Goal: Task Accomplishment & Management: Manage account settings

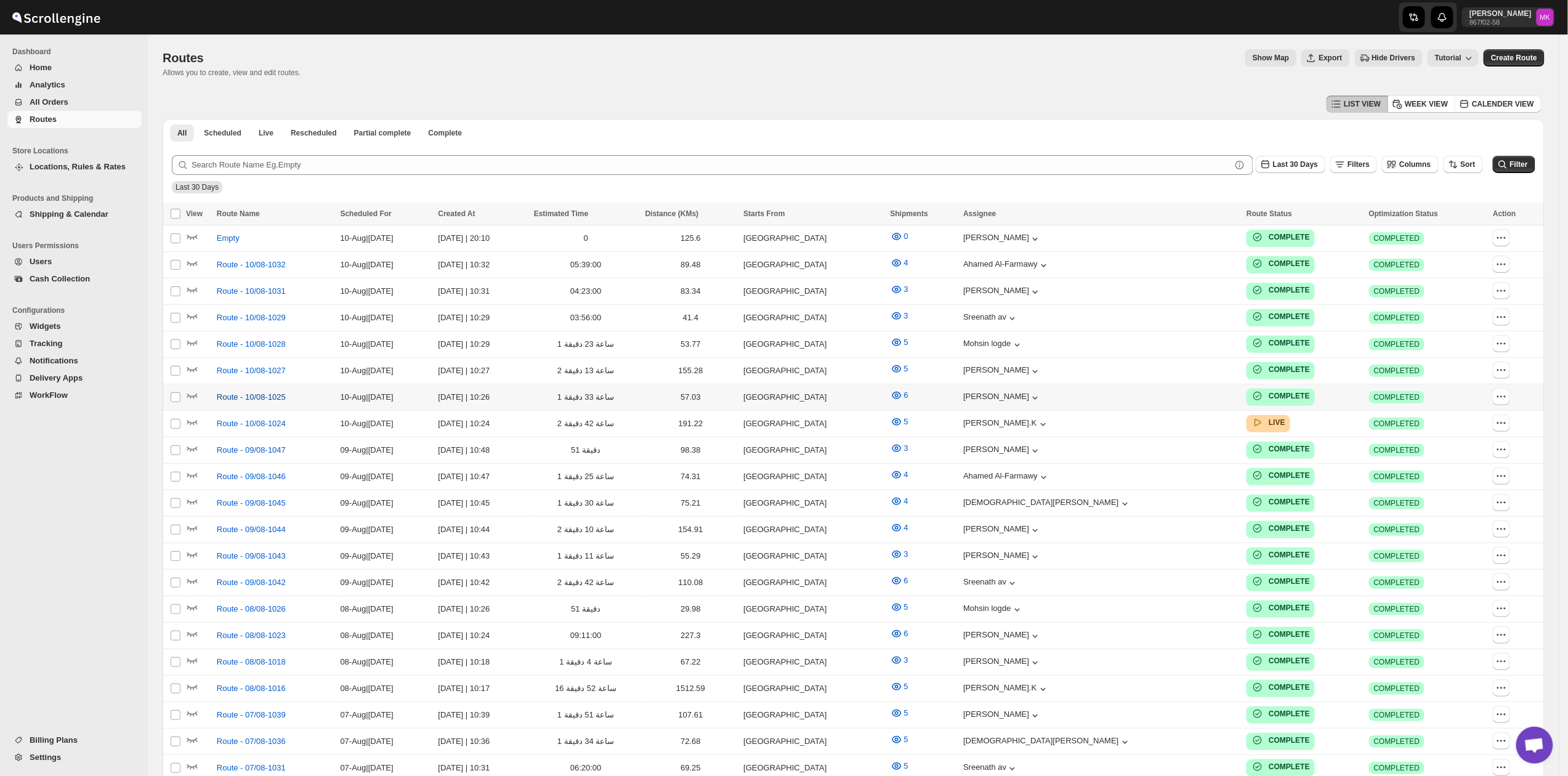
click at [238, 397] on span "Route - 10/08-1025" at bounding box center [251, 397] width 69 height 12
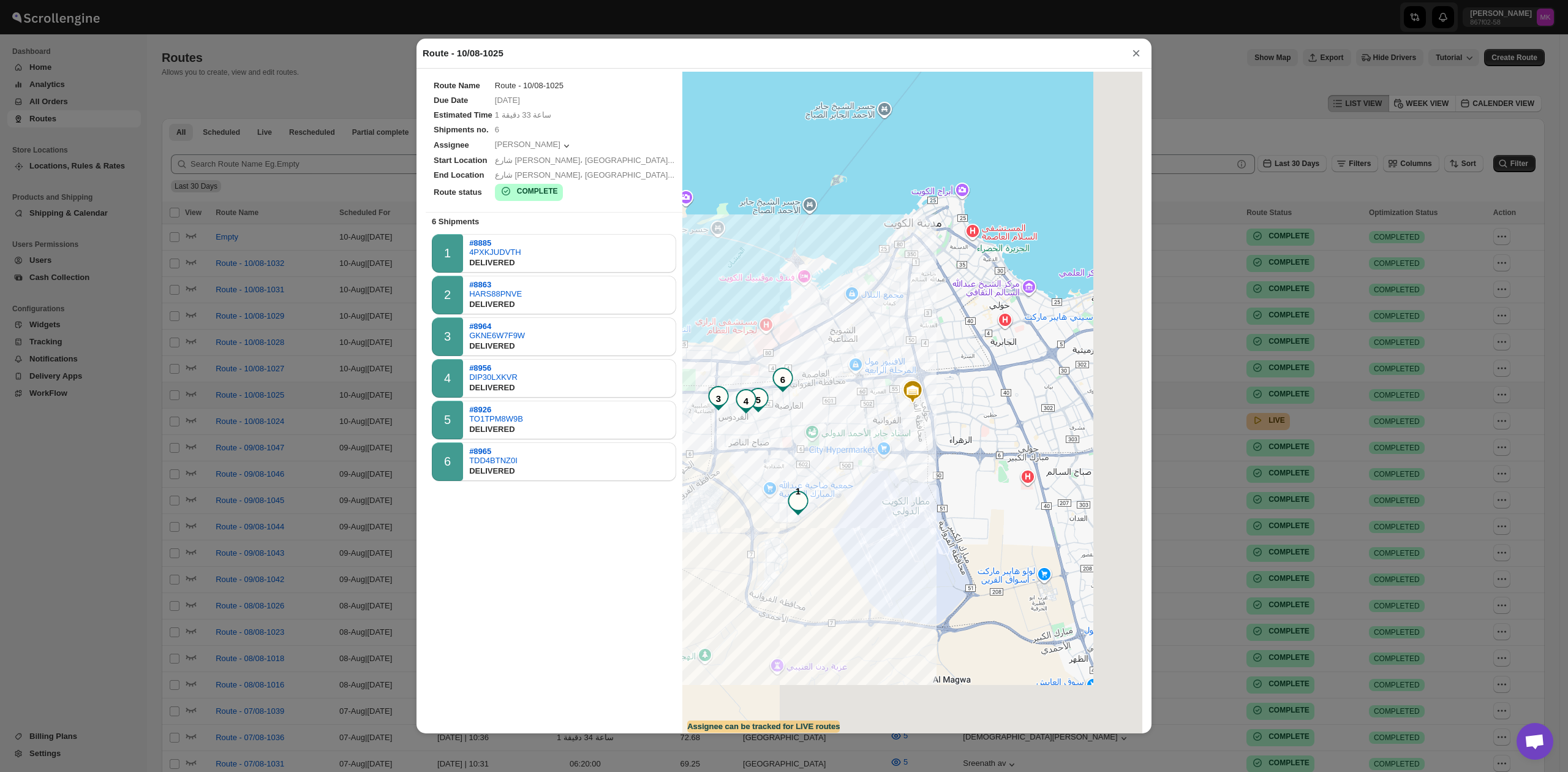
drag, startPoint x: 1135, startPoint y: 54, endPoint x: 1136, endPoint y: 61, distance: 7.1
click at [1136, 54] on button "×" at bounding box center [1136, 53] width 19 height 17
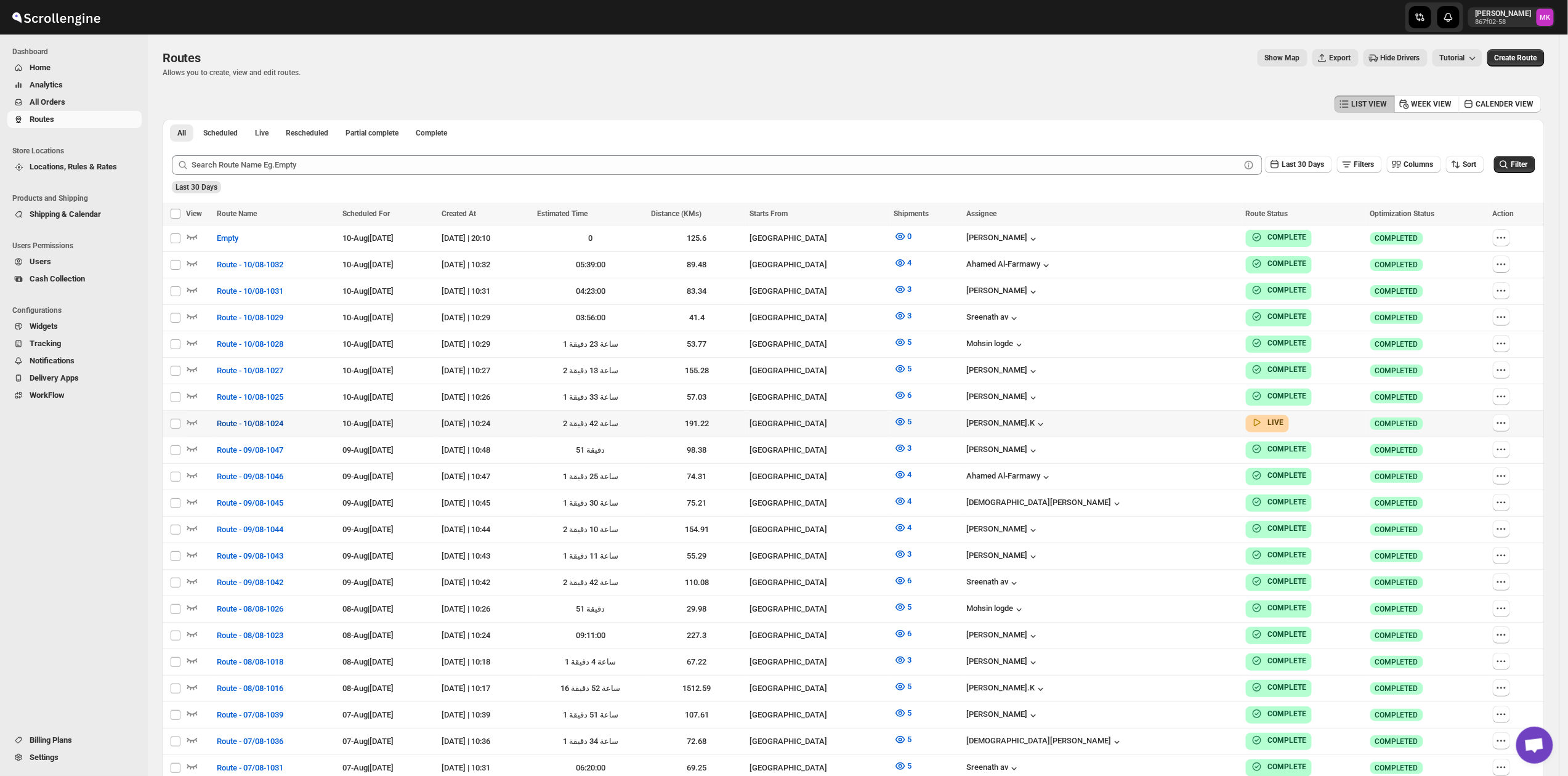
click at [260, 417] on span "Route - 10/08-1024" at bounding box center [250, 424] width 67 height 12
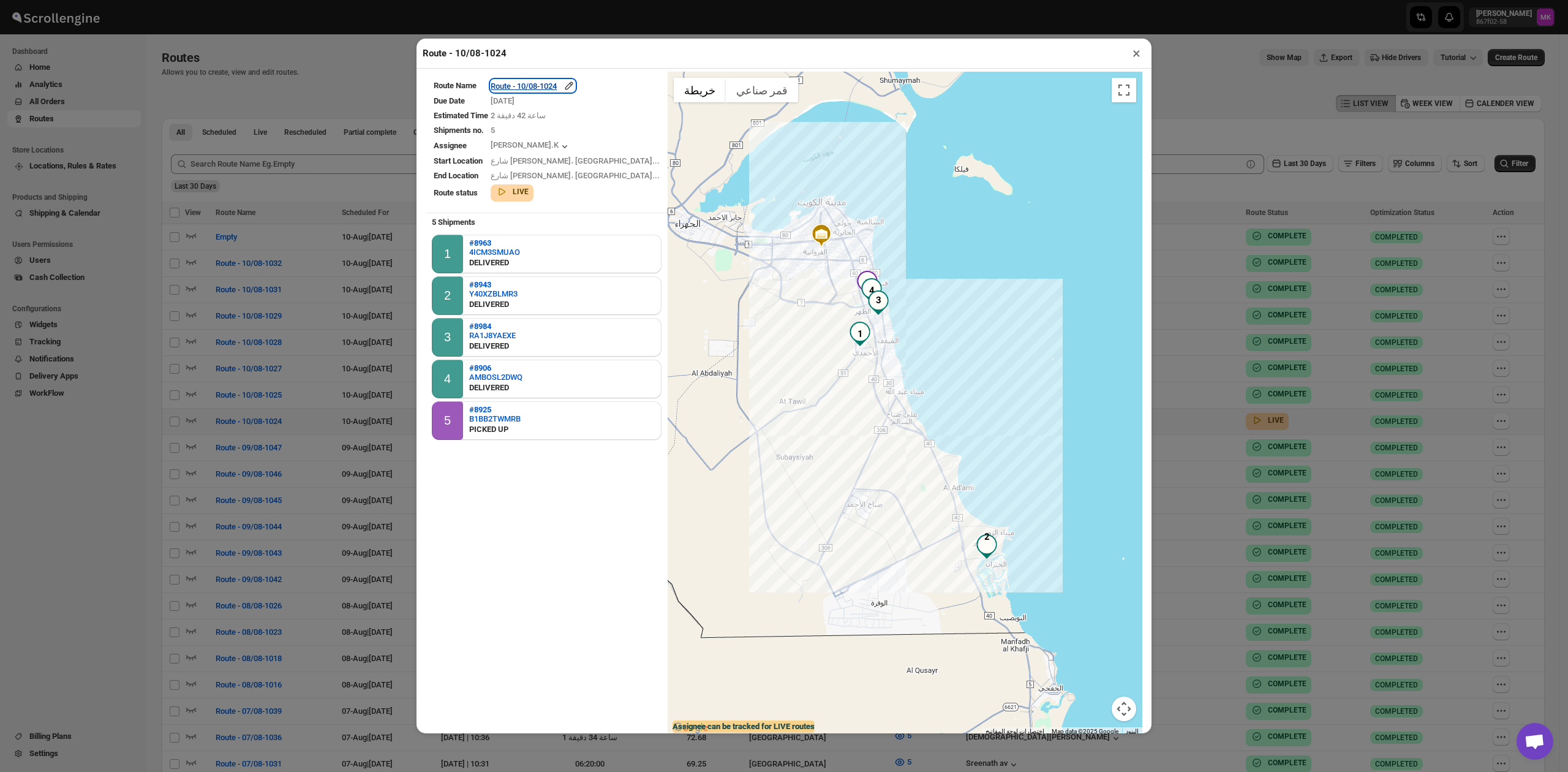
click at [550, 89] on div "Route - 10/08-1024" at bounding box center [532, 86] width 84 height 12
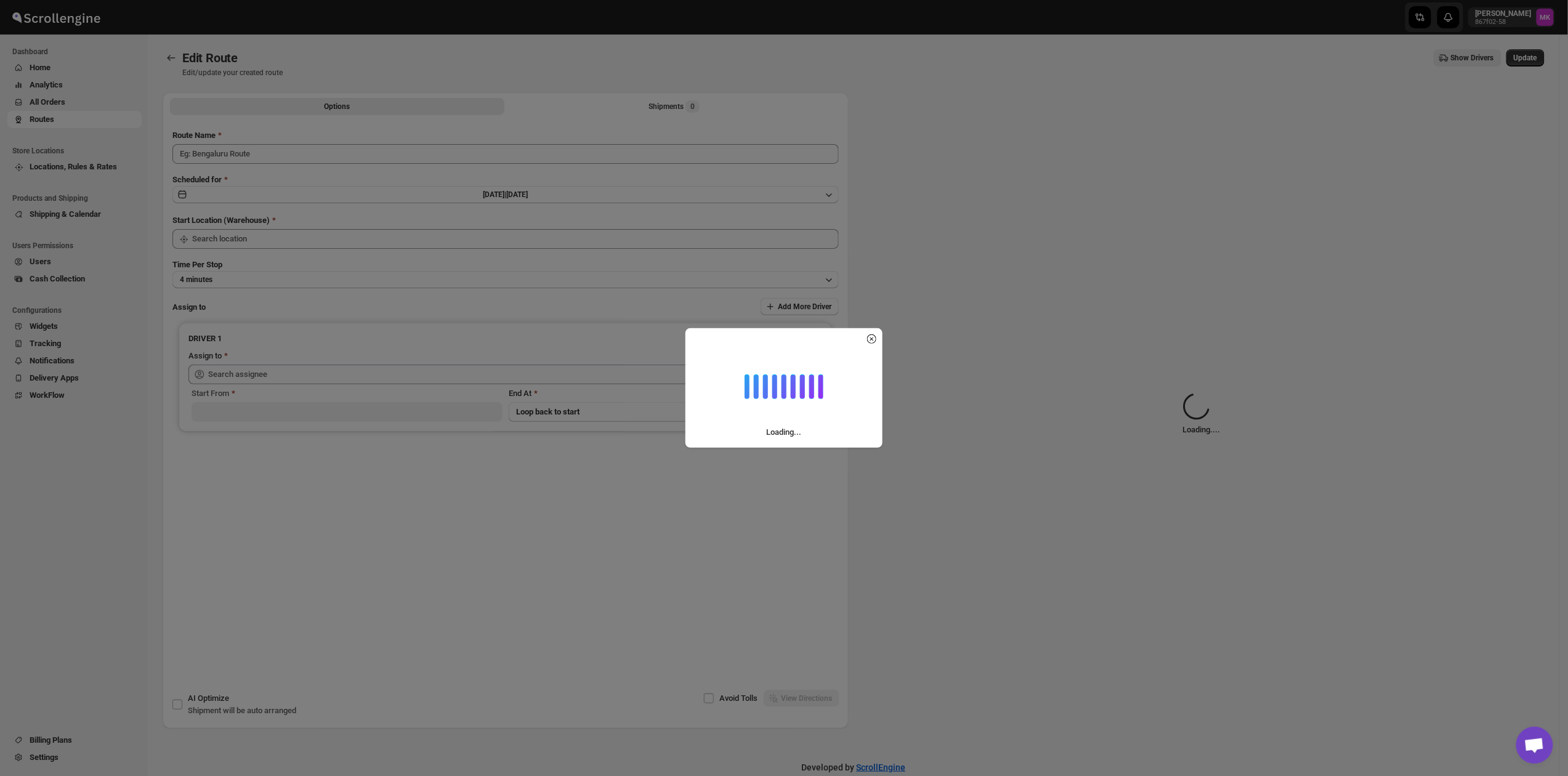
type input "Route - 10/08-1024"
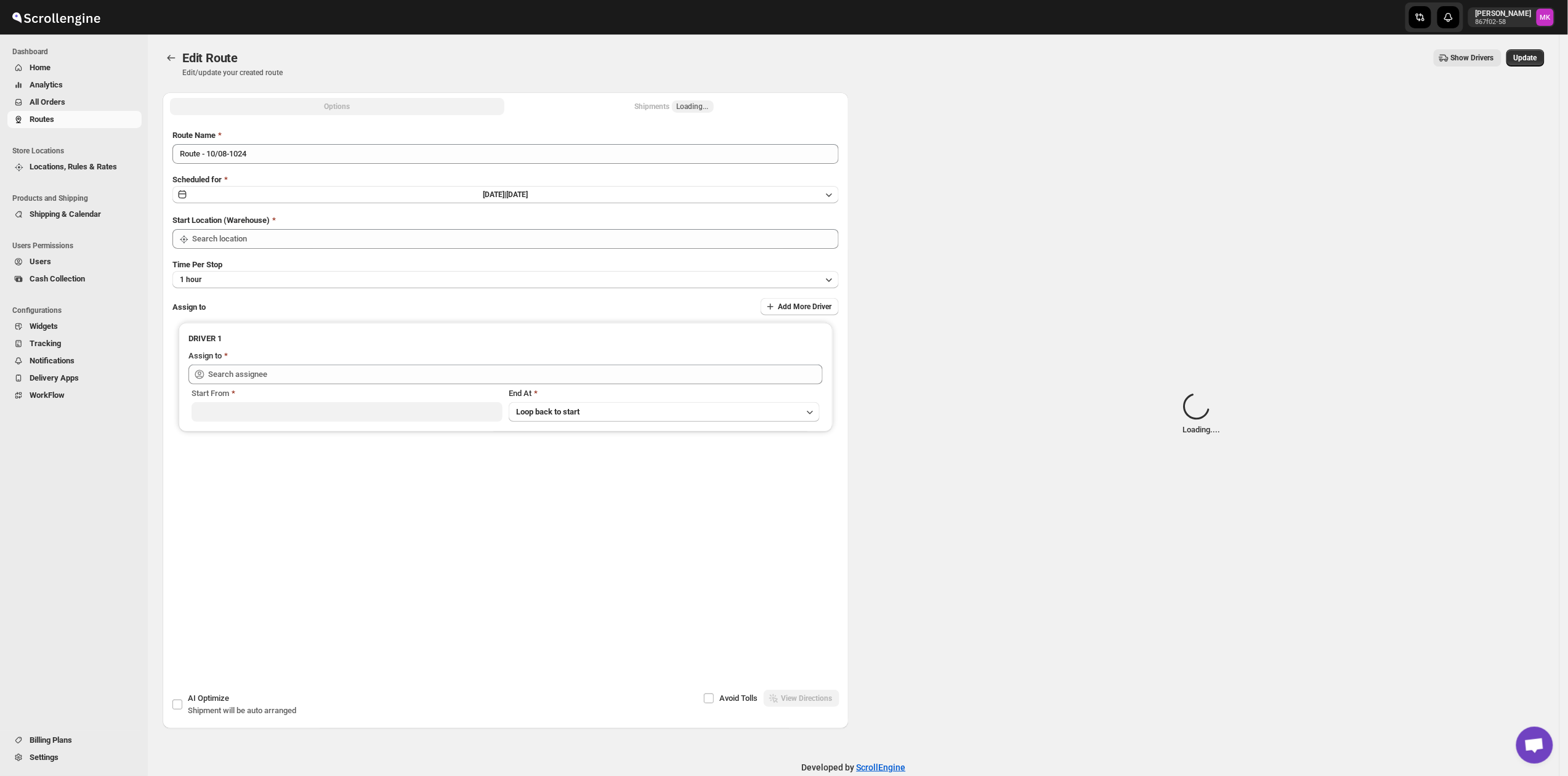
click at [651, 109] on div "Shipments Loading..." at bounding box center [674, 107] width 79 height 12
type input "[GEOGRAPHIC_DATA]"
type input "[PERSON_NAME].K ([EMAIL_ADDRESS][DOMAIN_NAME])"
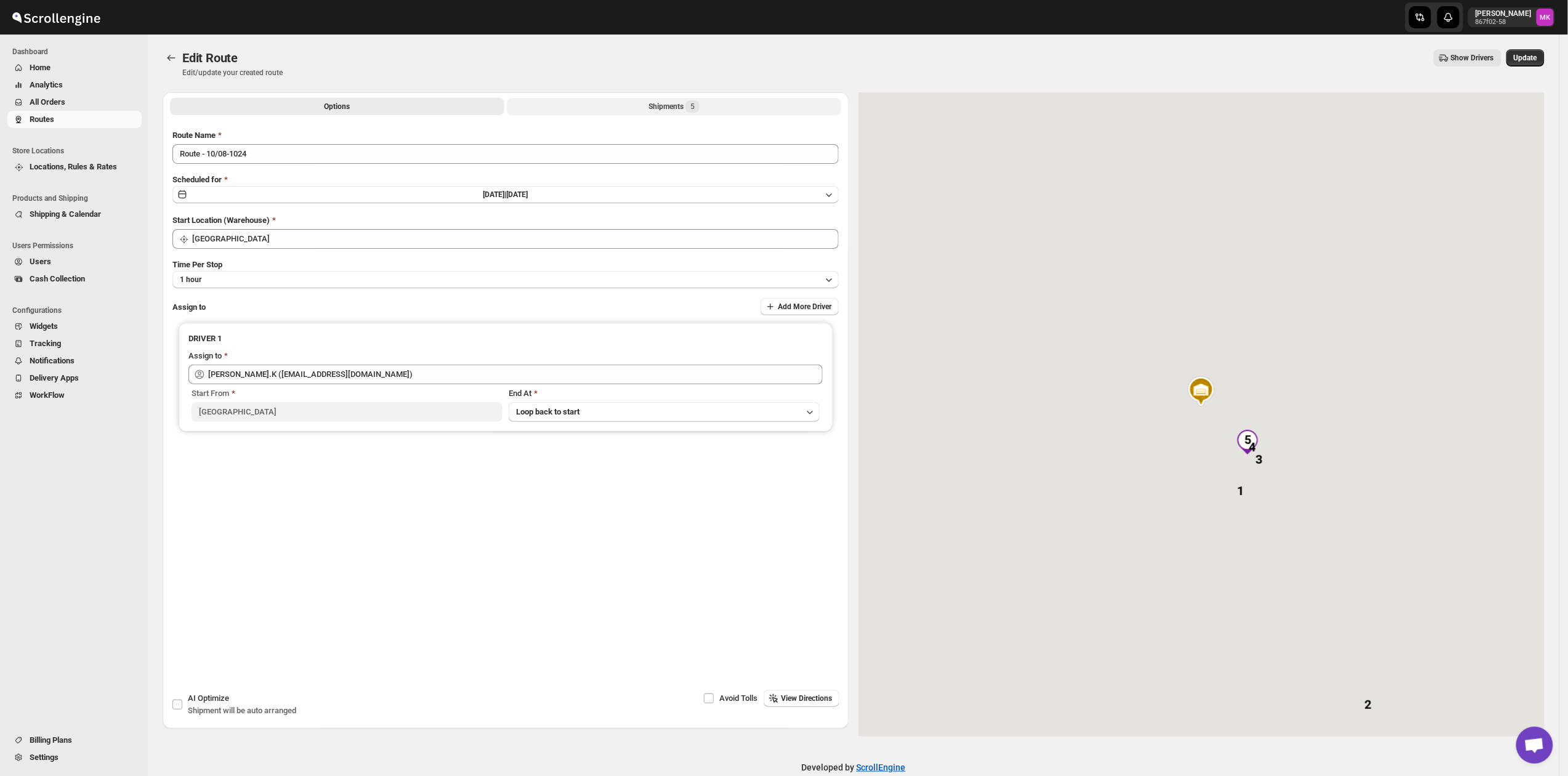
click at [651, 109] on div "Shipments 5" at bounding box center [674, 107] width 51 height 12
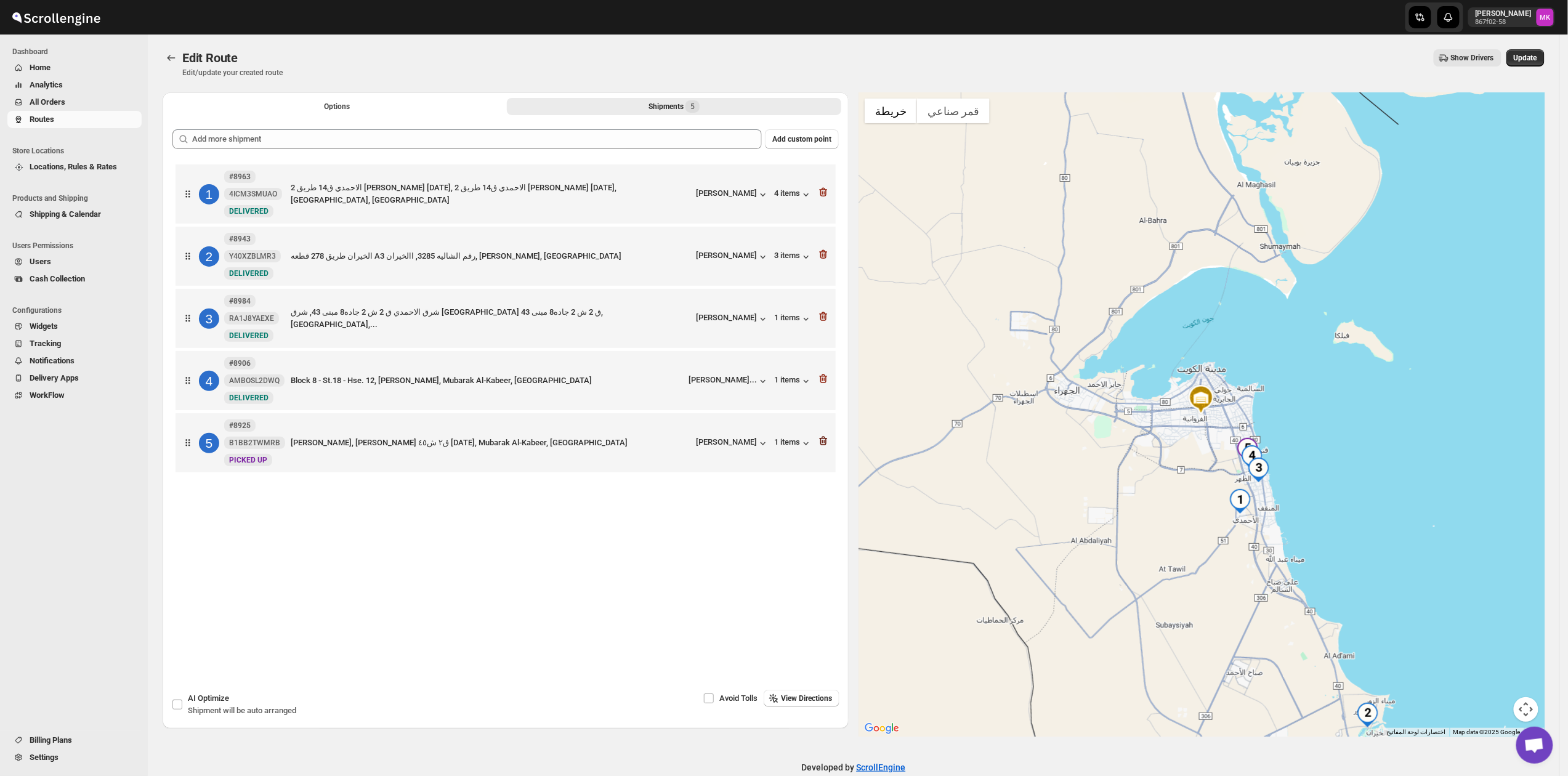
click at [828, 447] on icon "button" at bounding box center [823, 441] width 12 height 12
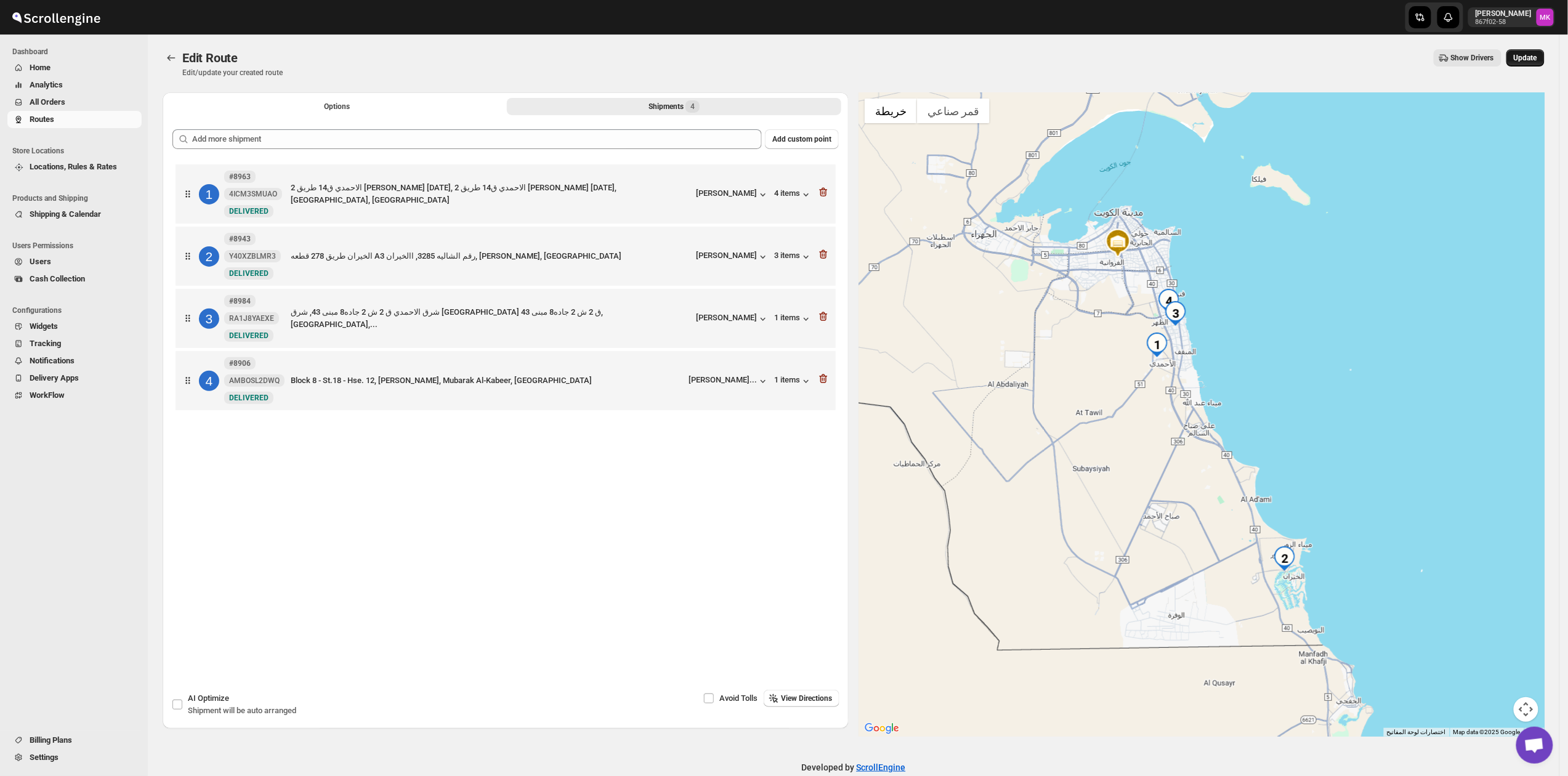
click at [1524, 54] on span "Update" at bounding box center [1525, 58] width 23 height 10
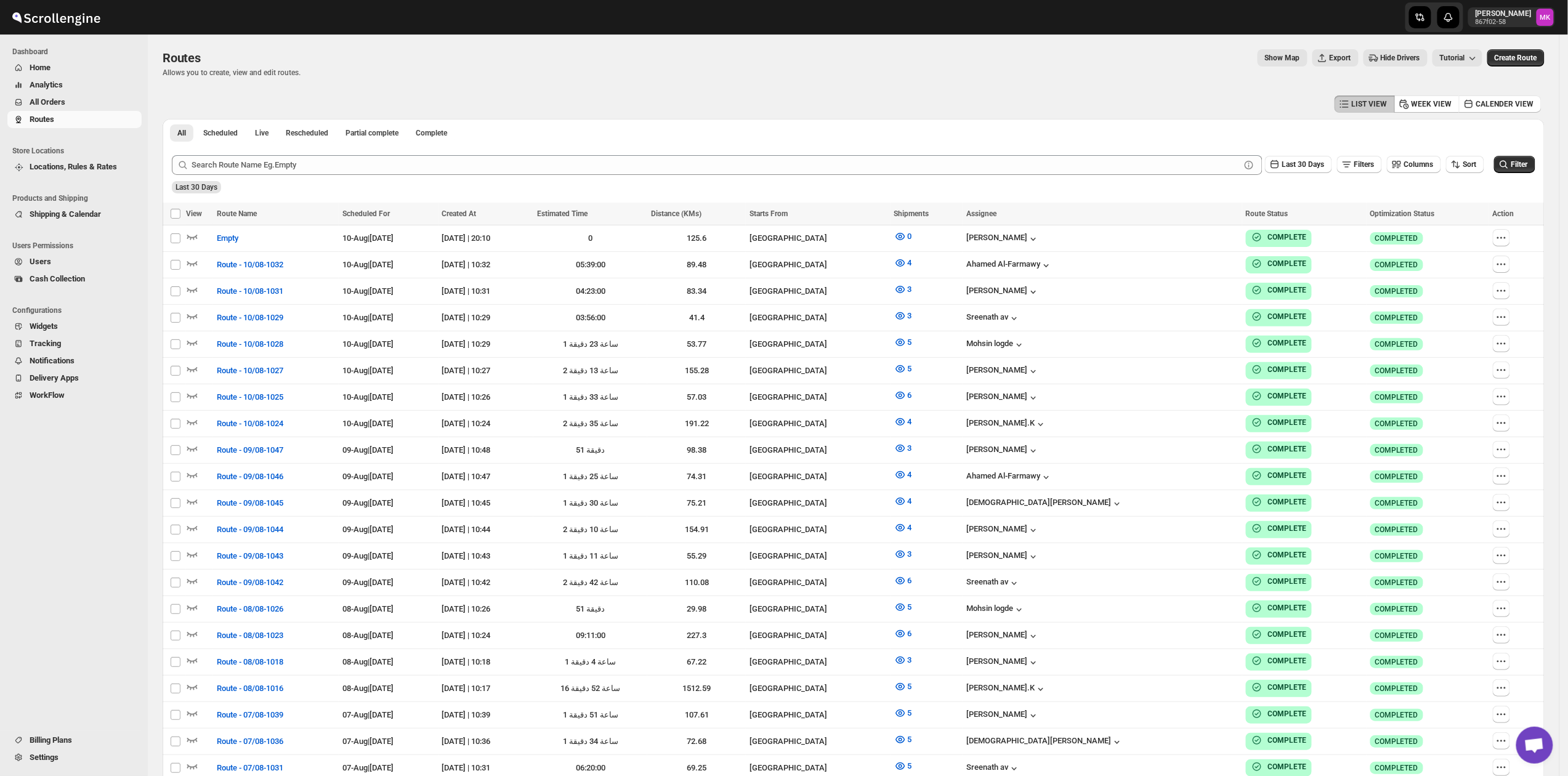
click at [55, 99] on span "All Orders" at bounding box center [47, 101] width 36 height 9
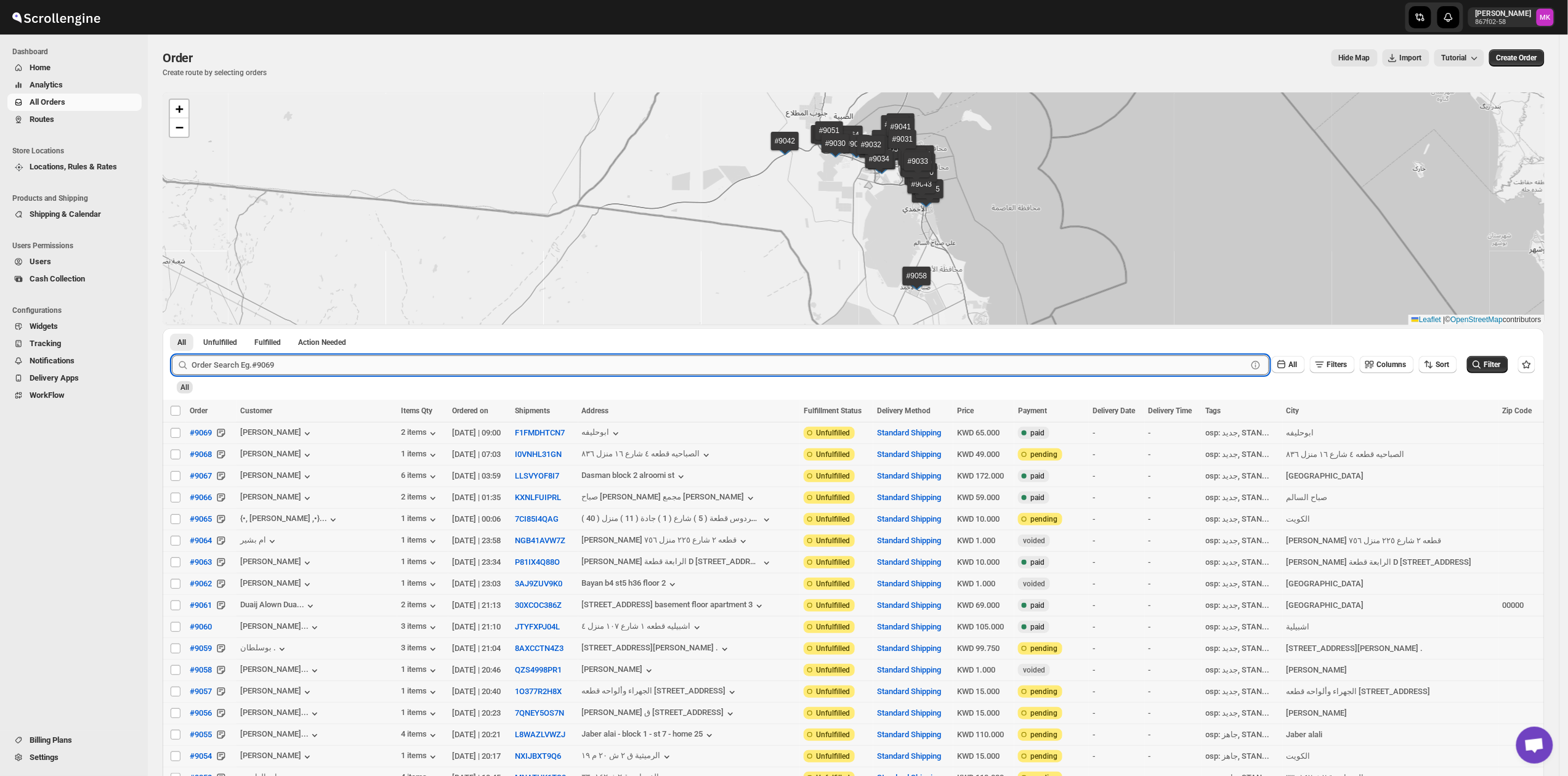
click at [343, 370] on input "text" at bounding box center [719, 365] width 1055 height 20
paste input "8980"
type input "8980"
click at [172, 328] on button "Submit" at bounding box center [189, 335] width 35 height 13
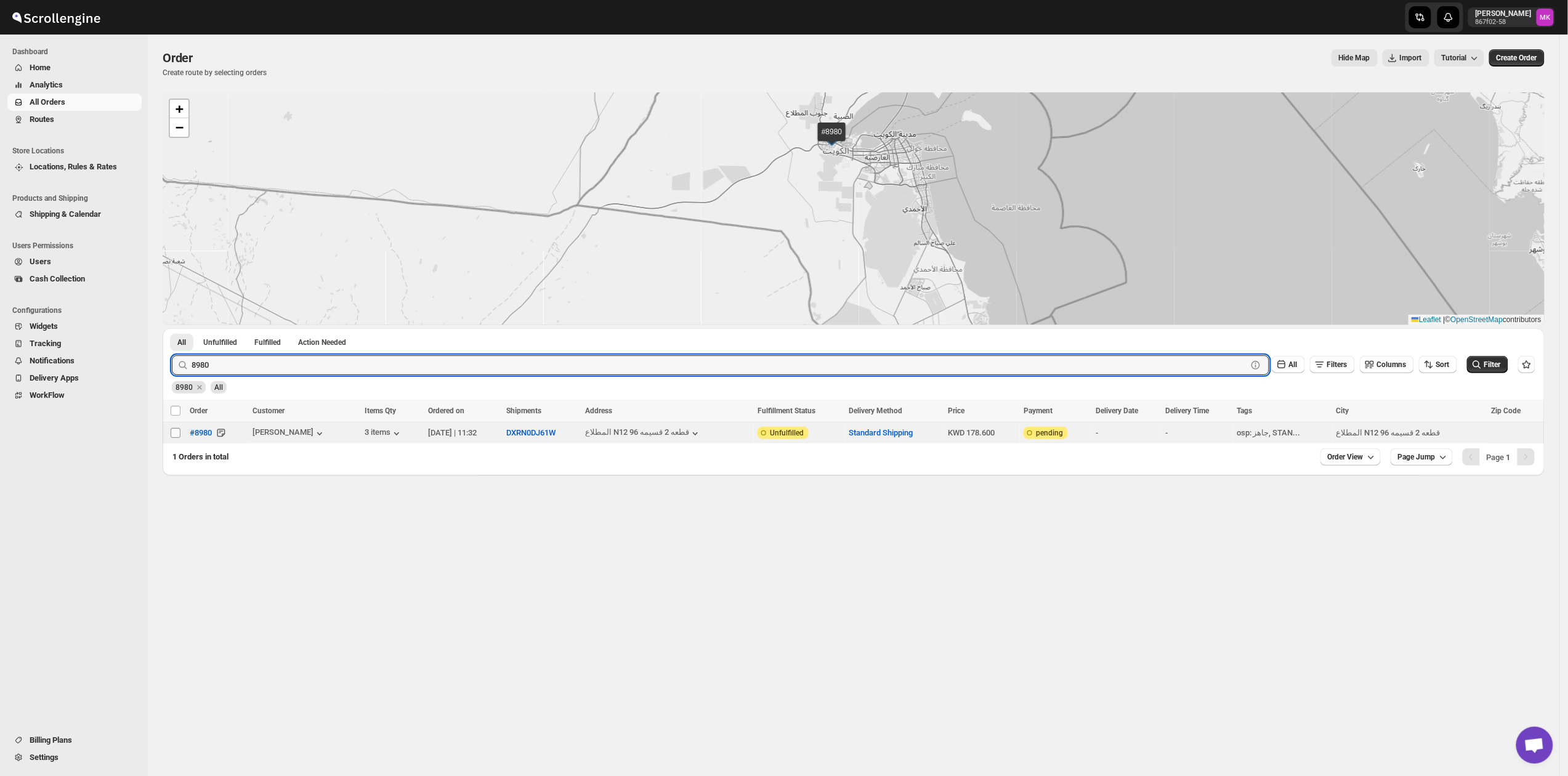
click at [174, 429] on input "Select order" at bounding box center [175, 432] width 10 height 10
checkbox input "true"
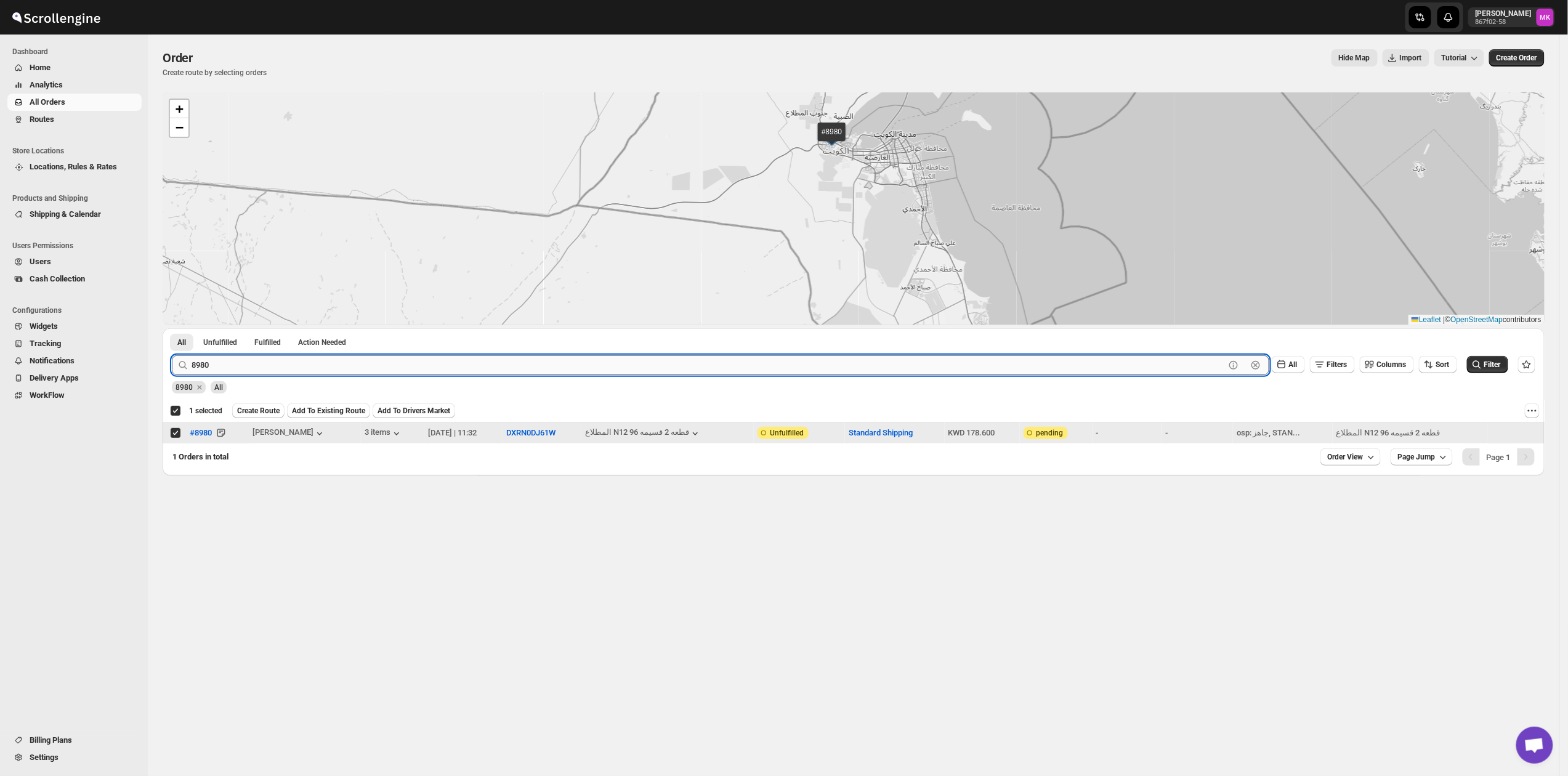
click at [227, 362] on input "8980" at bounding box center [707, 365] width 1033 height 20
paste input "79"
type input "8979"
click at [172, 328] on button "Submit" at bounding box center [189, 335] width 35 height 13
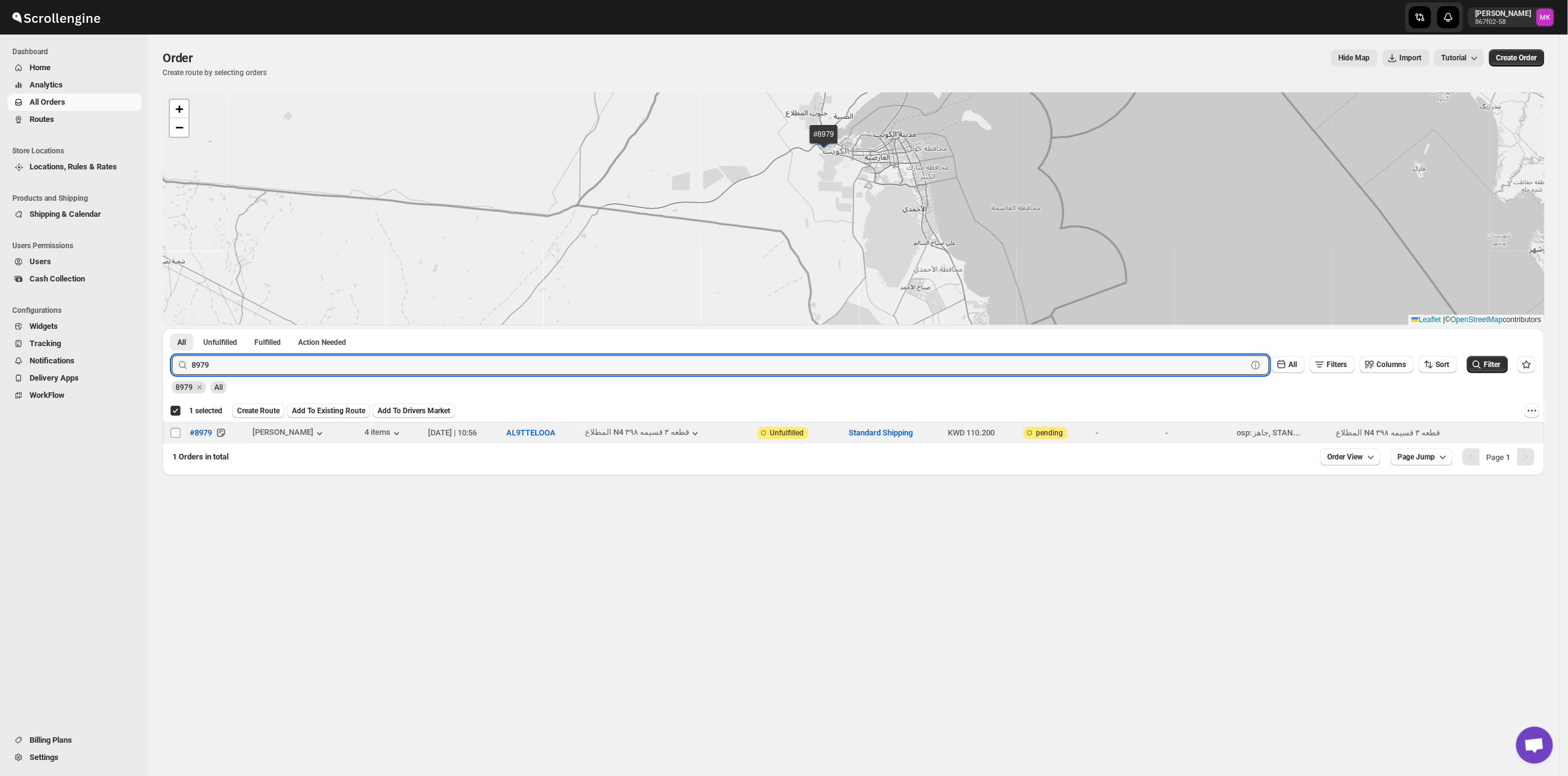
click at [178, 430] on input "Select order" at bounding box center [175, 432] width 10 height 10
checkbox input "true"
checkbox input "false"
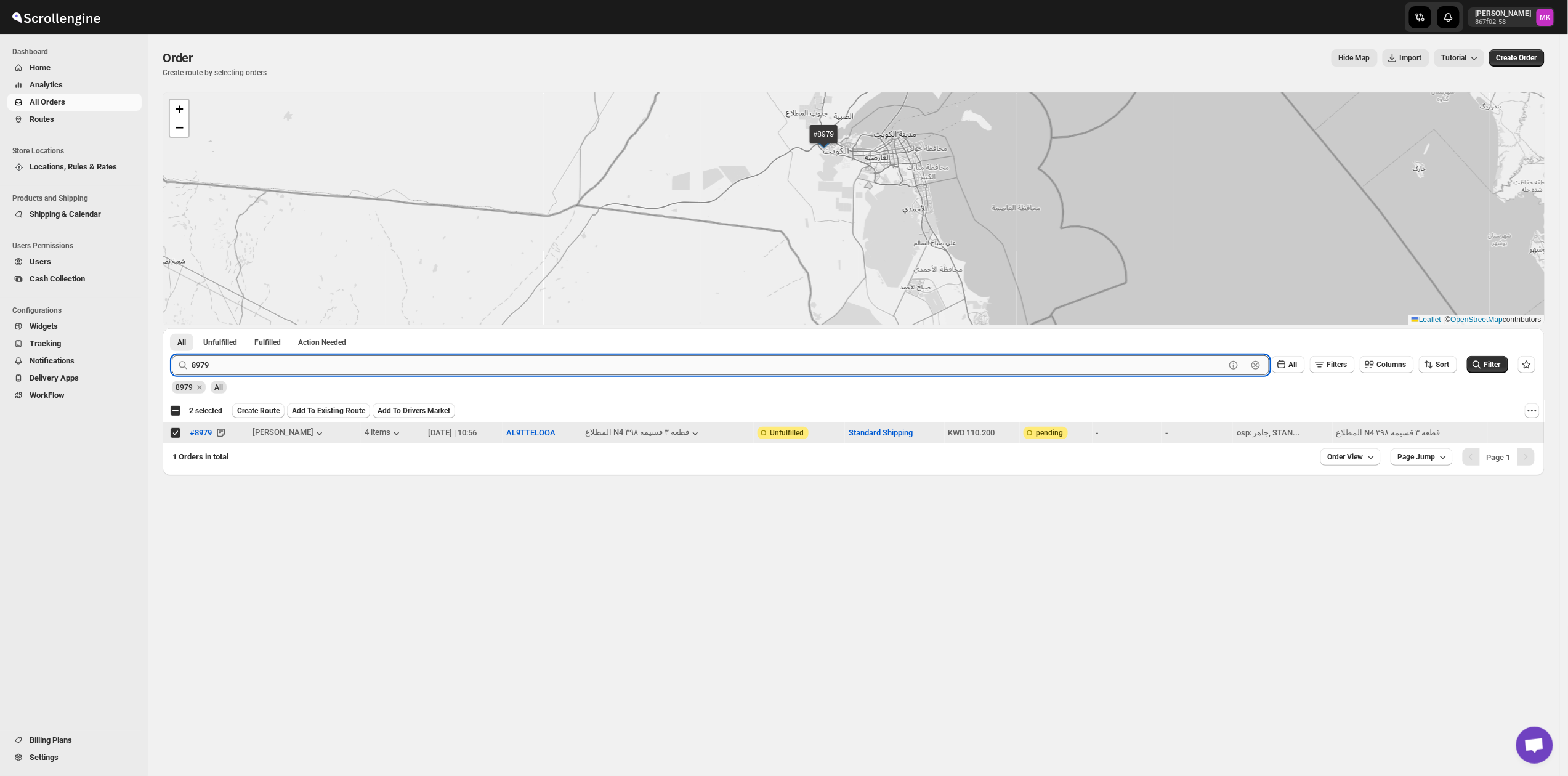
click at [311, 366] on input "8979" at bounding box center [707, 365] width 1033 height 20
paste input "688"
type input "8688"
click at [172, 328] on button "Submit" at bounding box center [189, 335] width 35 height 13
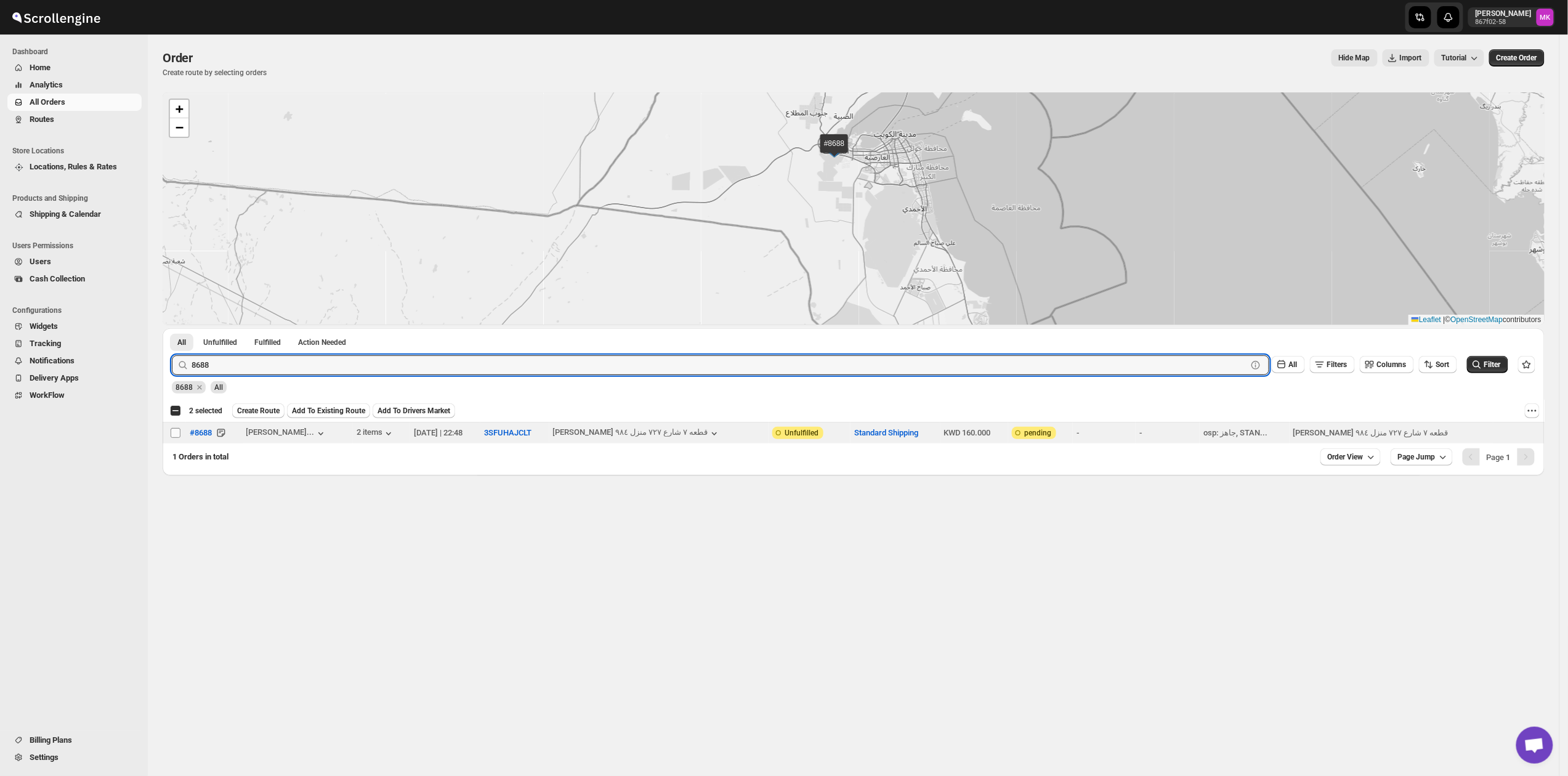
click at [171, 437] on input "Select order" at bounding box center [175, 432] width 10 height 10
checkbox input "true"
click at [234, 358] on input "8688" at bounding box center [707, 365] width 1033 height 20
paste input "9034"
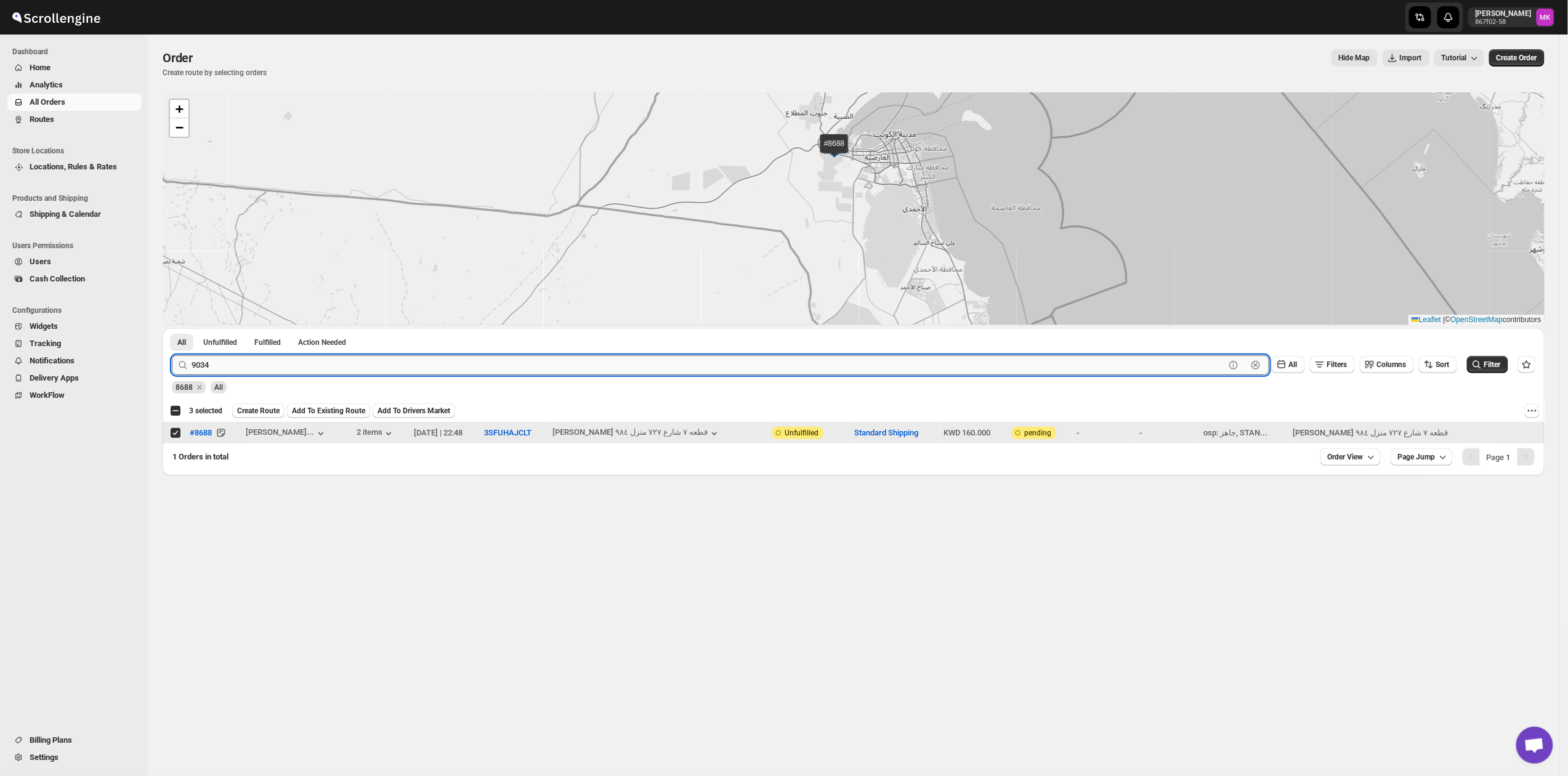
type input "9034"
click at [172, 328] on button "Submit" at bounding box center [189, 335] width 35 height 13
click at [174, 432] on input "Select order" at bounding box center [175, 432] width 10 height 10
checkbox input "true"
click at [214, 373] on input "9034" at bounding box center [707, 365] width 1033 height 20
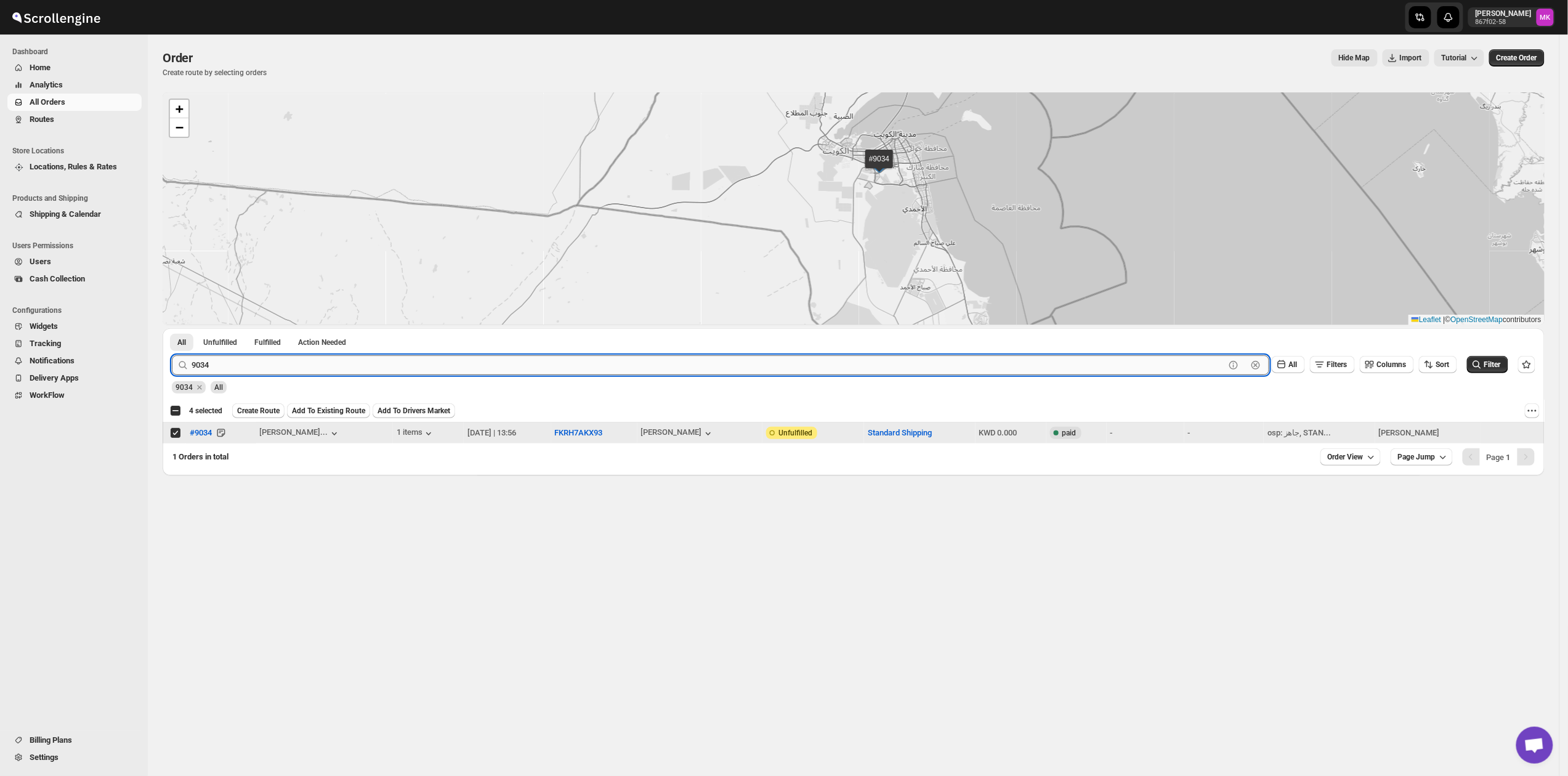
click at [214, 373] on input "9034" at bounding box center [707, 365] width 1033 height 20
paste input "26"
type input "9026"
click at [172, 328] on button "Submit" at bounding box center [189, 335] width 35 height 13
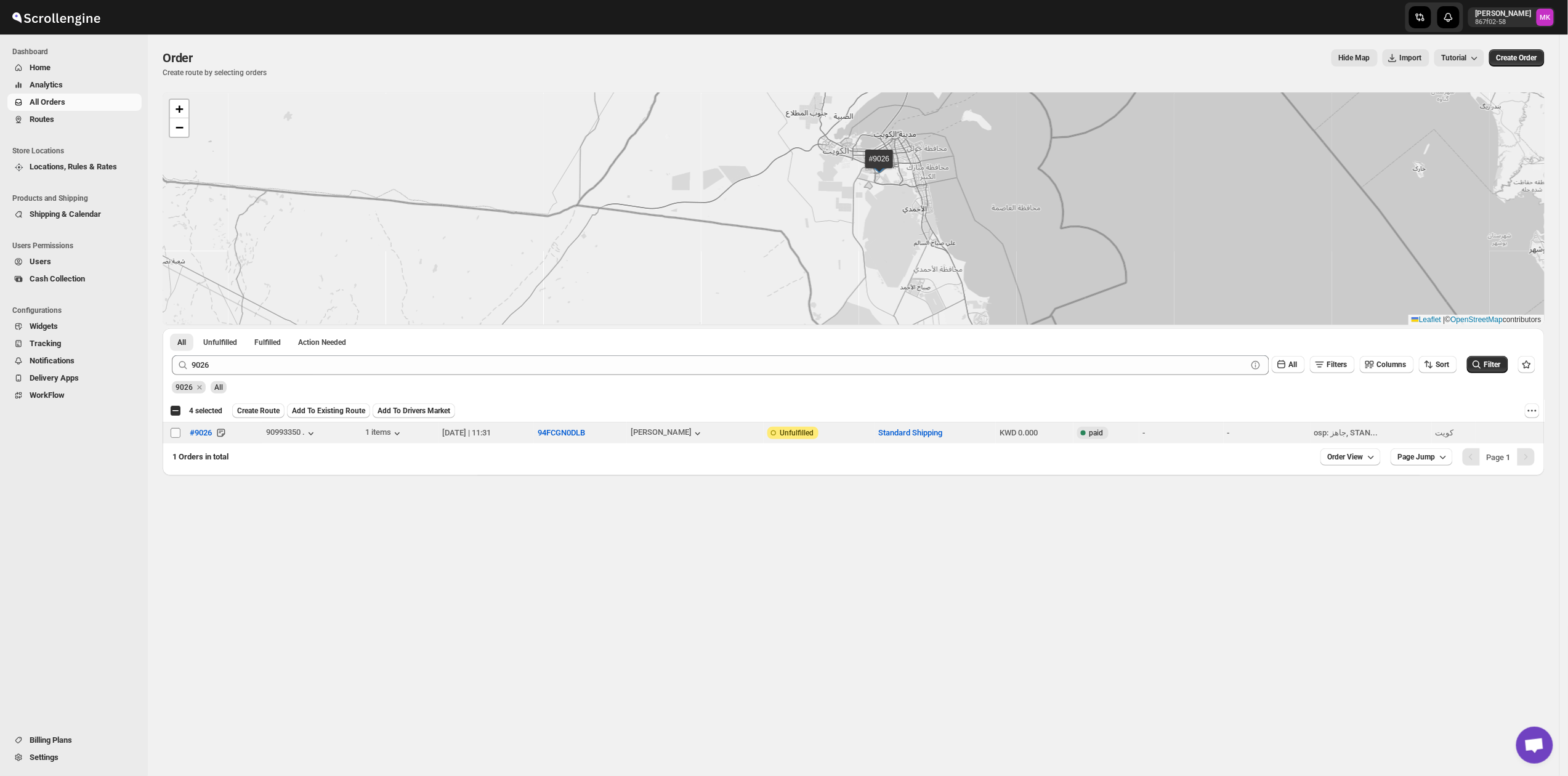
click at [173, 429] on input "Select order" at bounding box center [175, 432] width 10 height 10
checkbox input "true"
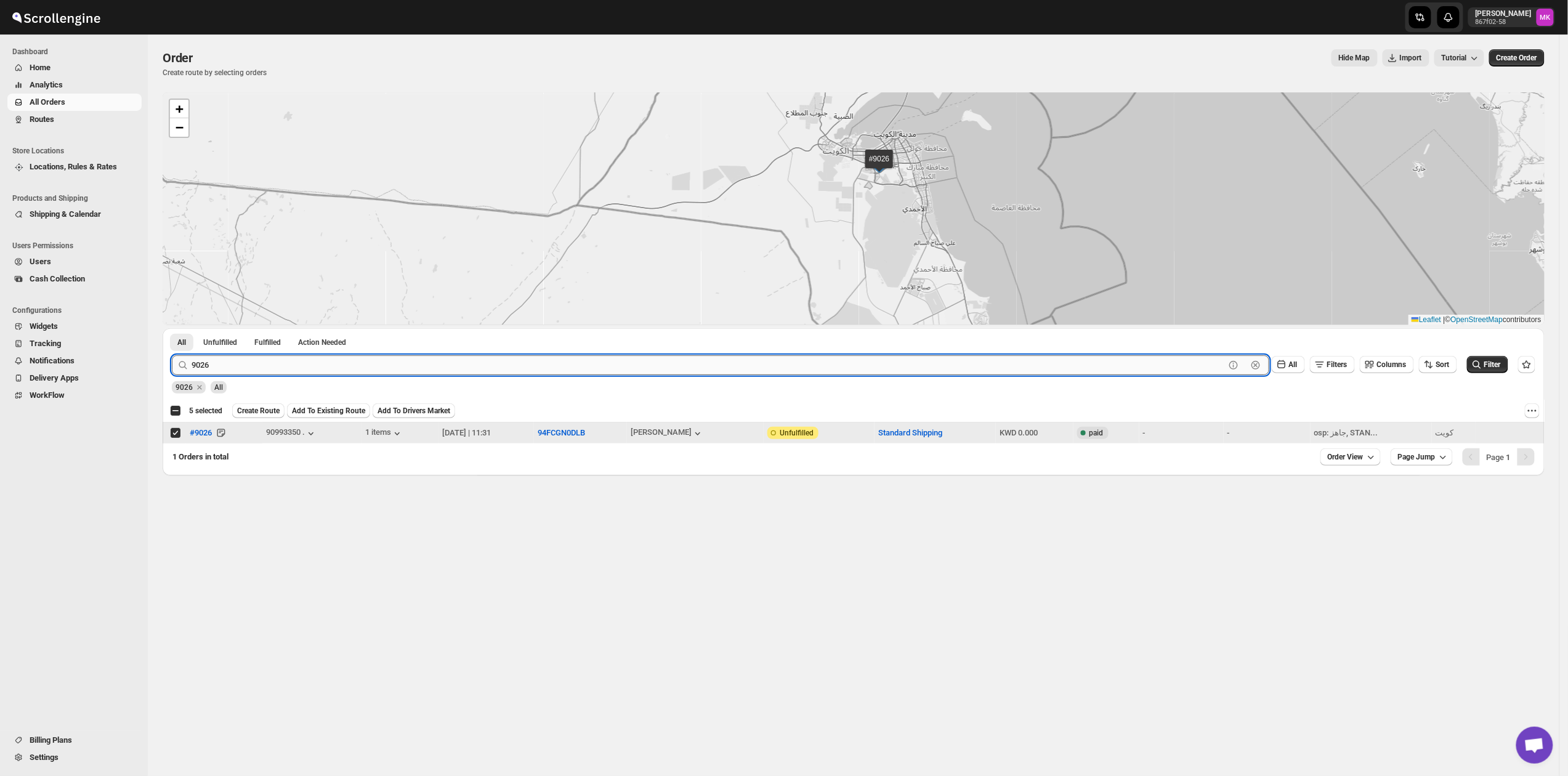
click at [222, 369] on input "9026" at bounding box center [707, 365] width 1033 height 20
paste input "8982"
type input "8982"
click at [172, 328] on button "Submit" at bounding box center [189, 335] width 35 height 13
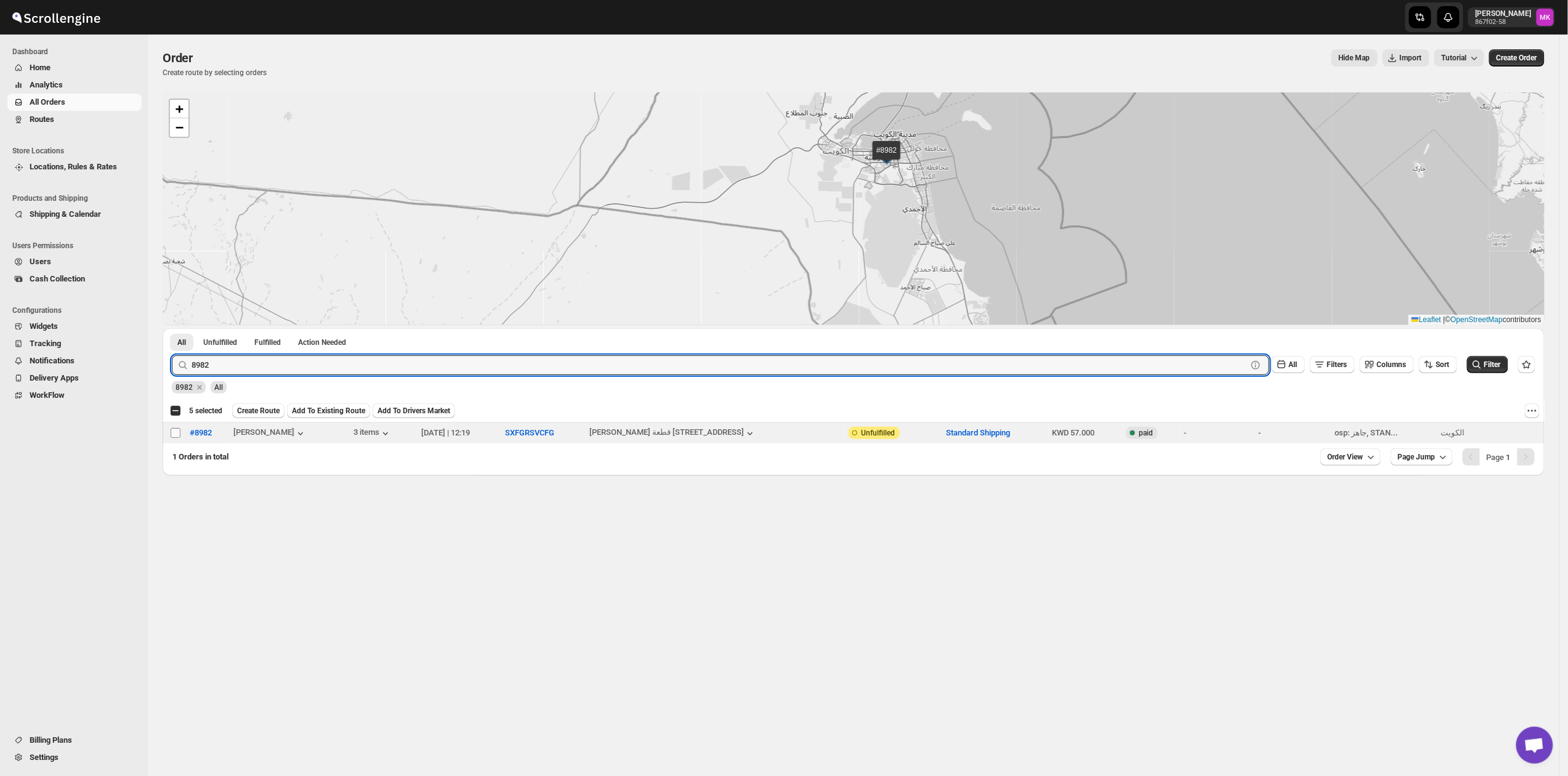
click at [177, 432] on input "Select order" at bounding box center [175, 432] width 10 height 10
checkbox input "true"
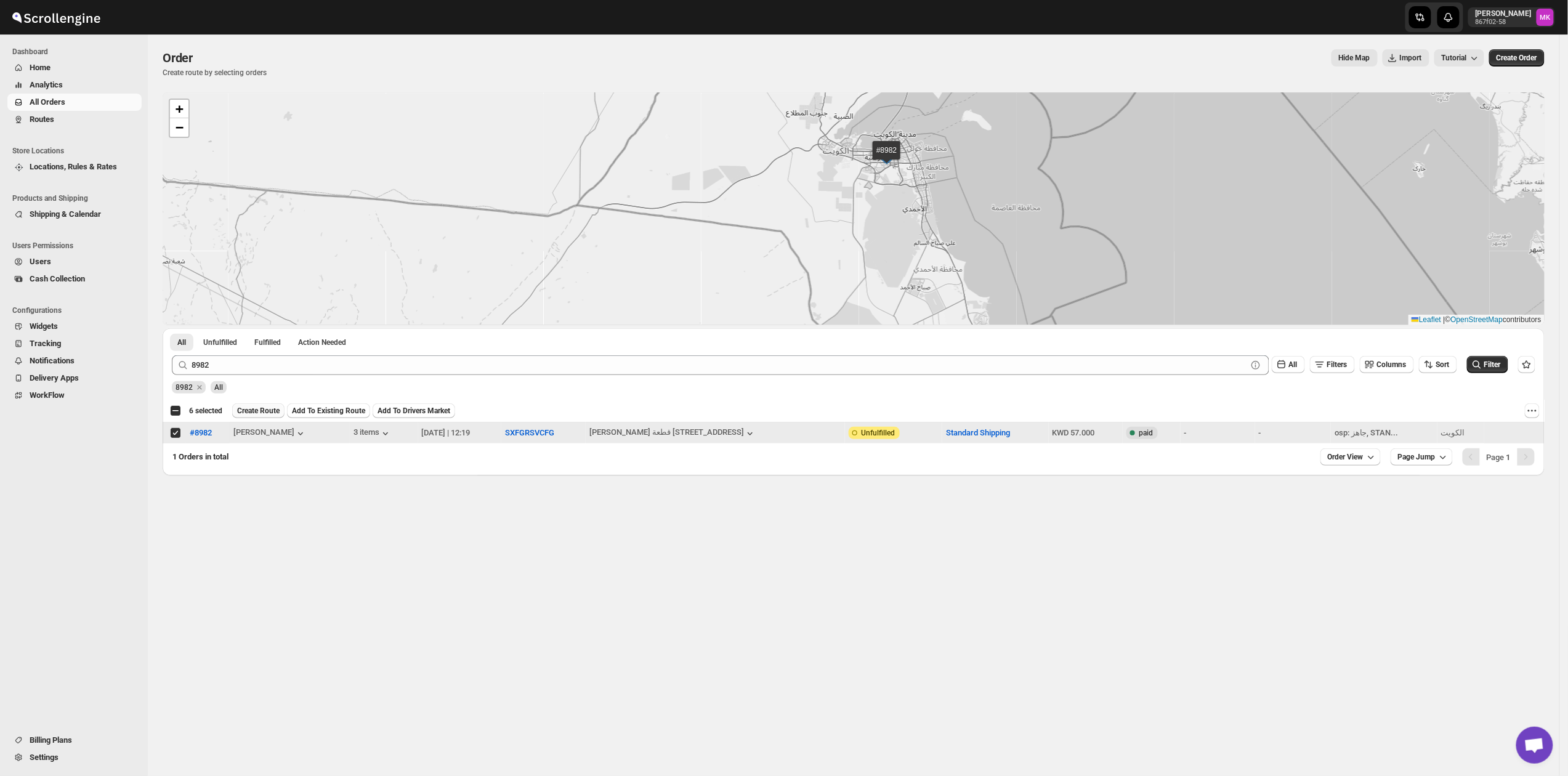
click at [259, 410] on span "Create Route" at bounding box center [258, 410] width 43 height 10
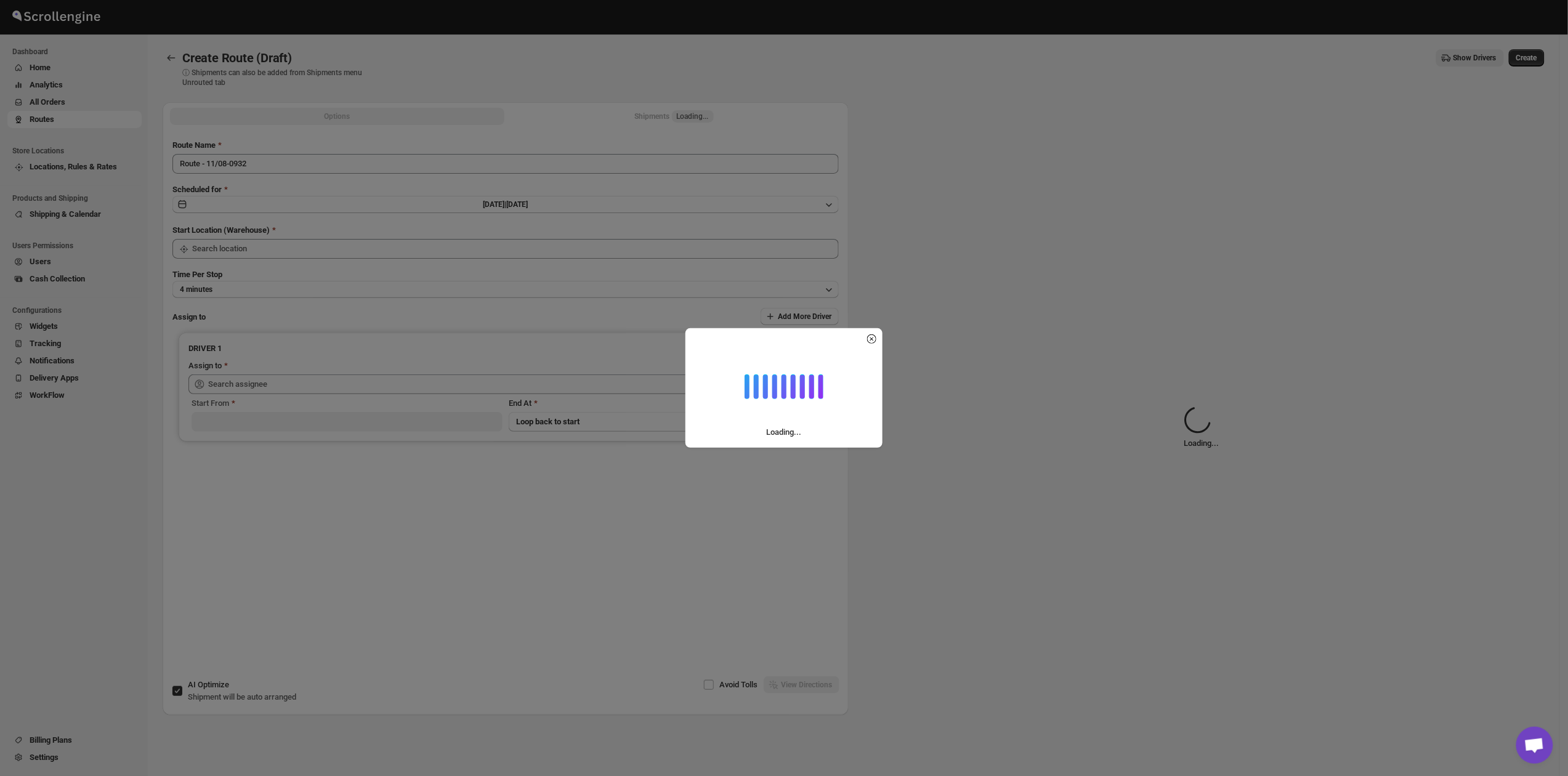
type input "[GEOGRAPHIC_DATA]"
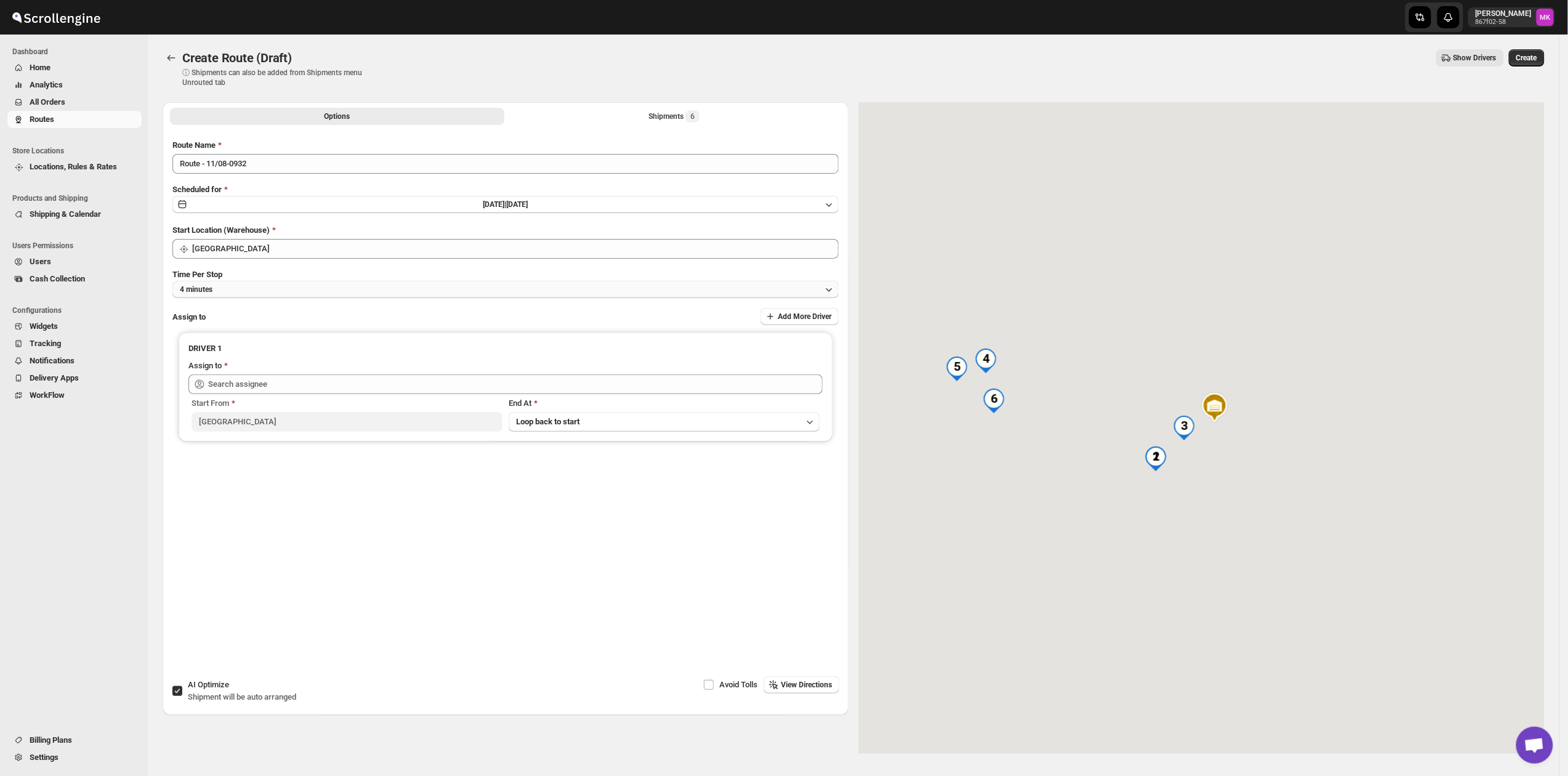
click at [240, 284] on button "4 minutes" at bounding box center [505, 288] width 667 height 17
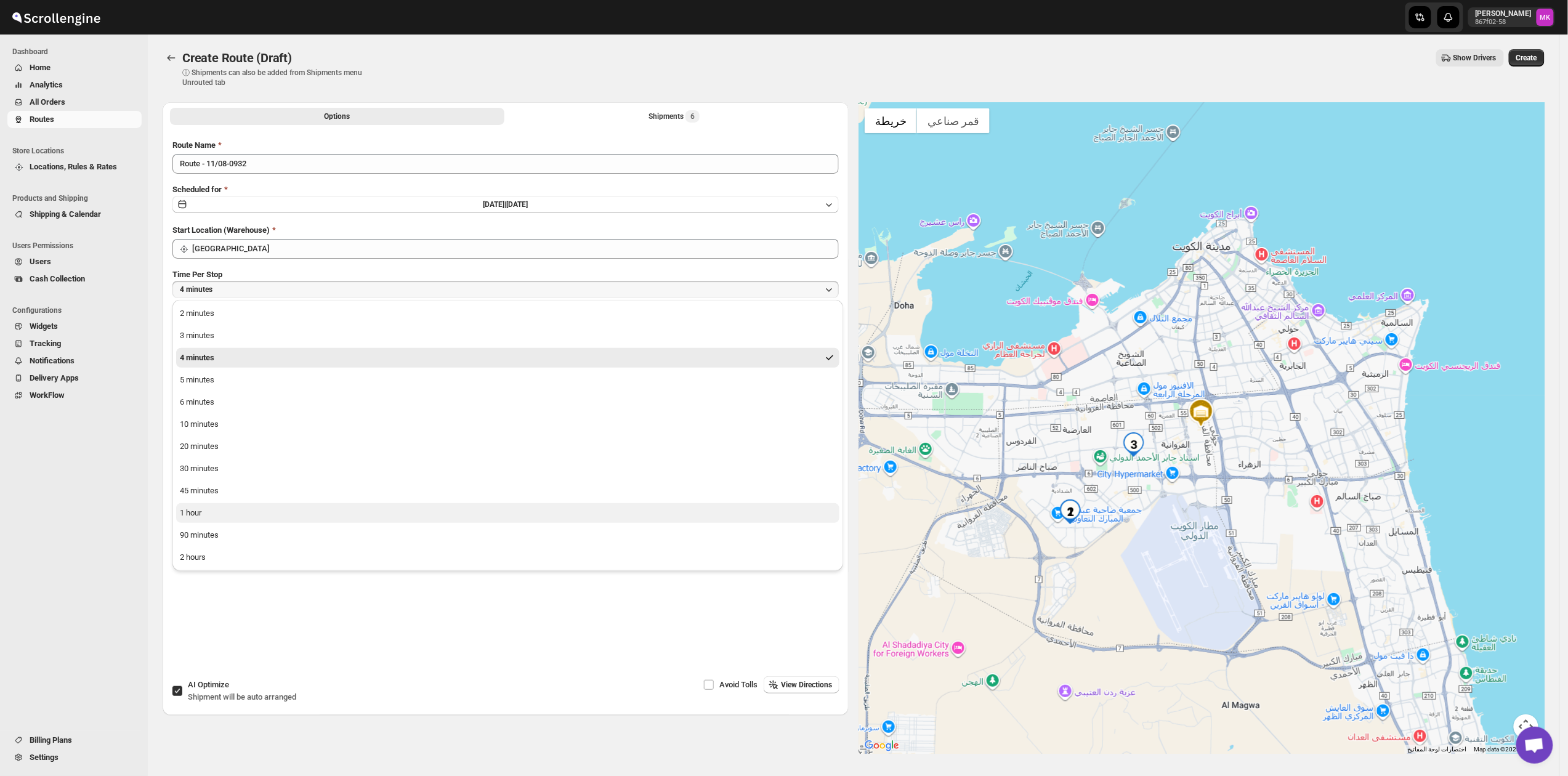
click at [207, 514] on button "1 hour" at bounding box center [507, 513] width 663 height 20
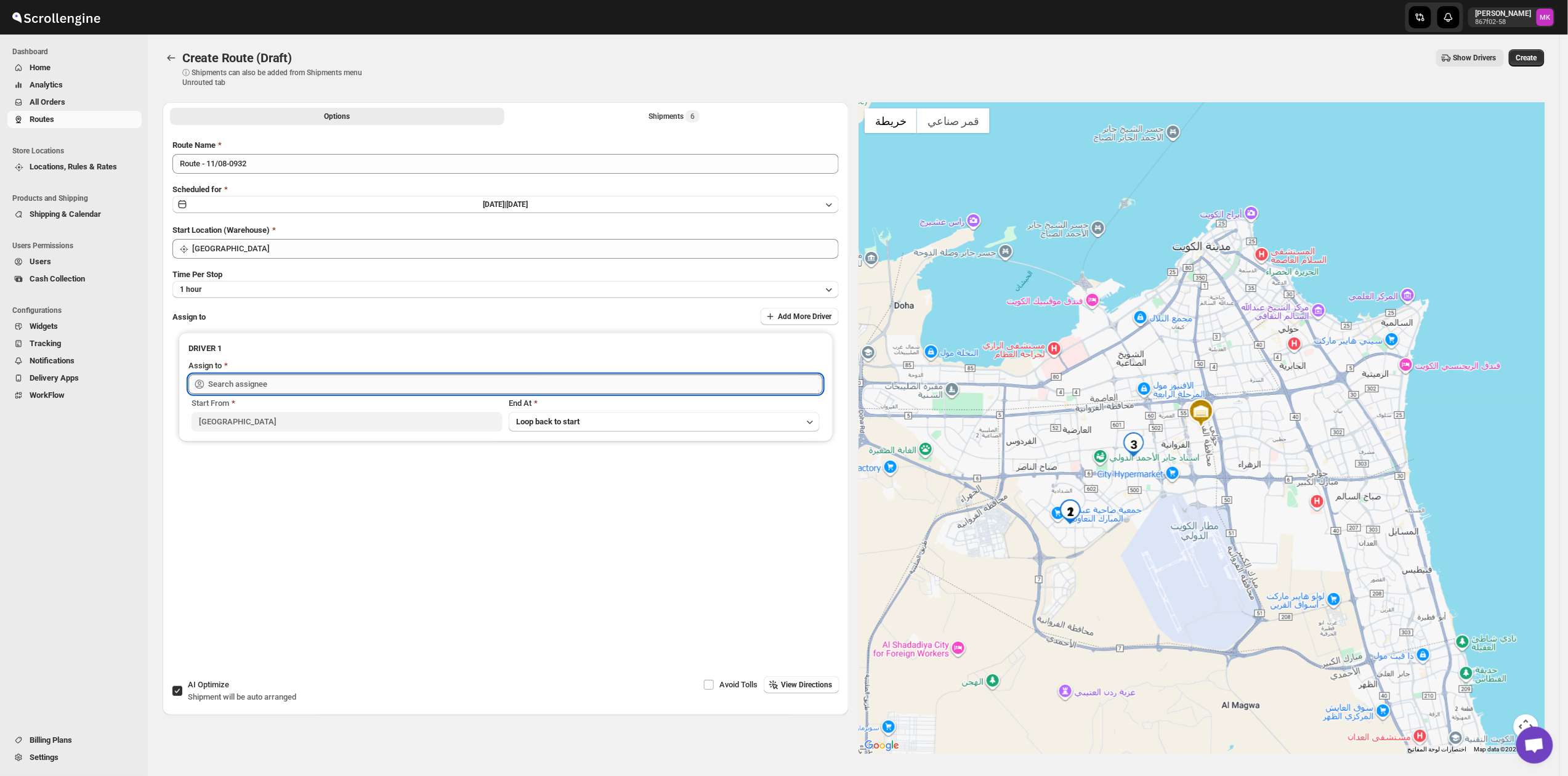
click at [240, 390] on input "text" at bounding box center [515, 384] width 615 height 20
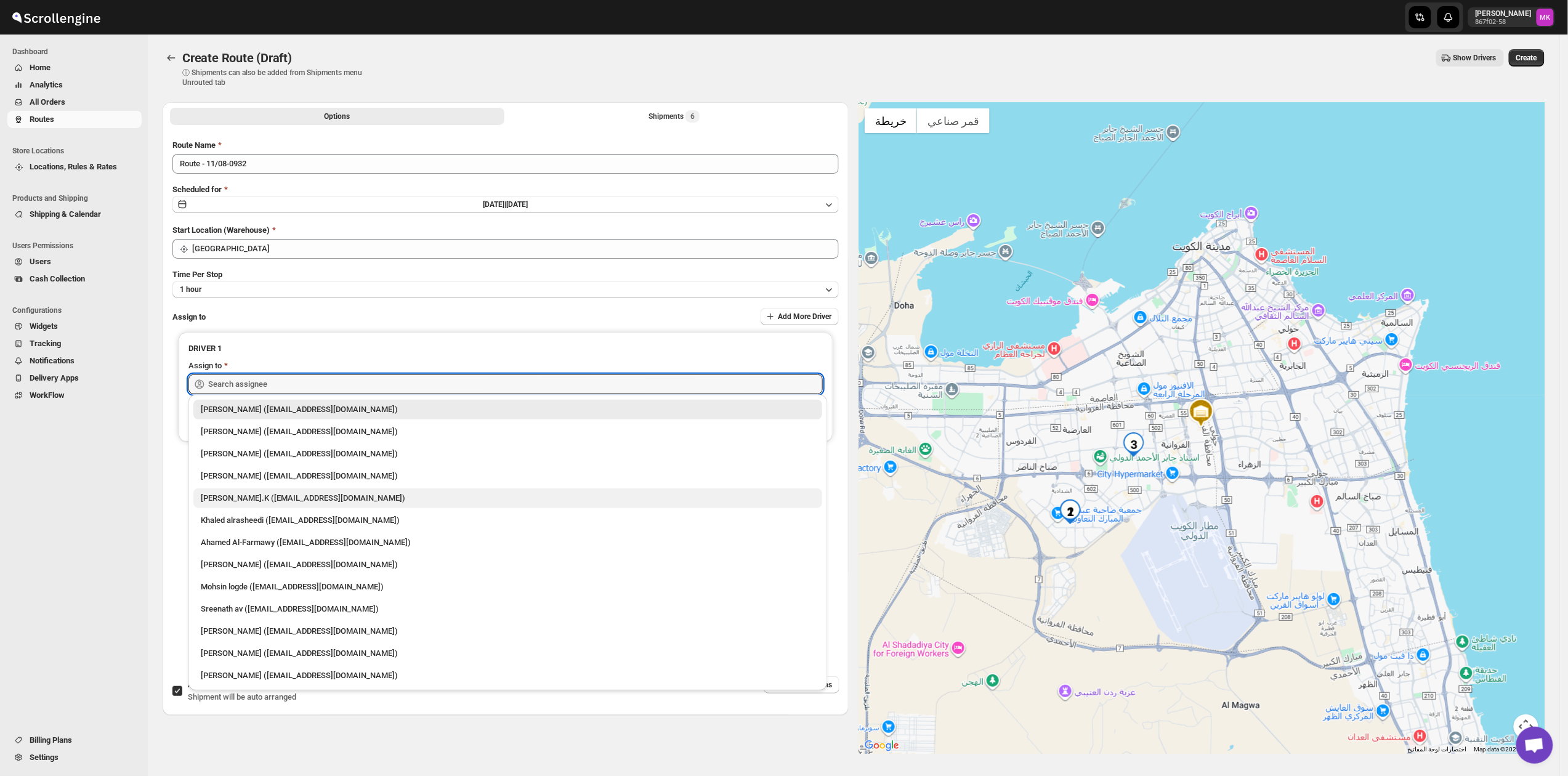
click at [267, 505] on div "[PERSON_NAME].K ([EMAIL_ADDRESS][DOMAIN_NAME])" at bounding box center [507, 498] width 628 height 20
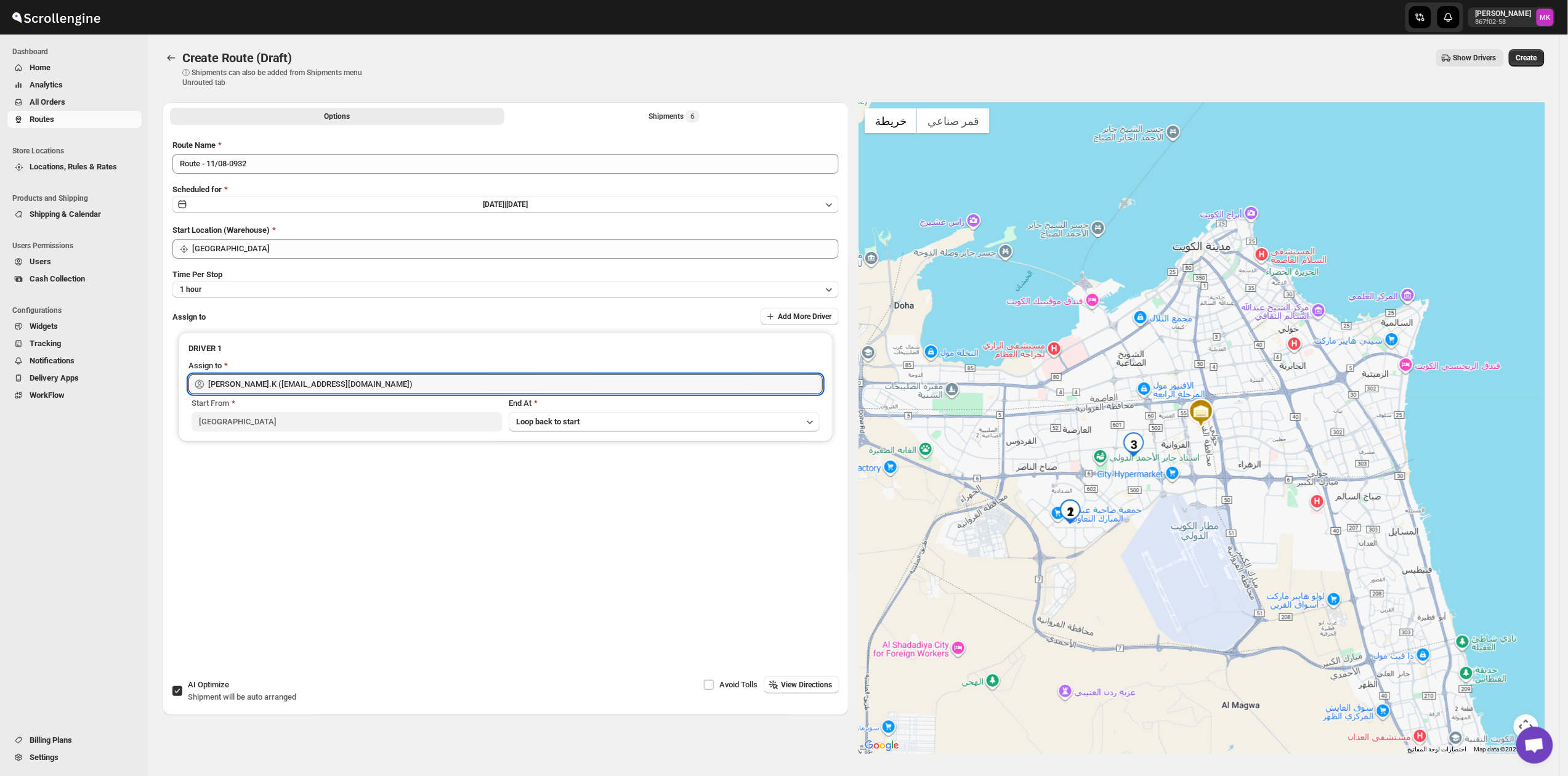
type input "[PERSON_NAME].K ([EMAIL_ADDRESS][DOMAIN_NAME])"
click at [1528, 63] on button "Create" at bounding box center [1526, 57] width 36 height 17
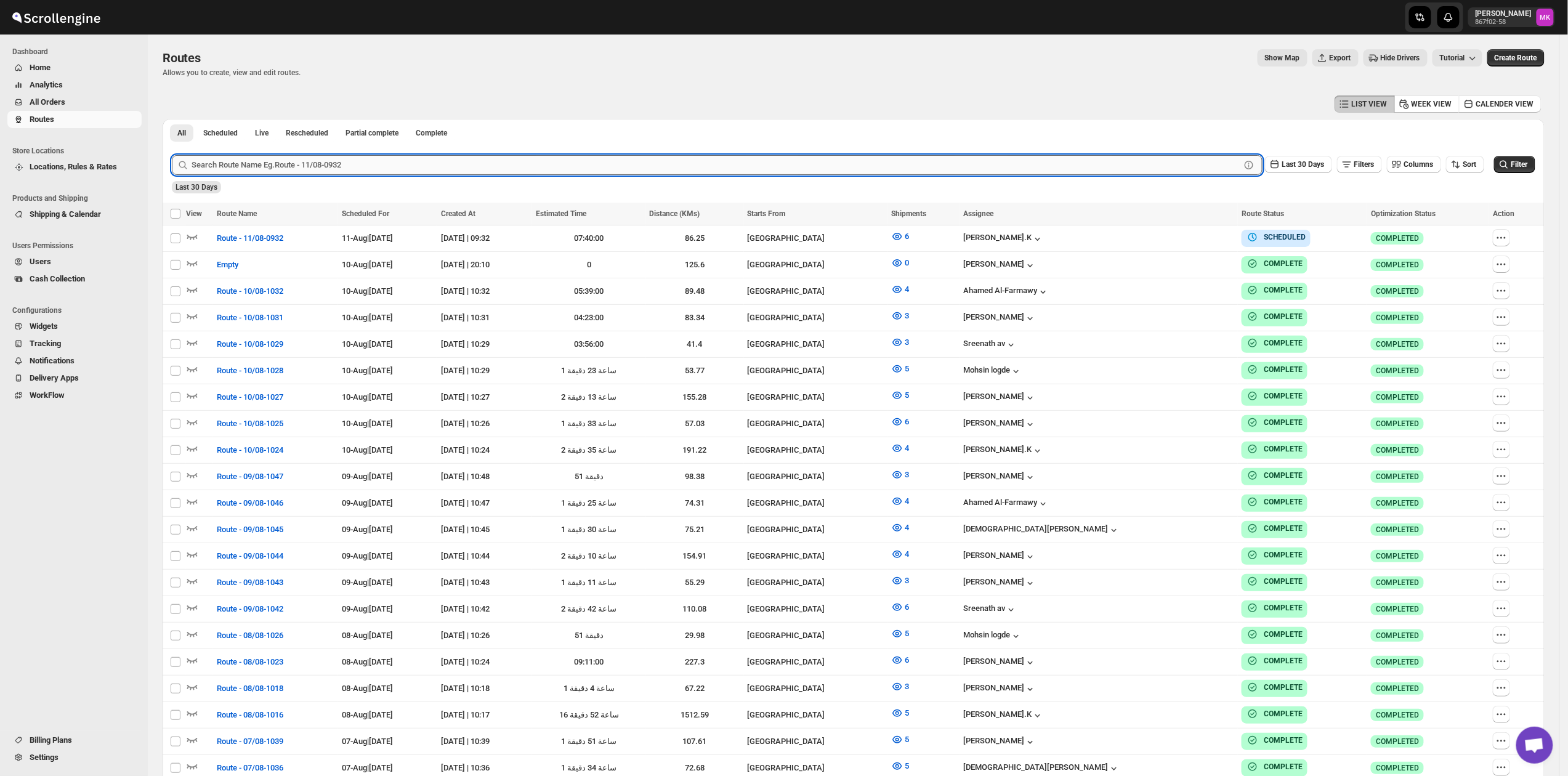
click at [296, 163] on input "text" at bounding box center [715, 165] width 1048 height 20
click at [37, 101] on span "All Orders" at bounding box center [47, 101] width 36 height 9
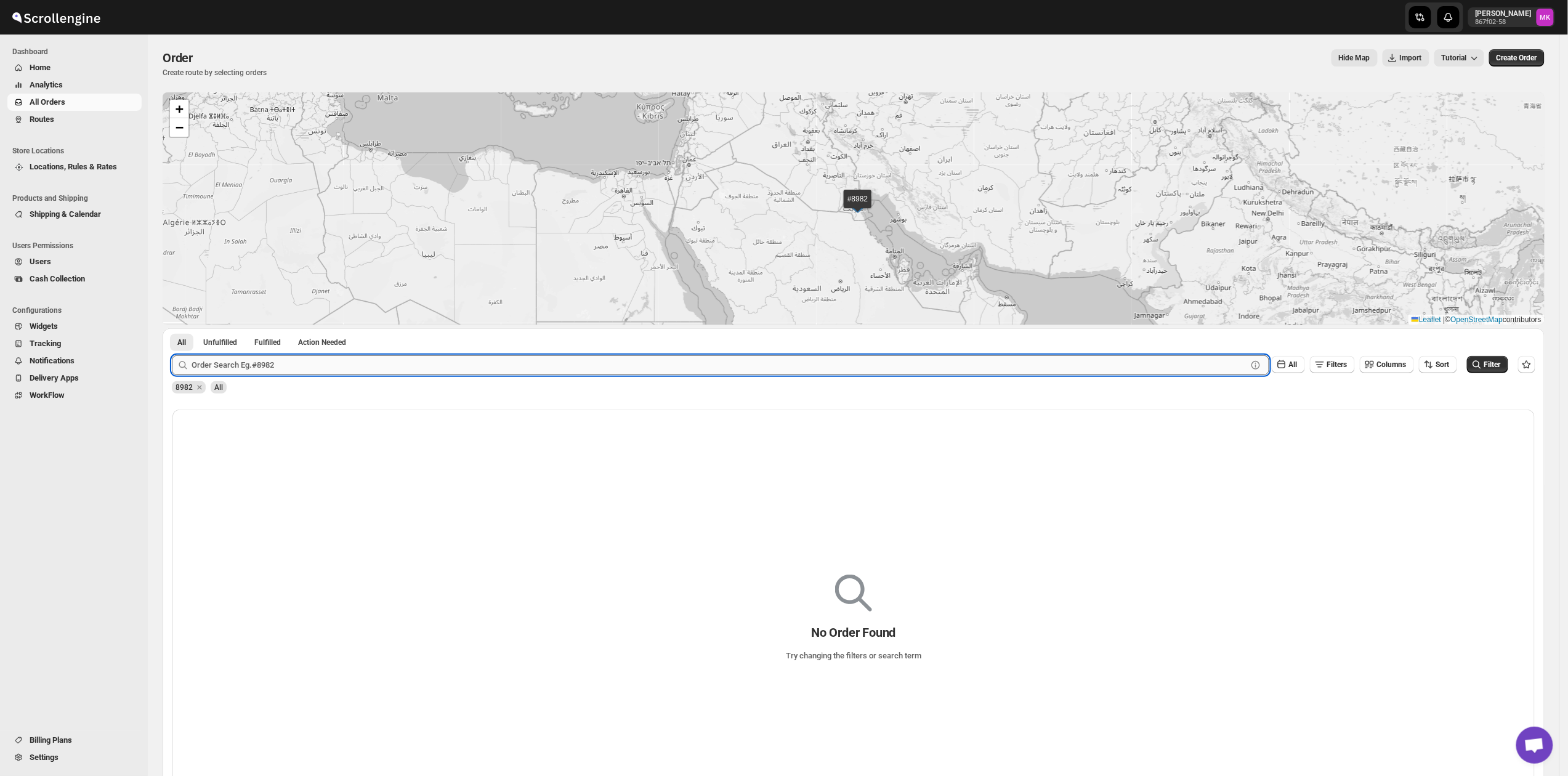
click at [240, 373] on input "text" at bounding box center [719, 365] width 1055 height 20
paste input "8991"
type input "8991"
click at [172, 328] on button "Submit" at bounding box center [189, 335] width 35 height 13
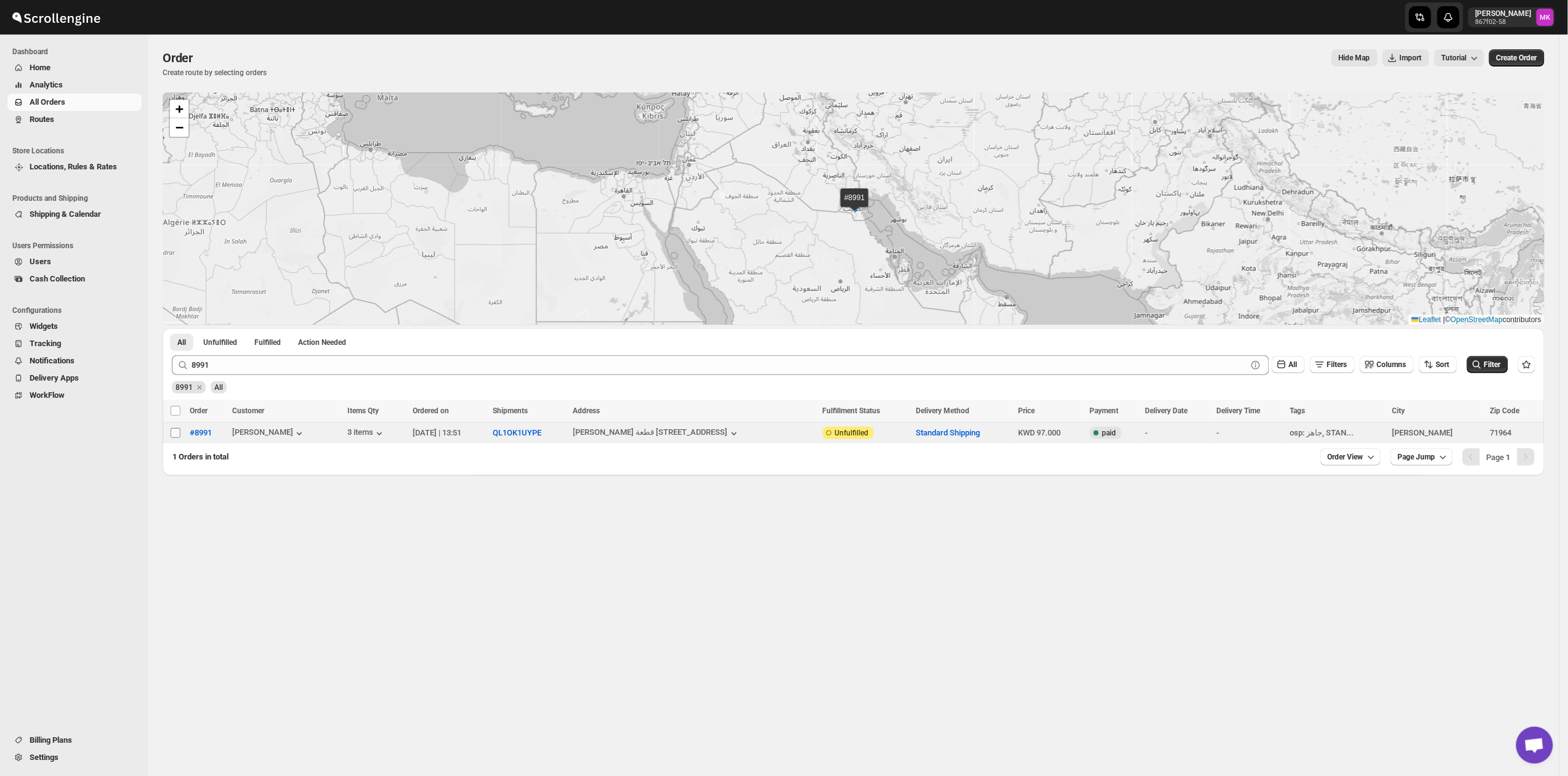
click at [173, 439] on td "Select order" at bounding box center [174, 433] width 23 height 21
checkbox input "true"
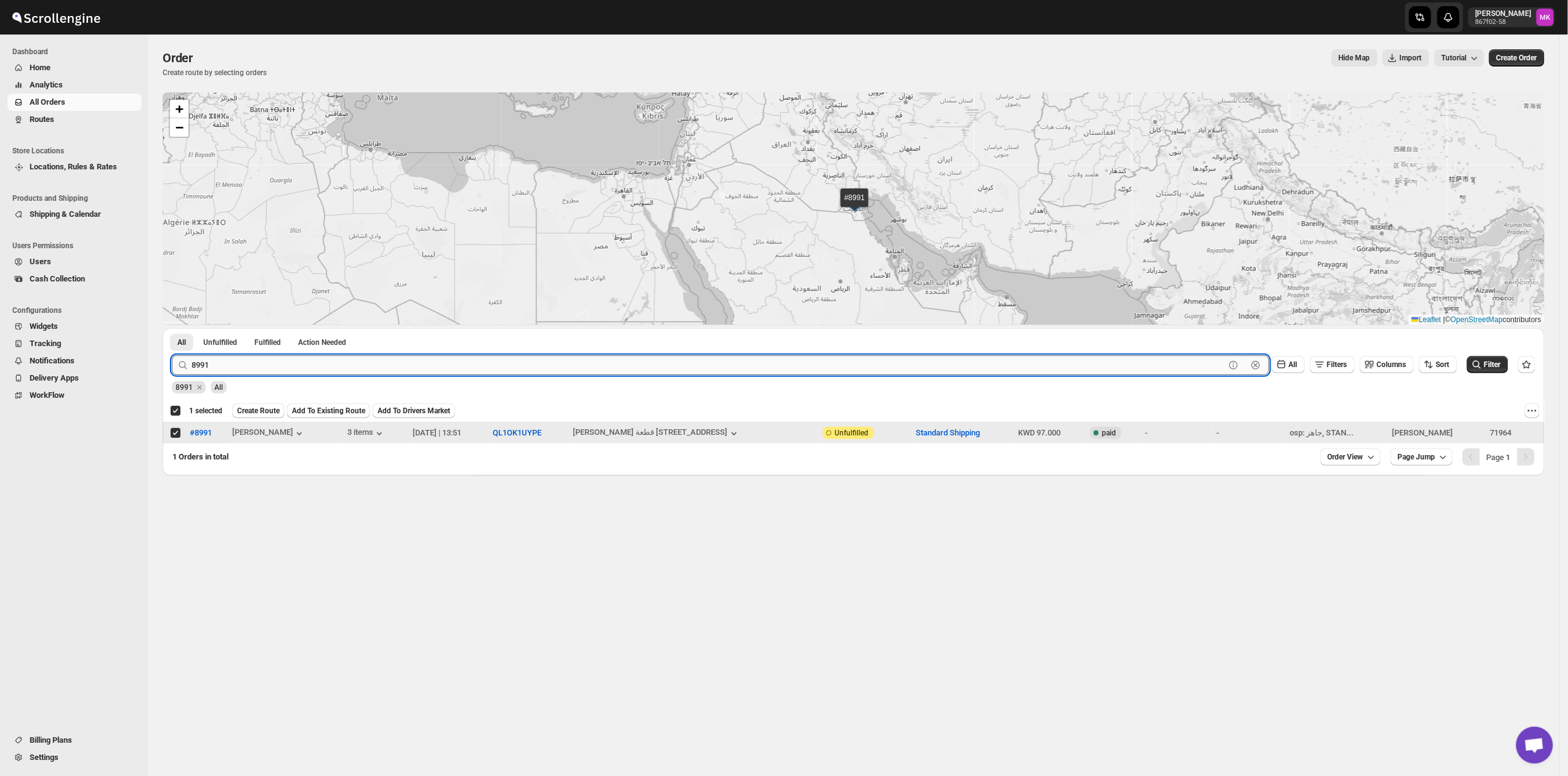
click at [205, 366] on input "8991" at bounding box center [707, 365] width 1033 height 20
paste input "32"
type input "8932"
click at [172, 328] on button "Submit" at bounding box center [189, 335] width 35 height 13
click at [167, 437] on td "Select order" at bounding box center [174, 433] width 23 height 21
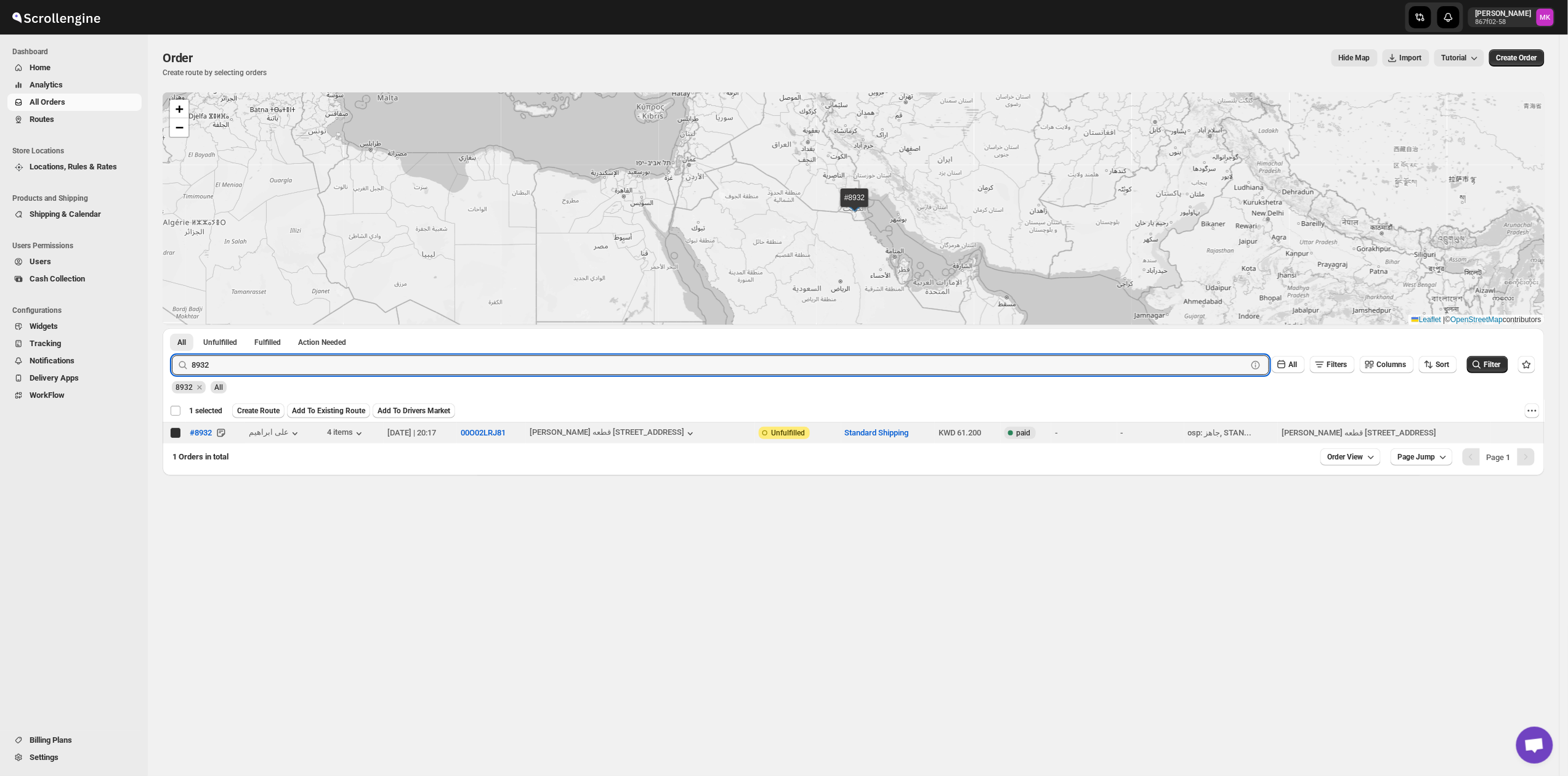
checkbox input "false"
checkbox input "true"
click at [235, 357] on input "8932" at bounding box center [707, 365] width 1033 height 20
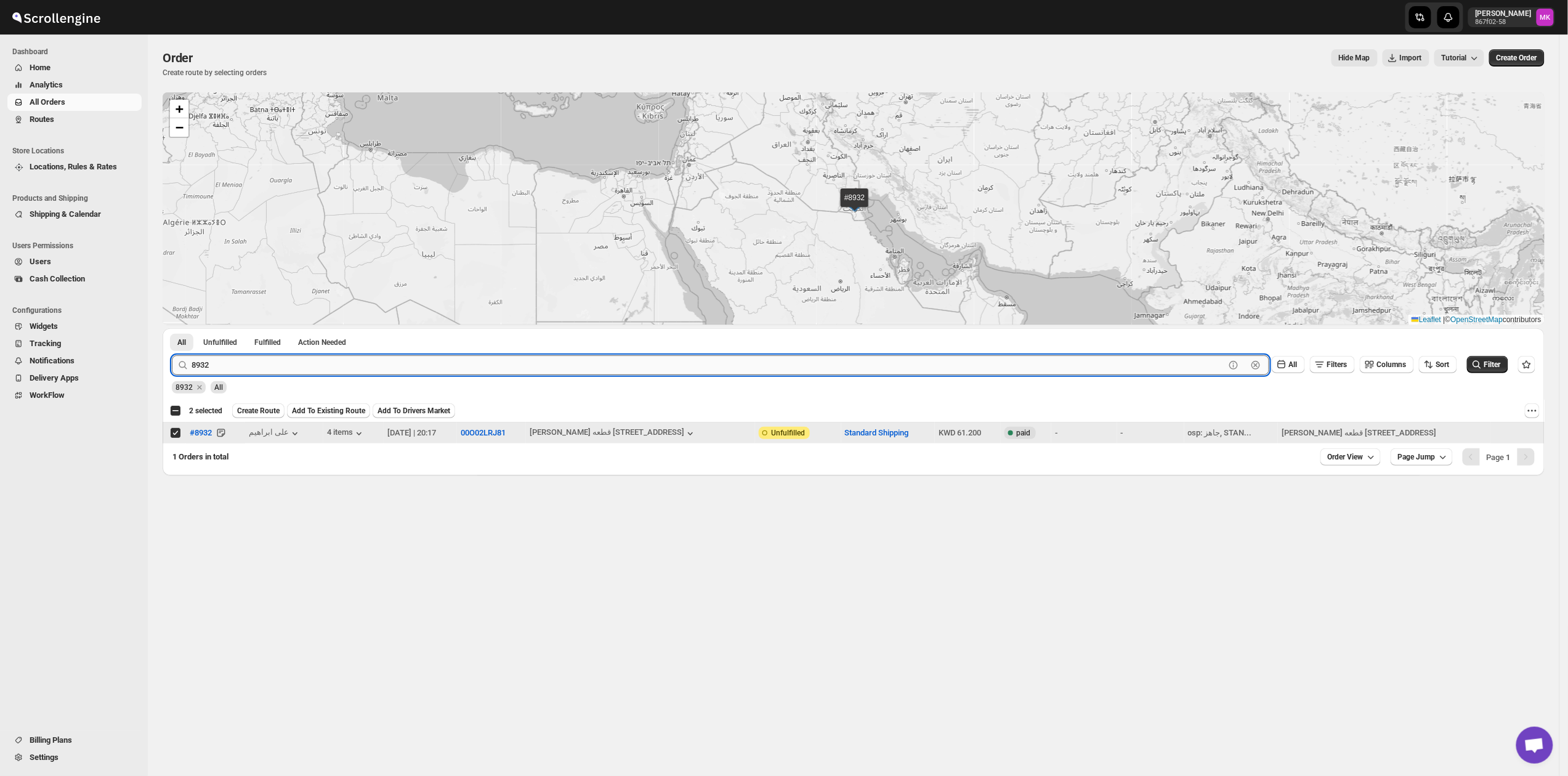
click at [235, 357] on input "8932" at bounding box center [707, 365] width 1033 height 20
paste input "9010"
type input "9010"
click at [172, 328] on button "Submit" at bounding box center [189, 335] width 35 height 13
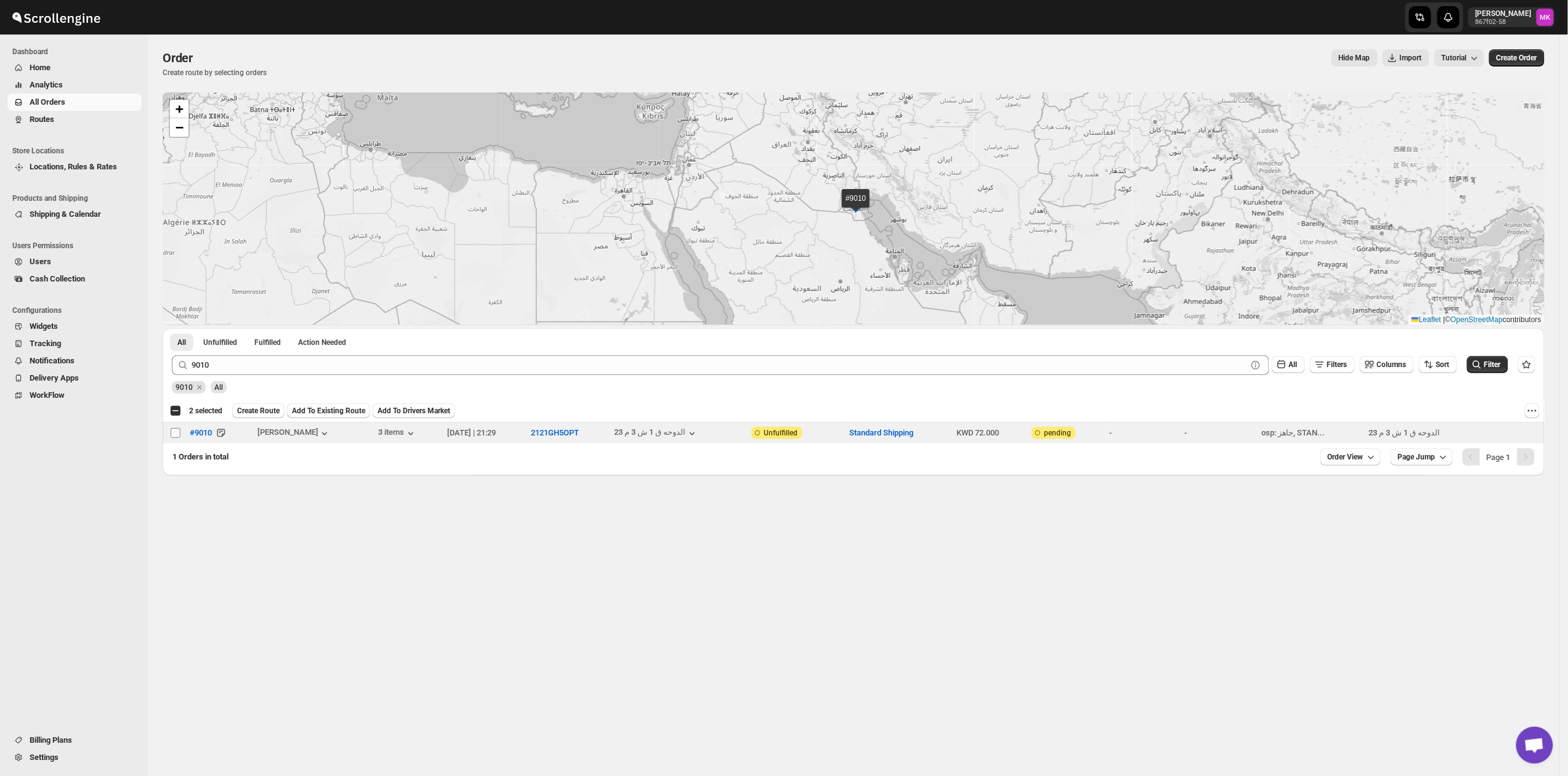
click at [174, 434] on input "Select order" at bounding box center [175, 432] width 10 height 10
checkbox input "true"
click at [270, 376] on div "9010 All" at bounding box center [851, 382] width 1368 height 23
click at [262, 352] on div "9010 Clear All Filters Columns Sort Filter" at bounding box center [848, 360] width 1373 height 29
click at [261, 352] on div "9010 Clear All Filters Columns Sort Filter" at bounding box center [848, 360] width 1373 height 29
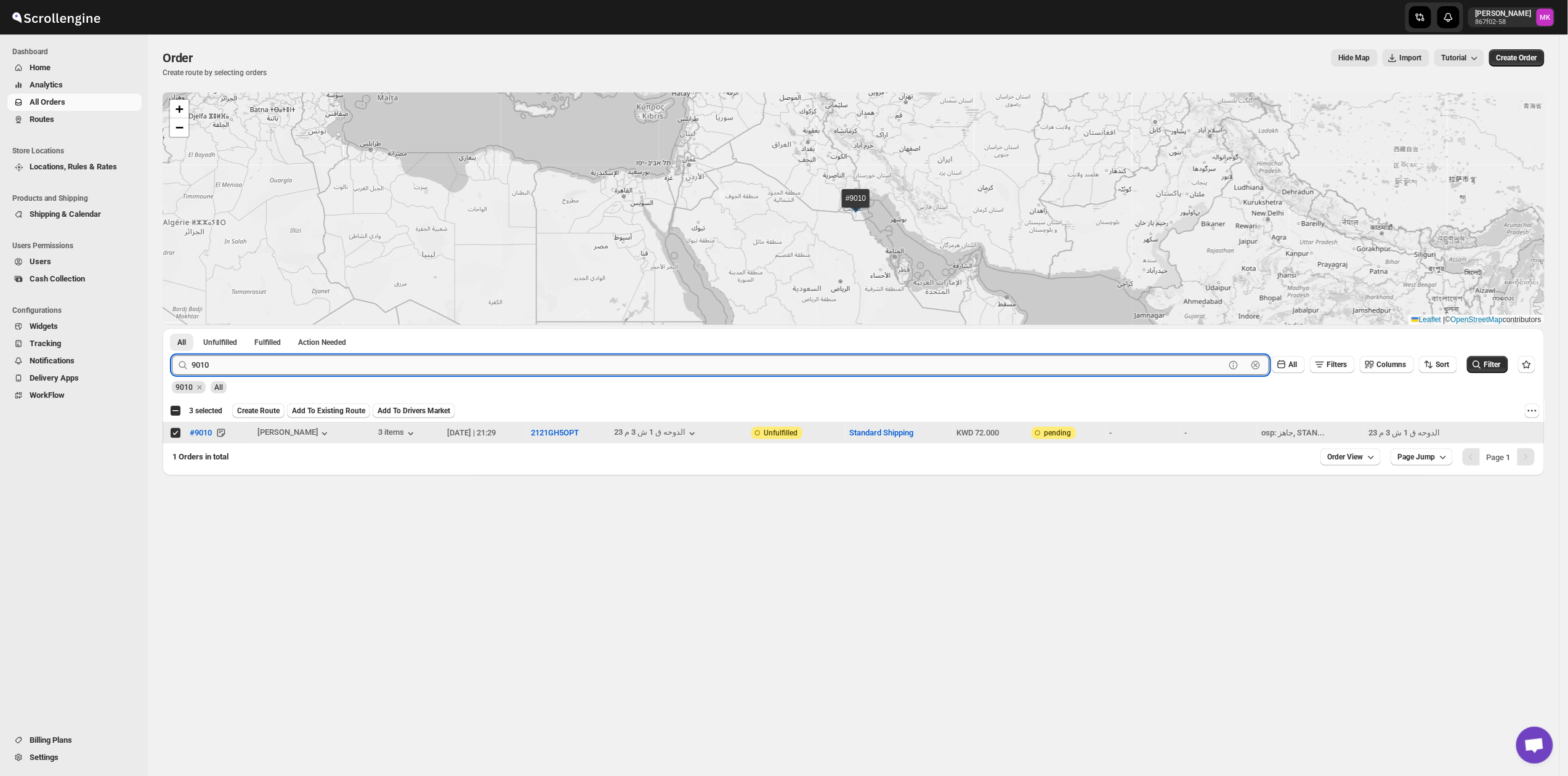
click at [247, 358] on input "9010" at bounding box center [707, 365] width 1033 height 20
paste input "8"
type input "9018"
click at [172, 328] on button "Submit" at bounding box center [189, 335] width 35 height 13
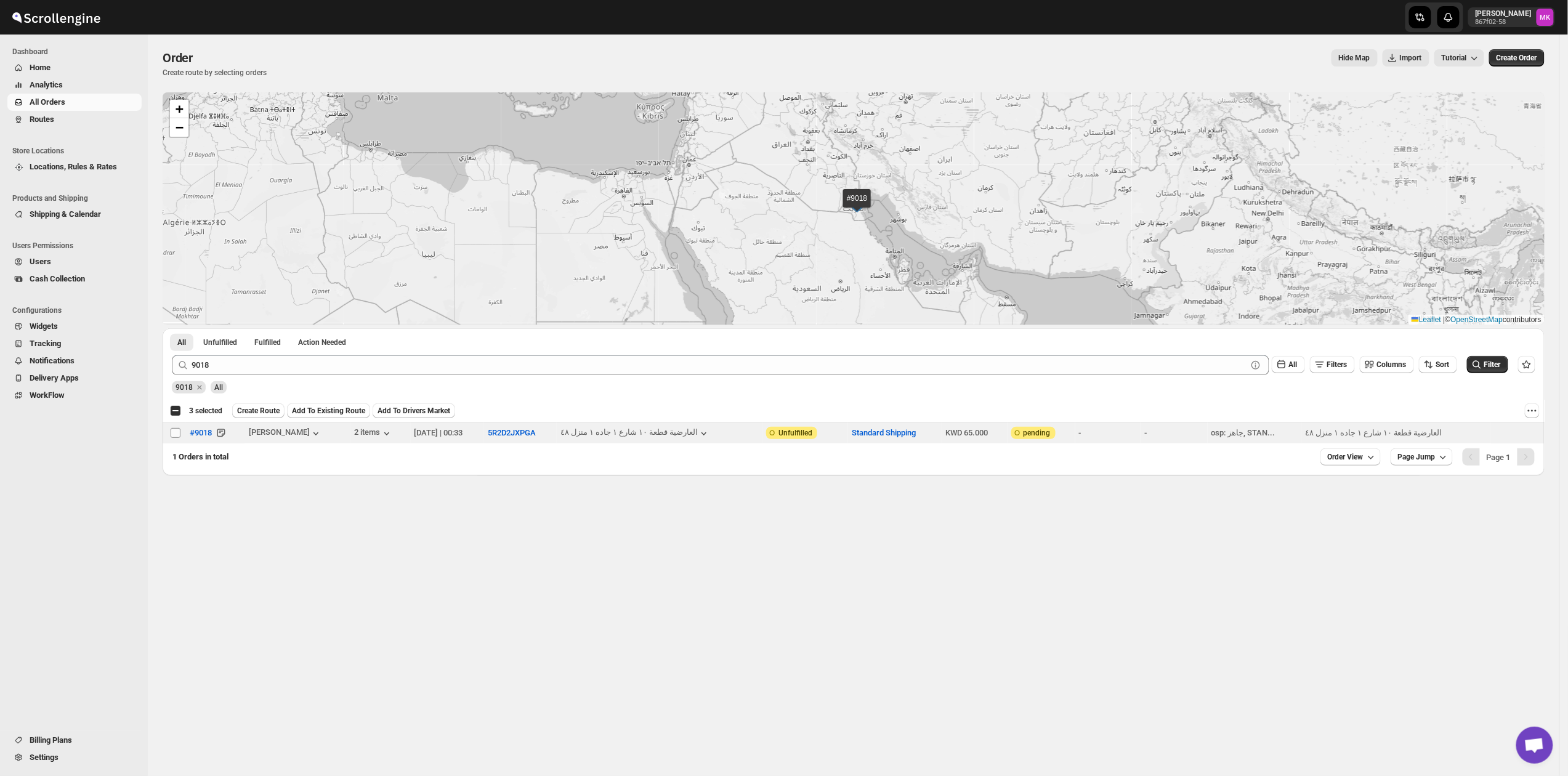
click at [174, 431] on input "Select order" at bounding box center [175, 432] width 10 height 10
checkbox input "true"
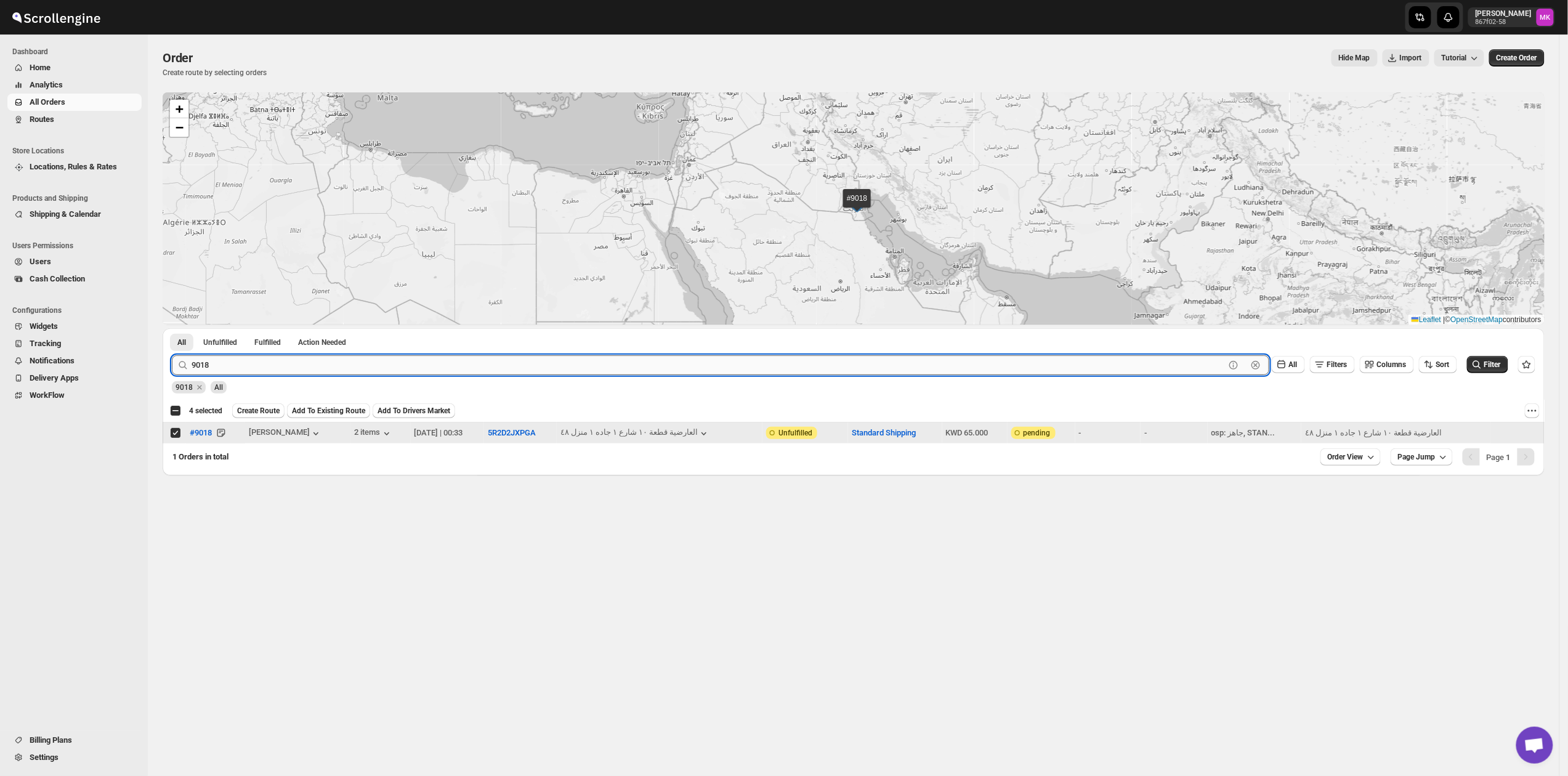
click at [295, 363] on input "9018" at bounding box center [707, 365] width 1033 height 20
paste input "8977"
type input "8977"
click at [172, 328] on button "Submit" at bounding box center [189, 335] width 35 height 13
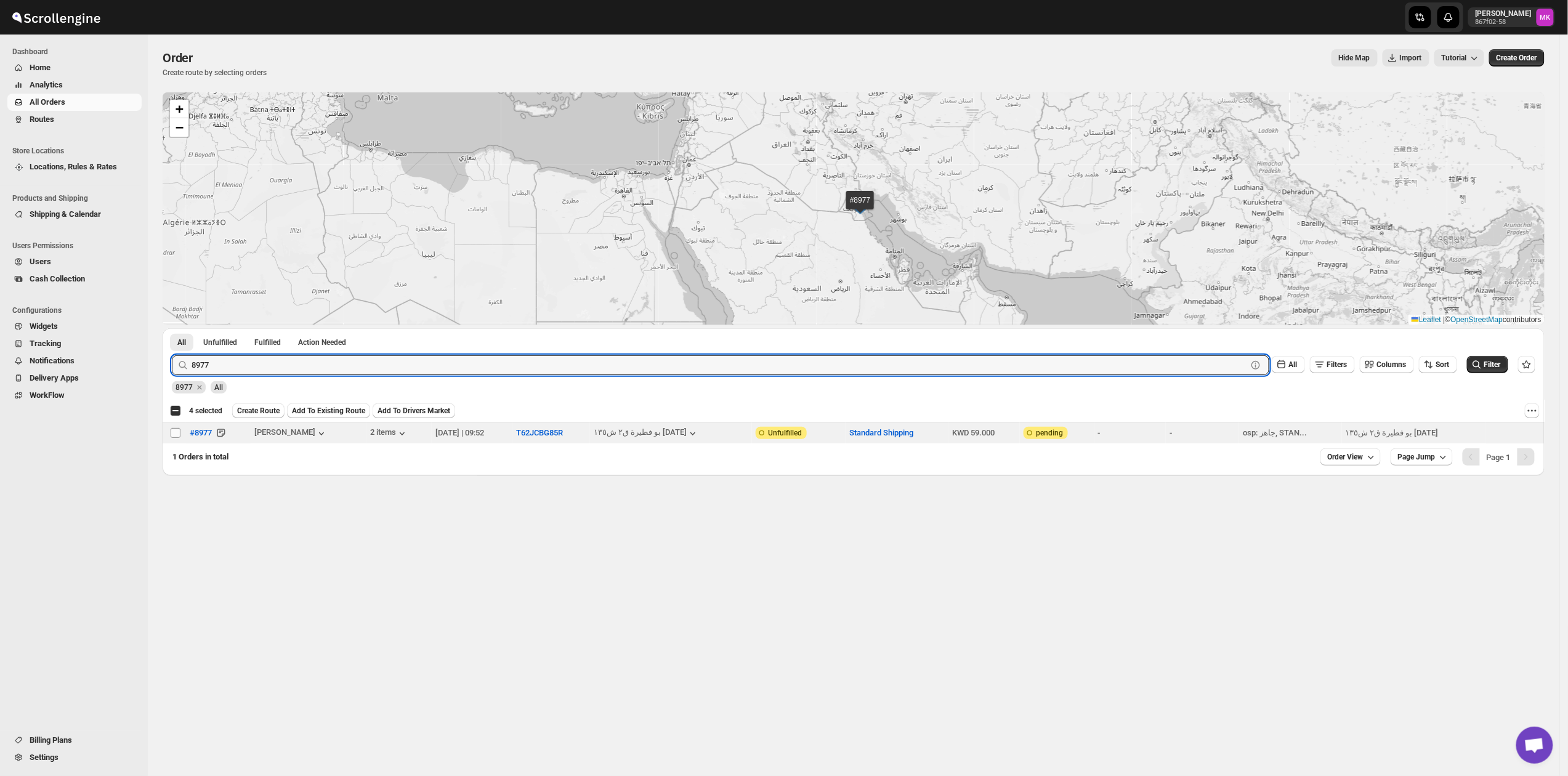
click at [177, 436] on input "Select order" at bounding box center [175, 432] width 10 height 10
checkbox input "true"
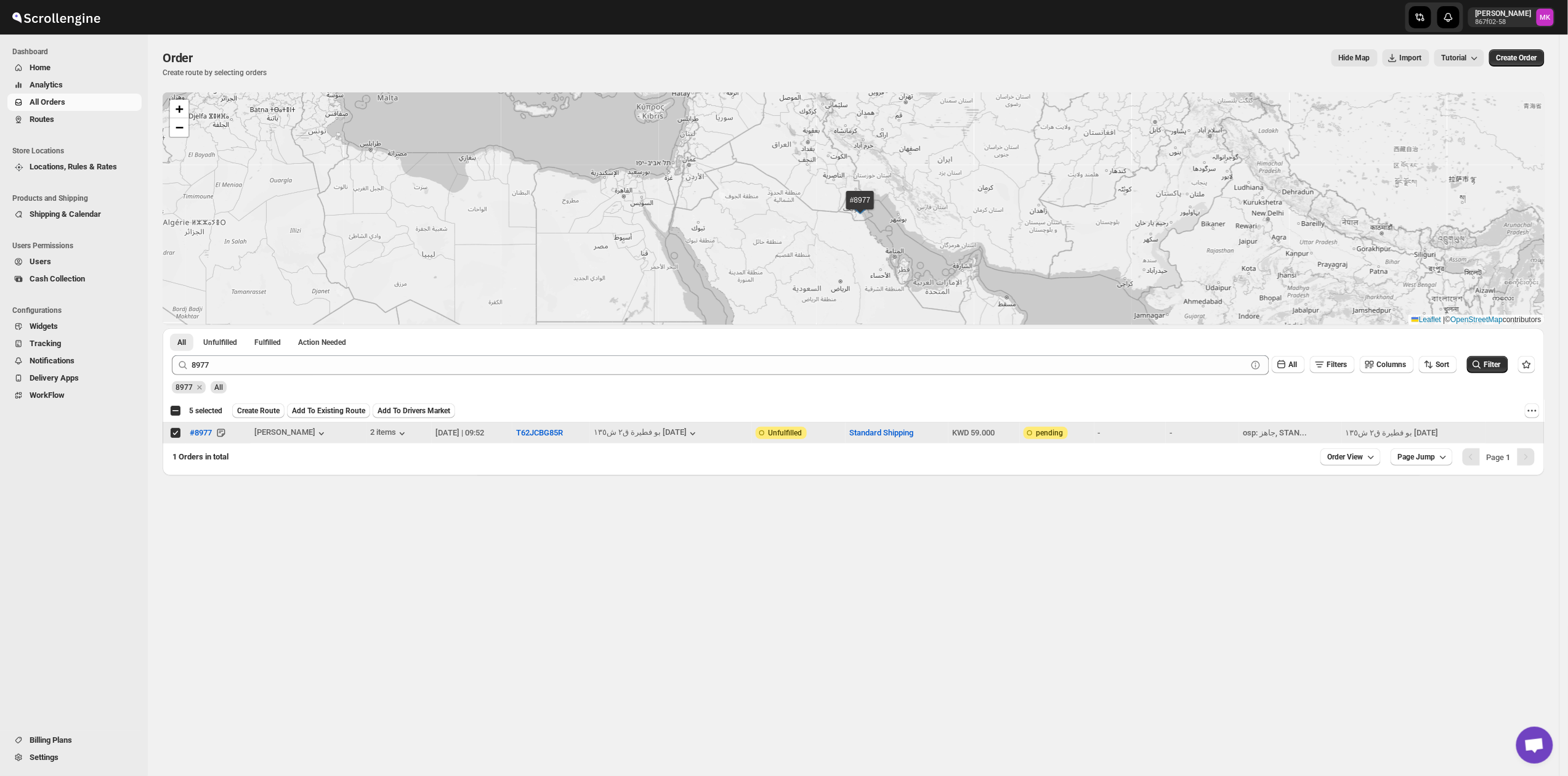
click at [211, 384] on span "All" at bounding box center [219, 387] width 16 height 12
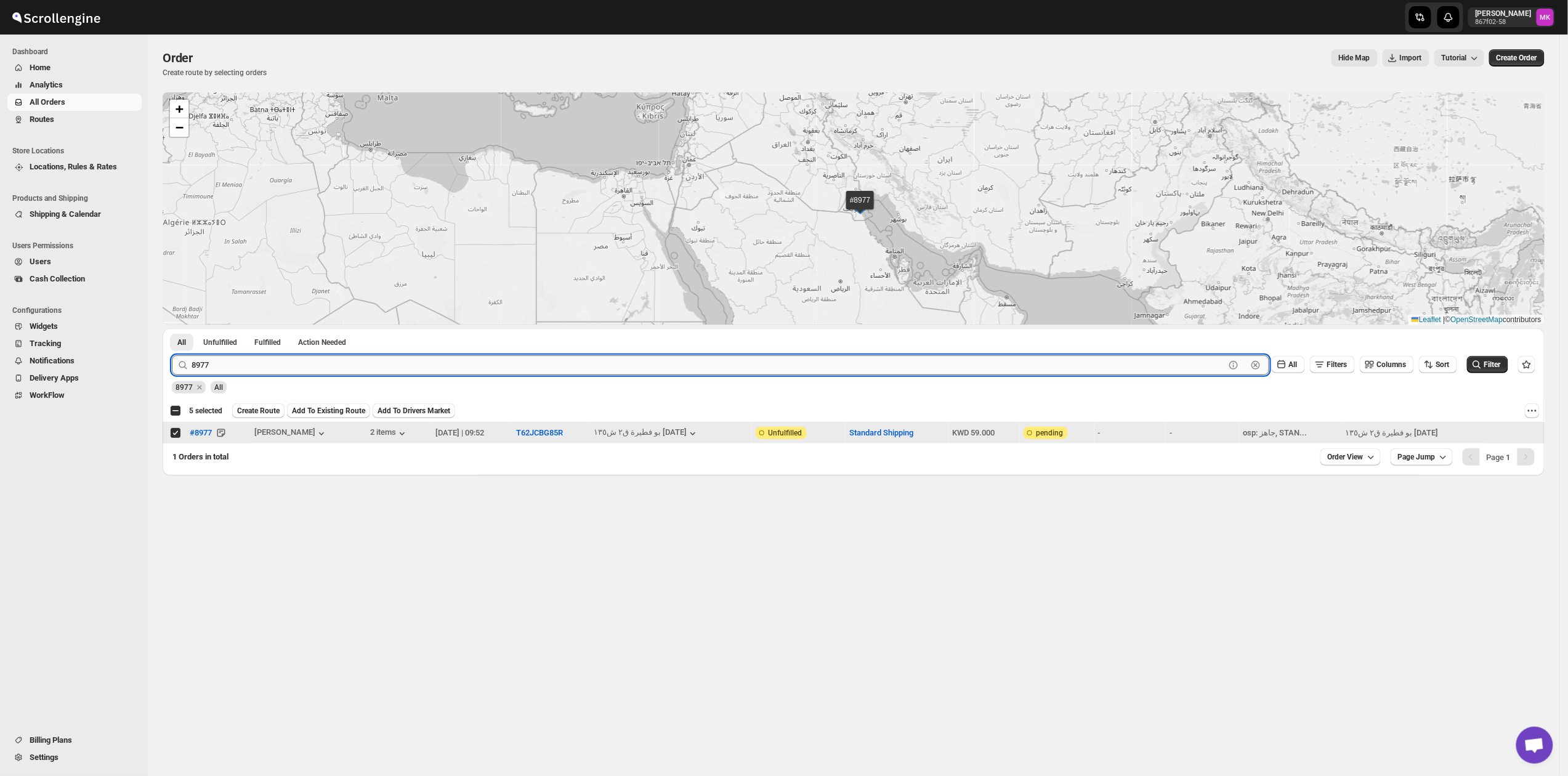
click at [209, 372] on input "8977" at bounding box center [707, 365] width 1033 height 20
paste input "81"
type input "8981"
click at [172, 328] on button "Submit" at bounding box center [189, 335] width 35 height 13
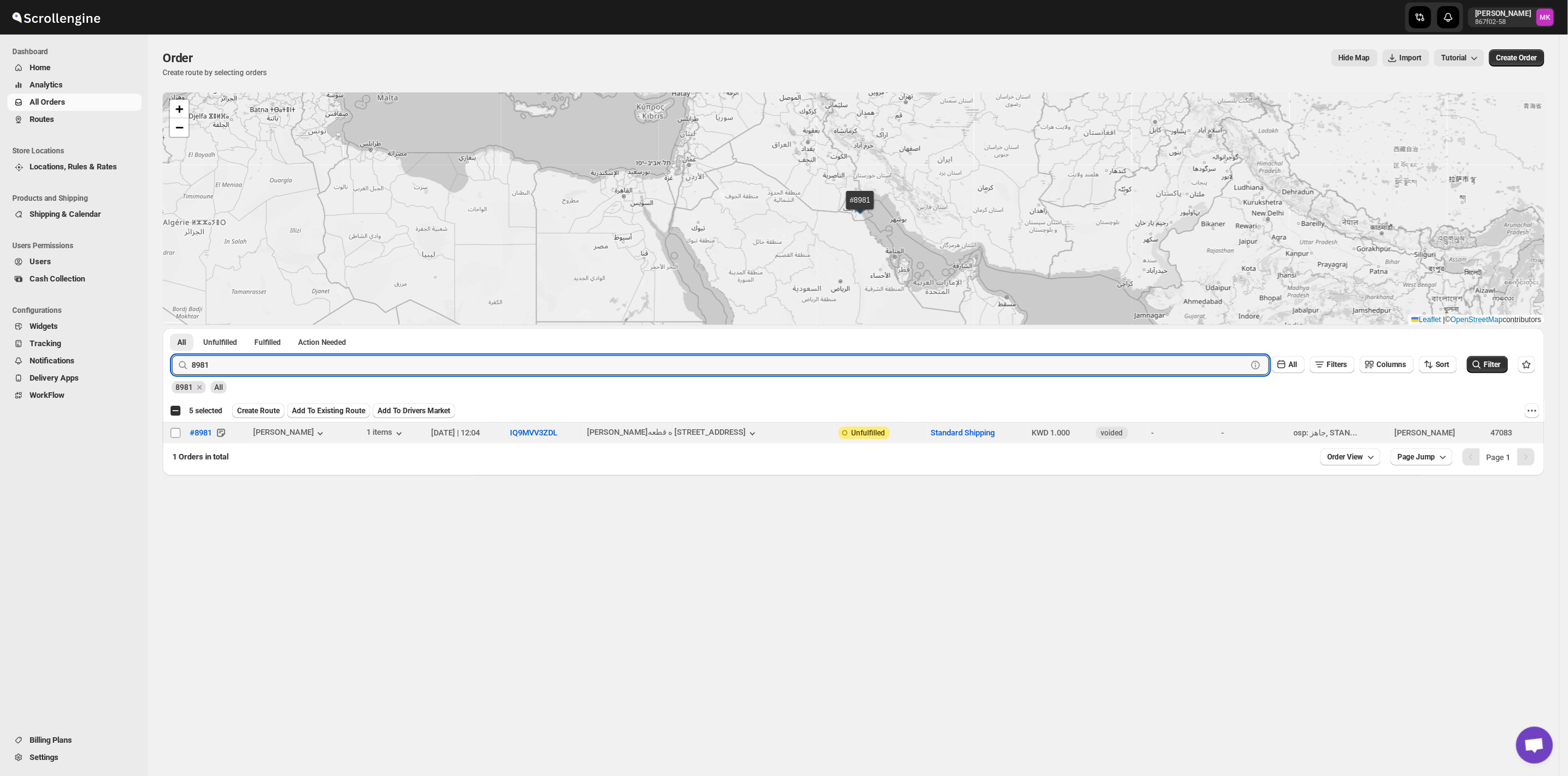
click at [175, 432] on input "Select order" at bounding box center [175, 432] width 10 height 10
checkbox input "true"
click at [214, 371] on input "8981" at bounding box center [707, 365] width 1033 height 20
paste input "03"
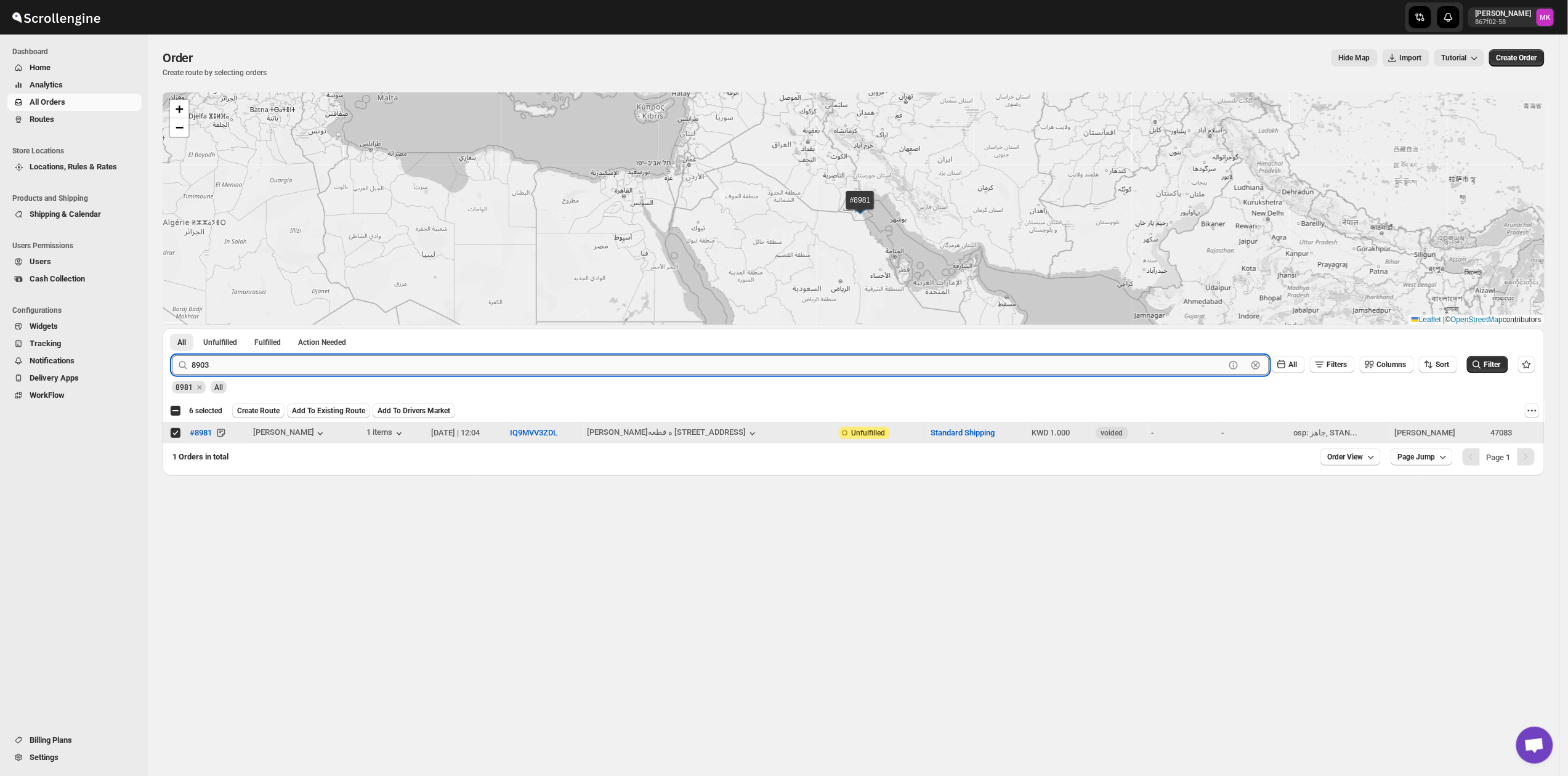
type input "8903"
click at [172, 328] on button "Submit" at bounding box center [189, 335] width 35 height 13
click at [177, 434] on input "Select order" at bounding box center [175, 432] width 10 height 10
checkbox input "true"
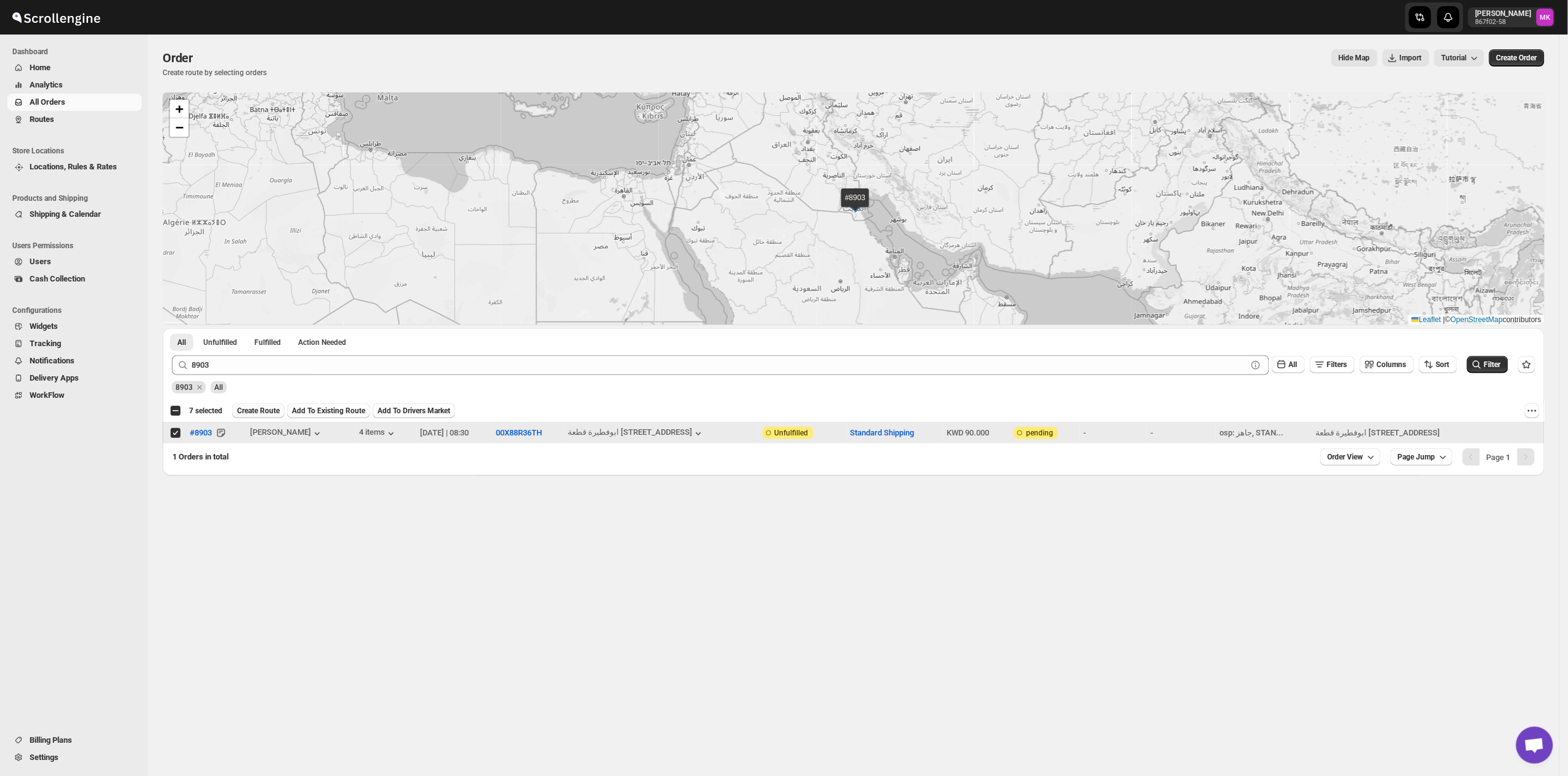
click at [253, 408] on span "Create Route" at bounding box center [258, 410] width 43 height 10
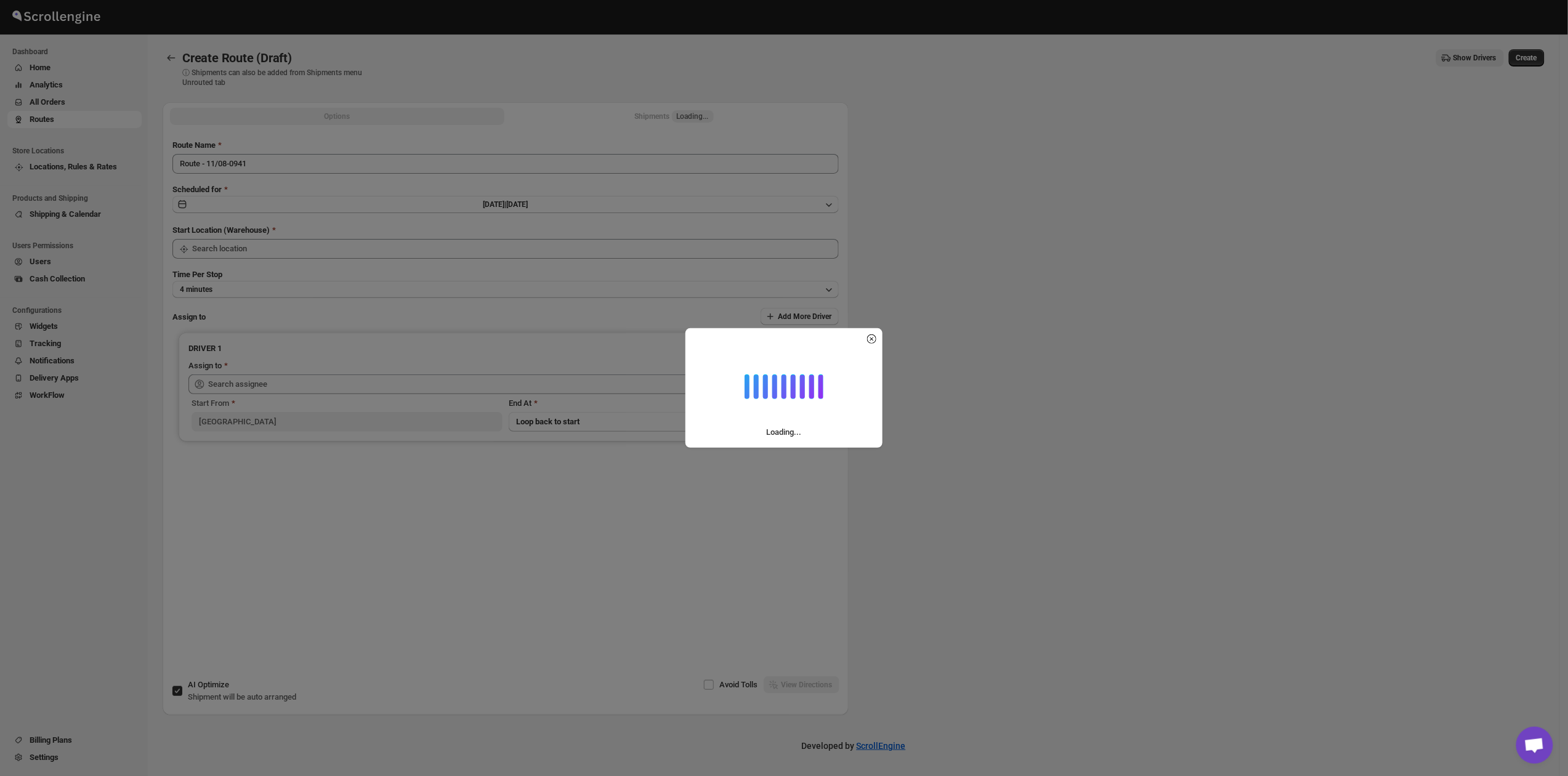
type input "[GEOGRAPHIC_DATA]"
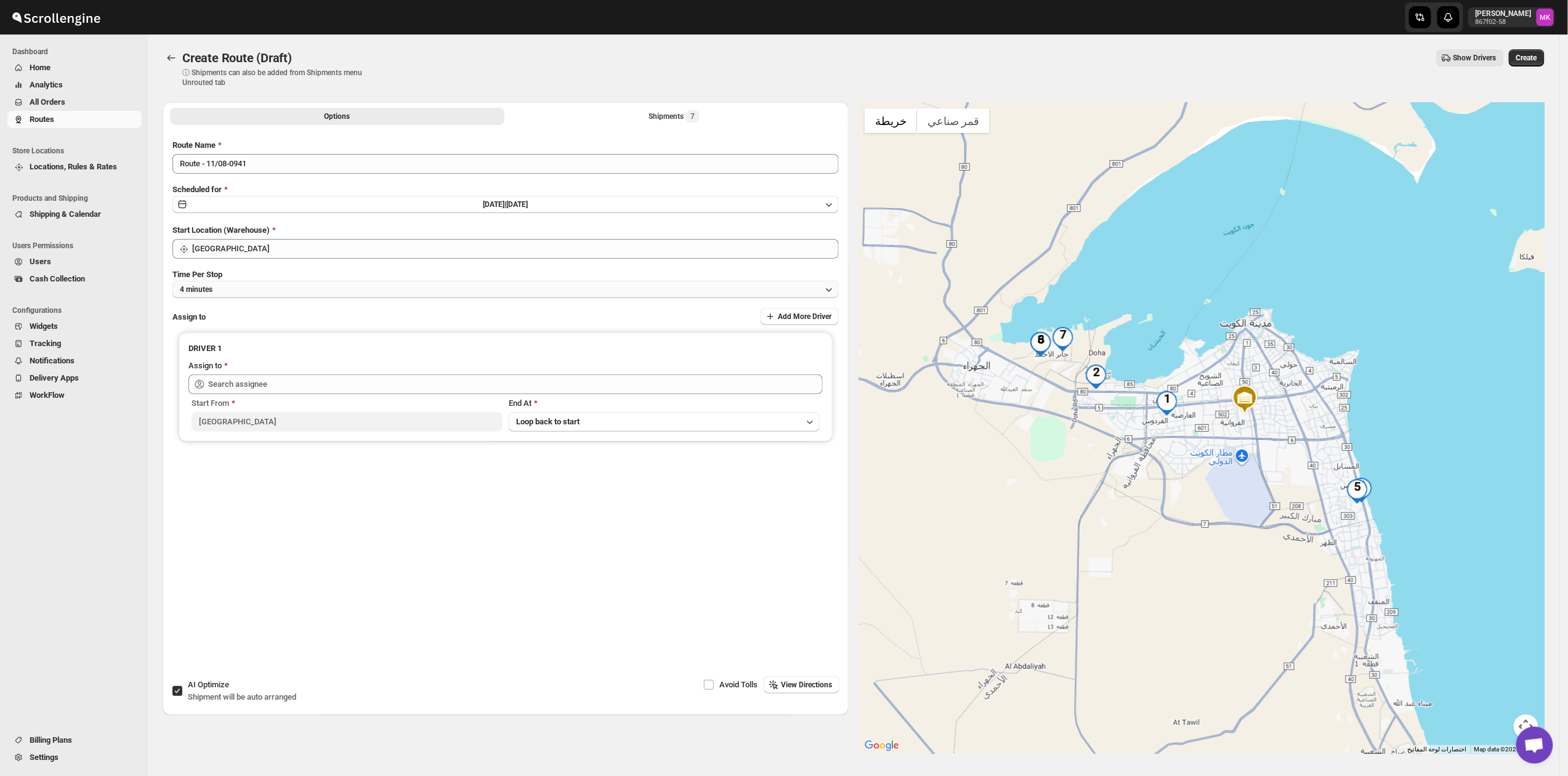
click at [227, 280] on button "4 minutes" at bounding box center [505, 288] width 667 height 17
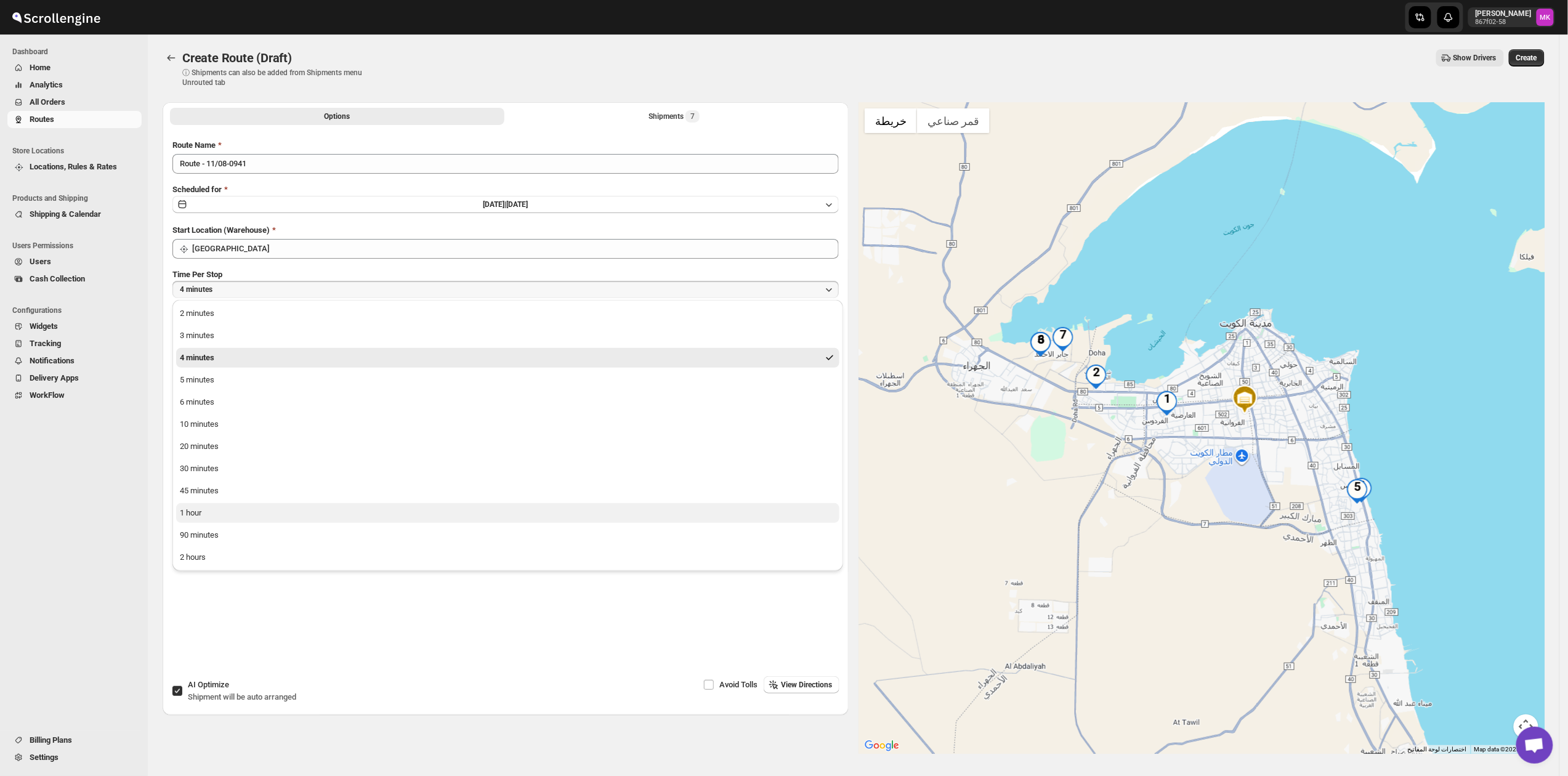
click at [228, 505] on button "1 hour" at bounding box center [507, 513] width 663 height 20
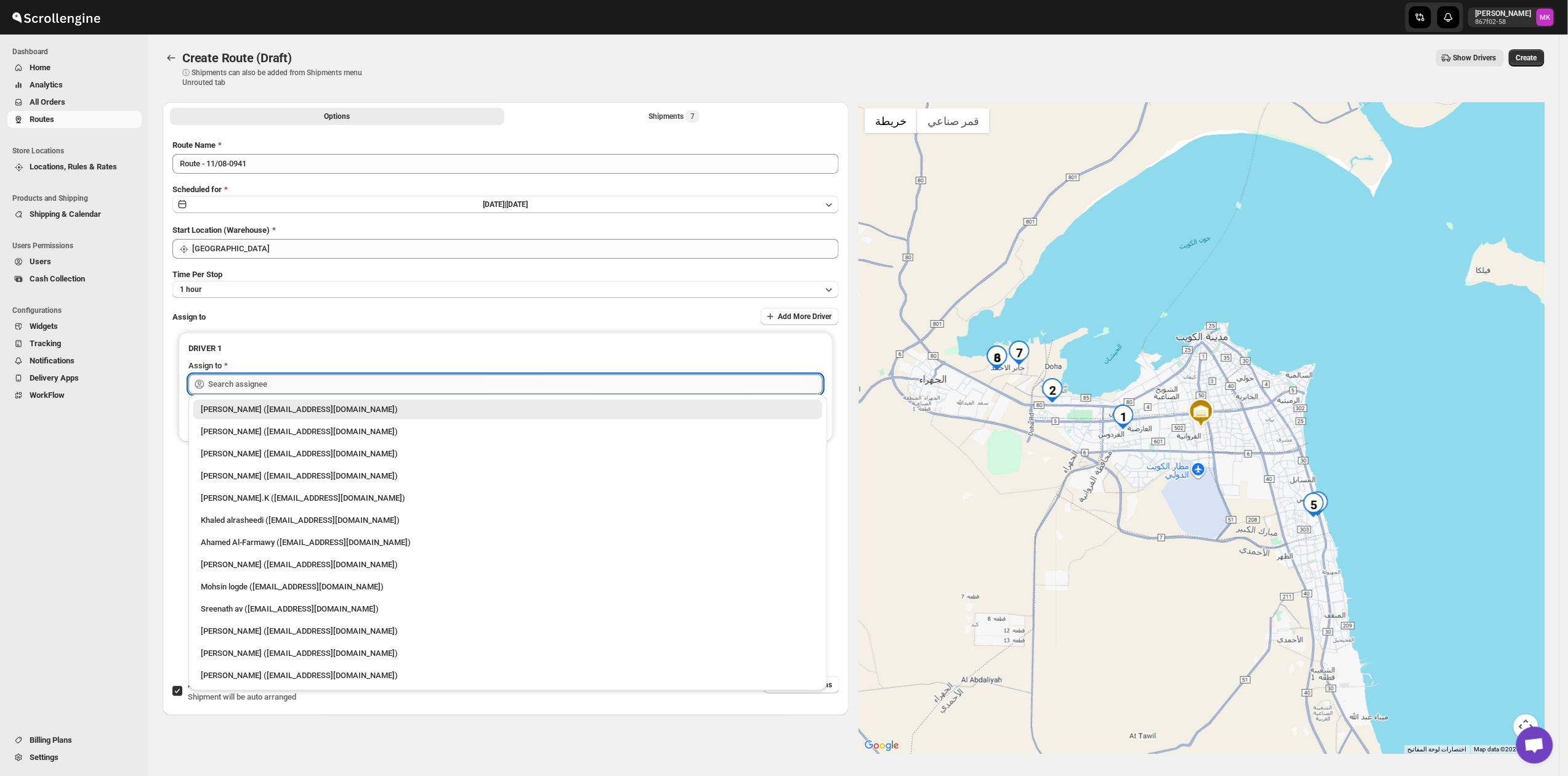
click at [335, 378] on input "text" at bounding box center [515, 384] width 615 height 20
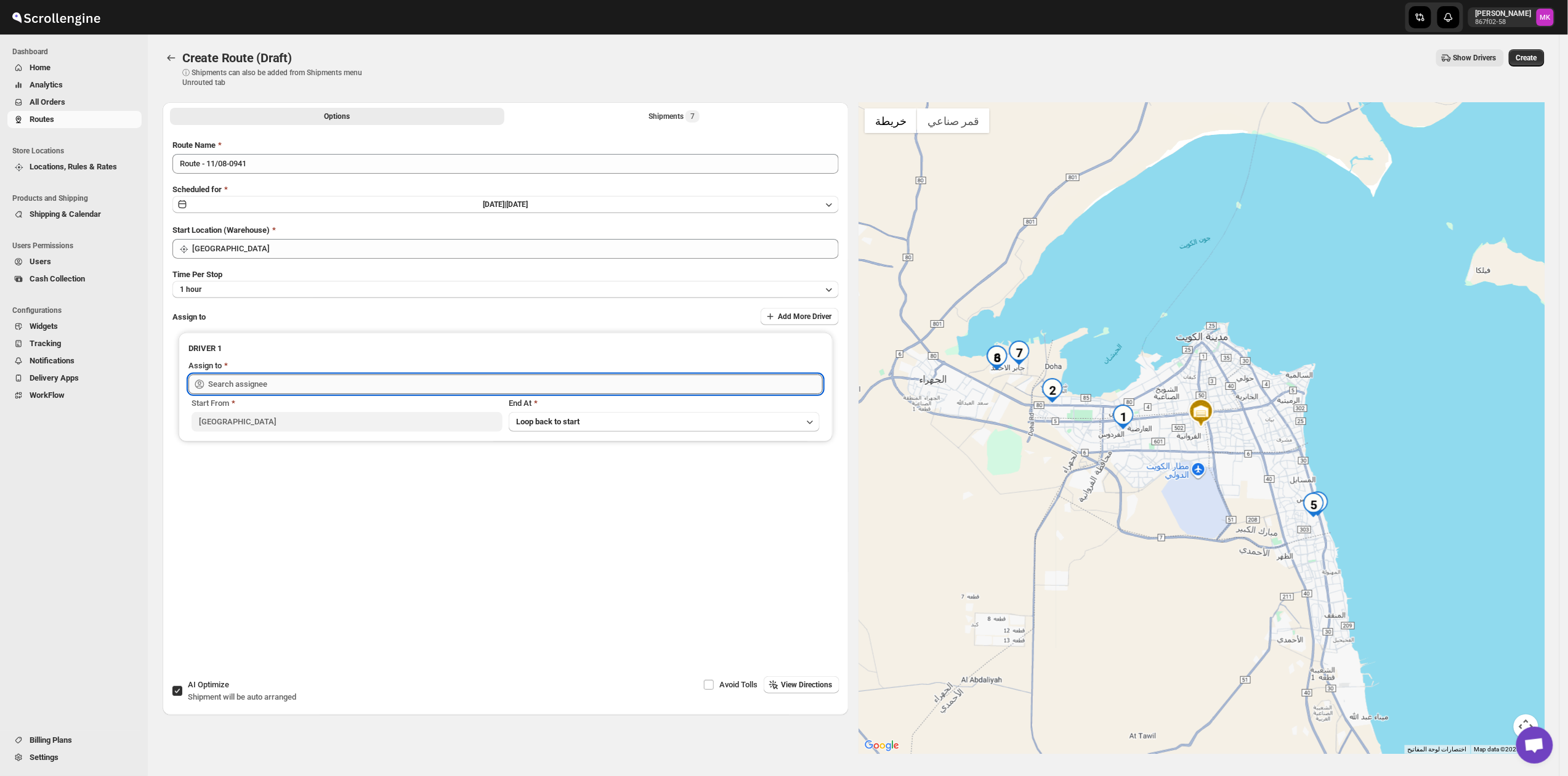
click at [333, 375] on input "text" at bounding box center [515, 384] width 615 height 20
click at [302, 387] on input "text" at bounding box center [515, 384] width 615 height 20
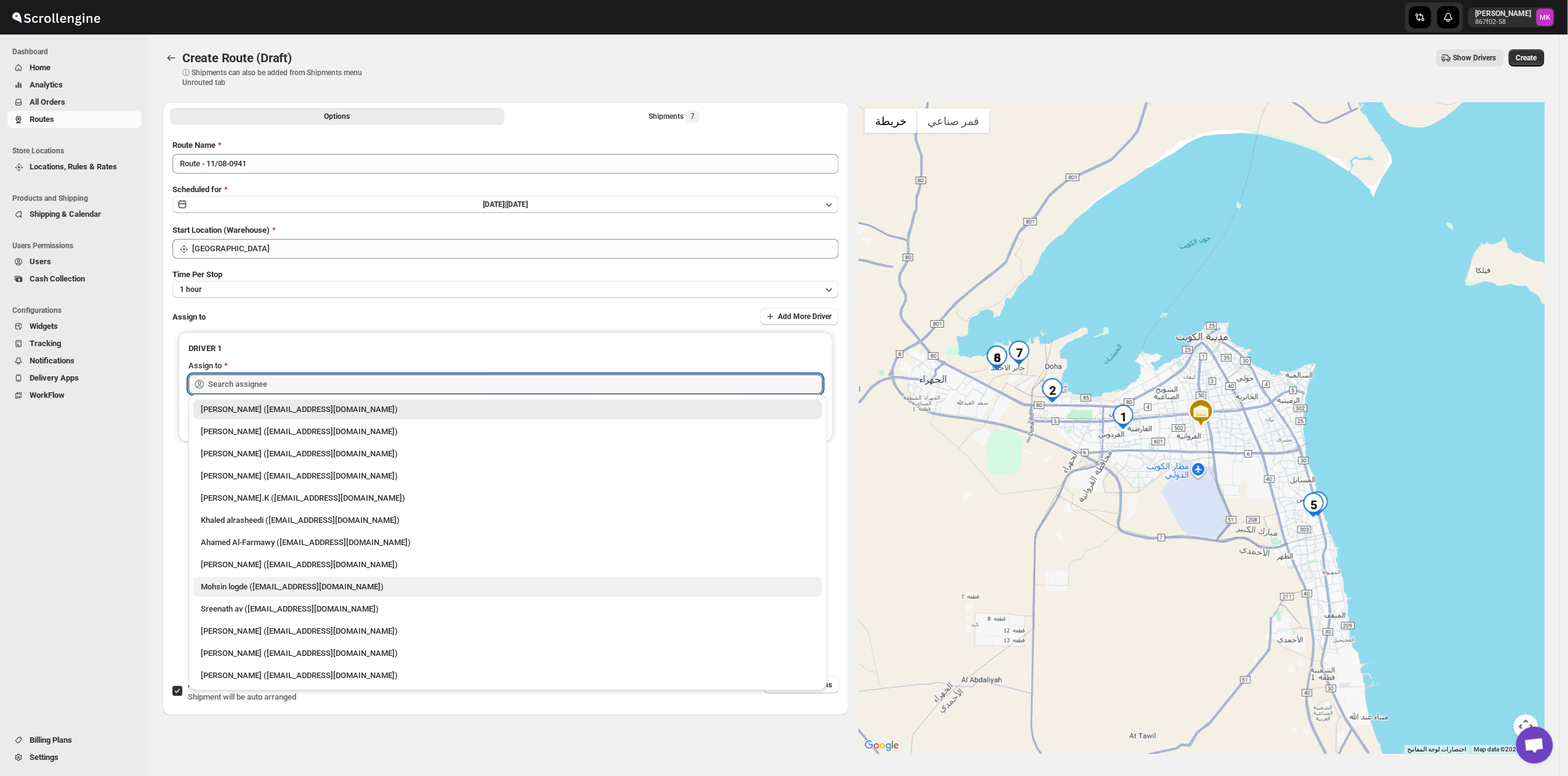
click at [250, 587] on div "Mohsin logde ([EMAIL_ADDRESS][DOMAIN_NAME])" at bounding box center [508, 586] width 614 height 12
type input "Mohsin logde ([EMAIL_ADDRESS][DOMAIN_NAME])"
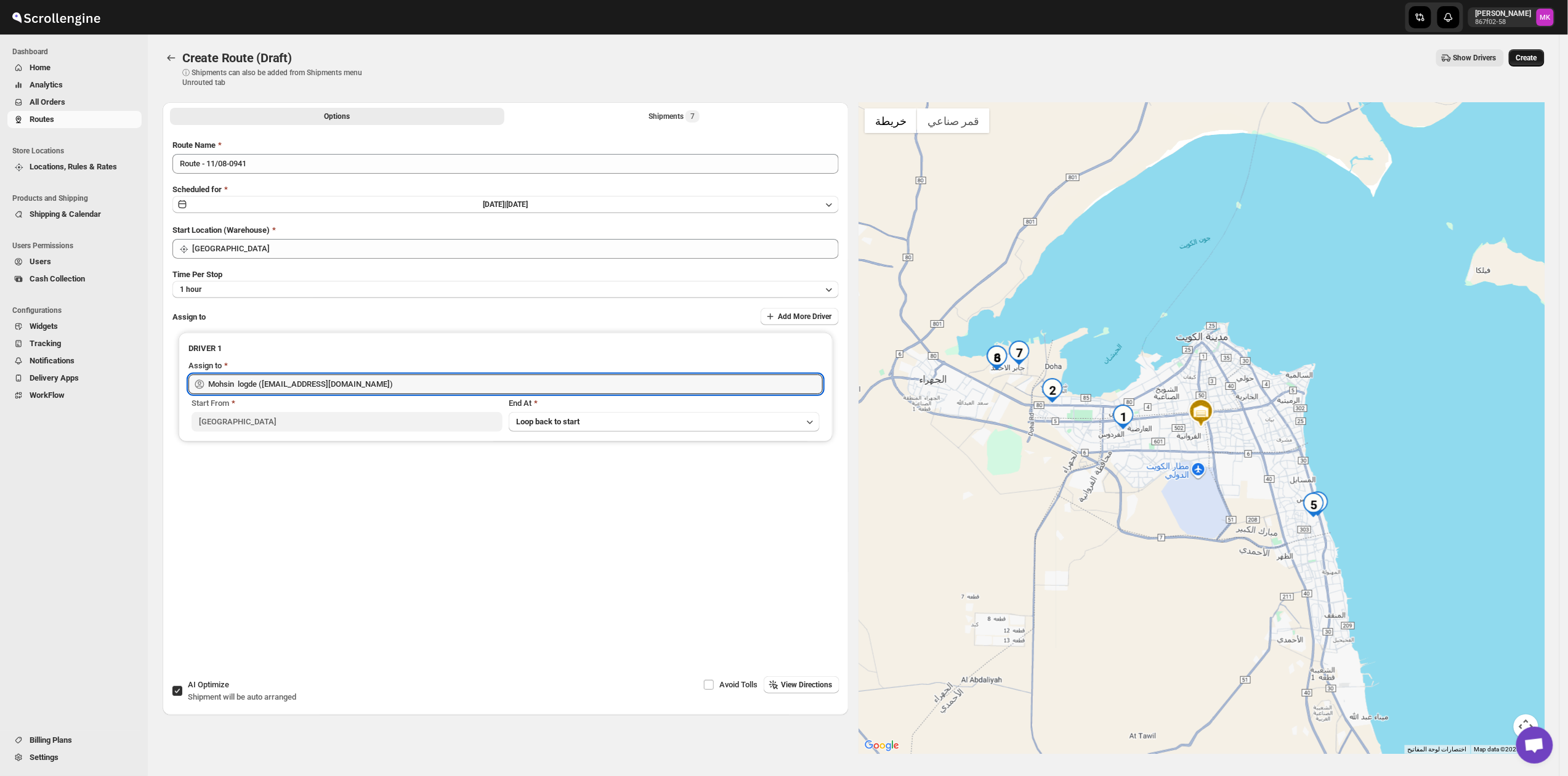
click at [1524, 59] on span "Create" at bounding box center [1526, 58] width 21 height 10
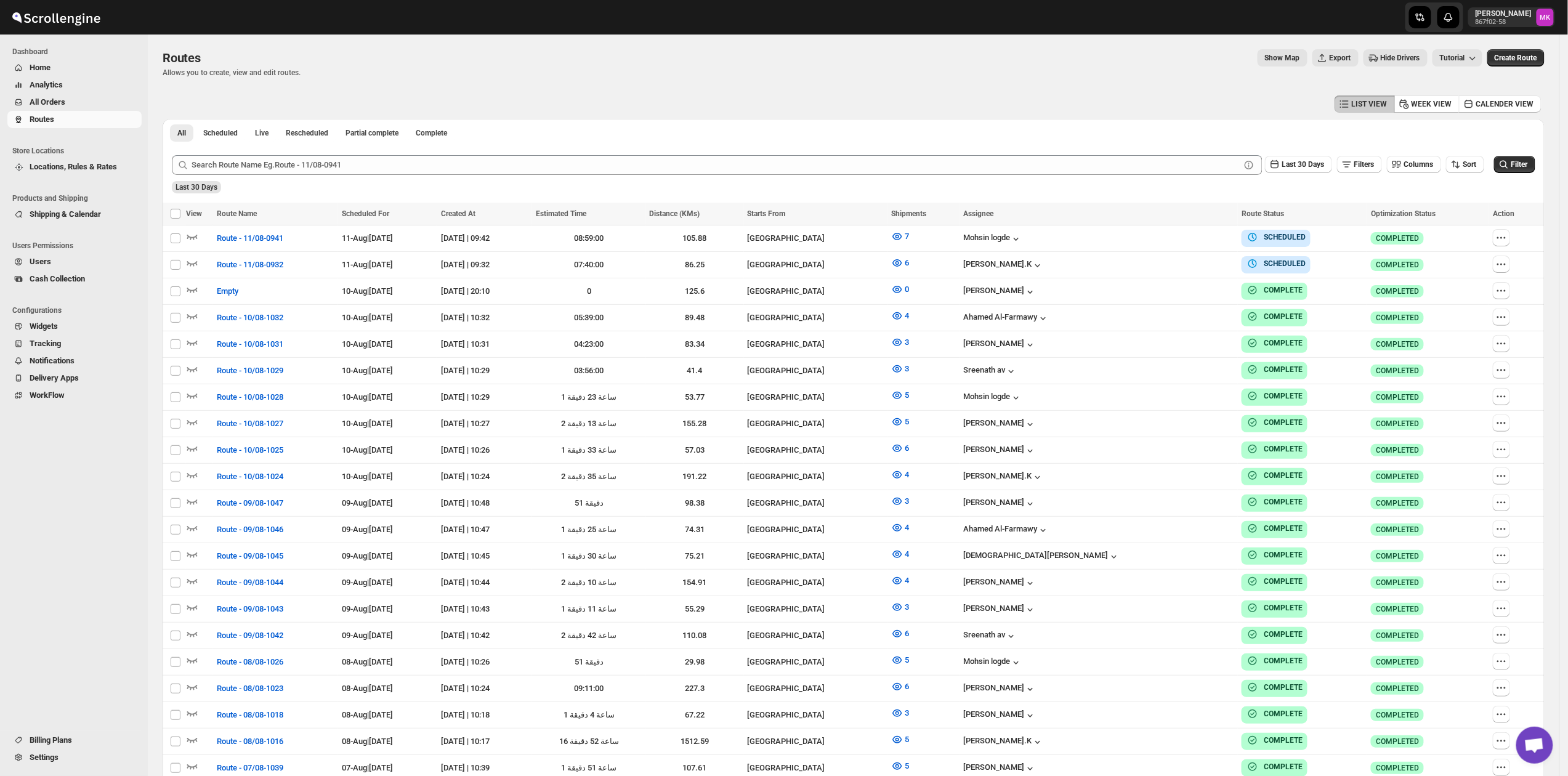
click at [69, 99] on span "All Orders" at bounding box center [84, 102] width 109 height 12
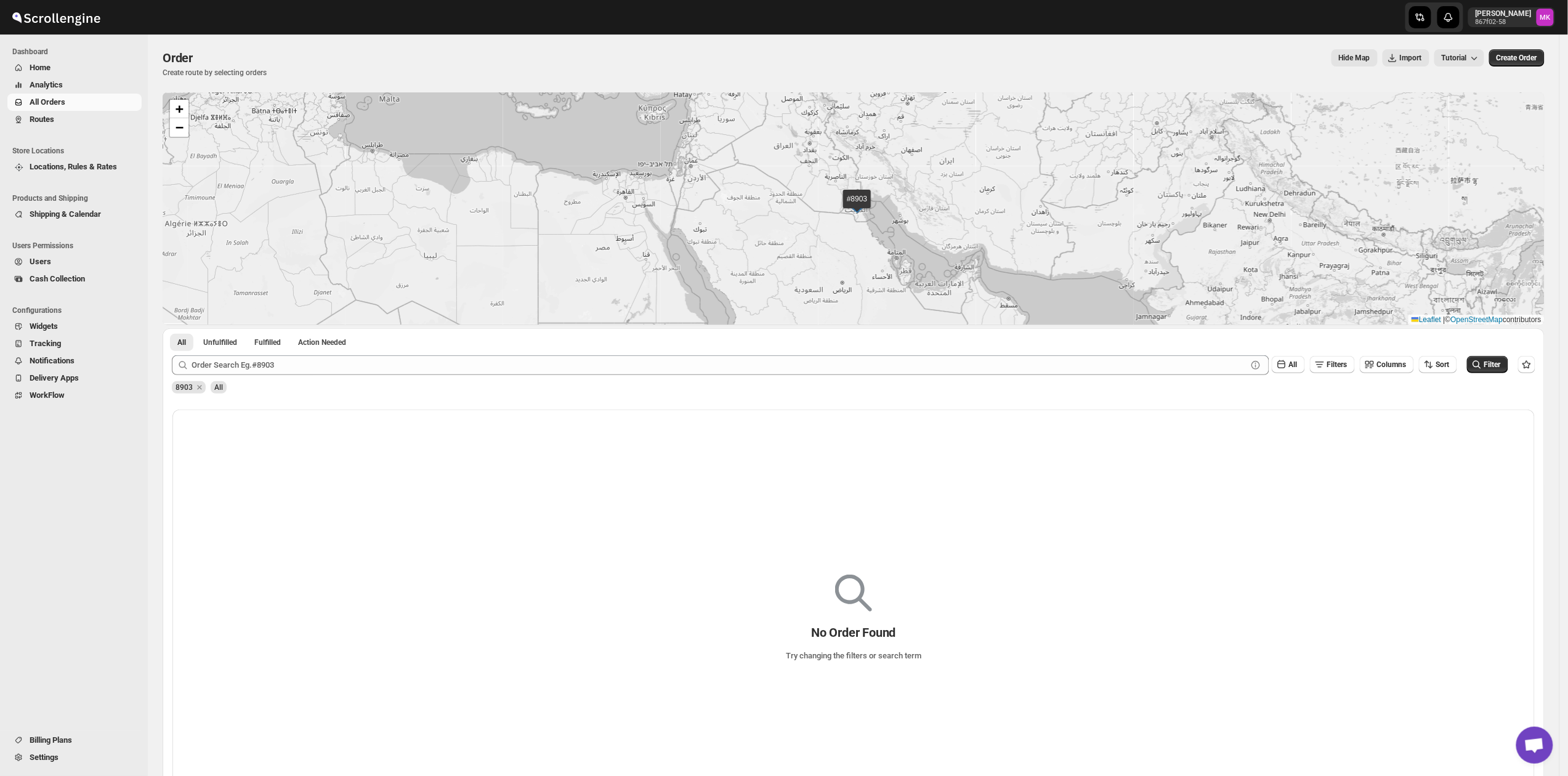
click at [45, 124] on span "Routes" at bounding box center [42, 119] width 25 height 9
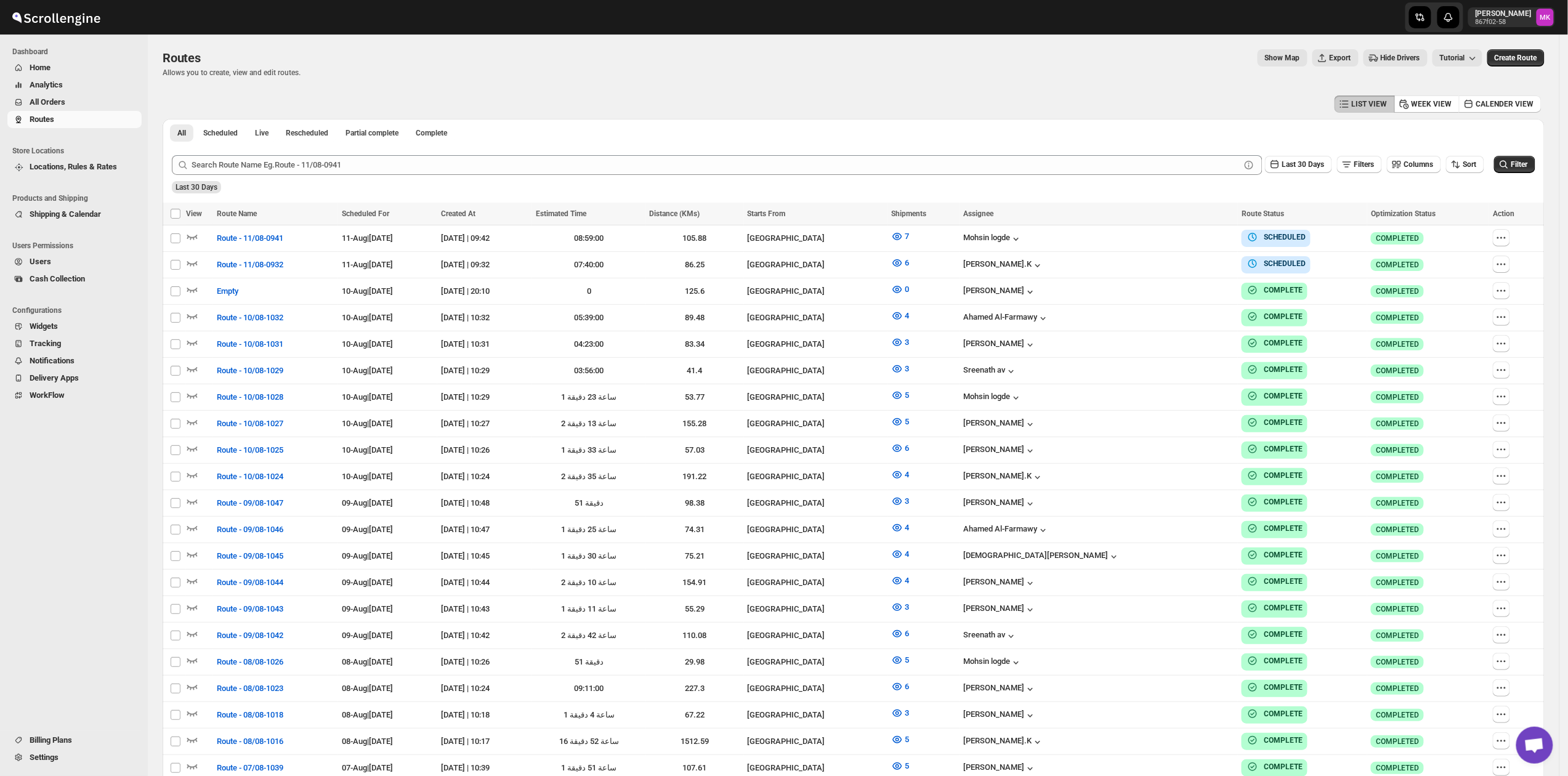
click at [25, 101] on button "All Orders" at bounding box center [74, 101] width 134 height 17
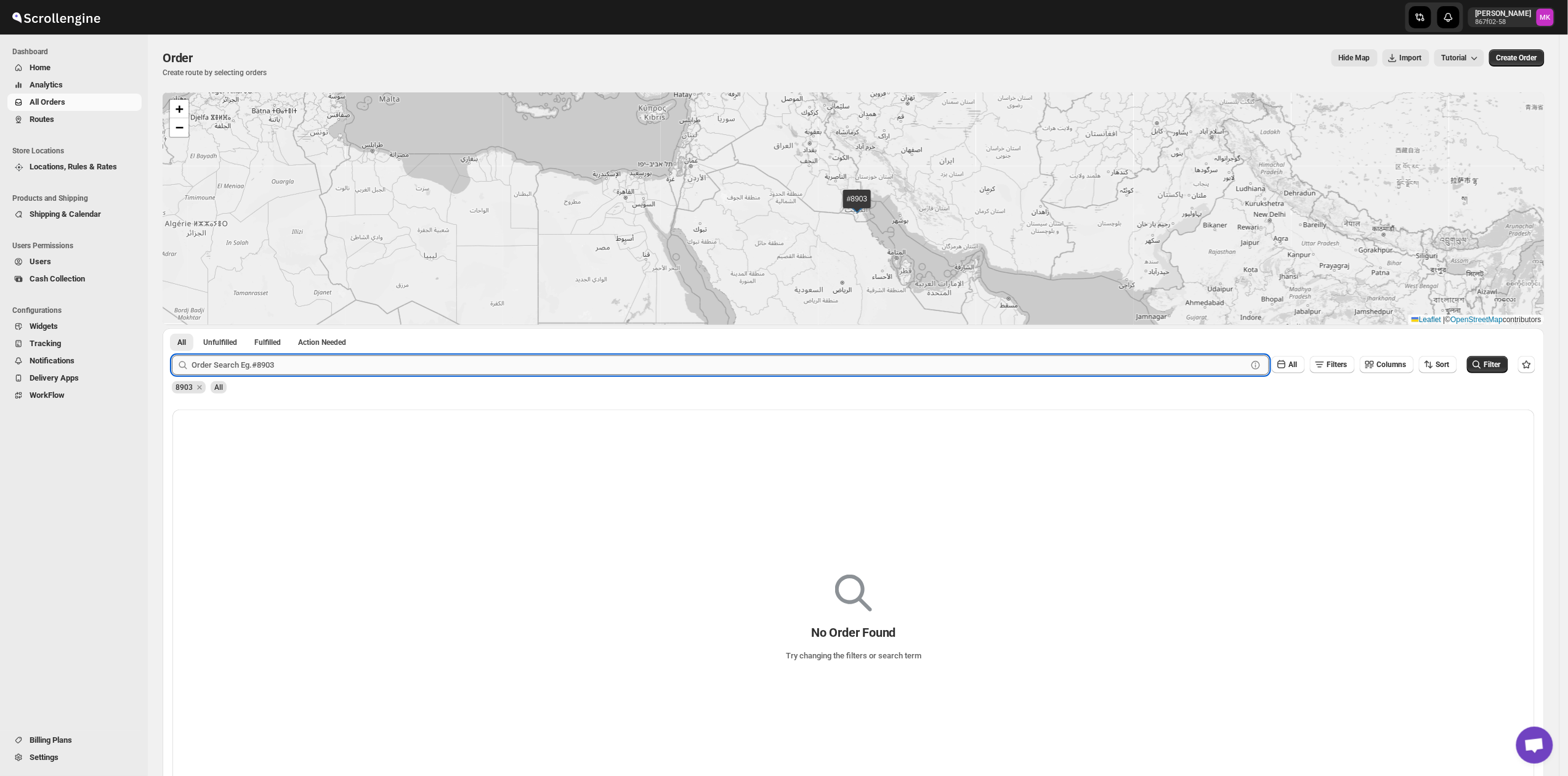
click at [247, 372] on input "text" at bounding box center [719, 365] width 1055 height 20
paste input "9002"
type input "9002"
click at [172, 328] on button "Submit" at bounding box center [189, 335] width 35 height 13
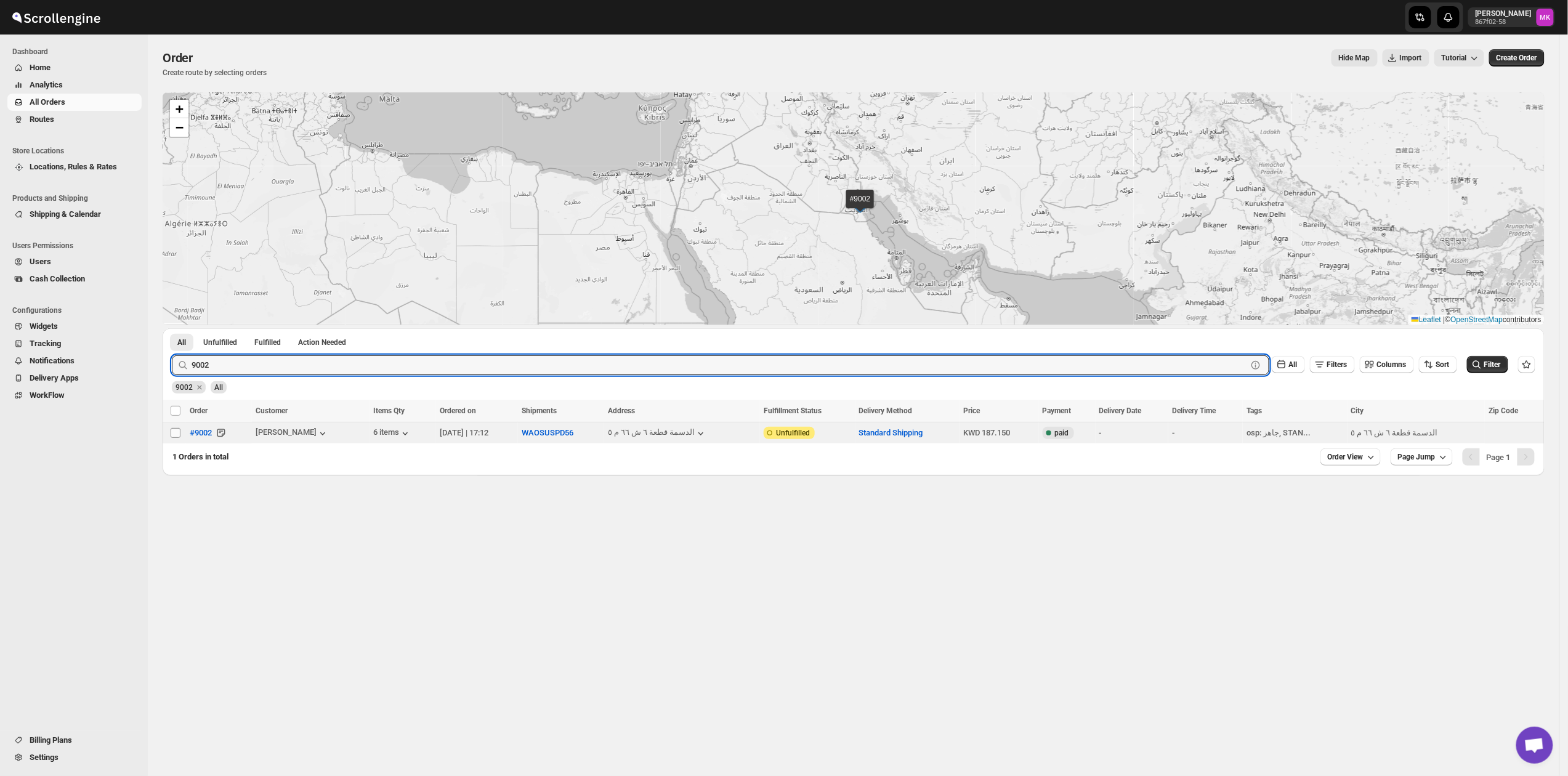
click at [179, 437] on input "Select order" at bounding box center [175, 432] width 10 height 10
checkbox input "true"
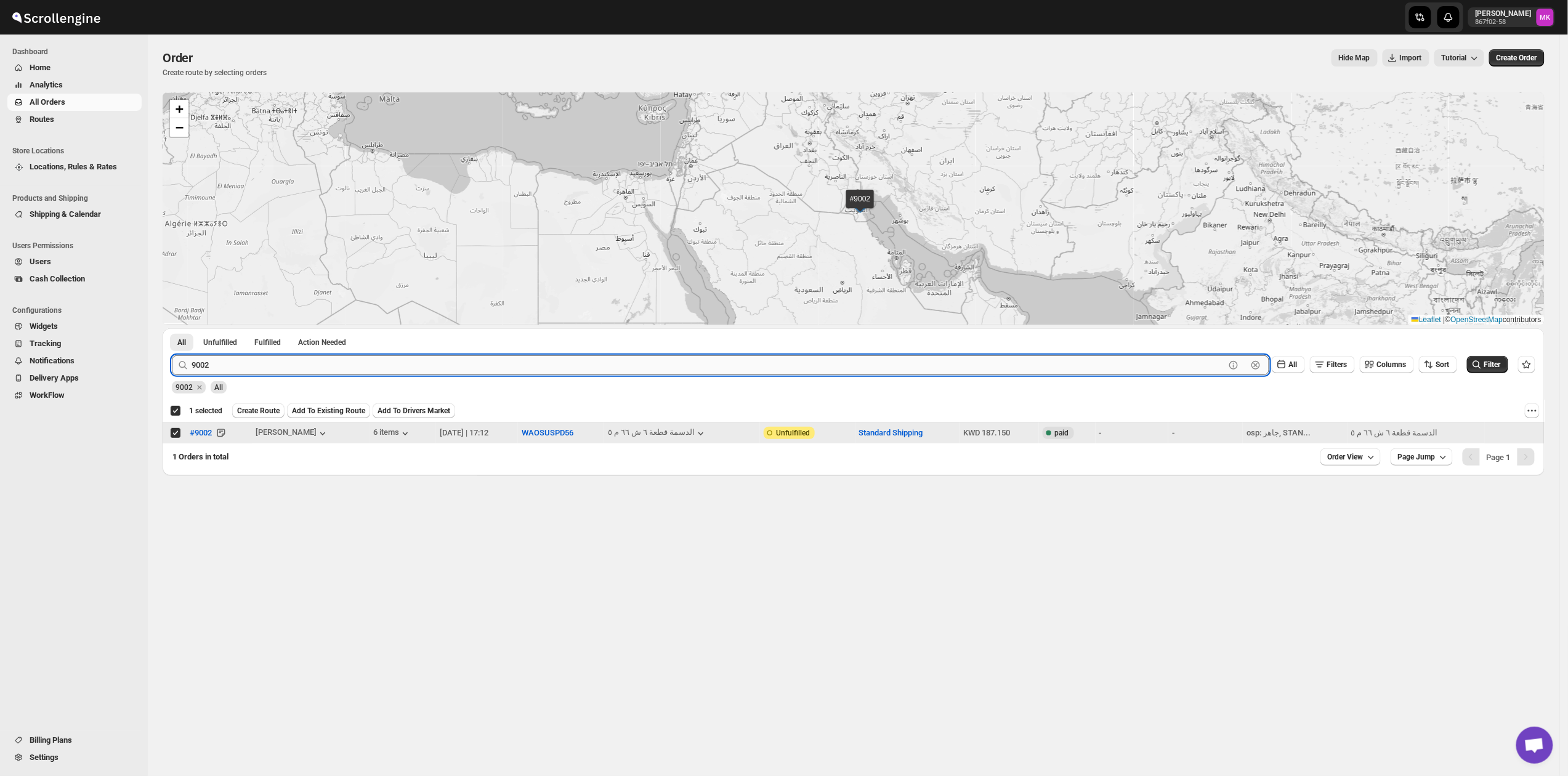
click at [255, 368] on input "9002" at bounding box center [707, 365] width 1033 height 20
paste input "8994"
type input "8994"
click at [172, 328] on button "Submit" at bounding box center [189, 335] width 35 height 13
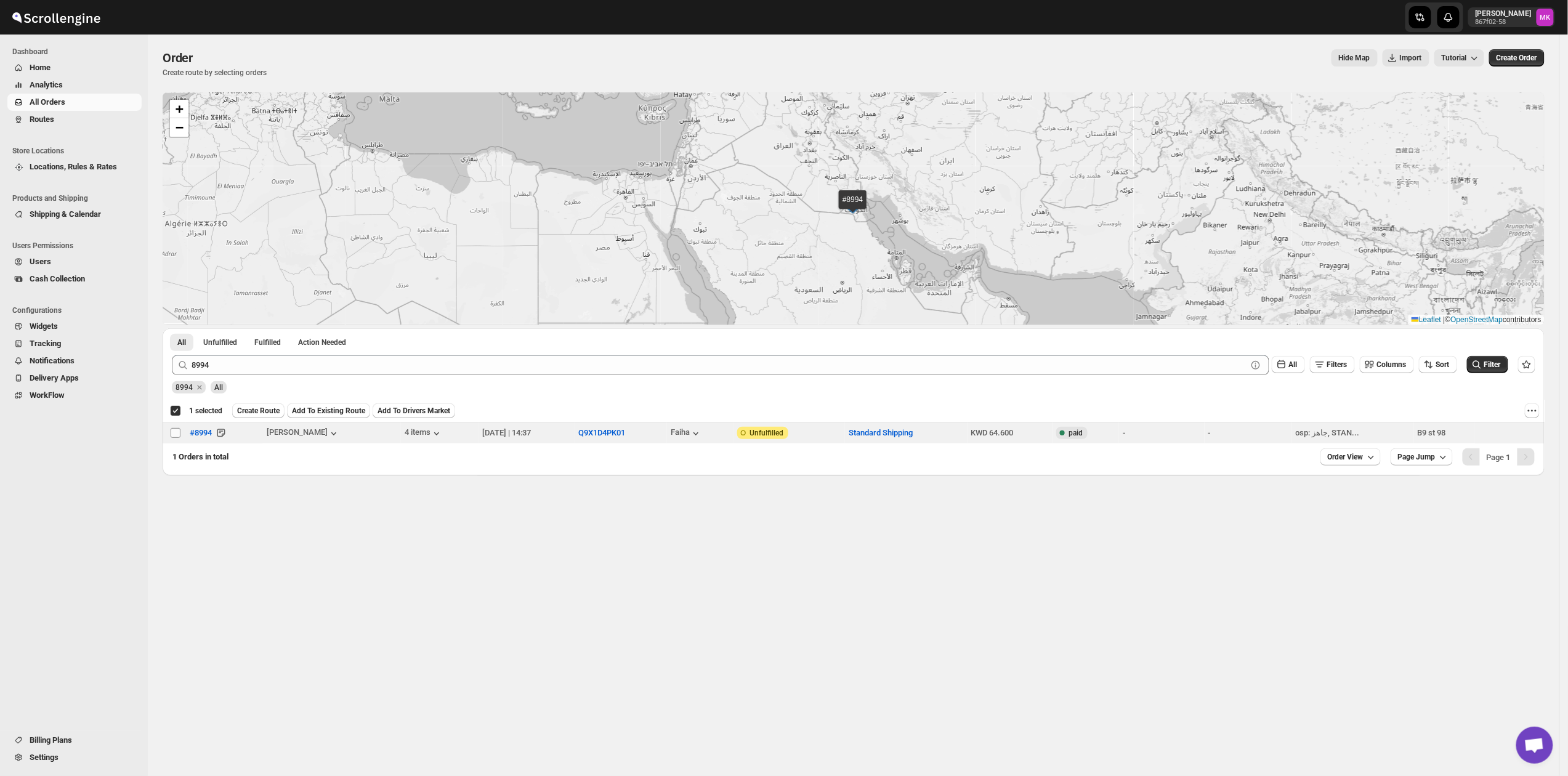
click at [171, 433] on input "Select order" at bounding box center [175, 432] width 10 height 10
checkbox input "true"
checkbox input "false"
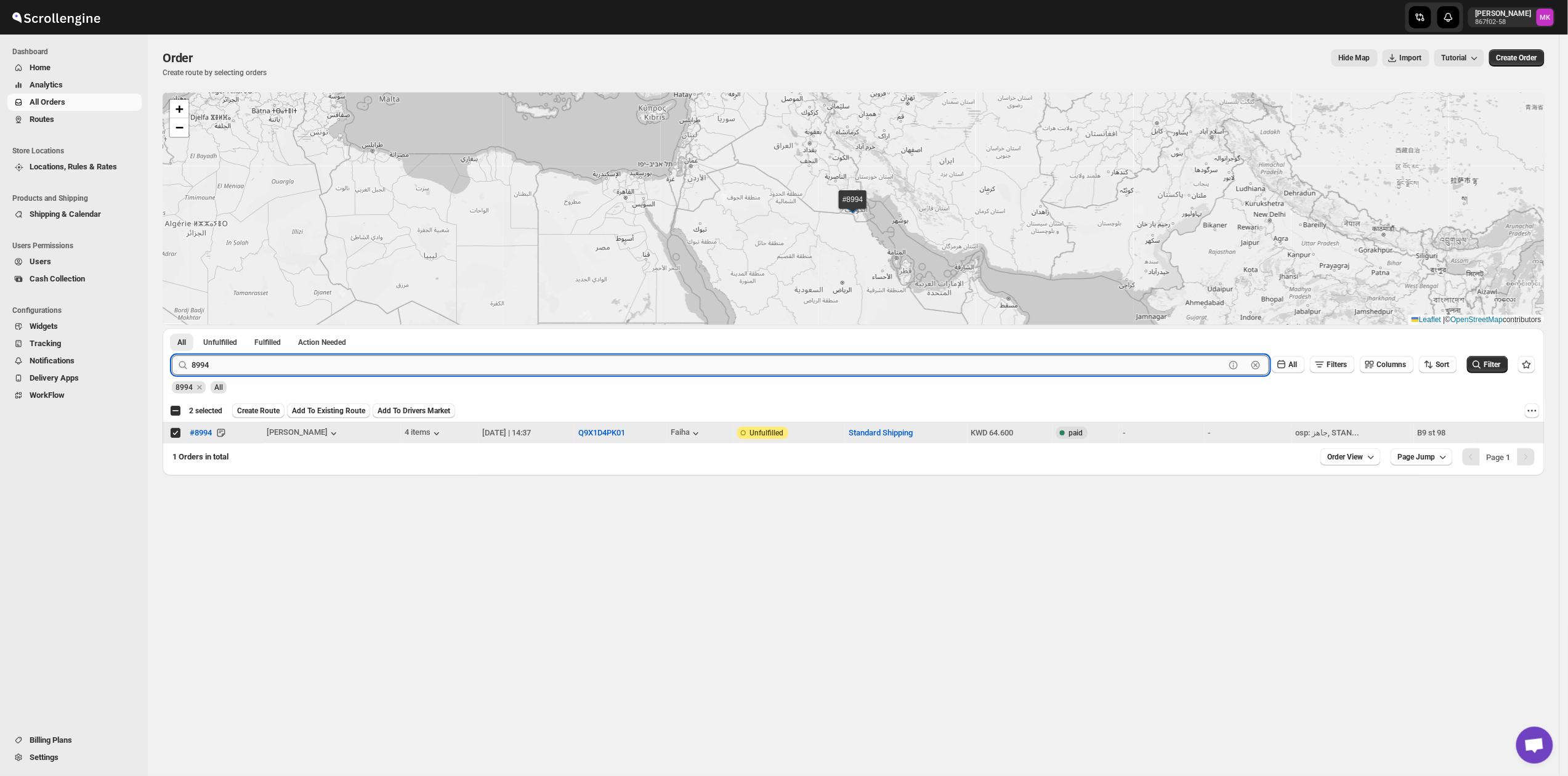
click at [195, 360] on input "8994" at bounding box center [707, 365] width 1033 height 20
paste input "83"
type input "8983"
click at [172, 328] on button "Submit" at bounding box center [189, 335] width 35 height 13
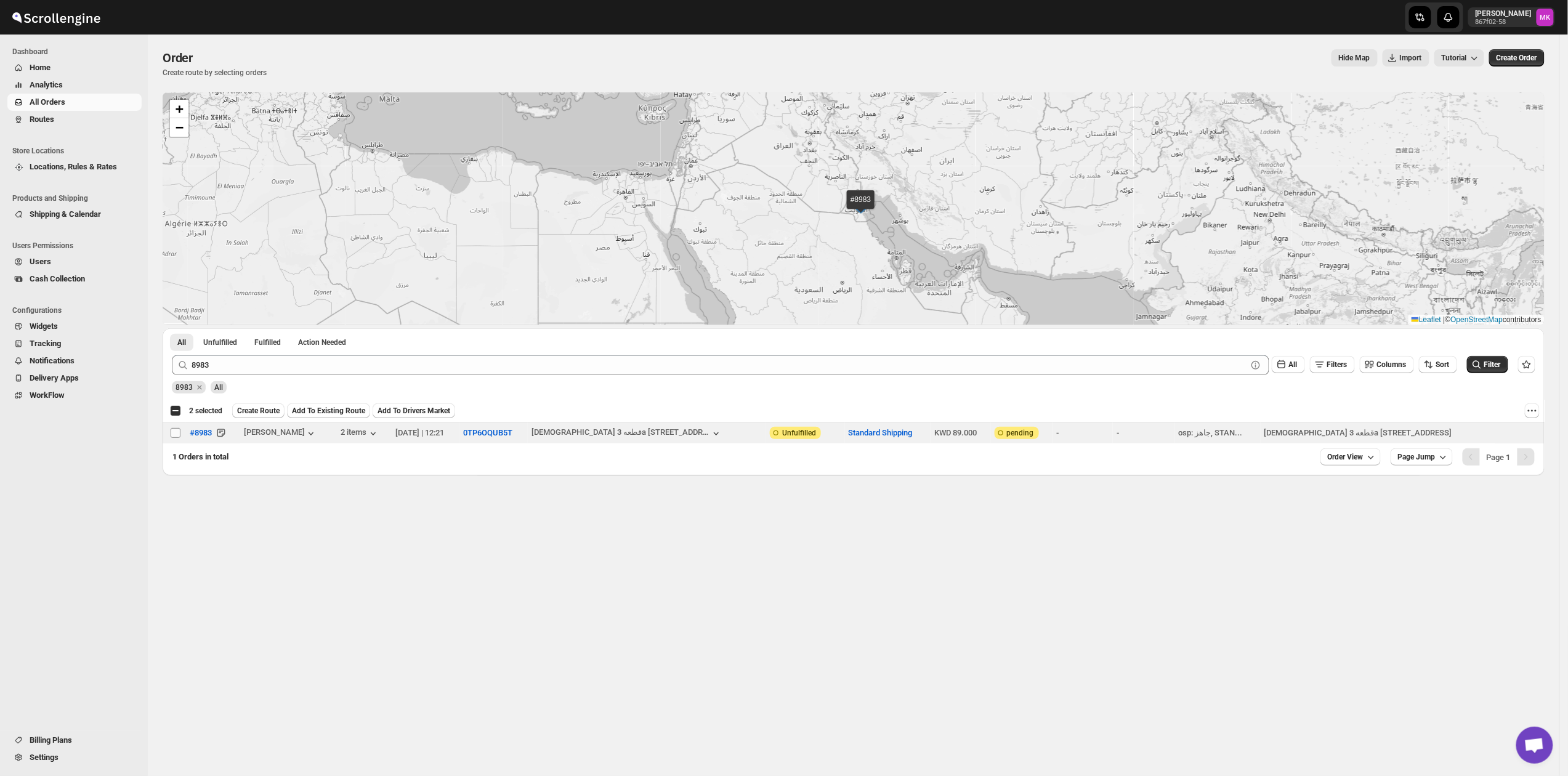
click at [176, 432] on input "Select order" at bounding box center [175, 432] width 10 height 10
checkbox input "true"
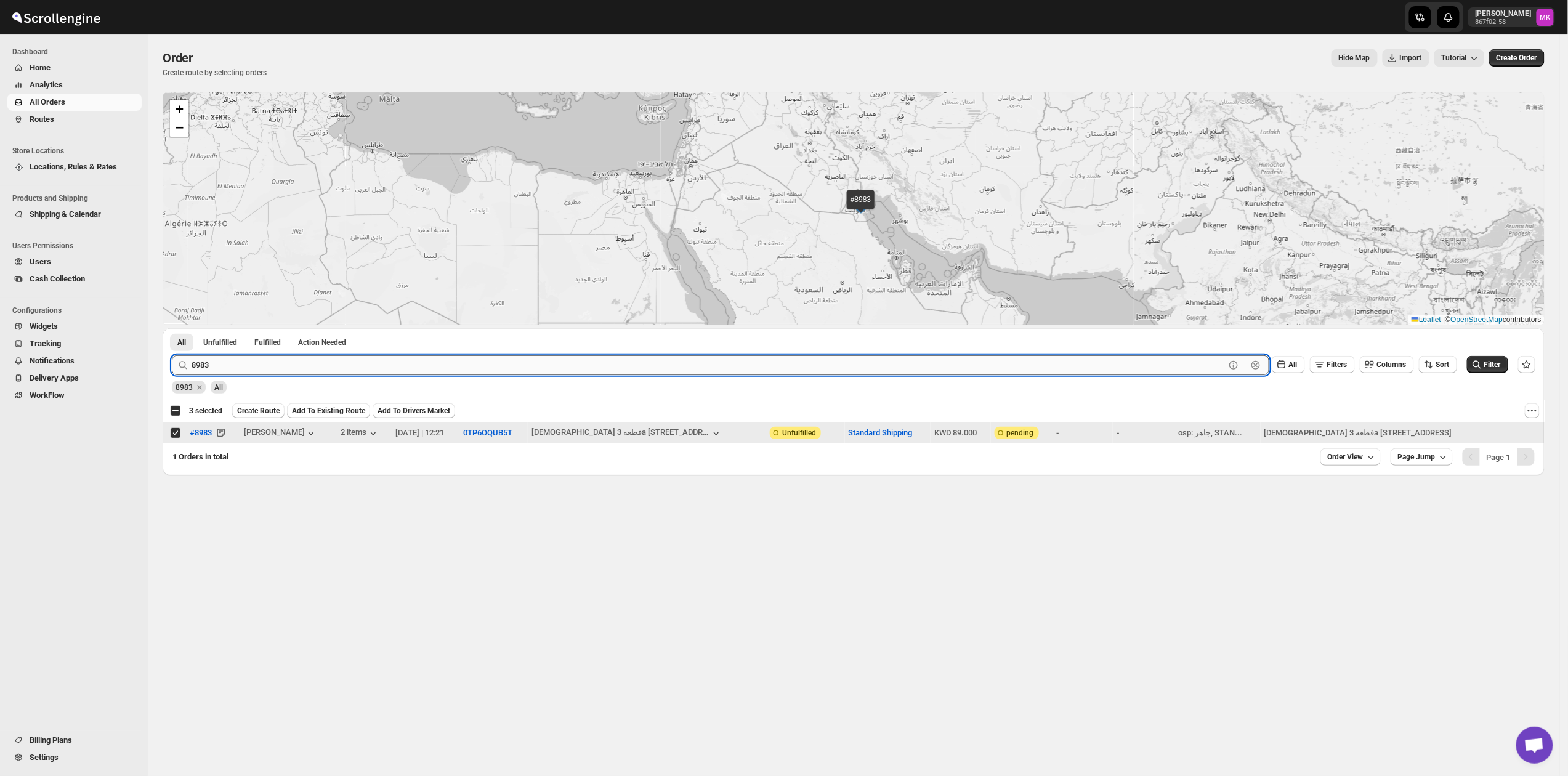
click at [270, 373] on input "8983" at bounding box center [707, 365] width 1033 height 20
paste input "97"
type input "8997"
click at [172, 328] on button "Submit" at bounding box center [189, 335] width 35 height 13
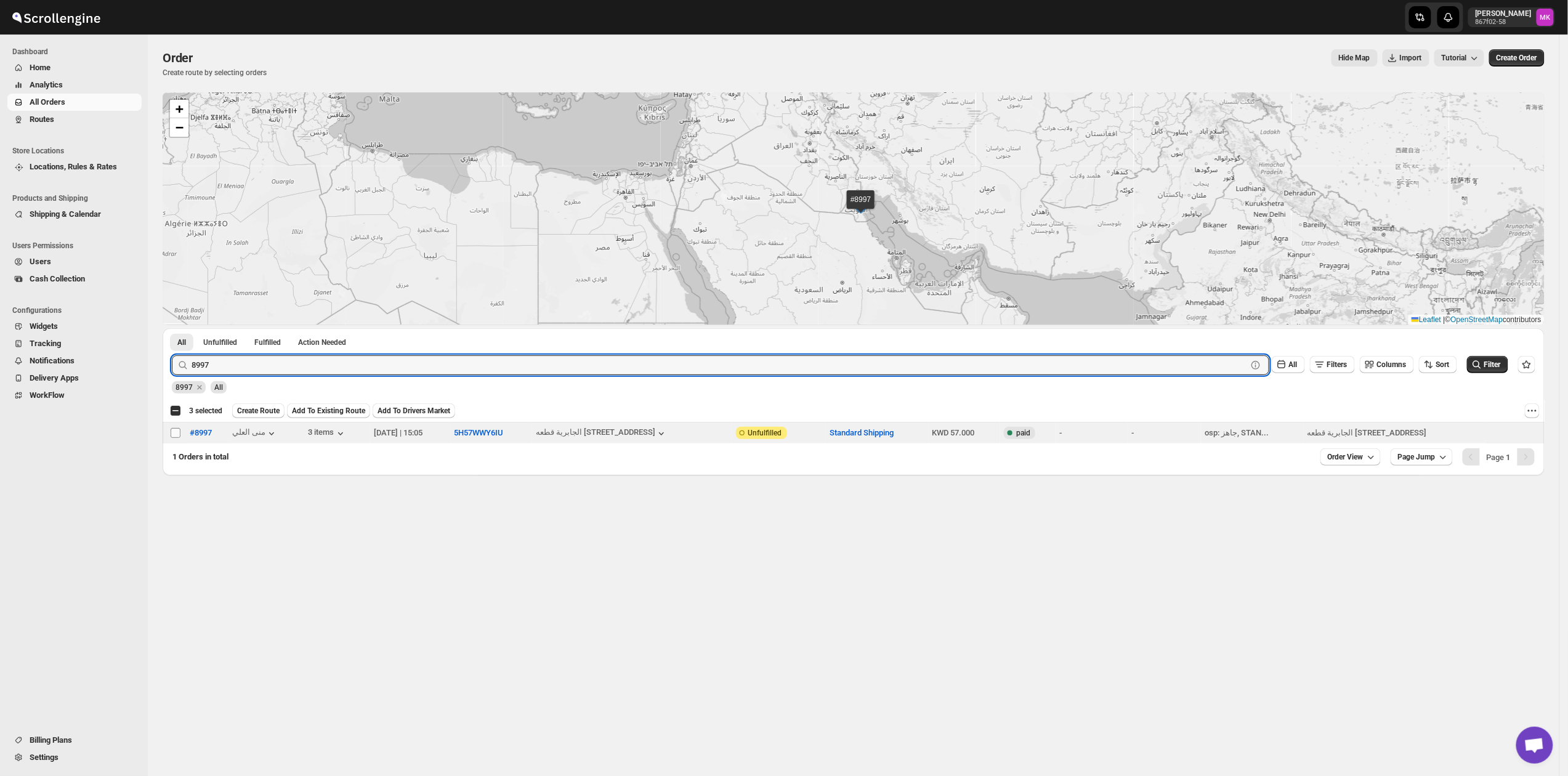
click at [179, 436] on input "Select order" at bounding box center [175, 432] width 10 height 10
checkbox input "true"
click at [214, 368] on input "8997" at bounding box center [707, 365] width 1033 height 20
paste input "6"
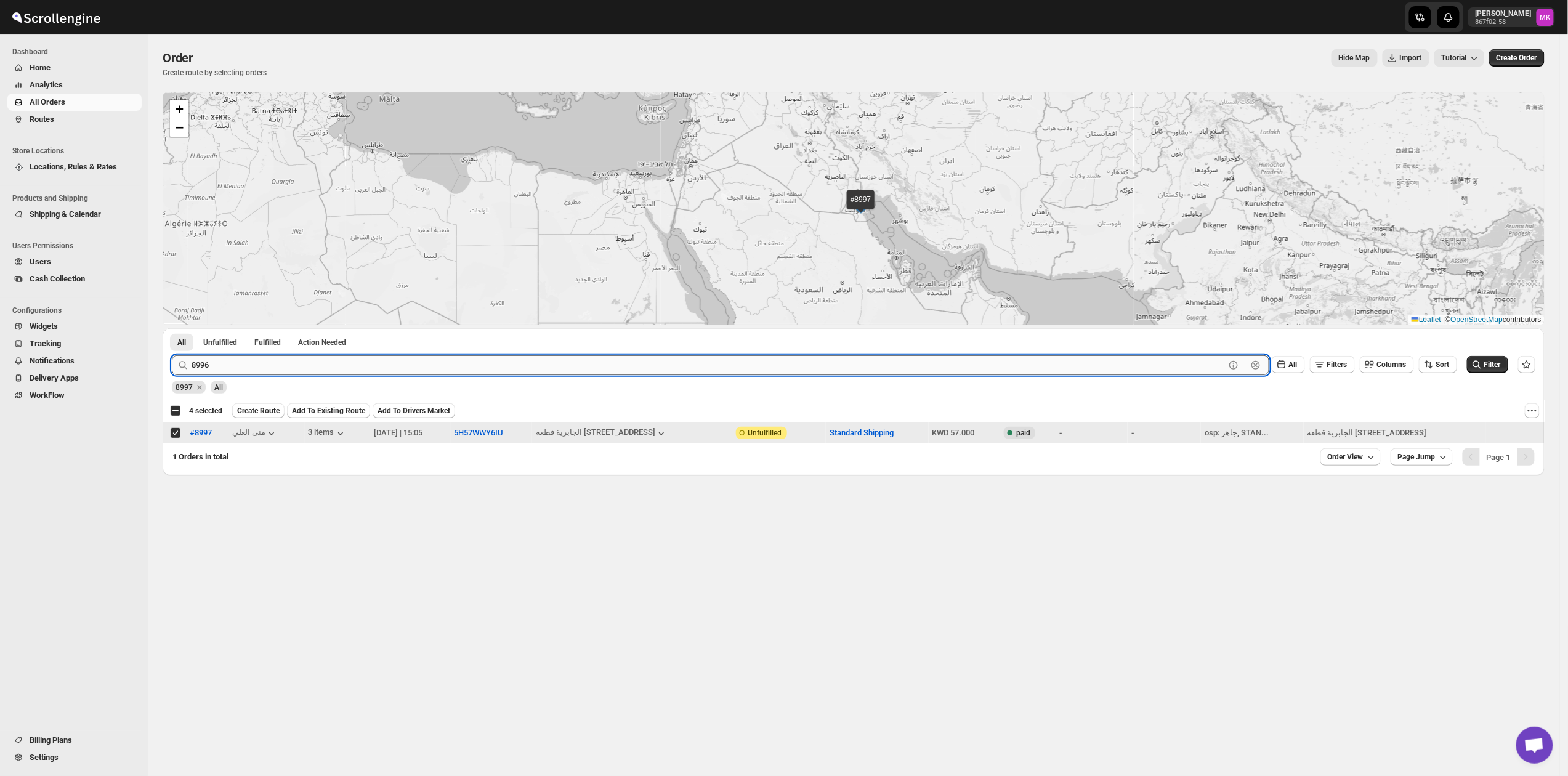
type input "8996"
click at [172, 328] on button "Submit" at bounding box center [189, 335] width 35 height 13
click at [176, 436] on input "Select order" at bounding box center [175, 432] width 10 height 10
checkbox input "true"
click at [212, 367] on input "8996" at bounding box center [707, 365] width 1033 height 20
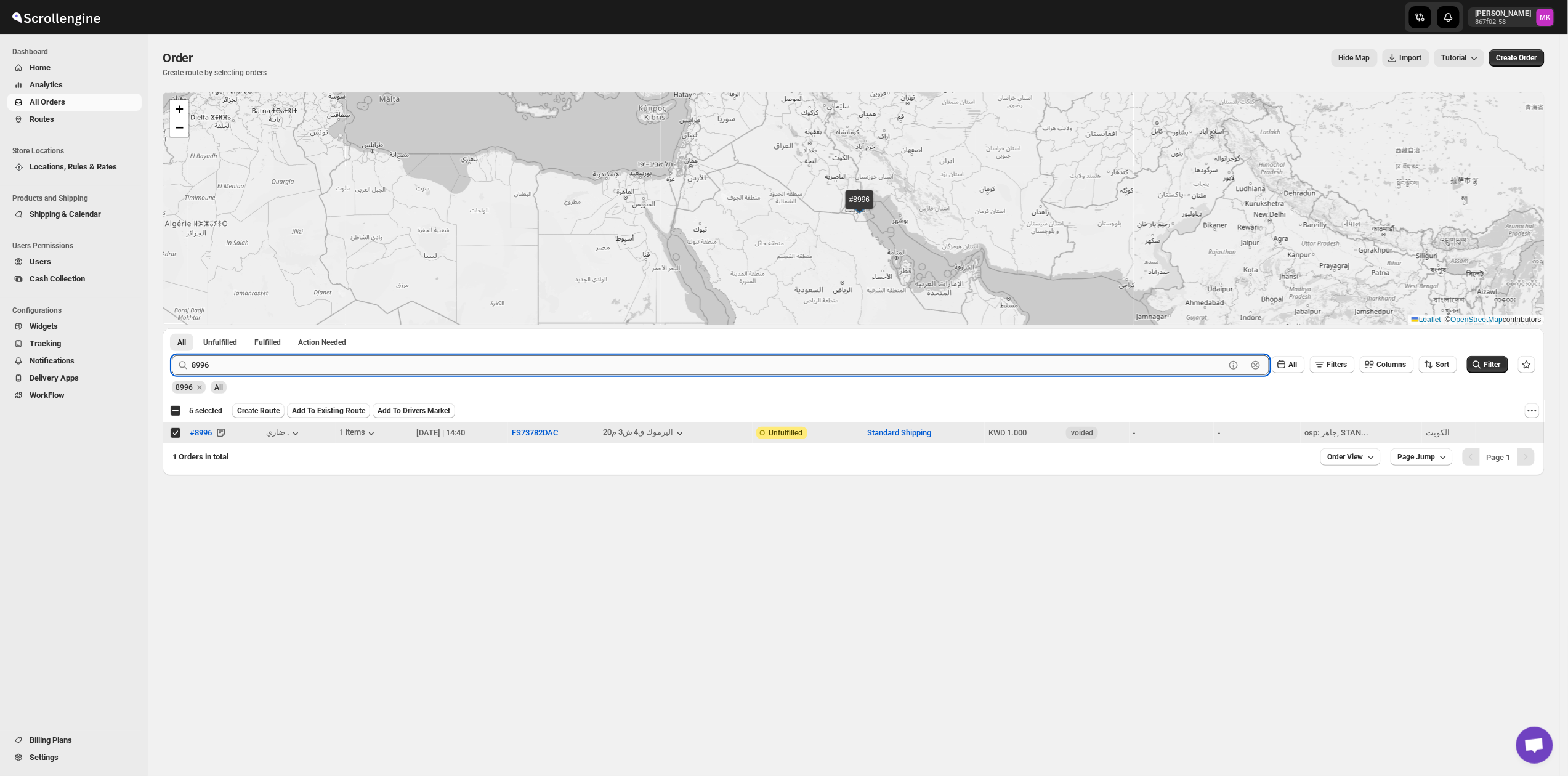
paste input "9014"
type input "9014"
click at [172, 328] on button "Submit" at bounding box center [189, 335] width 35 height 13
click at [173, 440] on td "Select order" at bounding box center [174, 433] width 23 height 21
checkbox input "true"
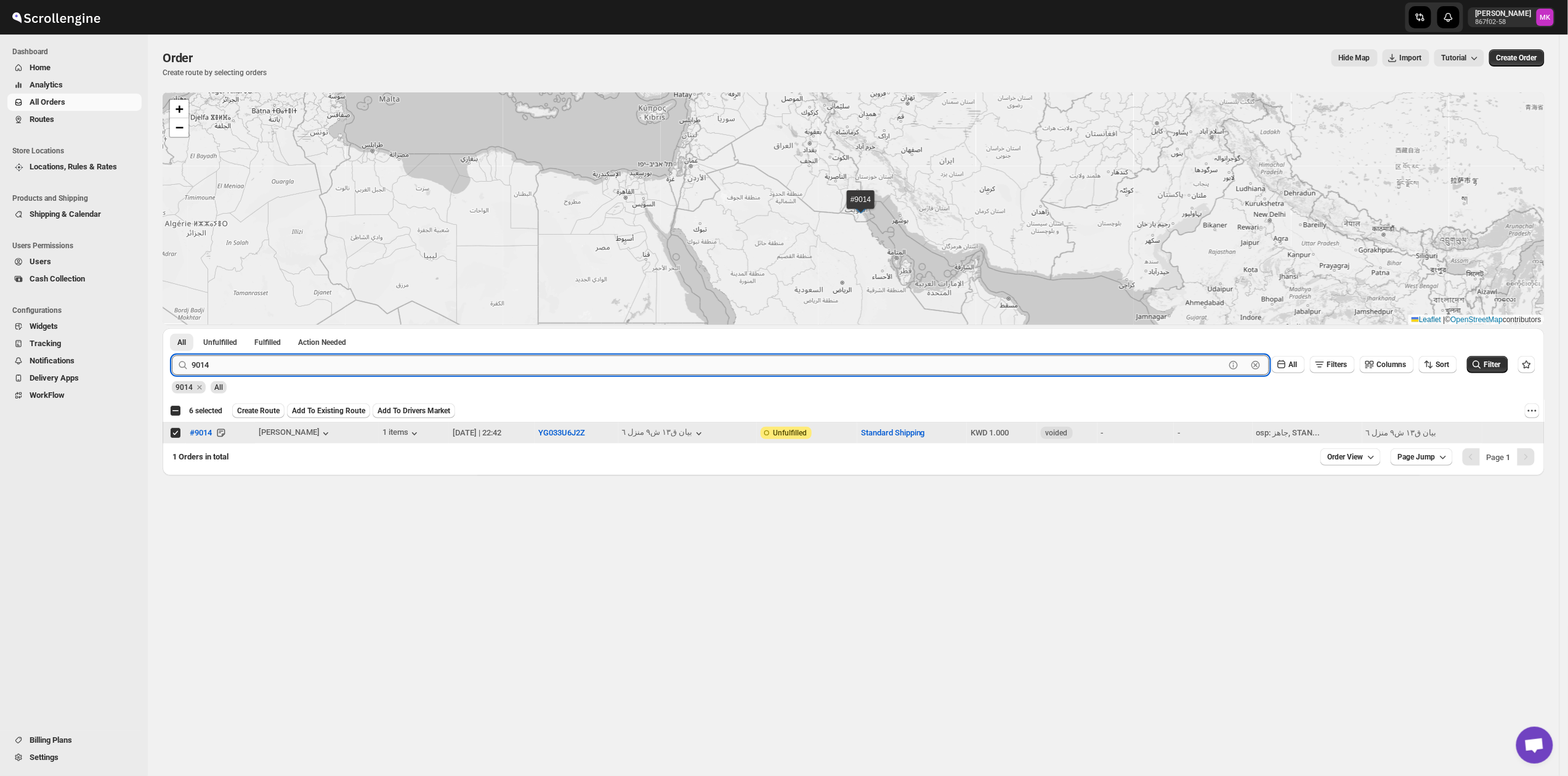
click at [222, 362] on input "9014" at bounding box center [707, 365] width 1033 height 20
paste input "8998"
type input "8998"
click at [172, 328] on button "Submit" at bounding box center [189, 335] width 35 height 13
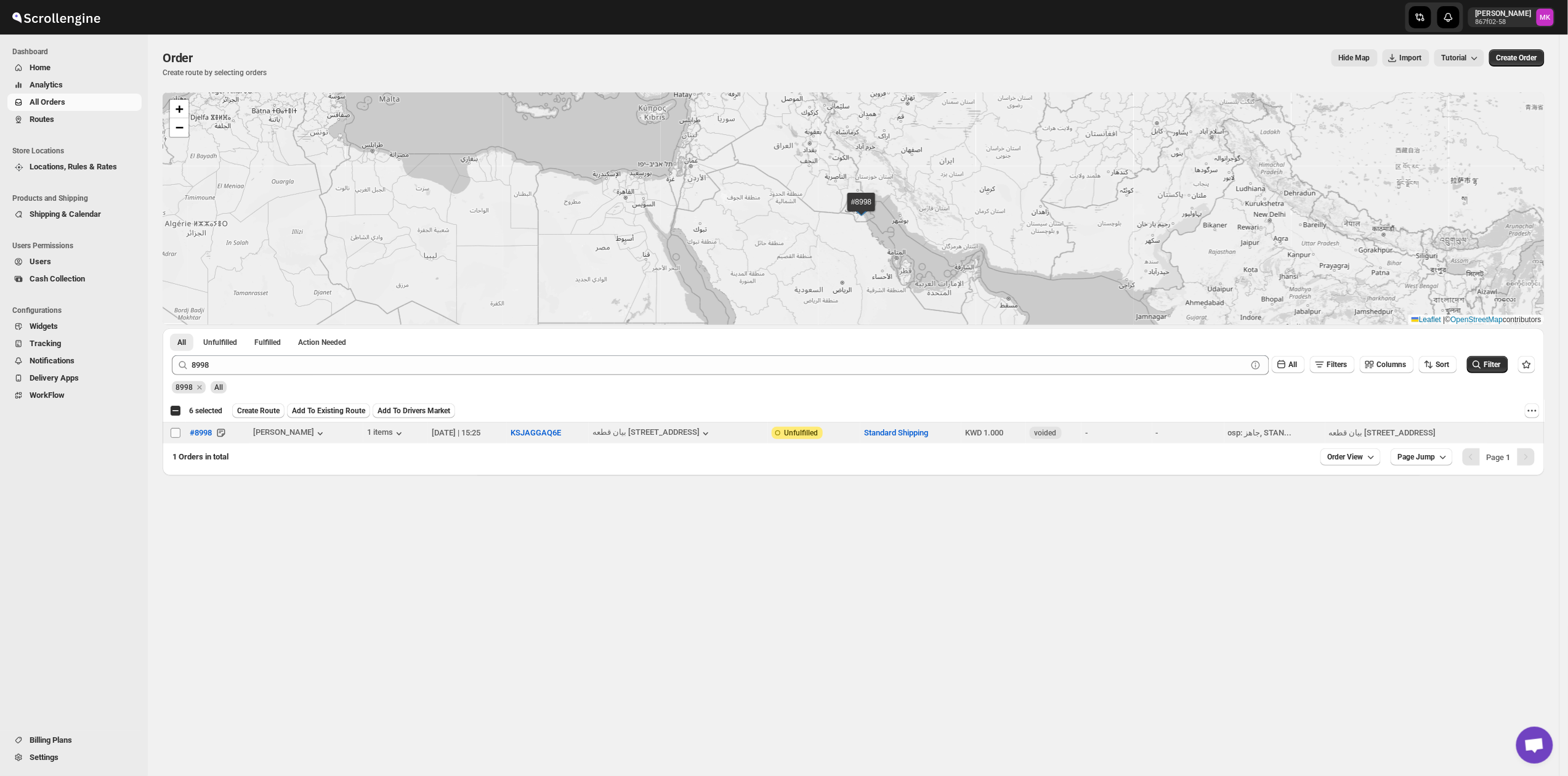
click at [181, 434] on span at bounding box center [175, 432] width 11 height 11
click at [181, 434] on input "Select order" at bounding box center [175, 432] width 10 height 10
click at [170, 434] on td "Select order" at bounding box center [174, 433] width 23 height 21
checkbox input "true"
click at [260, 415] on span "Create Route" at bounding box center [258, 410] width 43 height 10
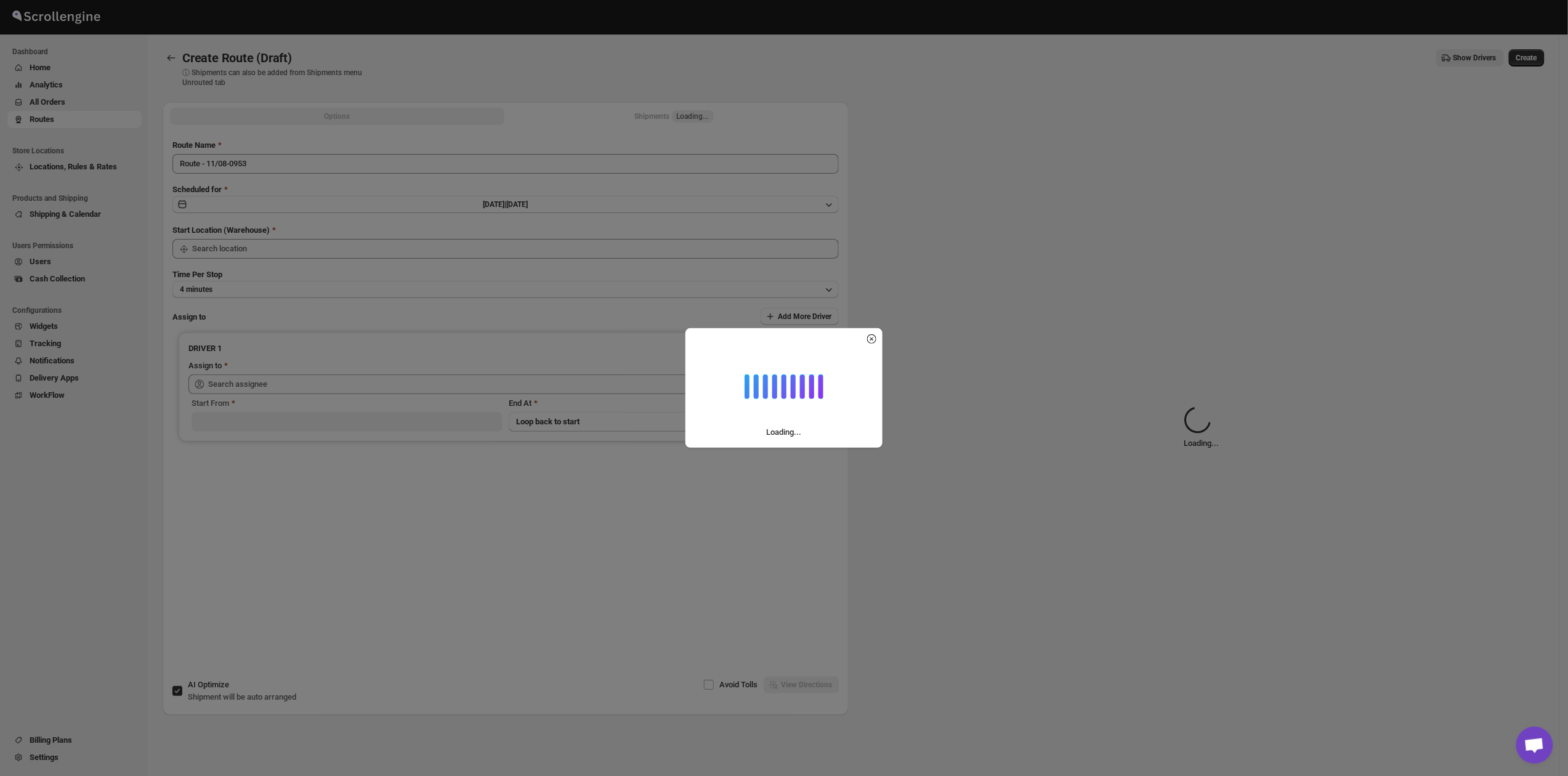
type input "[GEOGRAPHIC_DATA]"
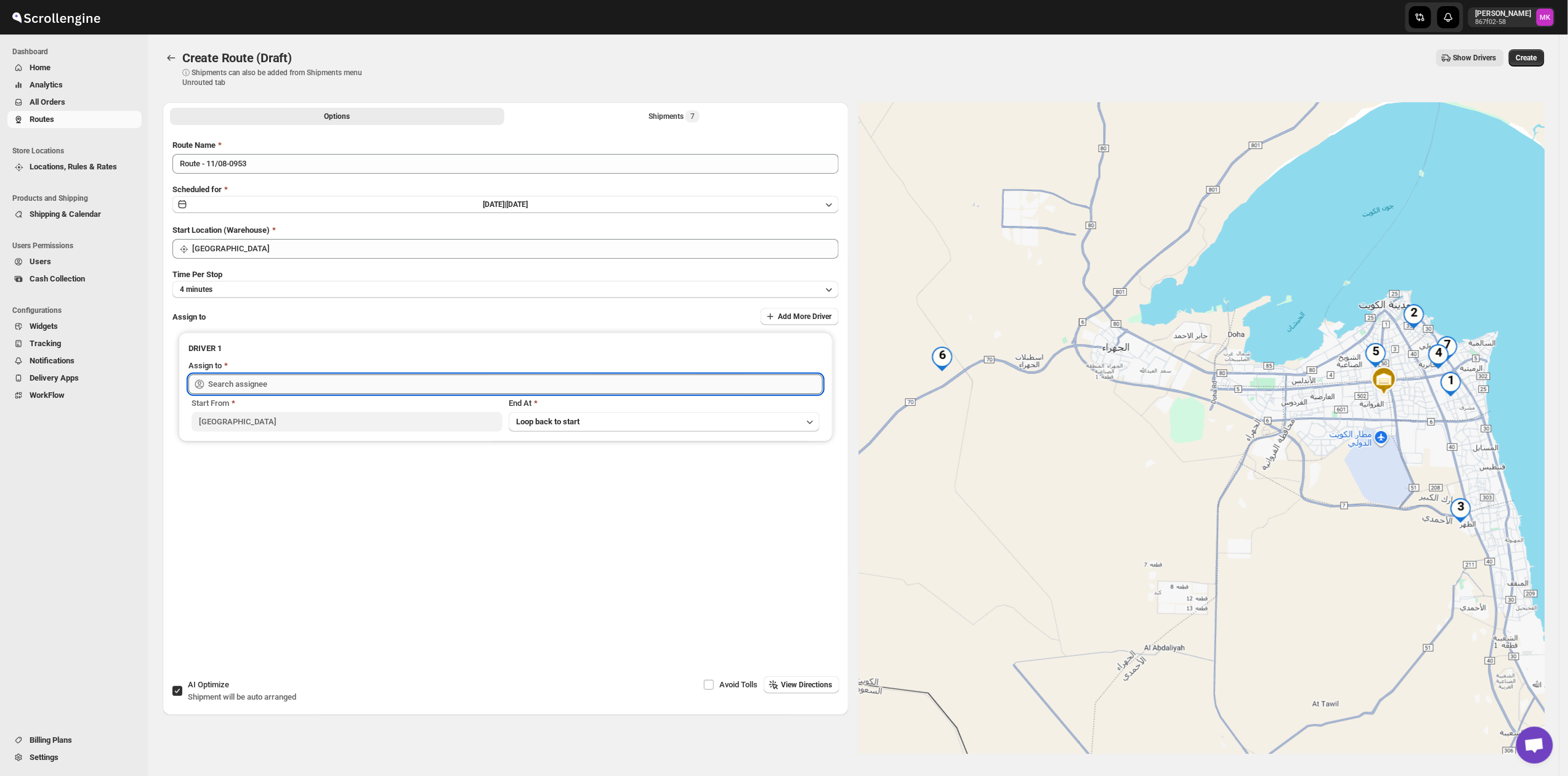
click at [243, 384] on input "text" at bounding box center [515, 384] width 615 height 20
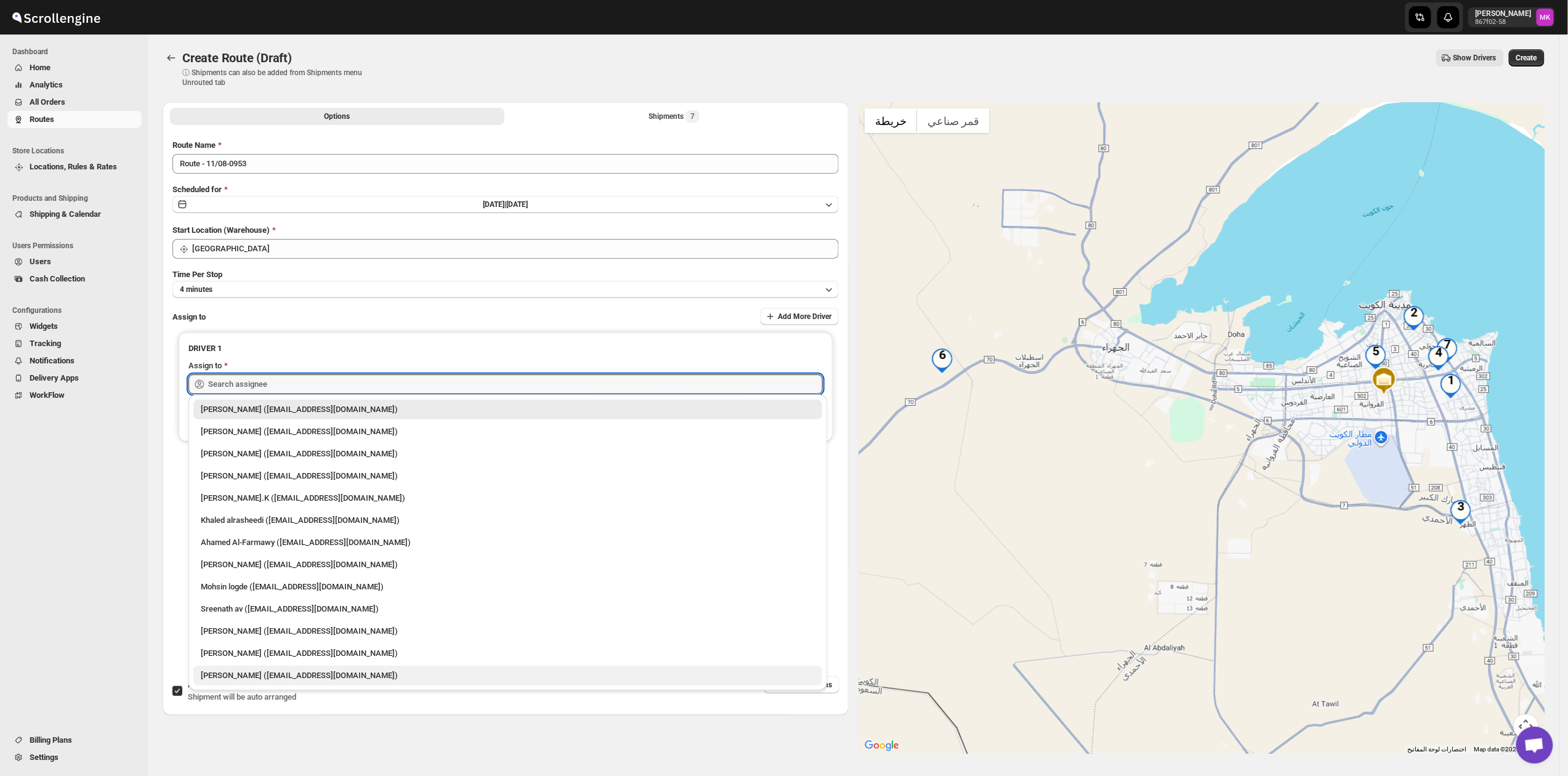
click at [230, 676] on div "[PERSON_NAME] ([EMAIL_ADDRESS][DOMAIN_NAME])" at bounding box center [508, 675] width 614 height 12
type input "[PERSON_NAME] ([EMAIL_ADDRESS][DOMAIN_NAME])"
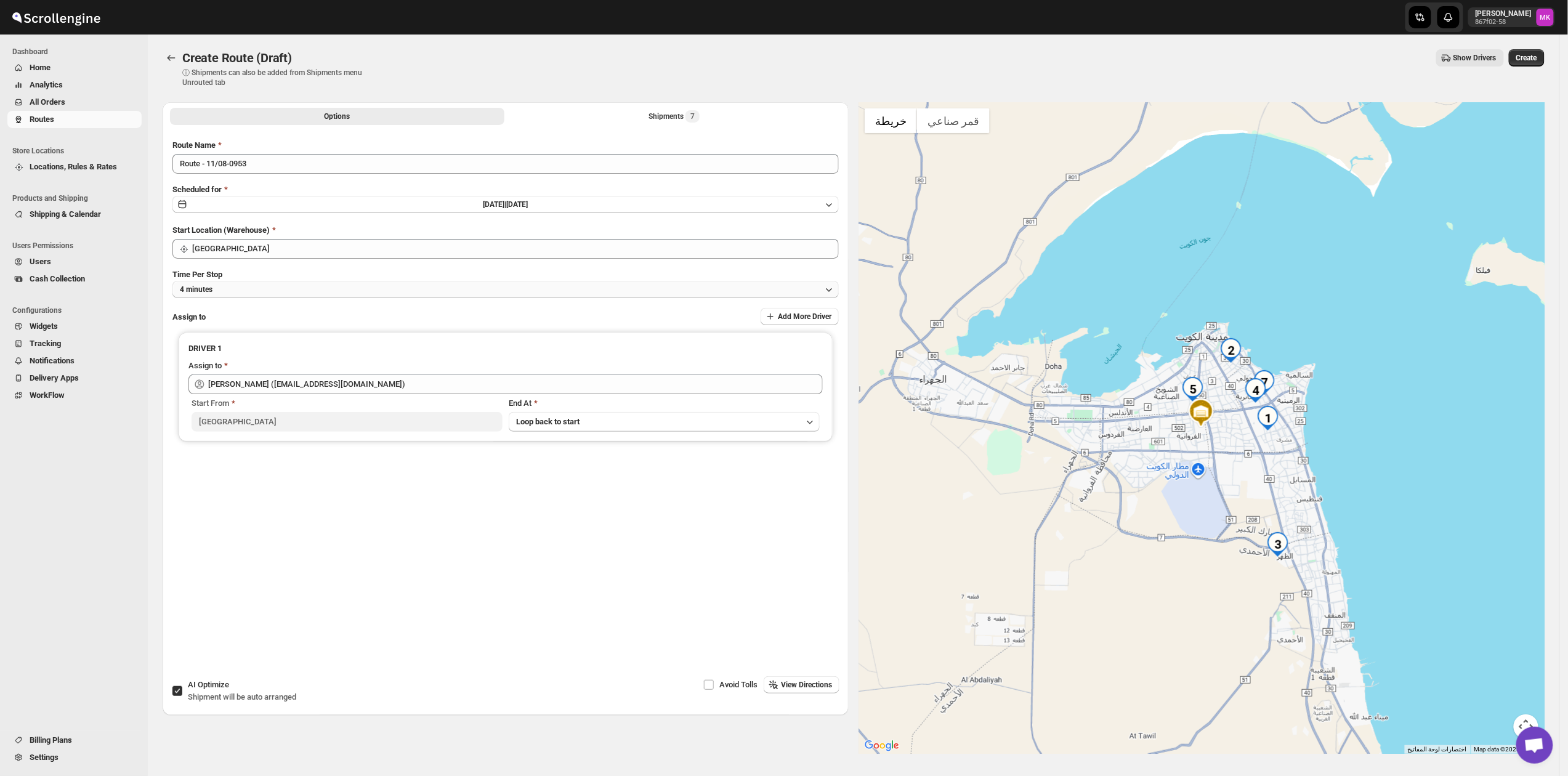
click at [237, 295] on button "4 minutes" at bounding box center [505, 288] width 667 height 17
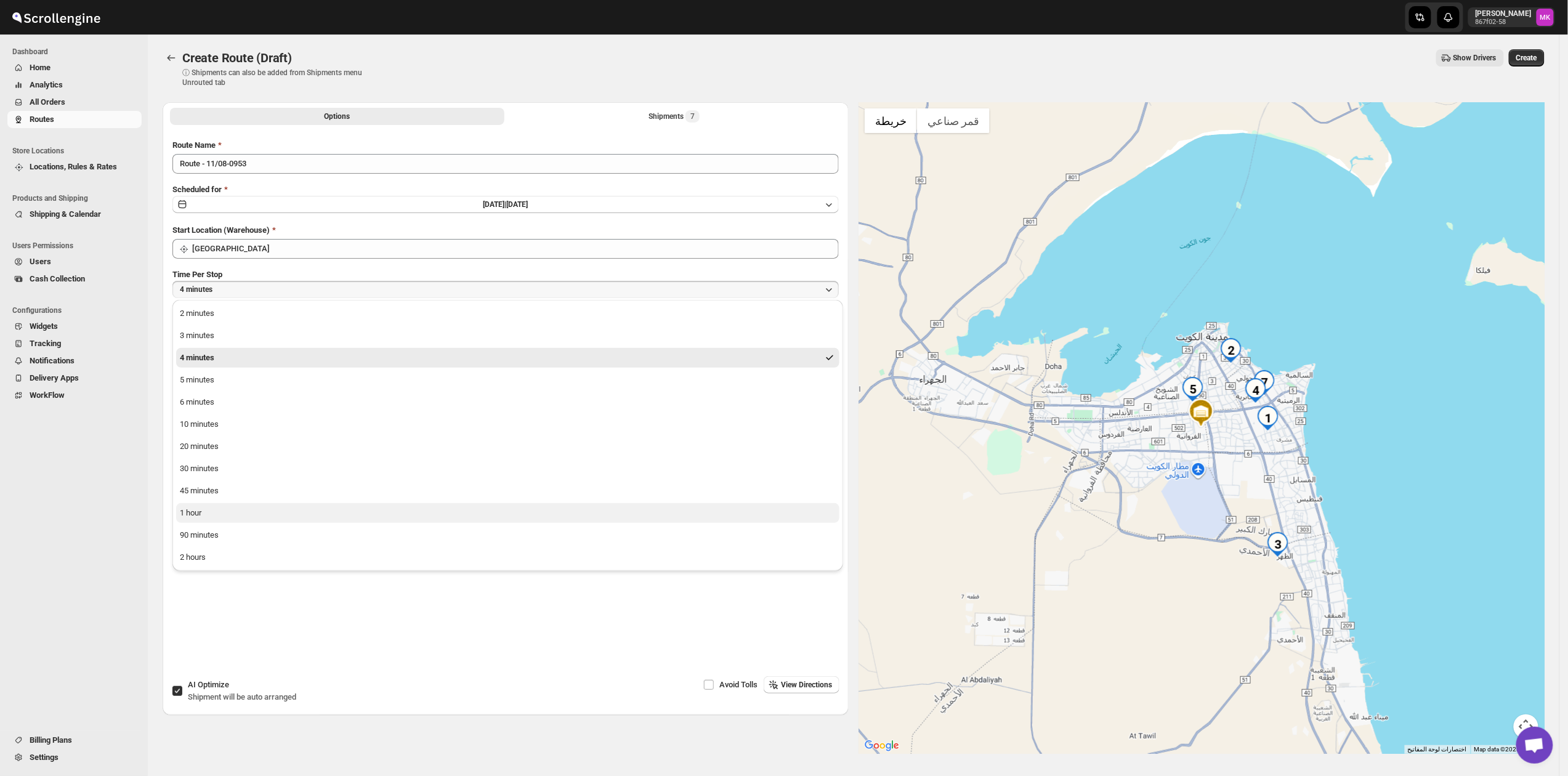
click at [198, 506] on div "1 hour" at bounding box center [190, 513] width 21 height 12
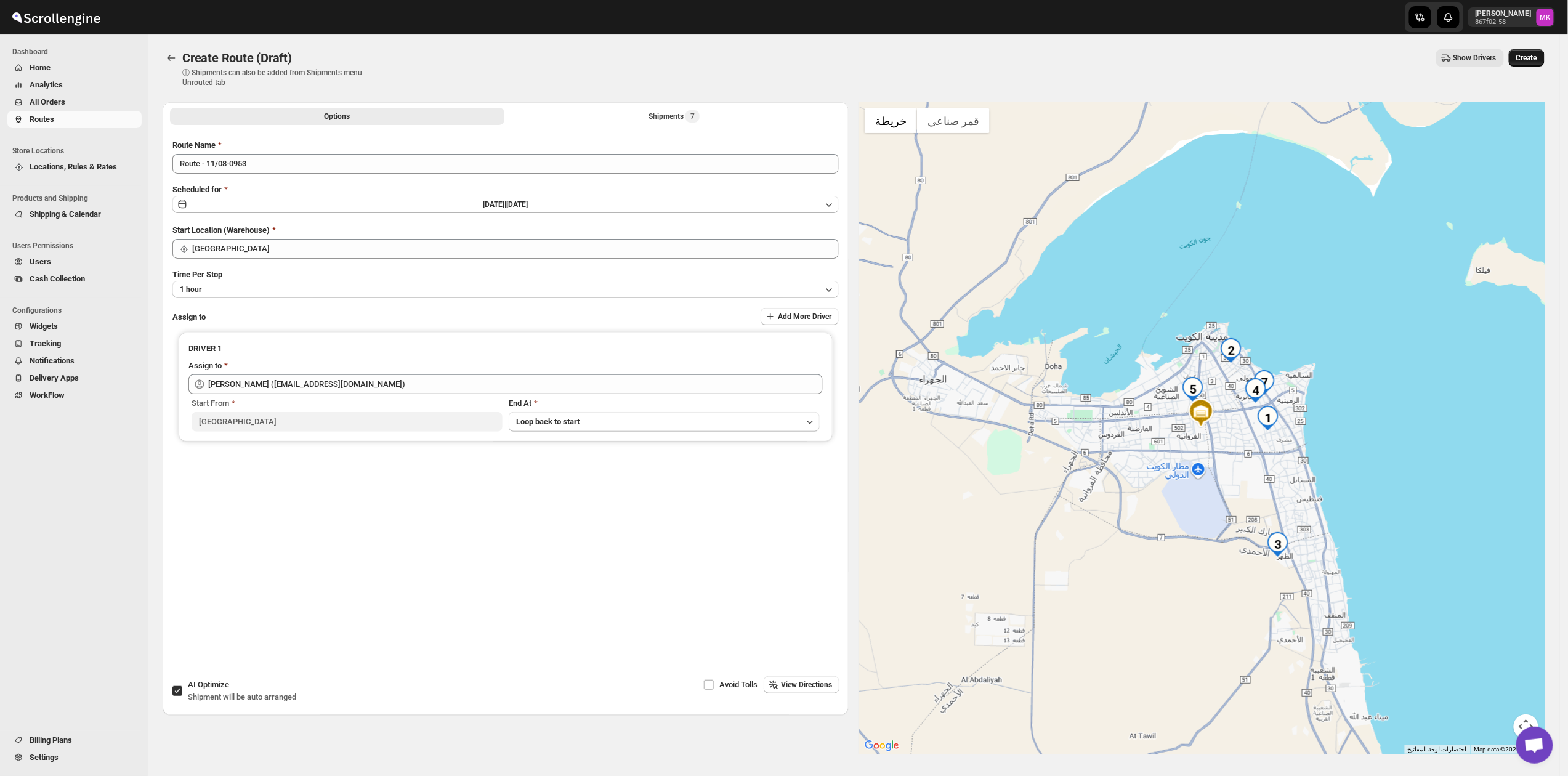
click at [1523, 58] on span "Create" at bounding box center [1526, 58] width 21 height 10
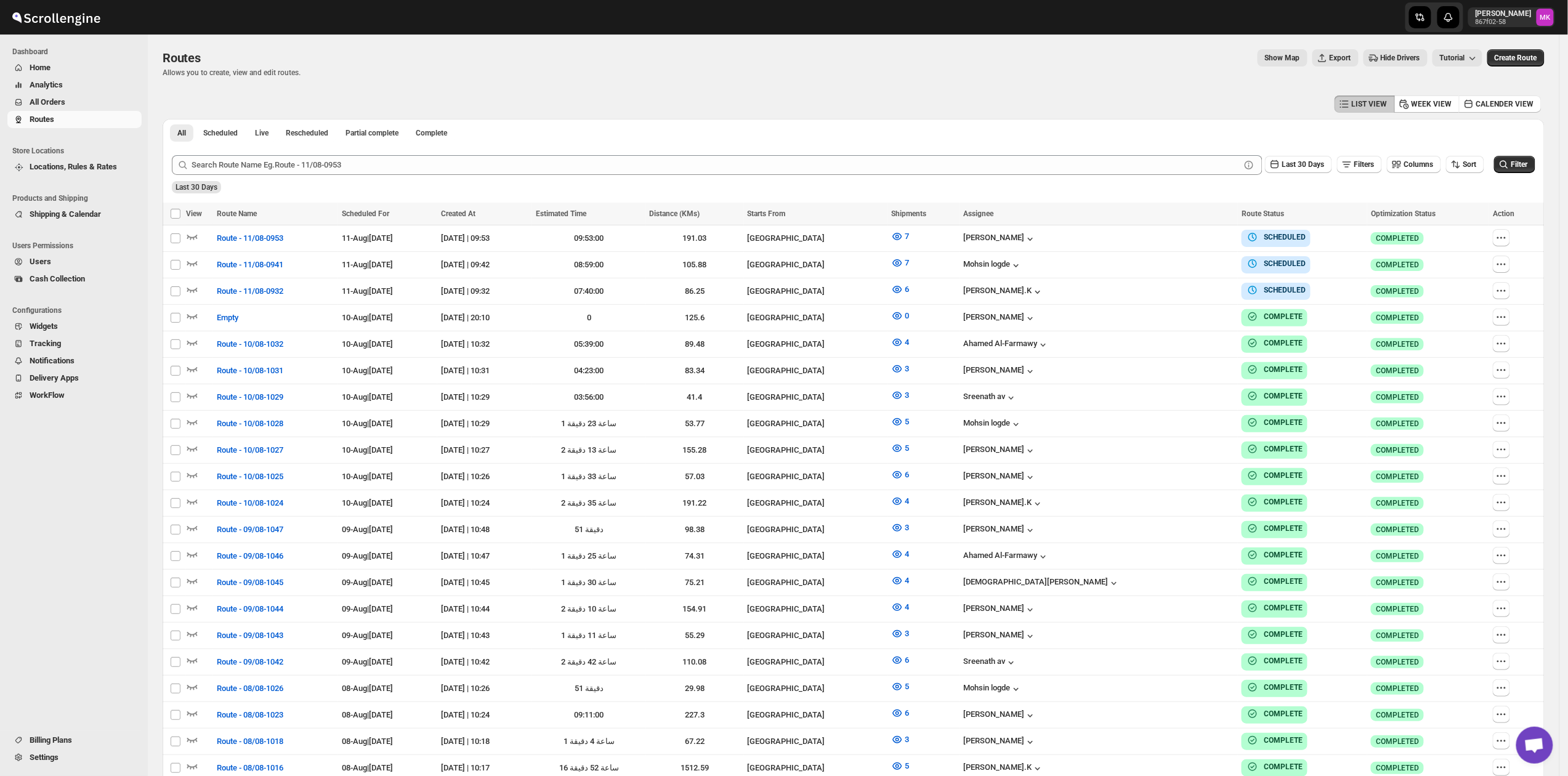
click at [50, 97] on span "All Orders" at bounding box center [47, 101] width 36 height 9
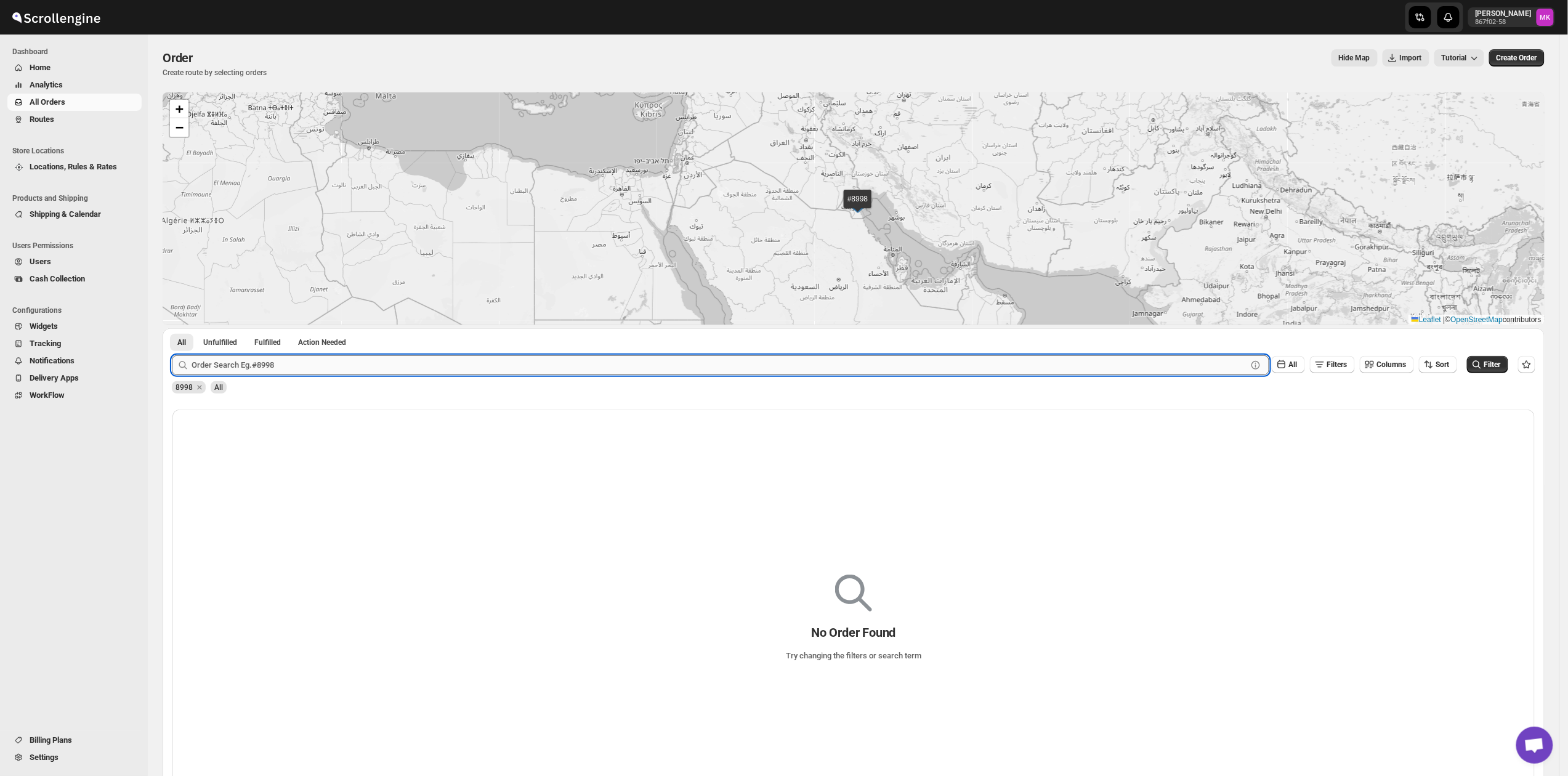
click at [295, 362] on input "text" at bounding box center [719, 365] width 1055 height 20
paste input "9011"
type input "9011"
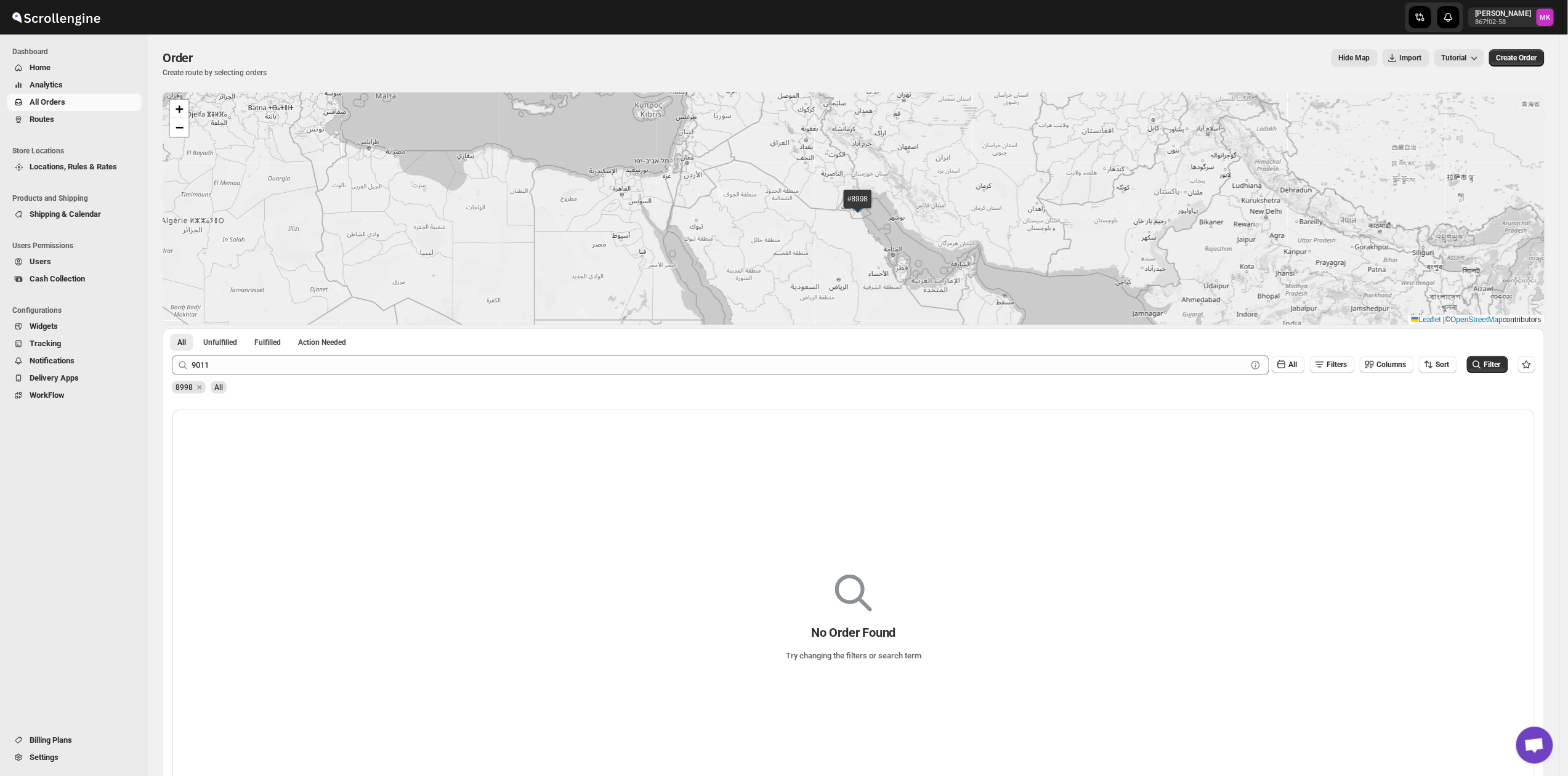
click at [41, 115] on span "Routes" at bounding box center [42, 119] width 25 height 9
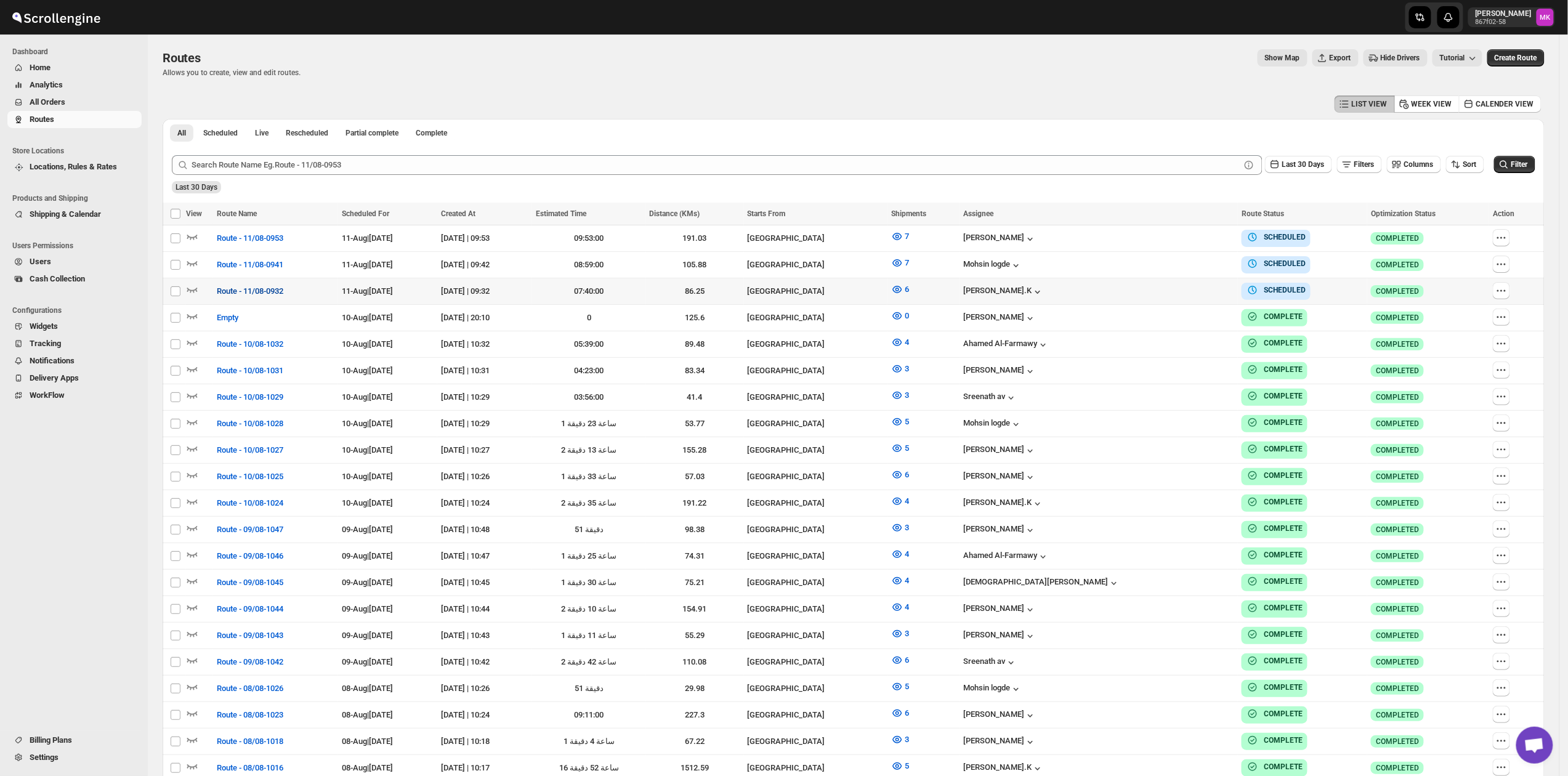
click at [245, 281] on button "Route - 11/08-0932" at bounding box center [249, 291] width 81 height 20
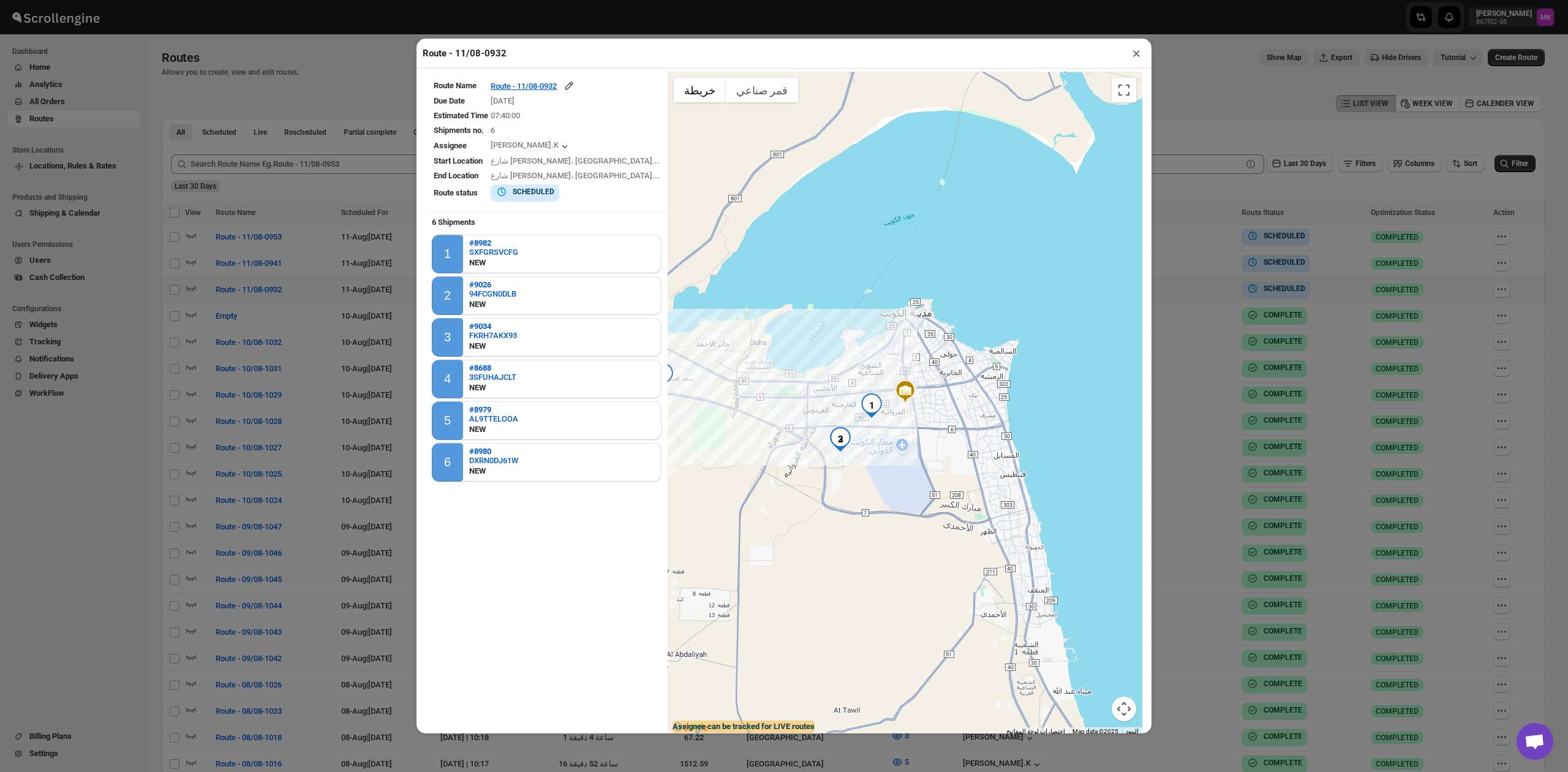
click at [264, 228] on div "Route - 11/08-0932 × Route Name Route - 11/08-0932 Due Date [DATE] Estimated Ti…" at bounding box center [784, 386] width 1568 height 772
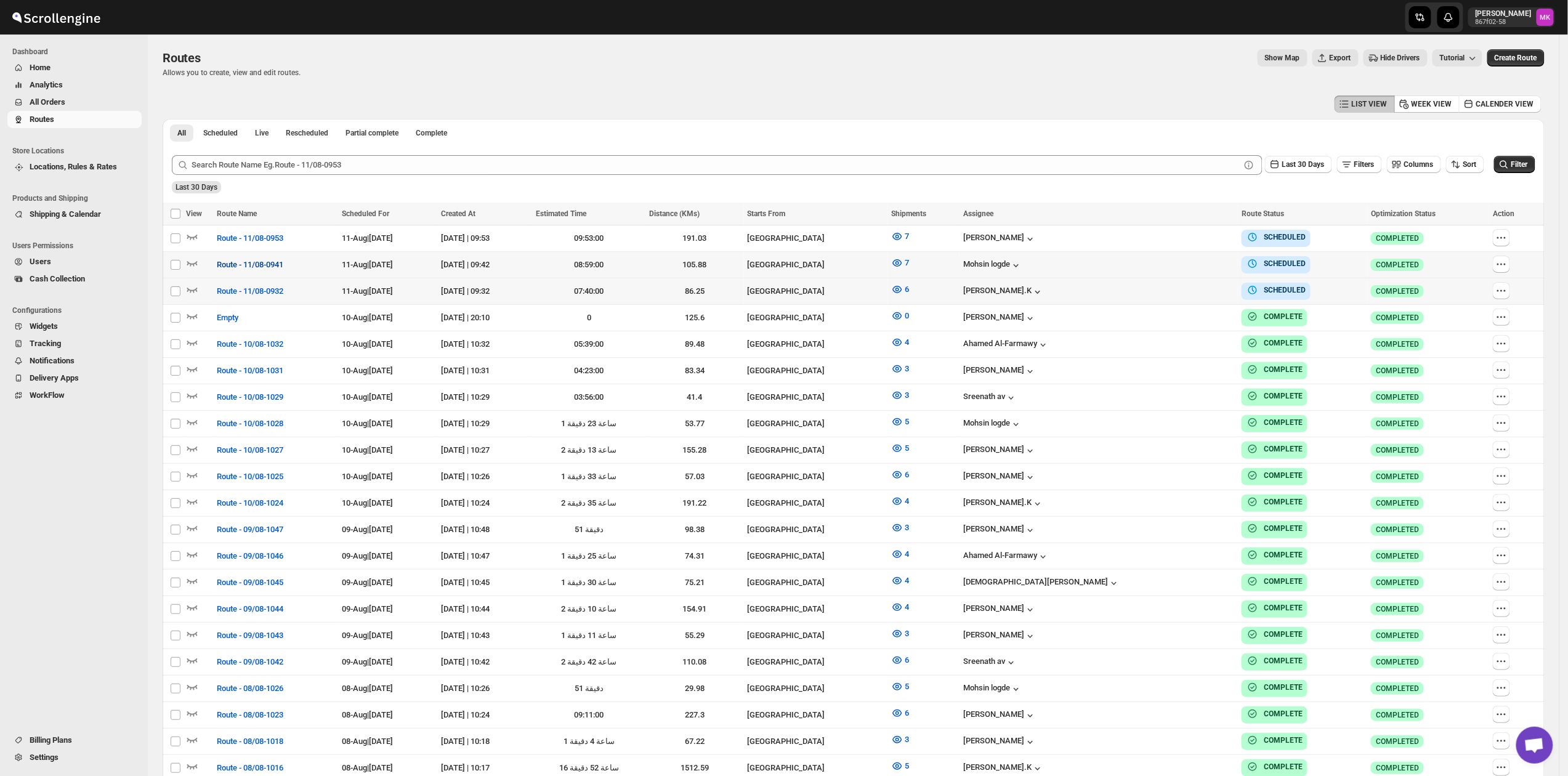
click at [261, 269] on span "Route - 11/08-0941" at bounding box center [250, 265] width 67 height 12
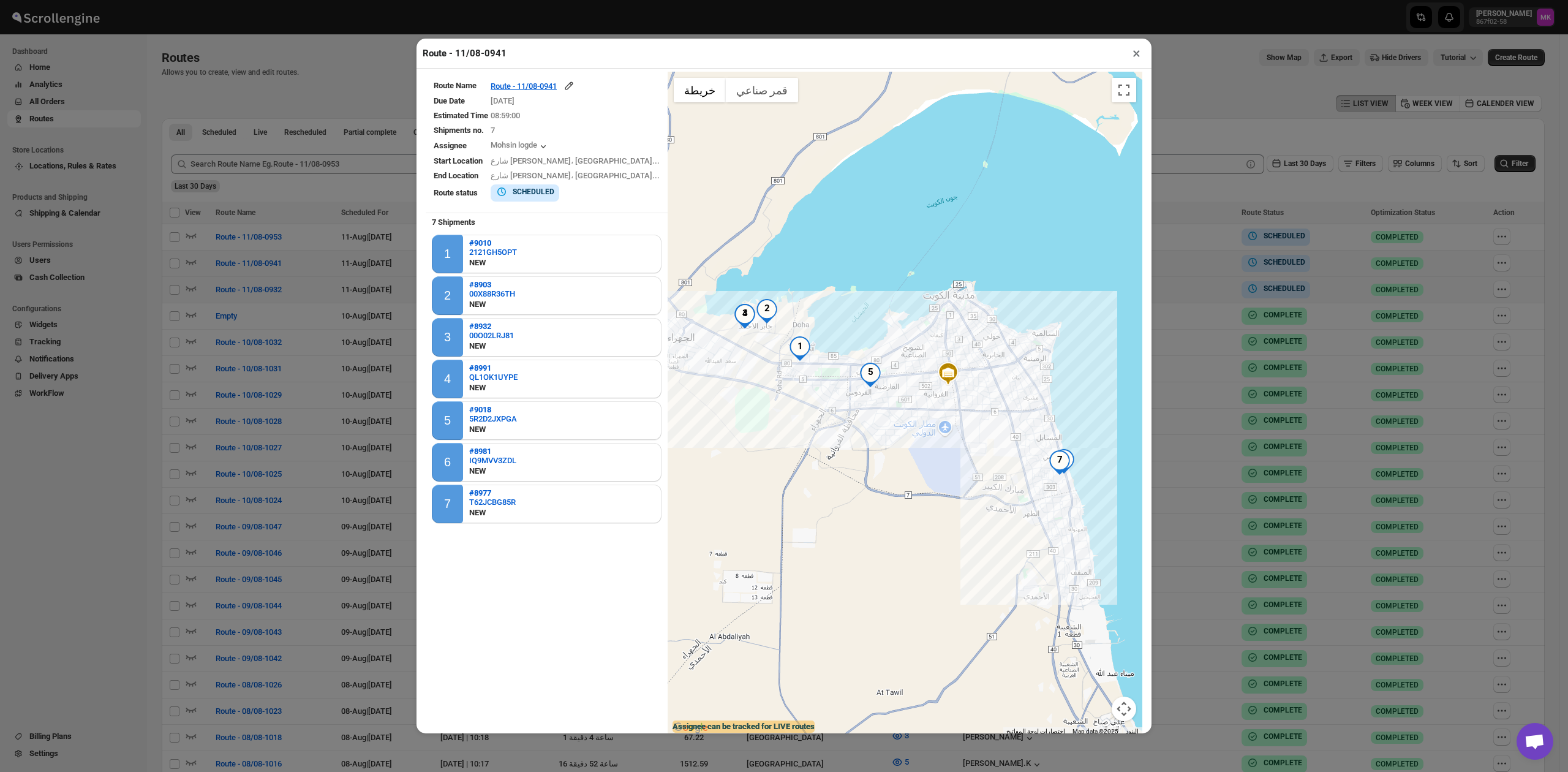
click at [1137, 55] on button "×" at bounding box center [1137, 53] width 18 height 17
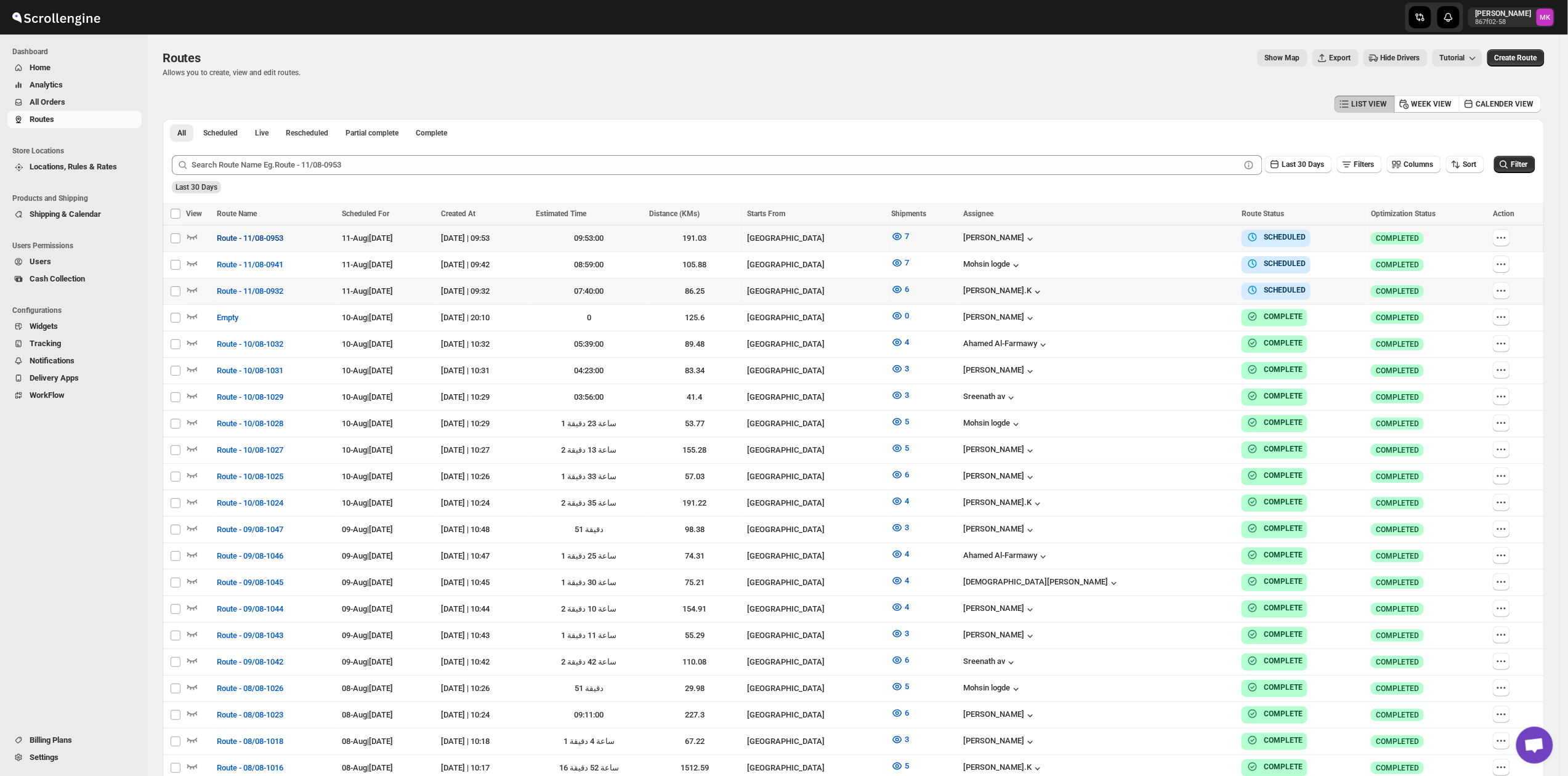
click at [254, 235] on span "Route - 11/08-0953" at bounding box center [250, 238] width 67 height 12
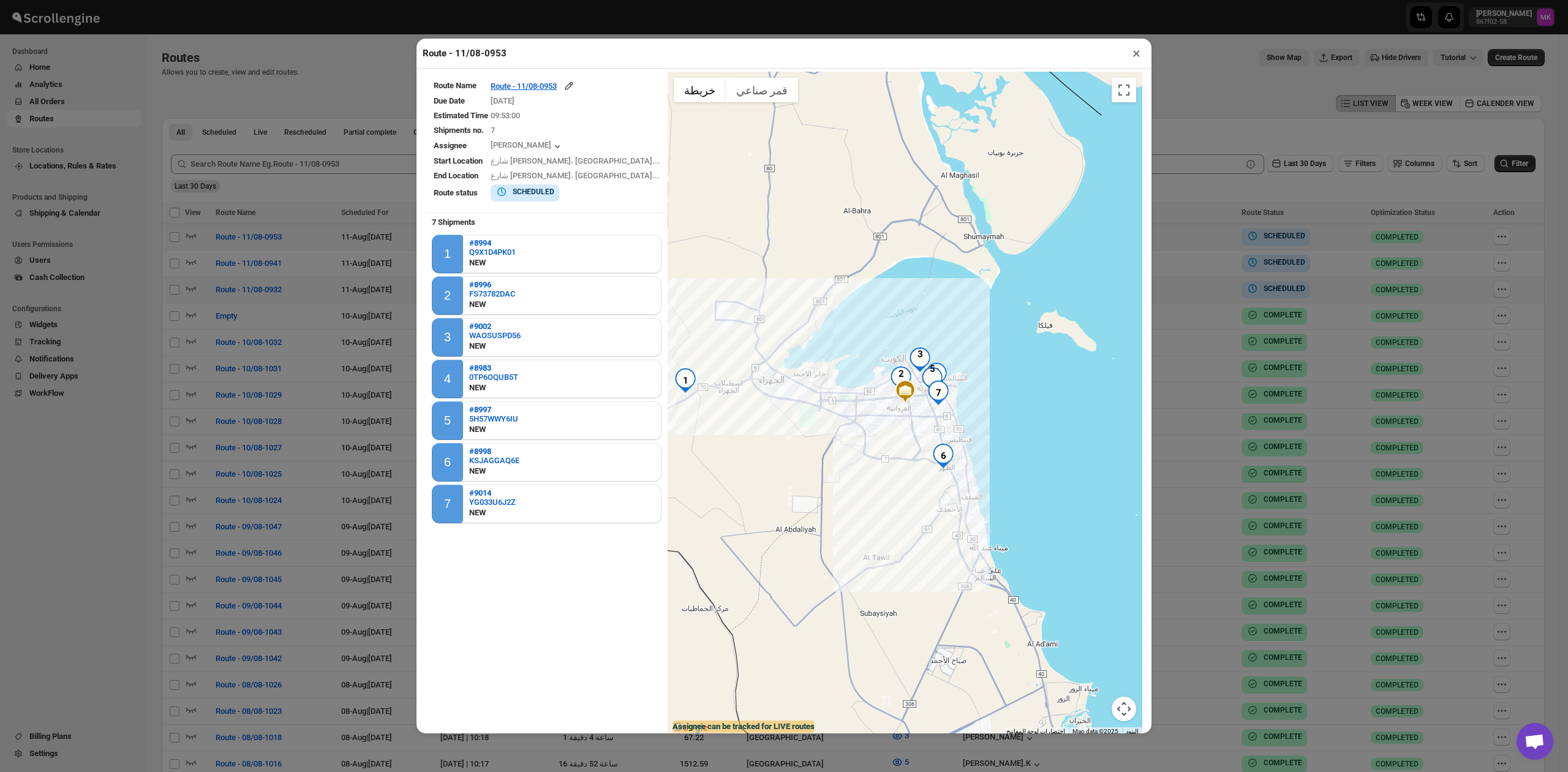
click at [1136, 48] on button "×" at bounding box center [1137, 53] width 18 height 17
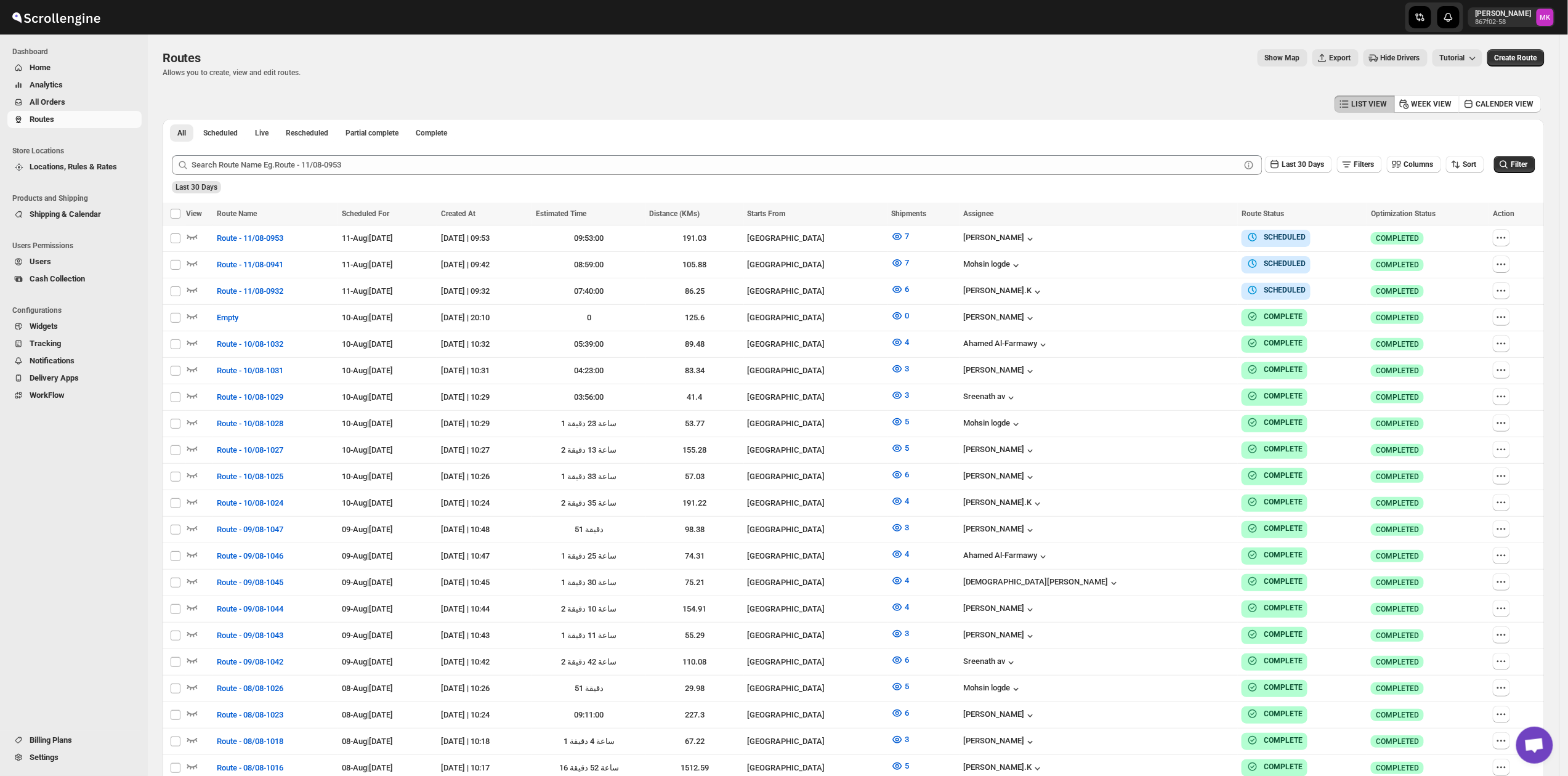
click at [55, 102] on span "All Orders" at bounding box center [47, 101] width 36 height 9
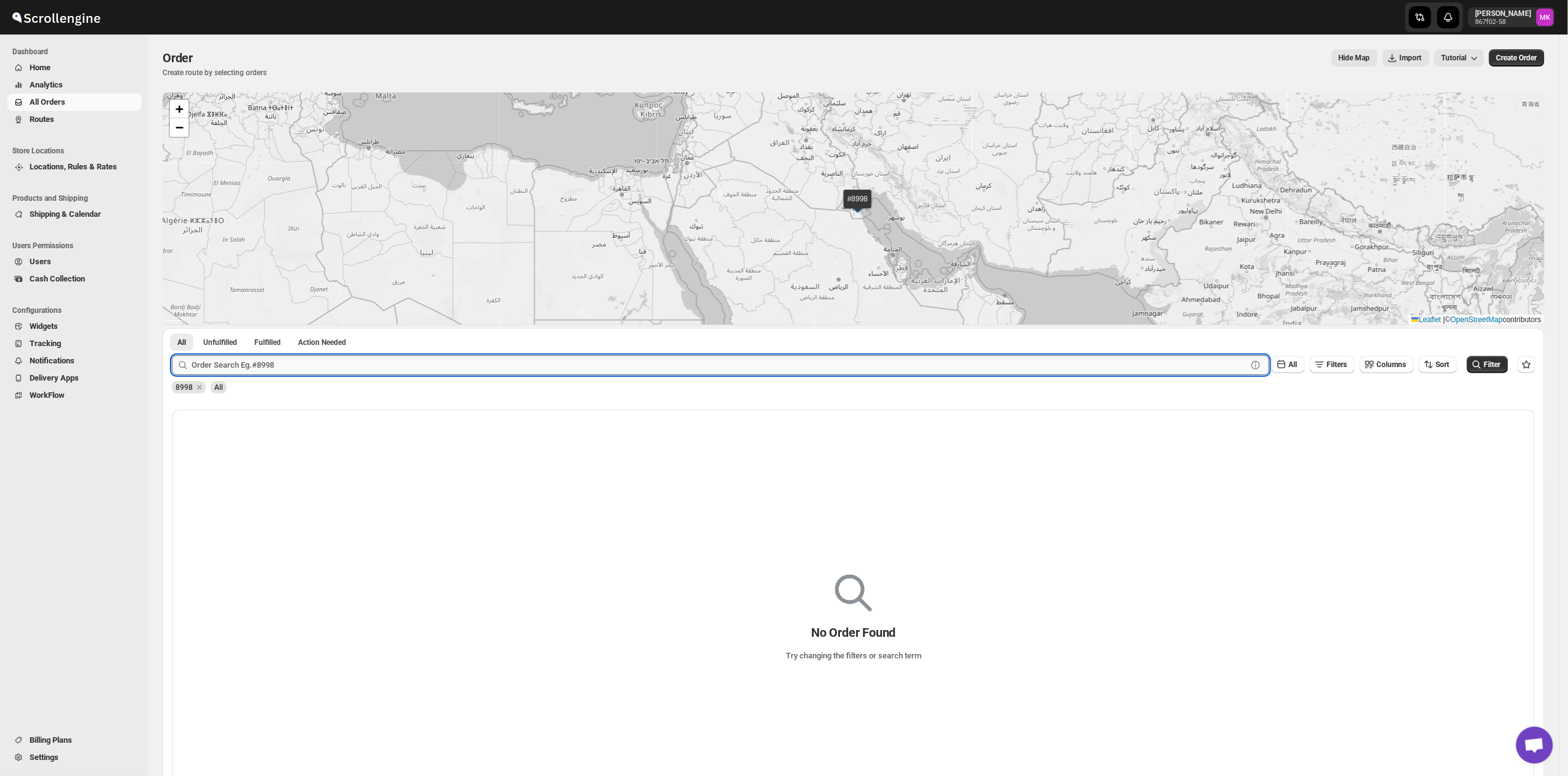
click at [281, 360] on input "text" at bounding box center [719, 365] width 1055 height 20
paste input "8958"
type input "8958"
click at [172, 328] on button "Submit" at bounding box center [189, 335] width 35 height 13
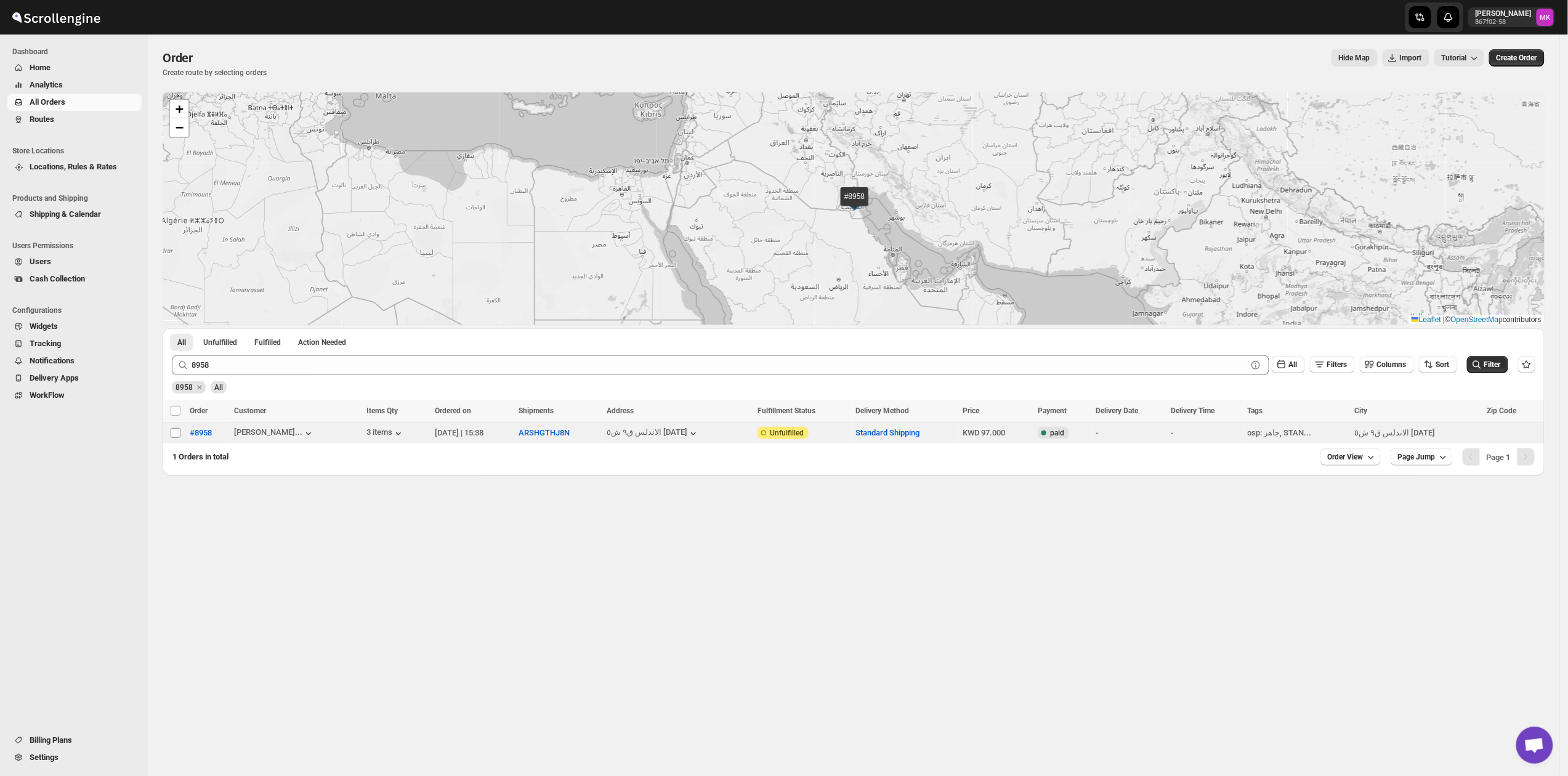
click at [181, 433] on span at bounding box center [175, 432] width 11 height 11
click at [181, 433] on input "Select order" at bounding box center [175, 432] width 10 height 10
checkbox input "false"
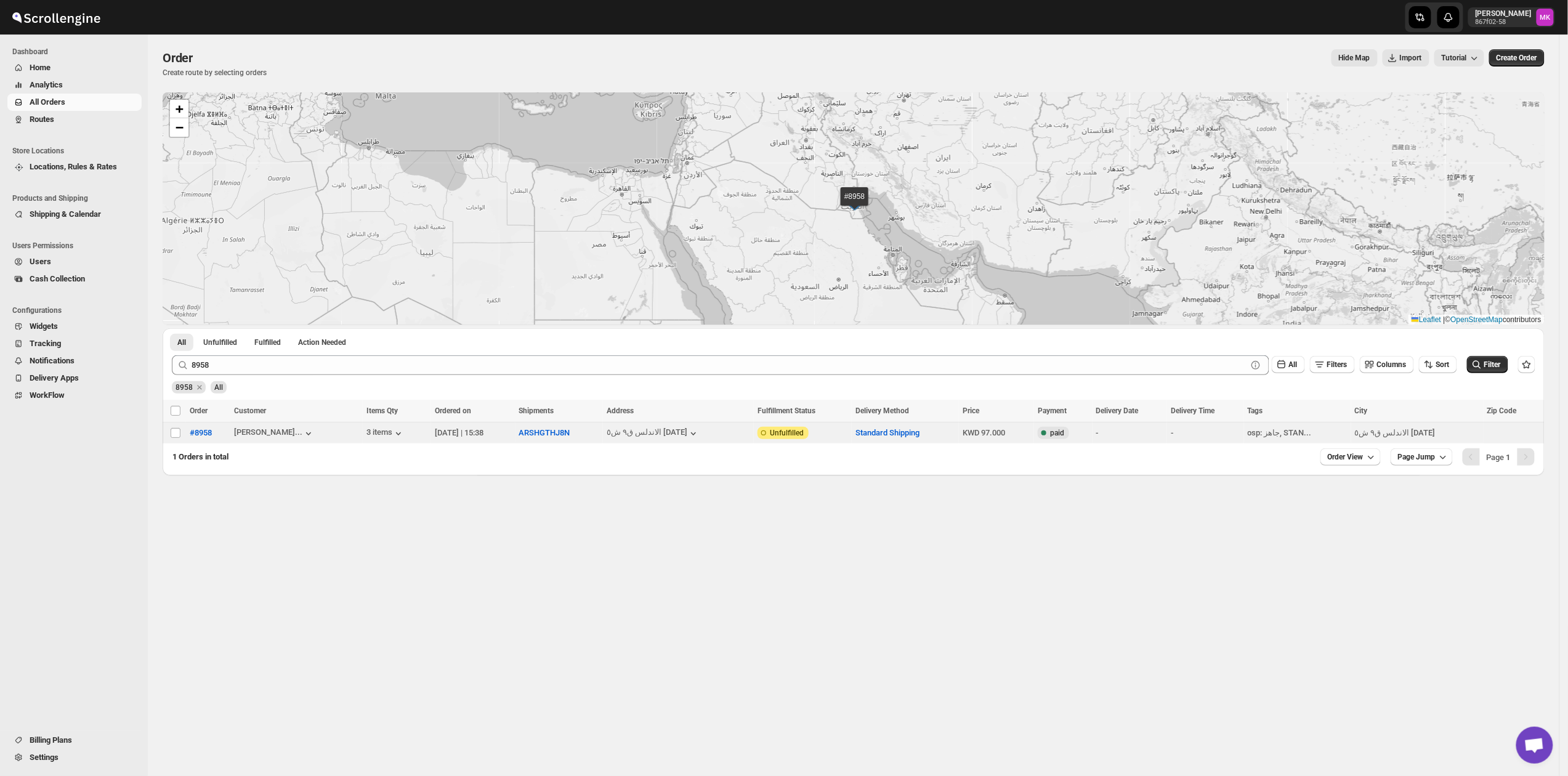
checkbox input "false"
click at [174, 437] on input "Select order" at bounding box center [175, 432] width 10 height 10
checkbox input "true"
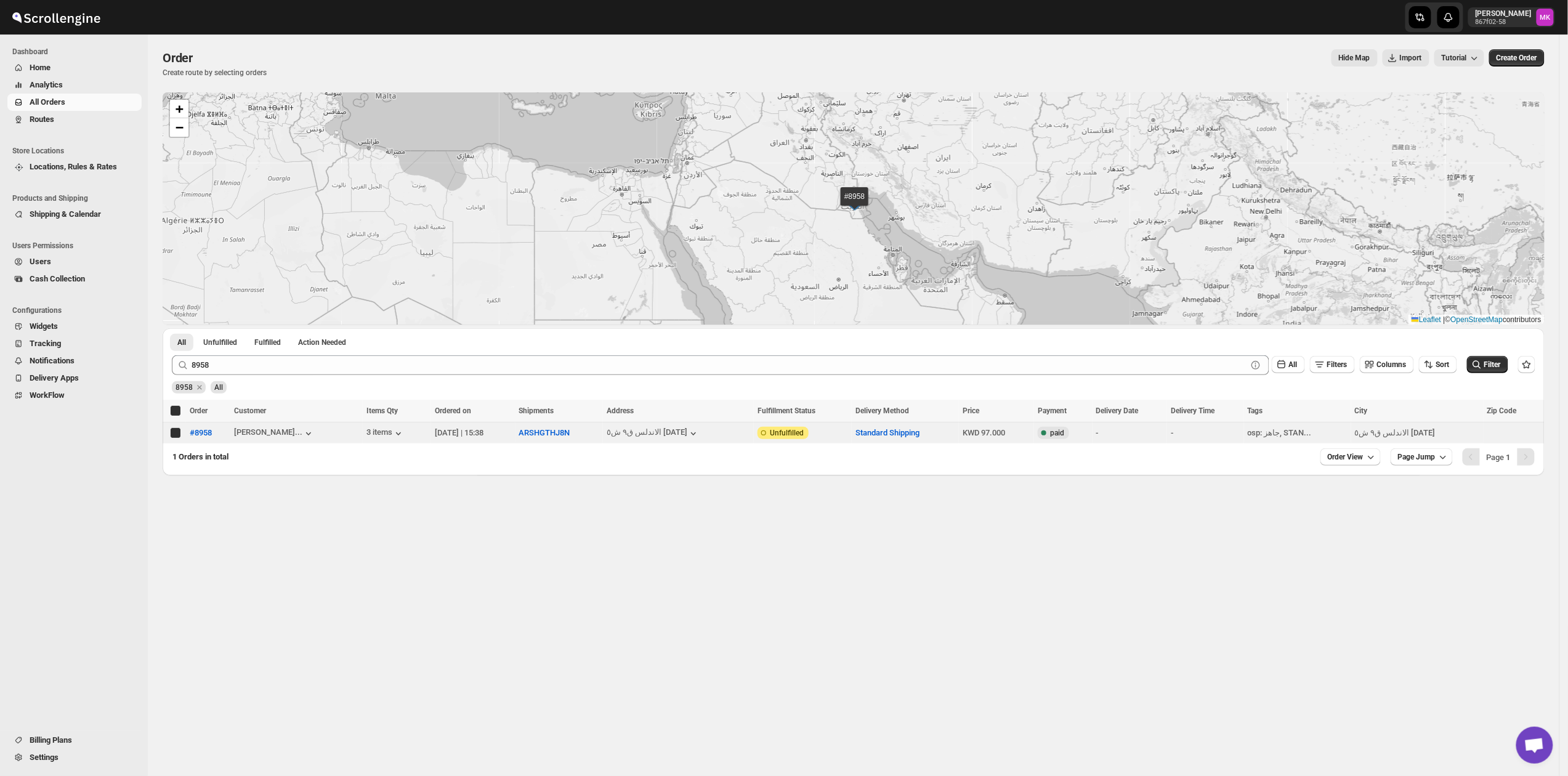
checkbox input "true"
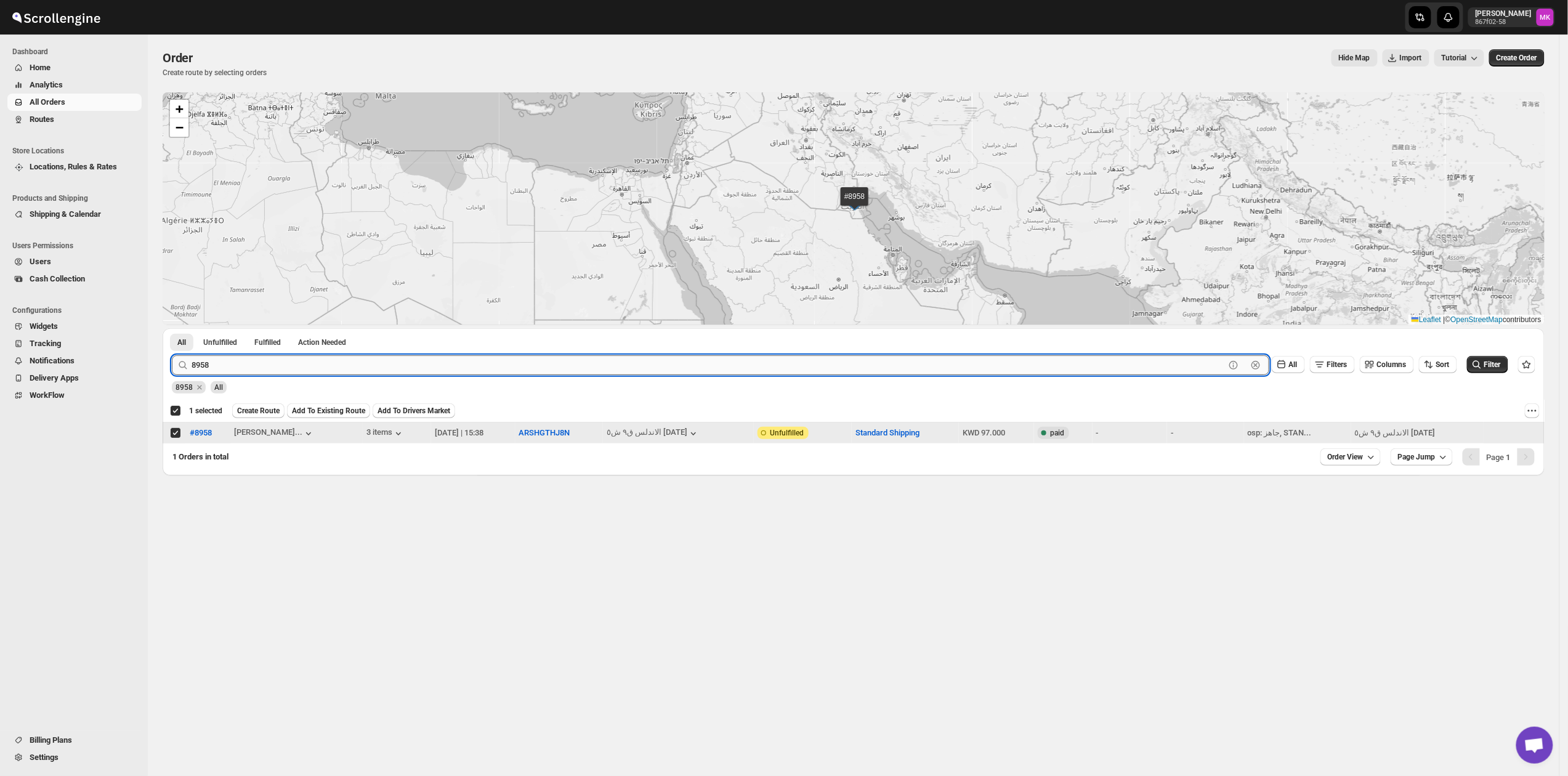
click at [279, 371] on input "8958" at bounding box center [707, 365] width 1033 height 20
paste input "47"
type input "8947"
click at [172, 328] on button "Submit" at bounding box center [189, 335] width 35 height 13
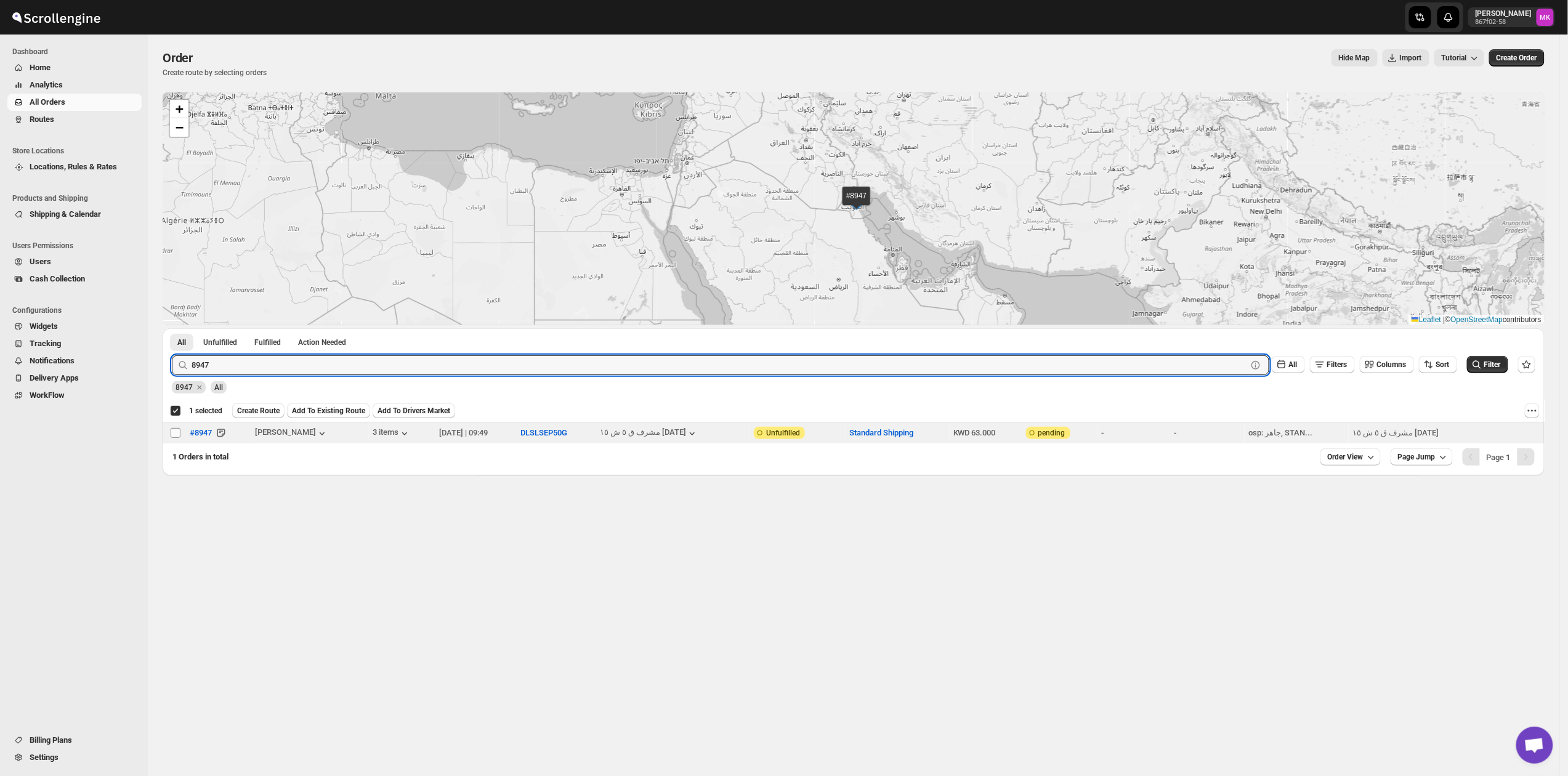
click at [177, 433] on input "Select order" at bounding box center [175, 432] width 10 height 10
checkbox input "true"
checkbox input "false"
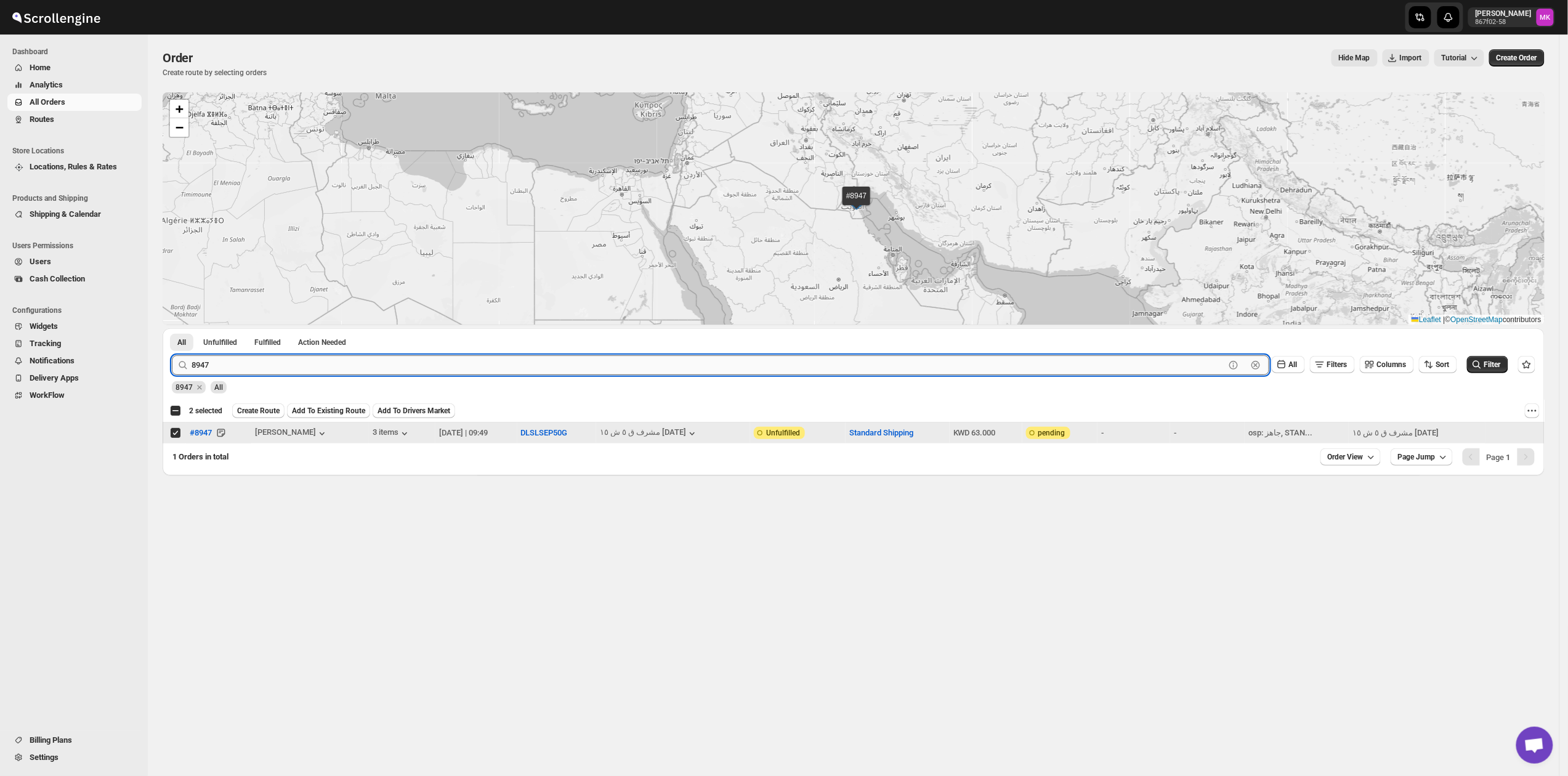
click at [247, 357] on input "8947" at bounding box center [707, 365] width 1033 height 20
paste input "784"
type input "8784"
click at [172, 328] on button "Submit" at bounding box center [189, 335] width 35 height 13
click at [173, 432] on input "Select order" at bounding box center [175, 432] width 10 height 10
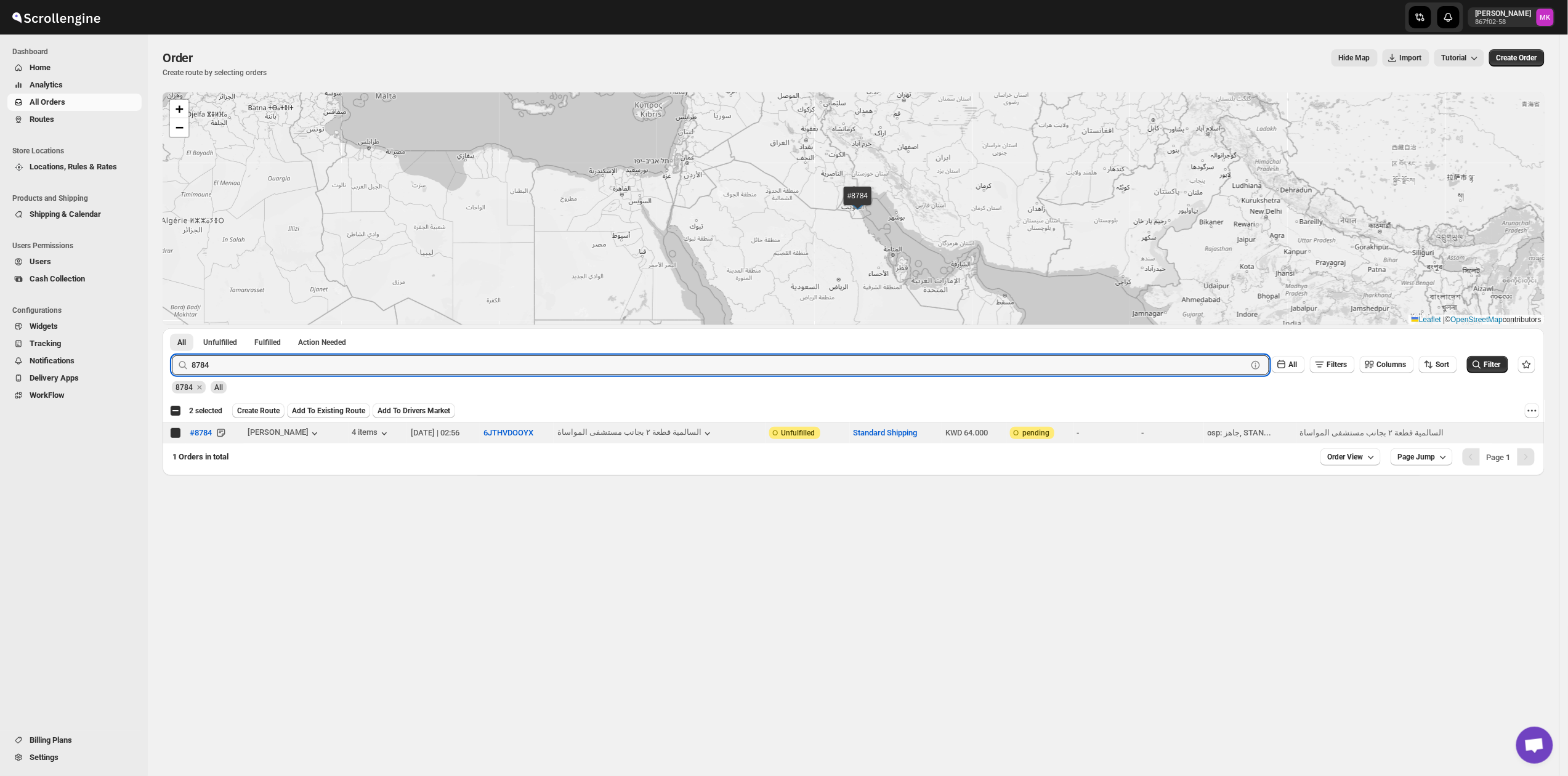
checkbox input "true"
click at [249, 360] on input "8784" at bounding box center [707, 365] width 1033 height 20
paste input "990"
type input "8990"
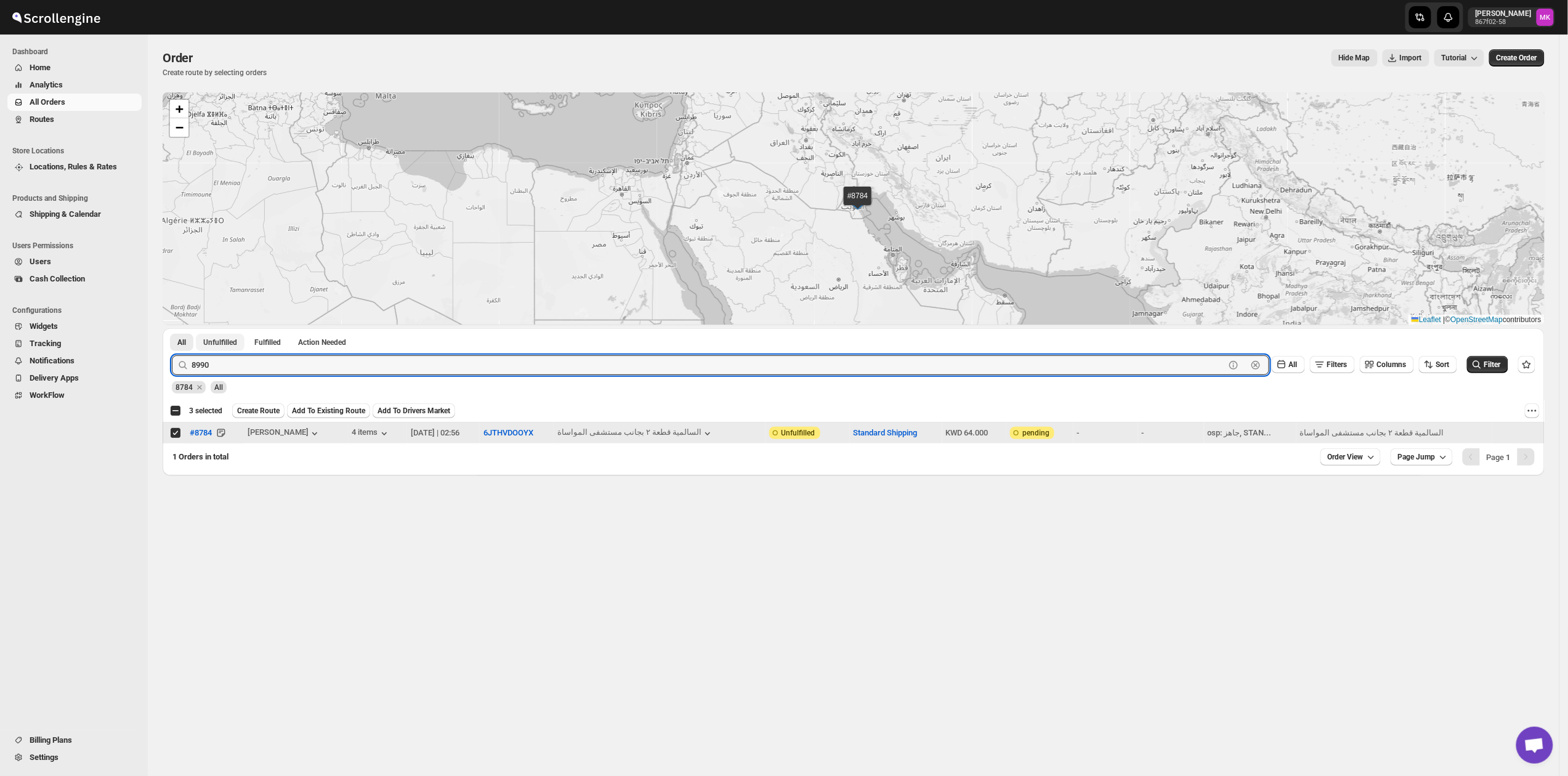
click at [172, 328] on button "Submit" at bounding box center [189, 335] width 35 height 13
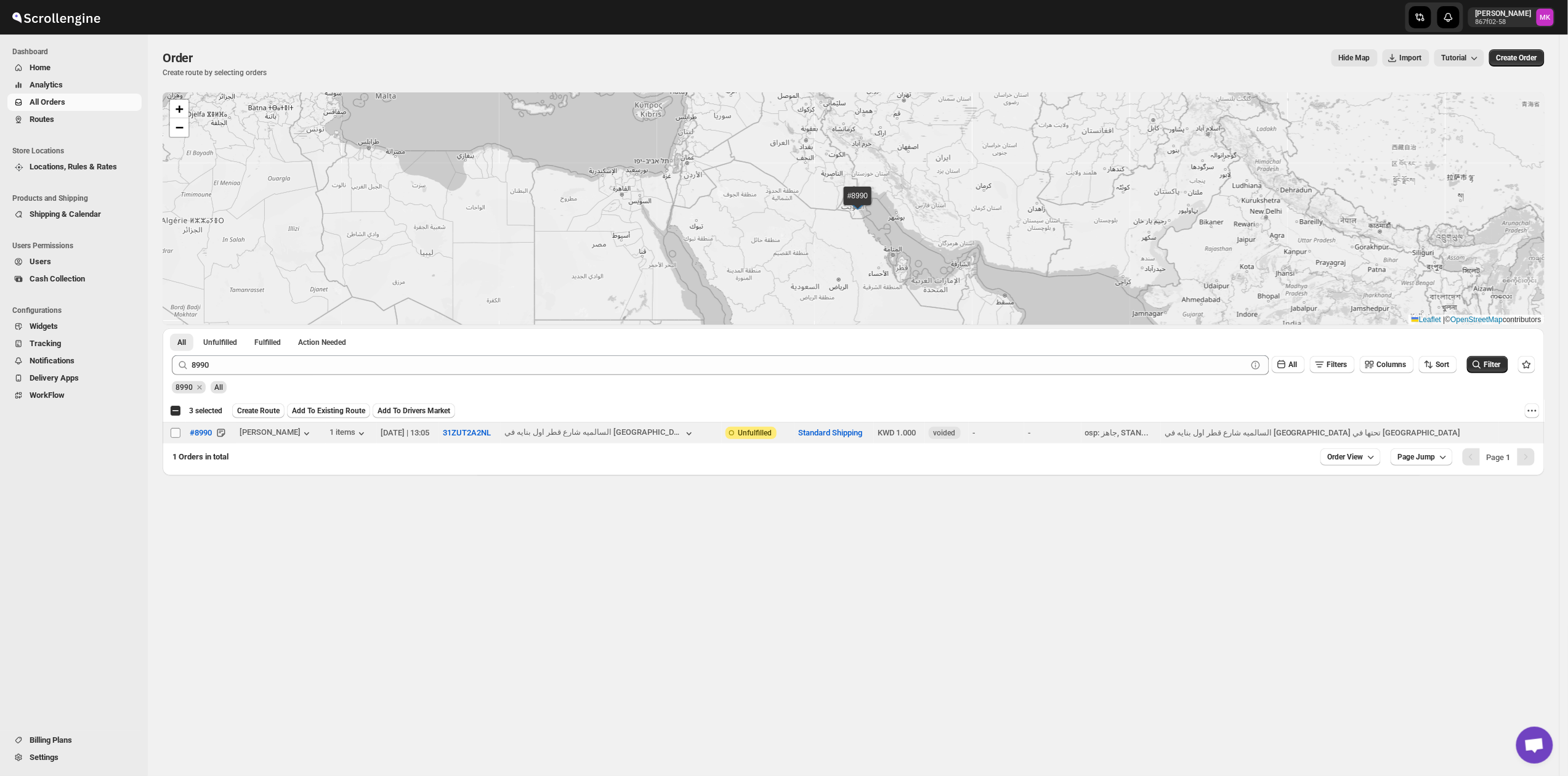
click at [175, 437] on input "Select order" at bounding box center [175, 432] width 10 height 10
checkbox input "true"
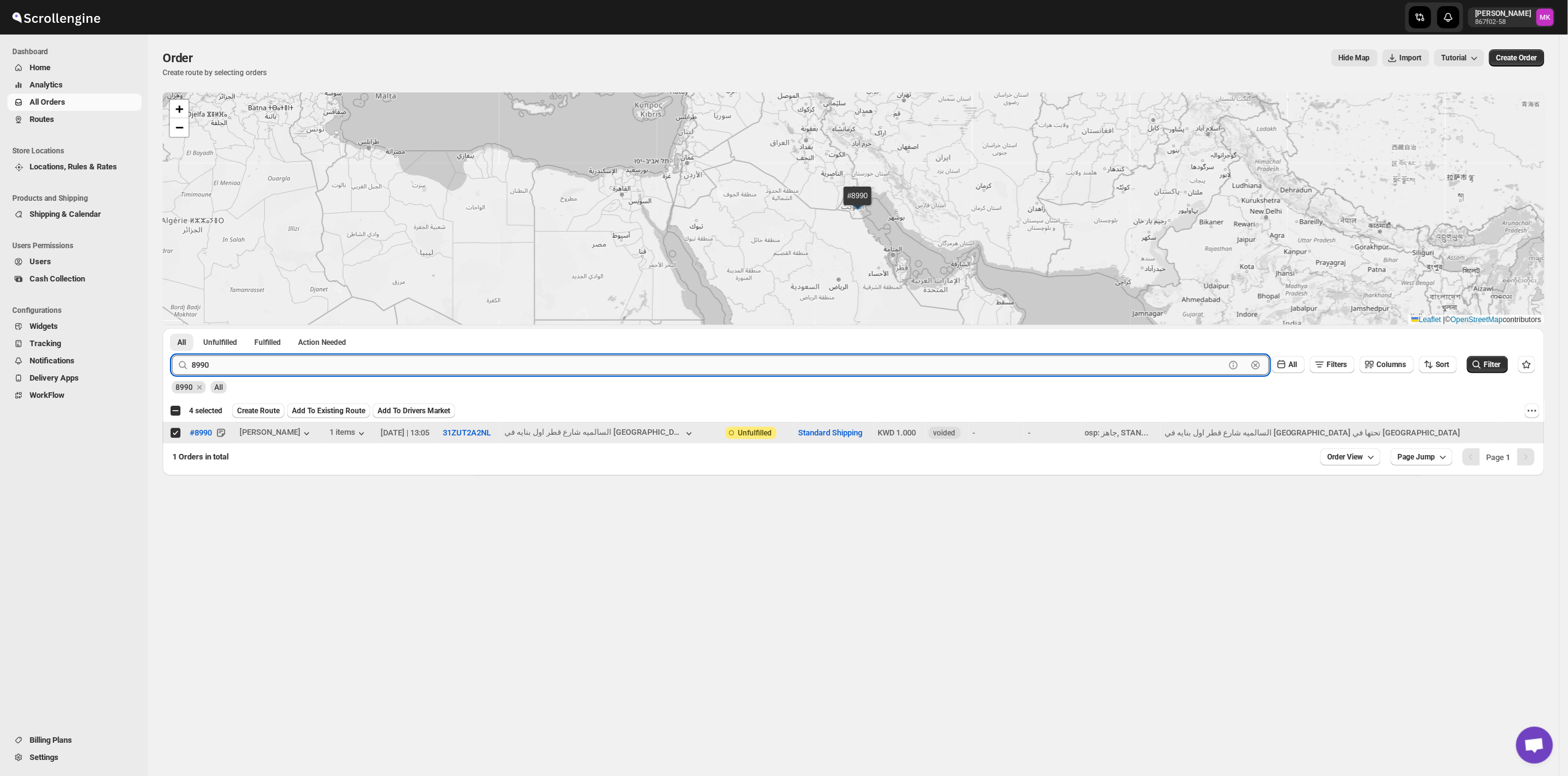
click at [255, 362] on input "8990" at bounding box center [707, 365] width 1033 height 20
paste input "9001"
type input "9001"
click at [172, 328] on button "Submit" at bounding box center [189, 335] width 35 height 13
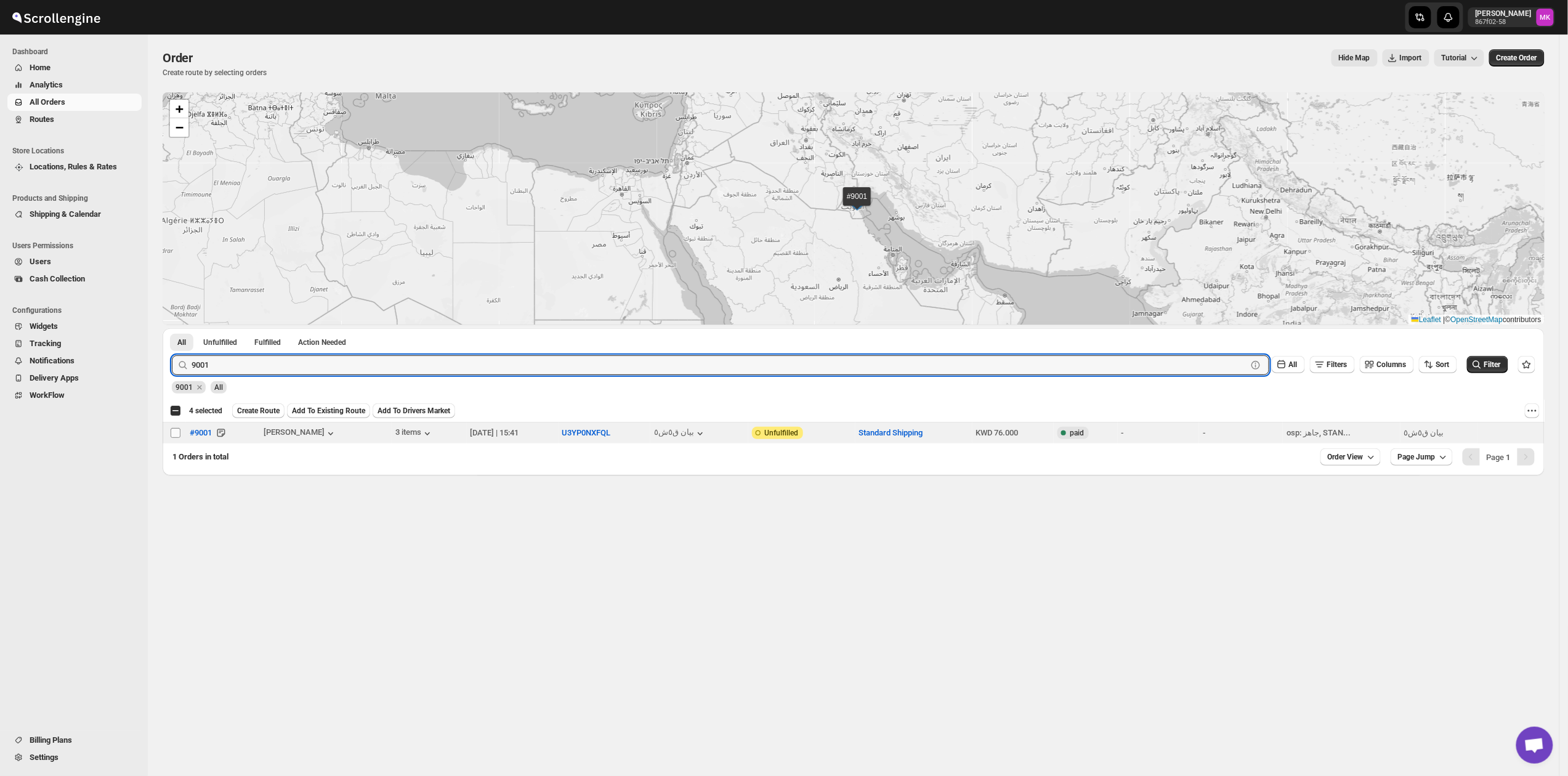
click at [171, 437] on input "Select order" at bounding box center [175, 432] width 10 height 10
checkbox input "true"
click at [245, 363] on input "9001" at bounding box center [707, 365] width 1033 height 20
paste input "8985"
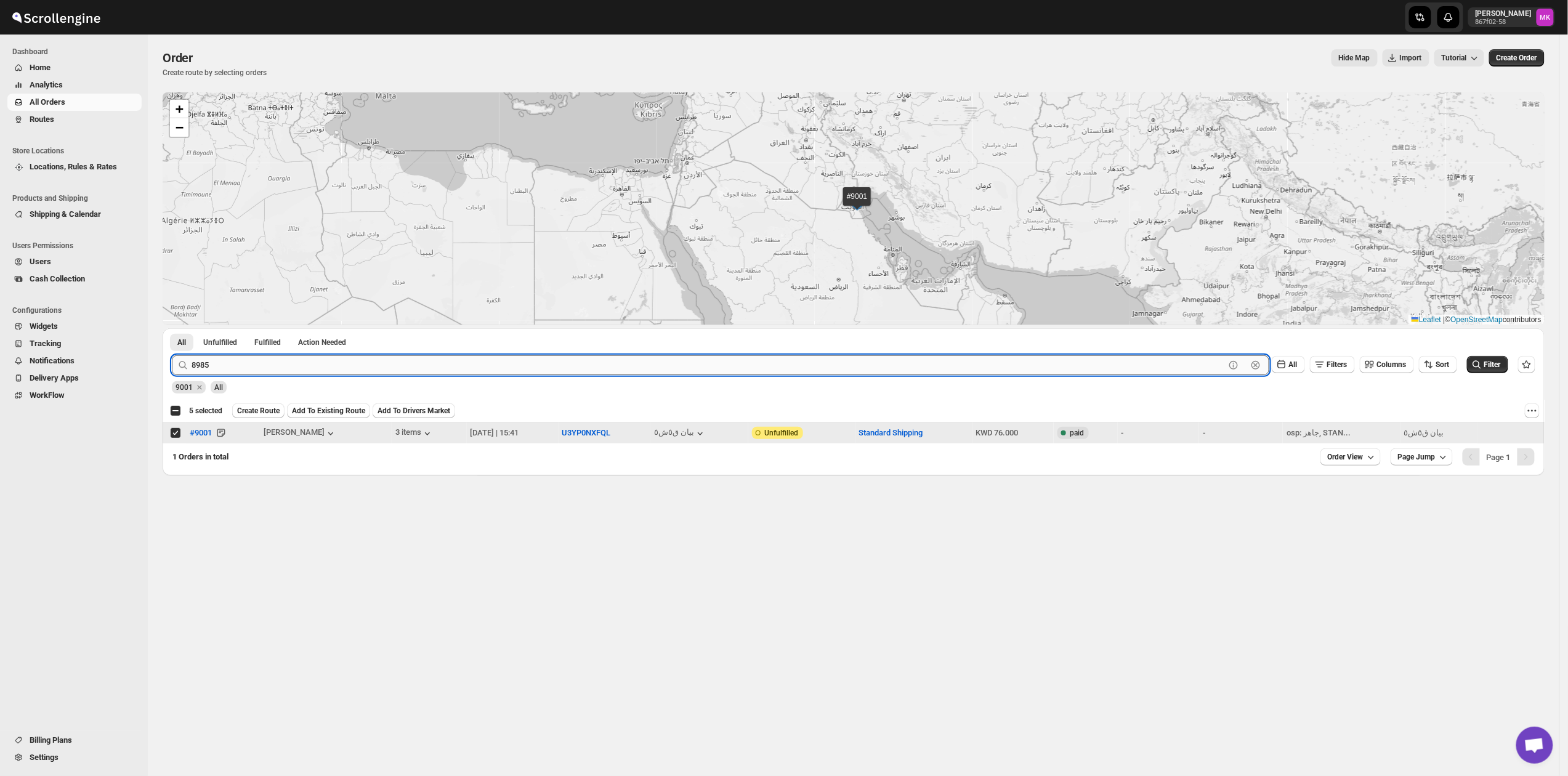
type input "8985"
click at [172, 328] on button "Submit" at bounding box center [189, 335] width 35 height 13
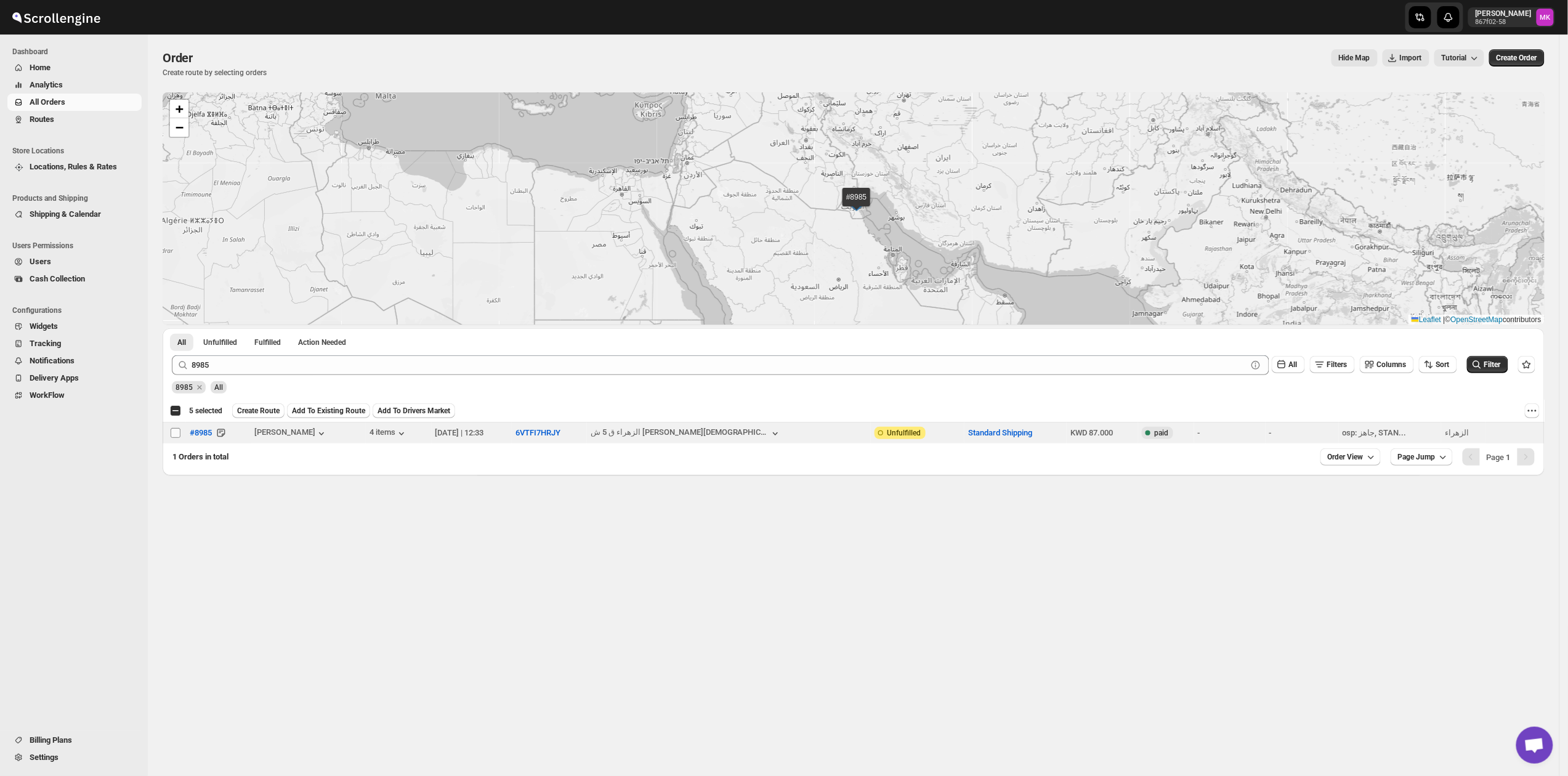
click at [176, 434] on input "Select order" at bounding box center [175, 432] width 10 height 10
checkbox input "true"
click at [263, 408] on span "Create Route" at bounding box center [258, 410] width 43 height 10
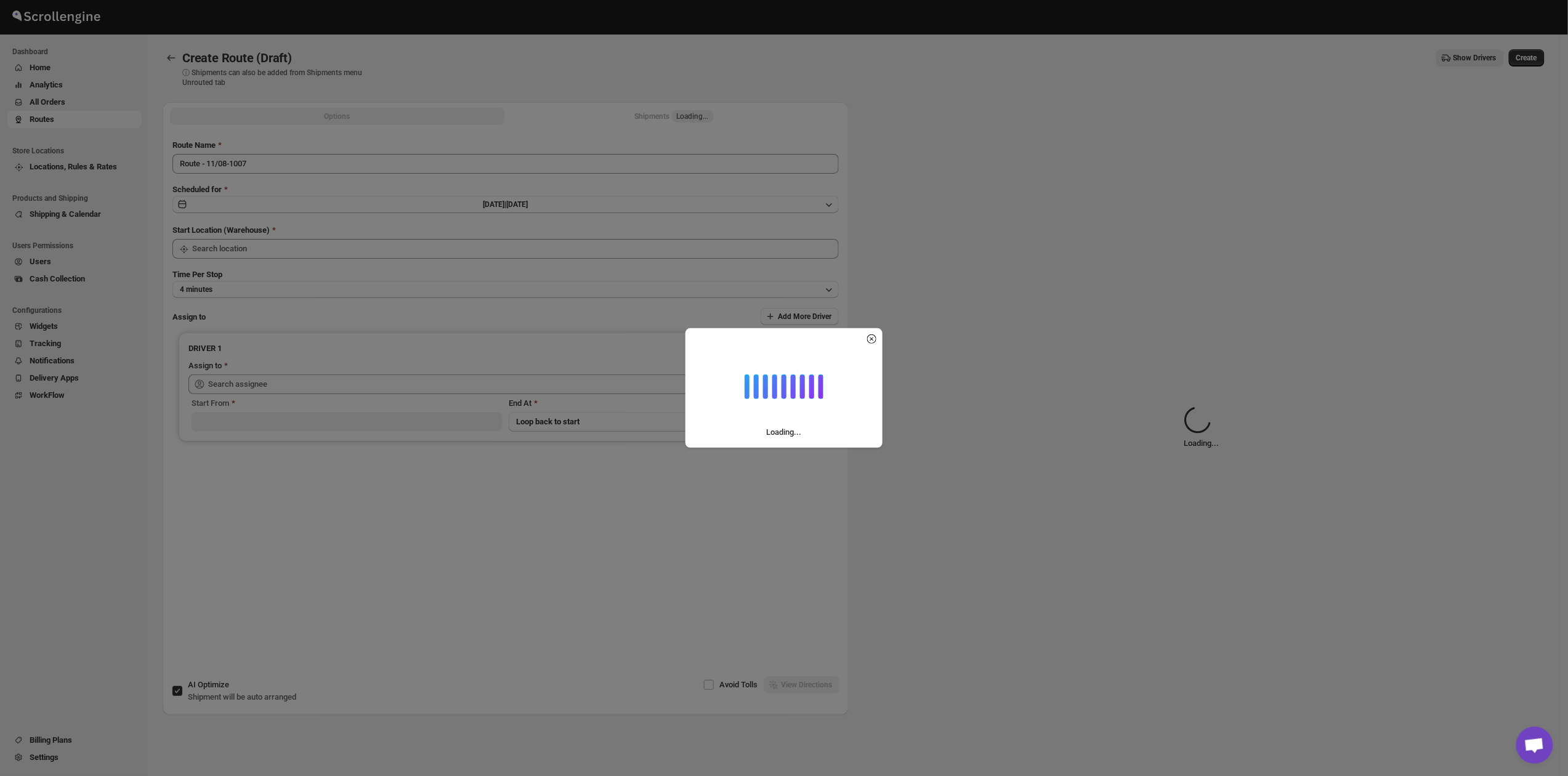
type input "[GEOGRAPHIC_DATA]"
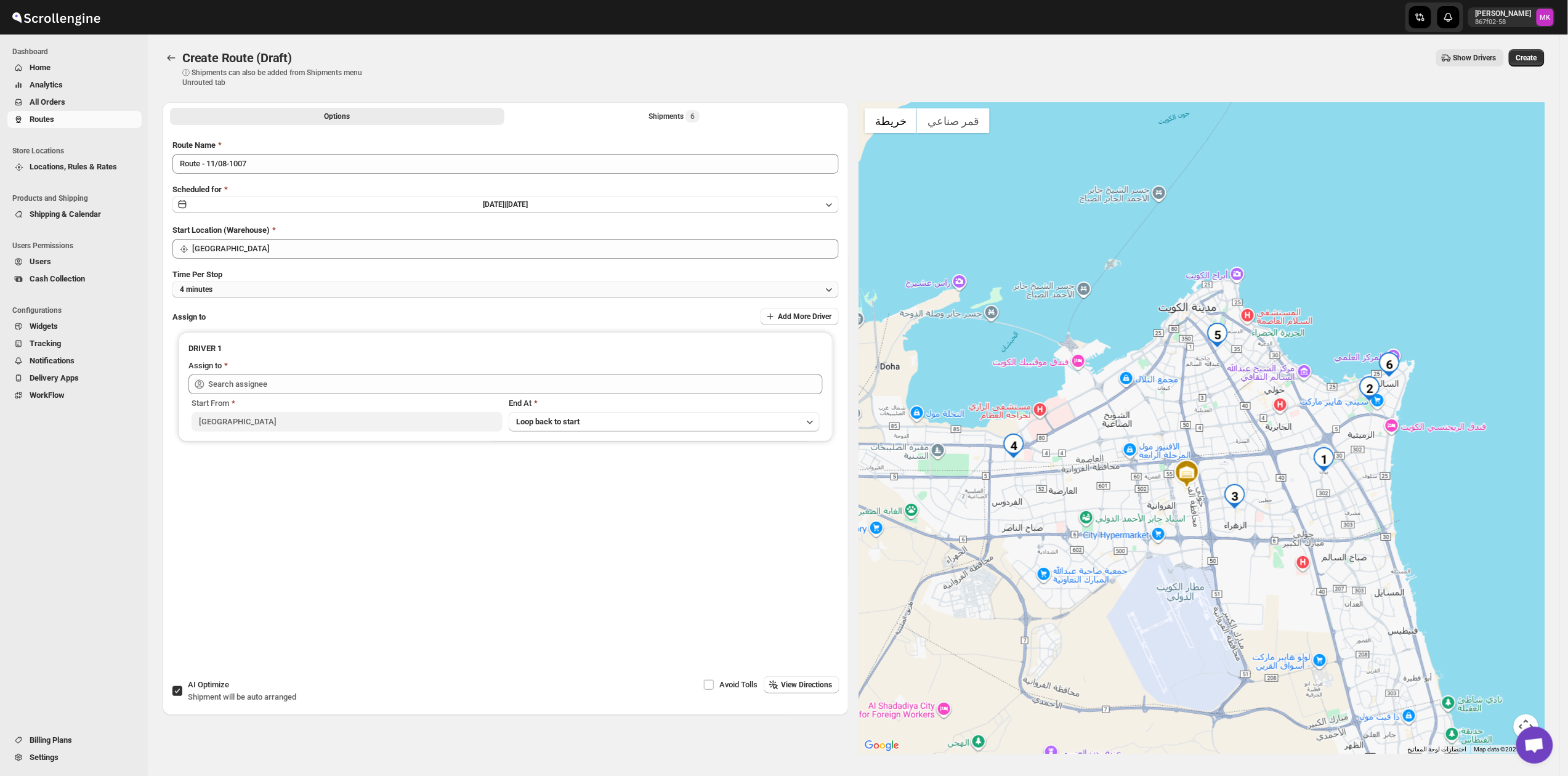
drag, startPoint x: 238, startPoint y: 285, endPoint x: 238, endPoint y: 295, distance: 10.0
click at [238, 285] on button "4 minutes" at bounding box center [505, 288] width 667 height 17
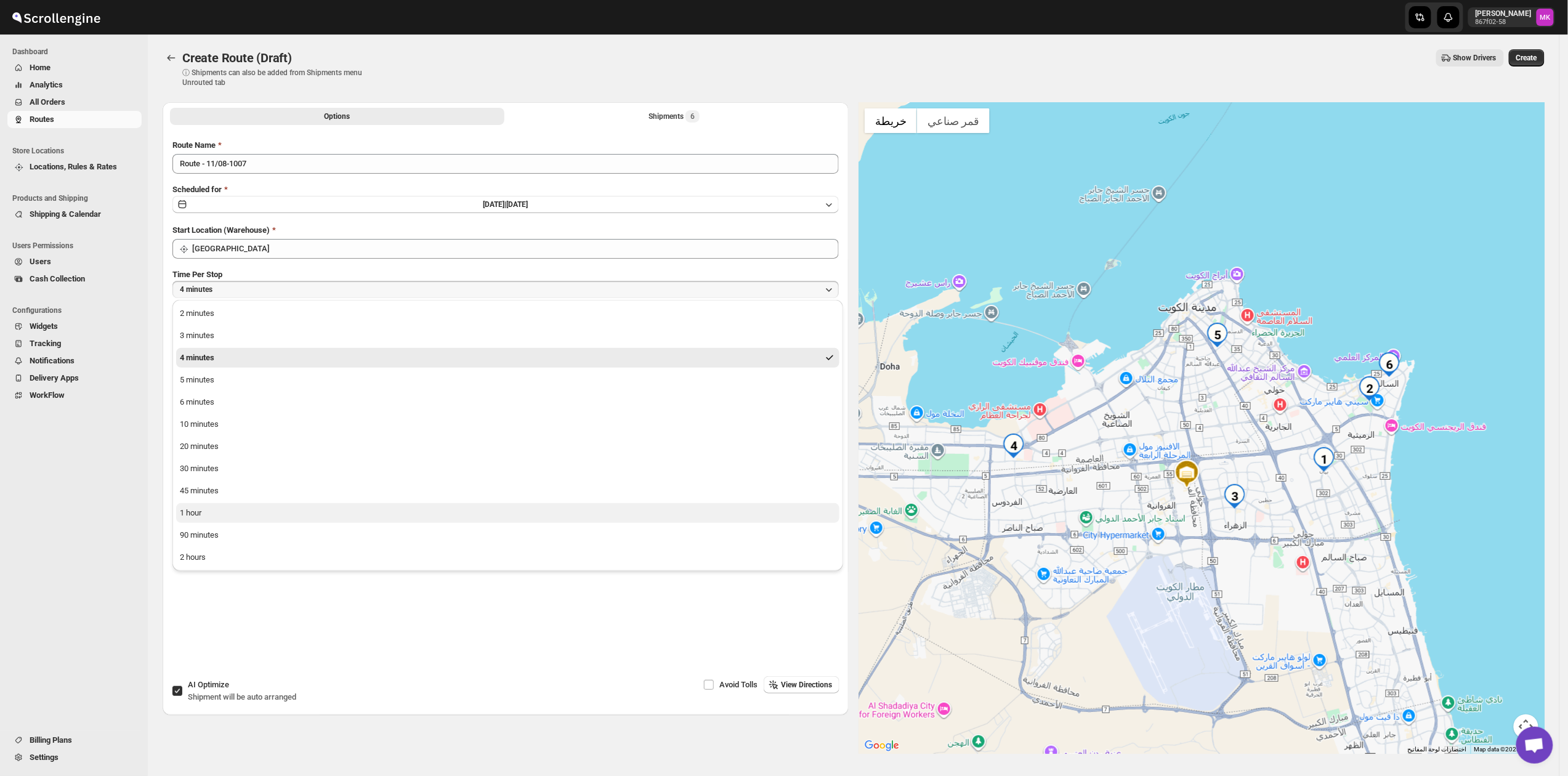
click at [233, 518] on button "1 hour" at bounding box center [507, 513] width 663 height 20
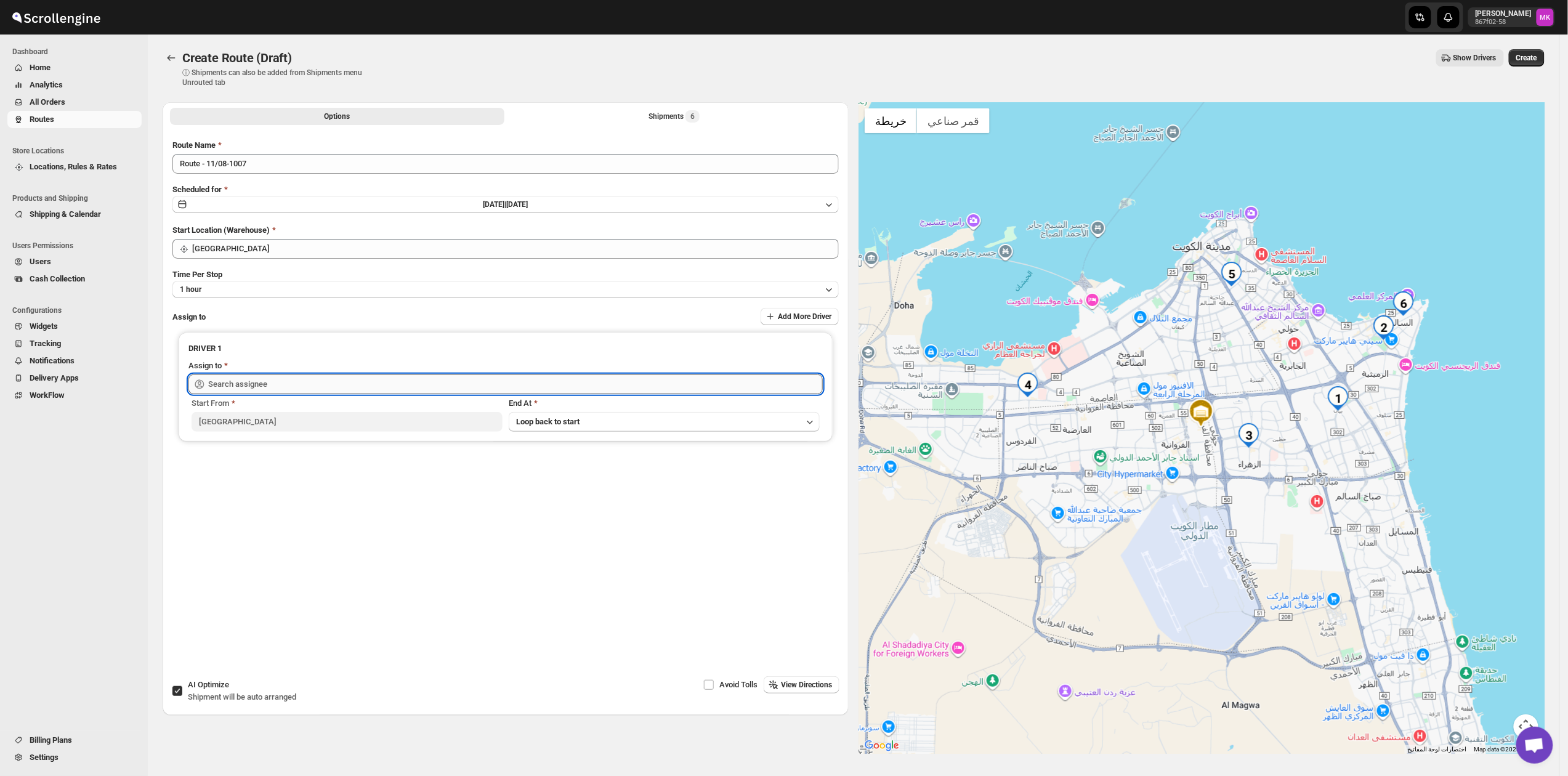
click at [232, 377] on input "text" at bounding box center [515, 384] width 615 height 20
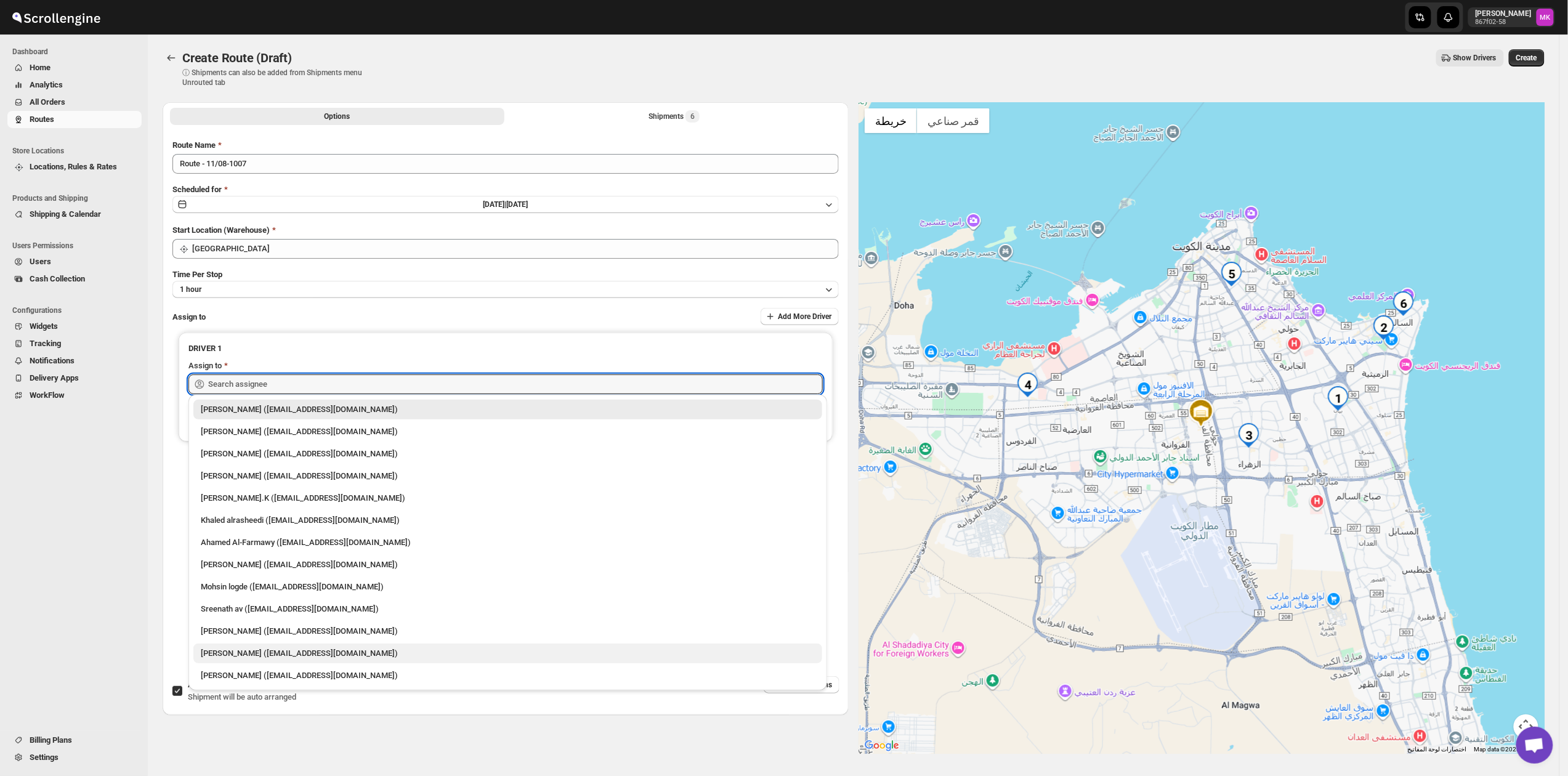
click at [279, 654] on div "[PERSON_NAME] ([EMAIL_ADDRESS][DOMAIN_NAME])" at bounding box center [508, 653] width 614 height 12
type input "[PERSON_NAME] ([EMAIL_ADDRESS][DOMAIN_NAME])"
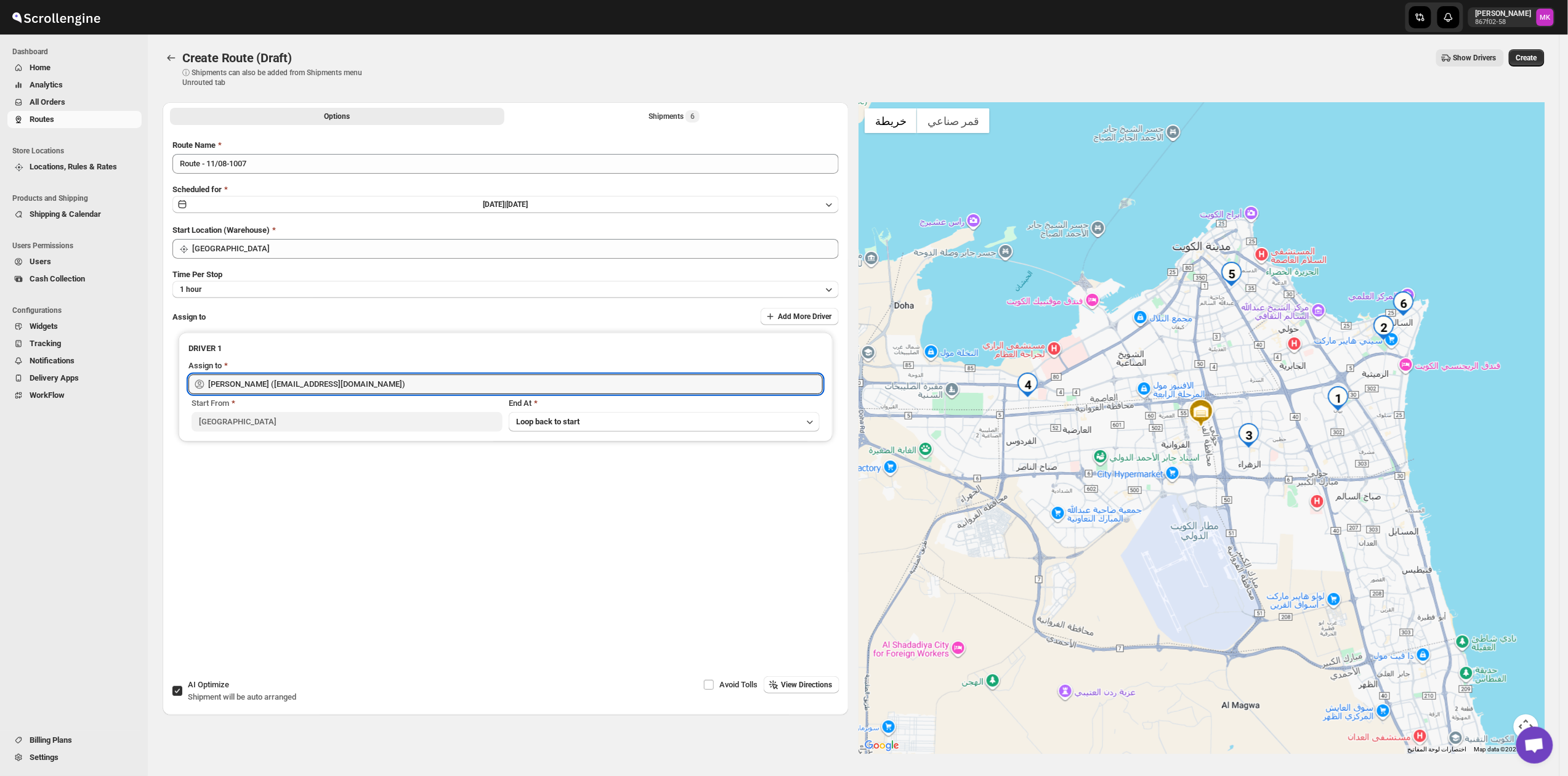
click at [1537, 61] on span "Create" at bounding box center [1526, 58] width 21 height 10
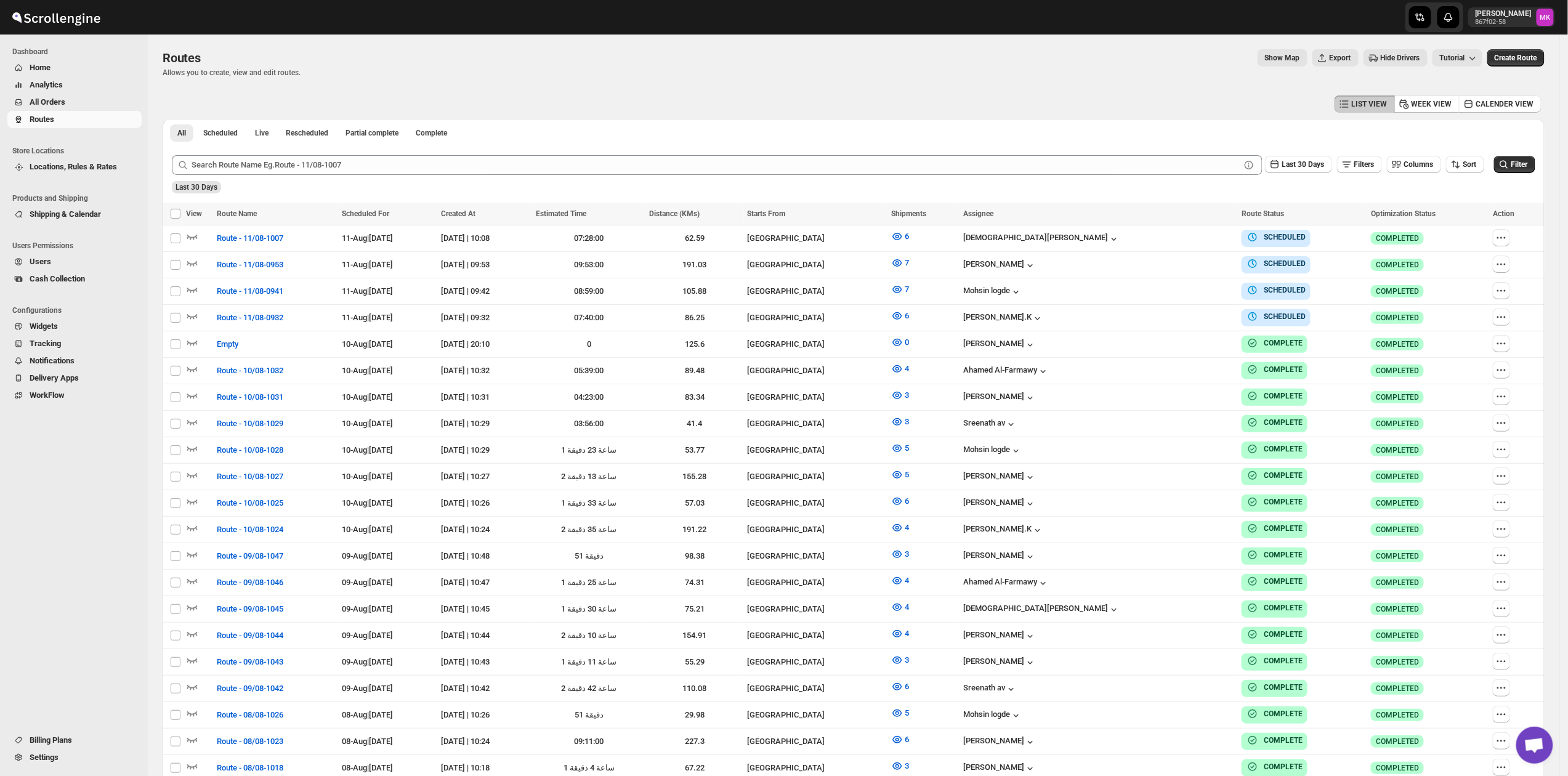
click at [74, 99] on span "All Orders" at bounding box center [84, 102] width 109 height 12
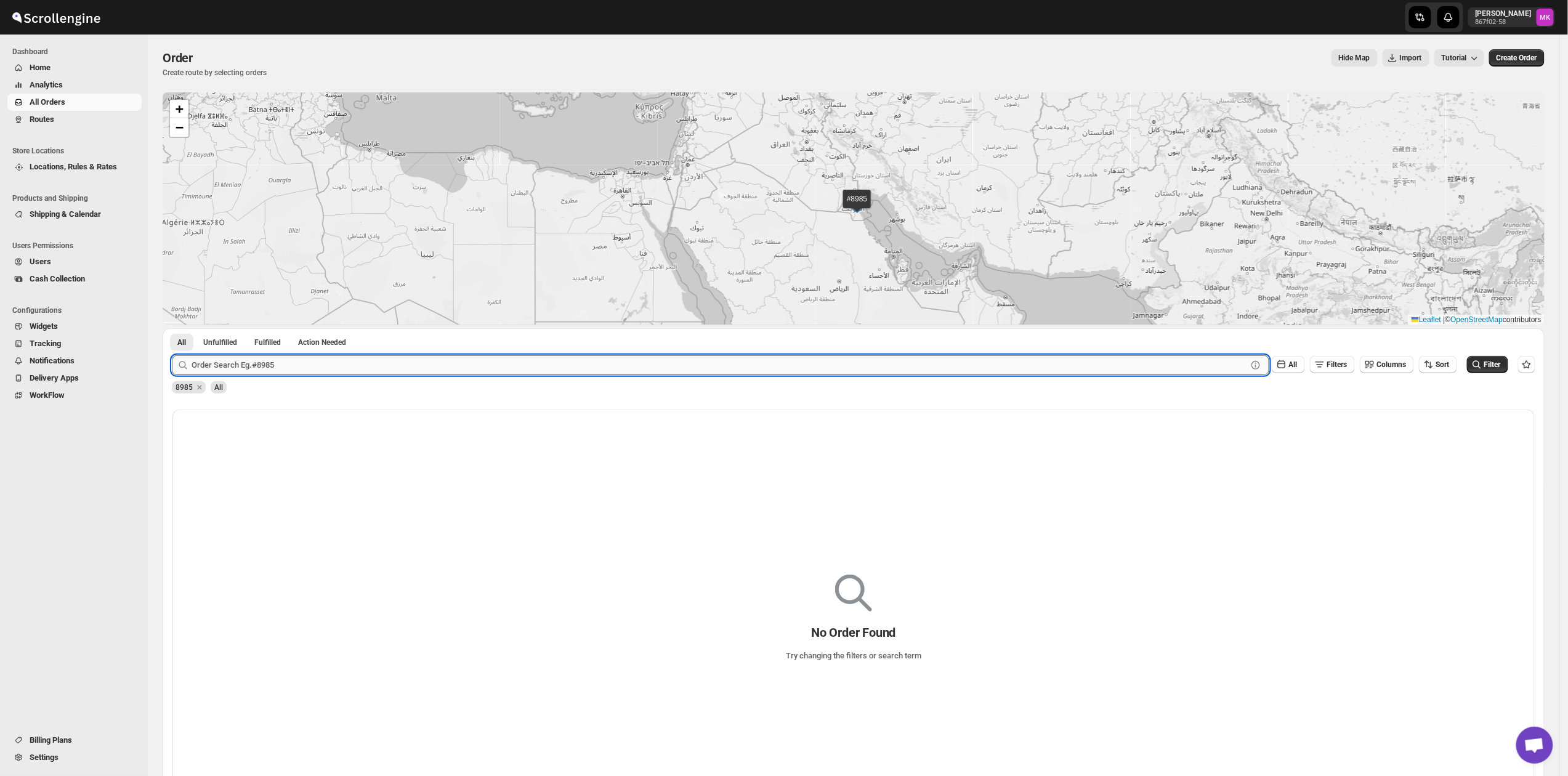
click at [249, 367] on input "text" at bounding box center [719, 365] width 1055 height 20
paste input "9011"
type input "9011"
click at [172, 328] on button "Submit" at bounding box center [189, 335] width 35 height 13
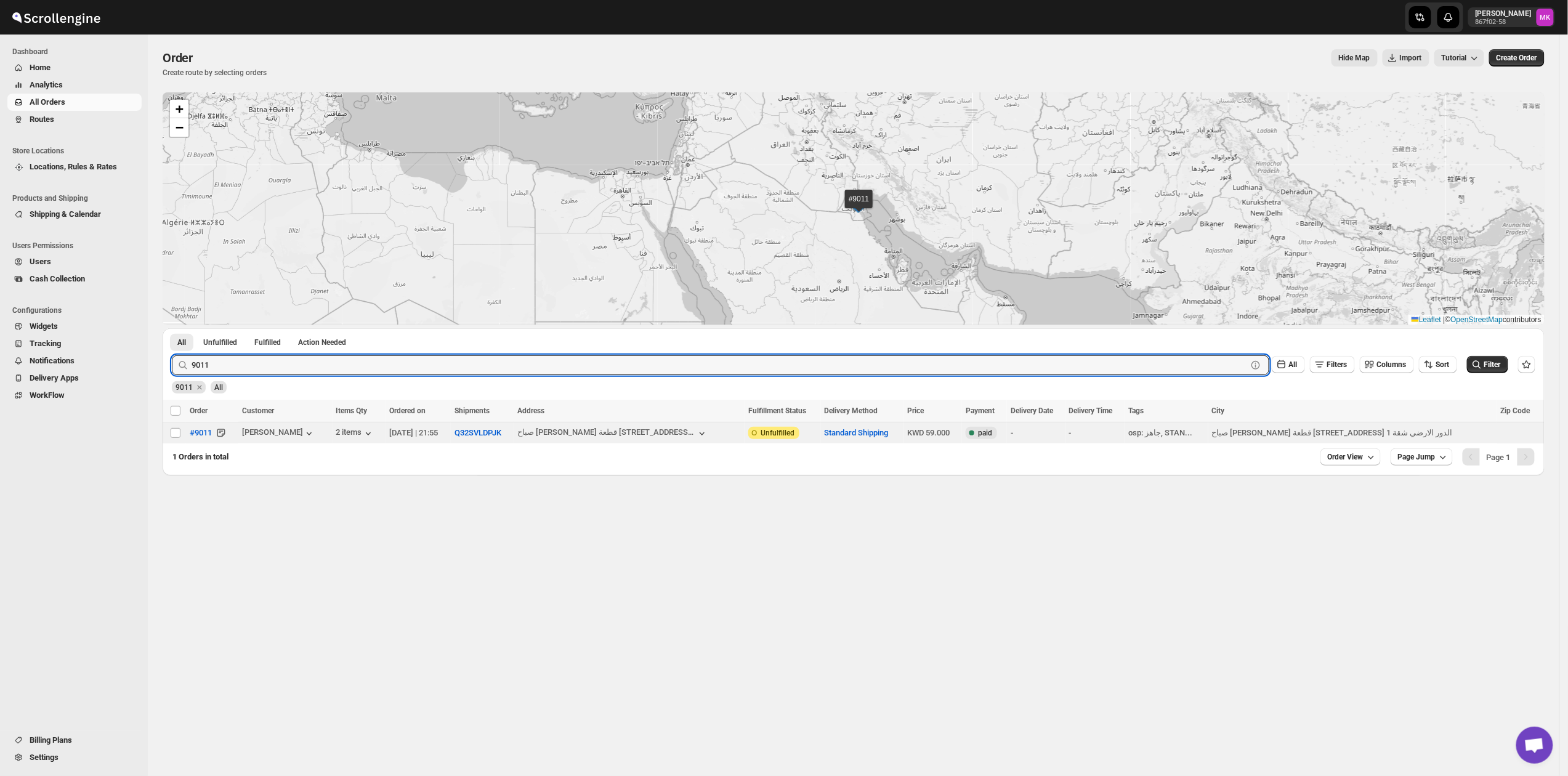
click at [169, 431] on td "Select order" at bounding box center [174, 433] width 23 height 21
checkbox input "true"
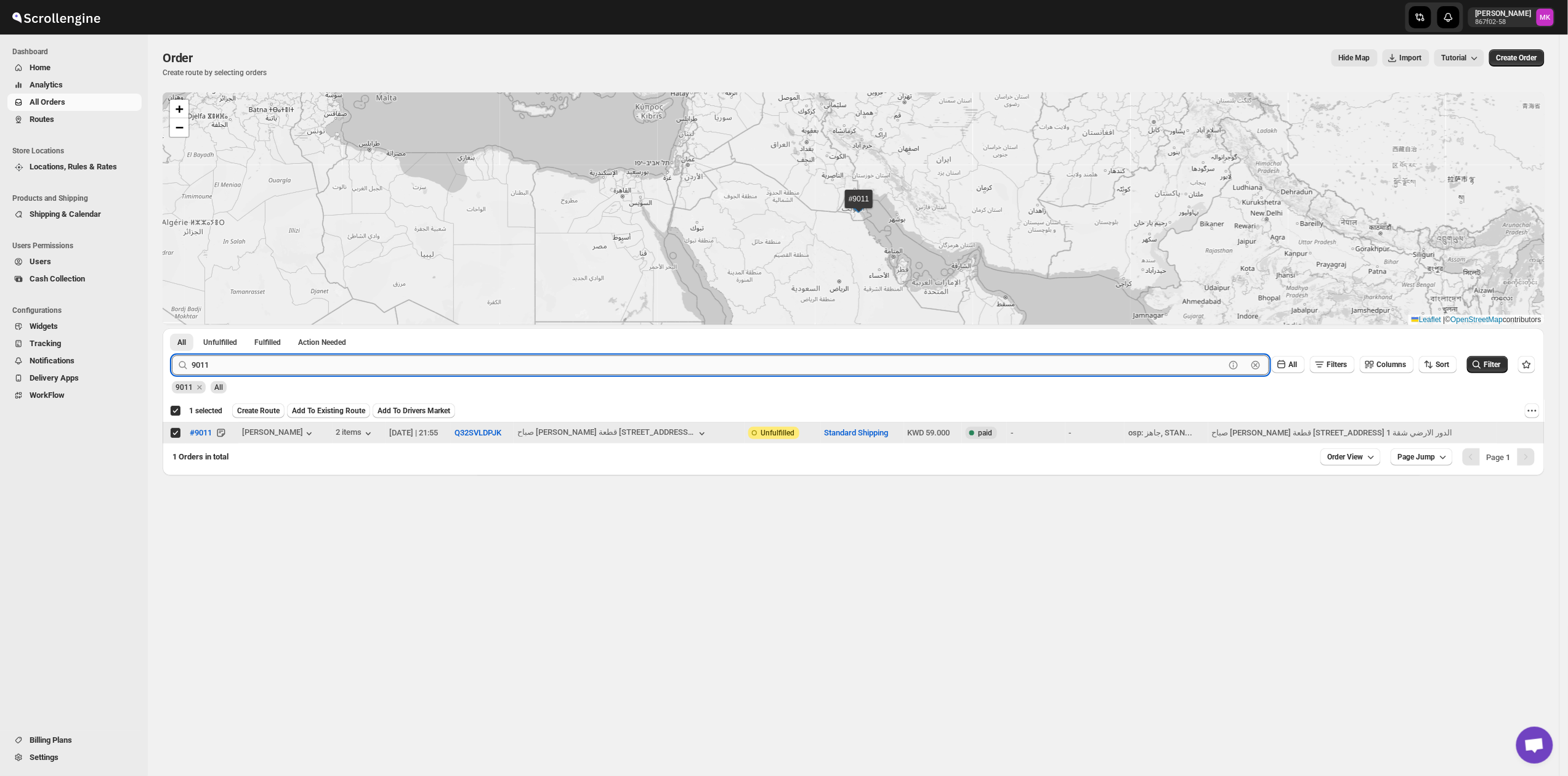
click at [220, 360] on input "9011" at bounding box center [707, 365] width 1033 height 20
click at [220, 360] on input "9011" at bounding box center [707, 365] width 1033 height 20
paste input "25"
type input "9025"
click at [172, 328] on button "Submit" at bounding box center [189, 335] width 35 height 13
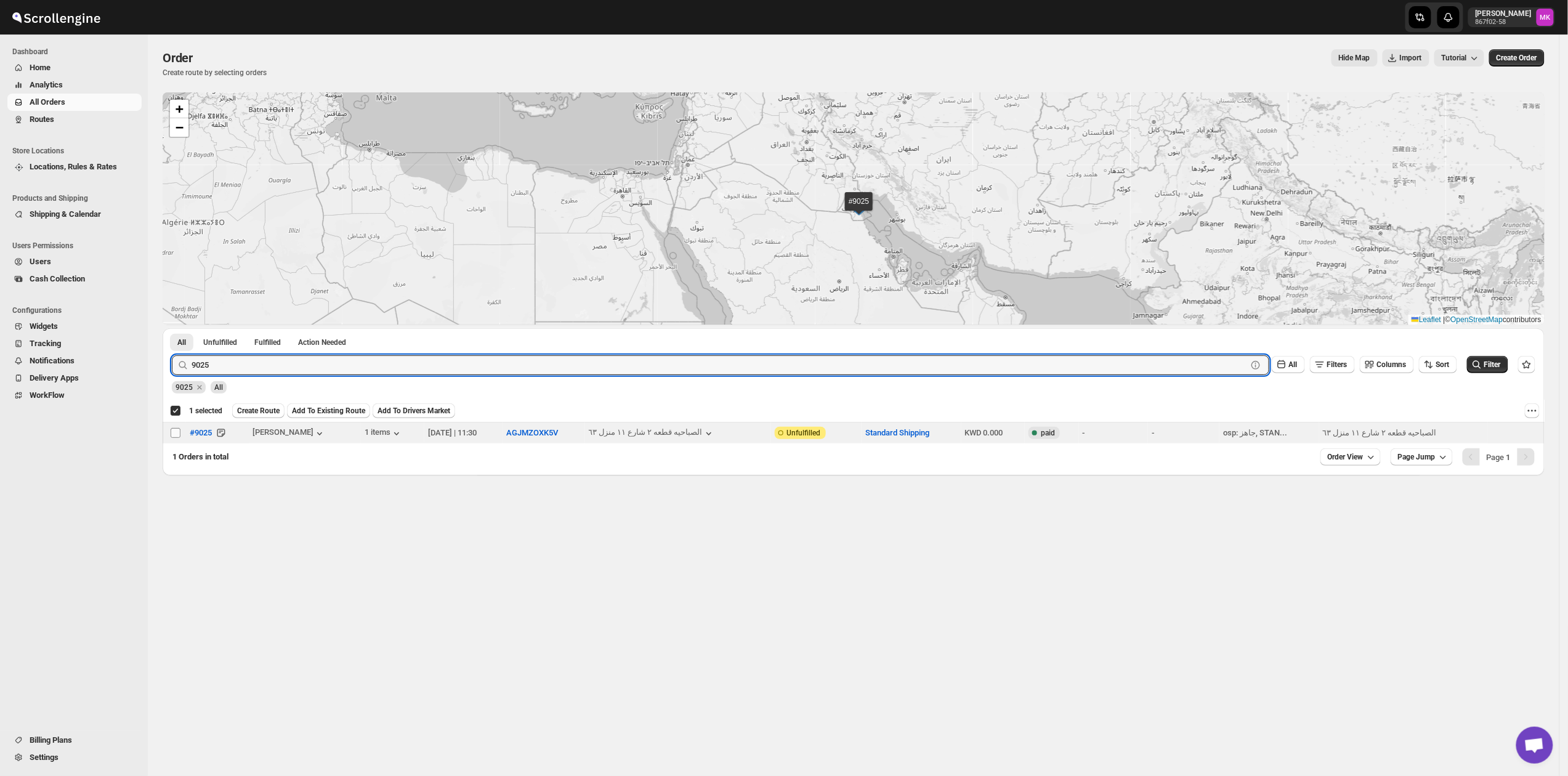
click at [171, 434] on input "Select order" at bounding box center [175, 432] width 10 height 10
checkbox input "true"
checkbox input "false"
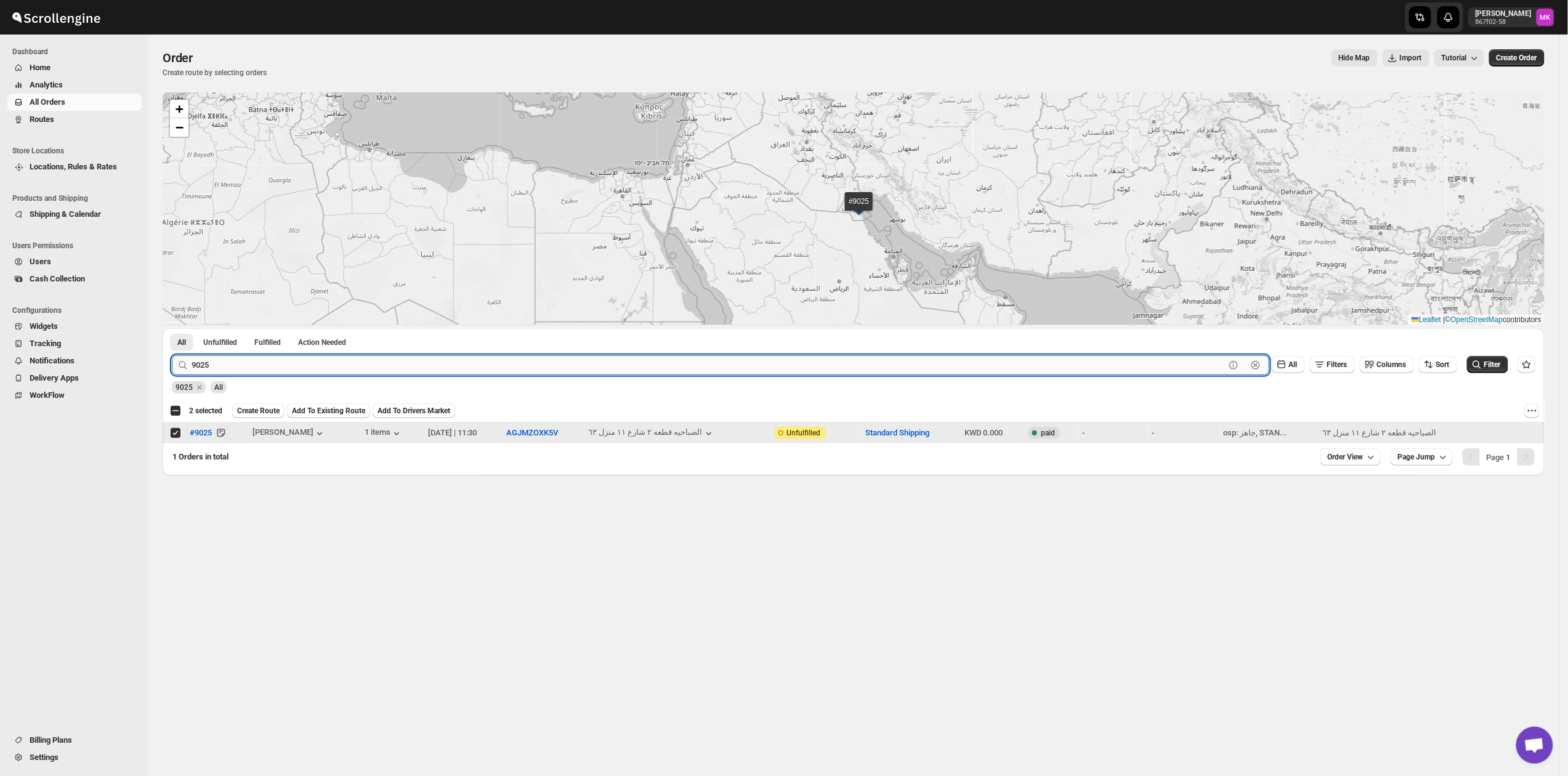
click at [230, 369] on input "9025" at bounding box center [707, 365] width 1033 height 20
paste input "12"
type input "9012"
click at [172, 328] on button "Submit" at bounding box center [189, 335] width 35 height 13
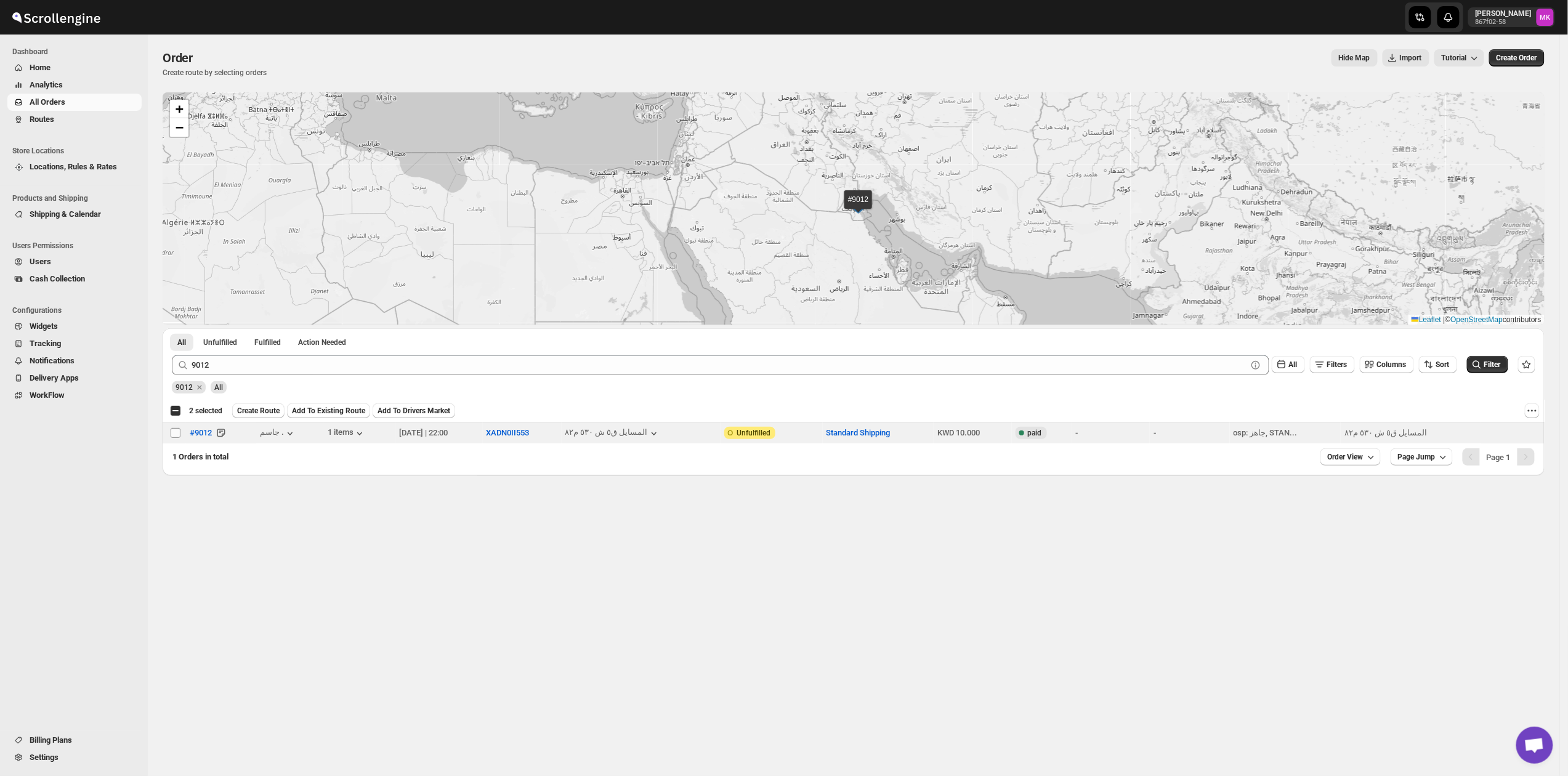
click at [174, 437] on input "Select order" at bounding box center [175, 432] width 10 height 10
checkbox input "true"
click at [257, 352] on div "9012 Clear All Filters Columns Sort Filter" at bounding box center [848, 360] width 1373 height 29
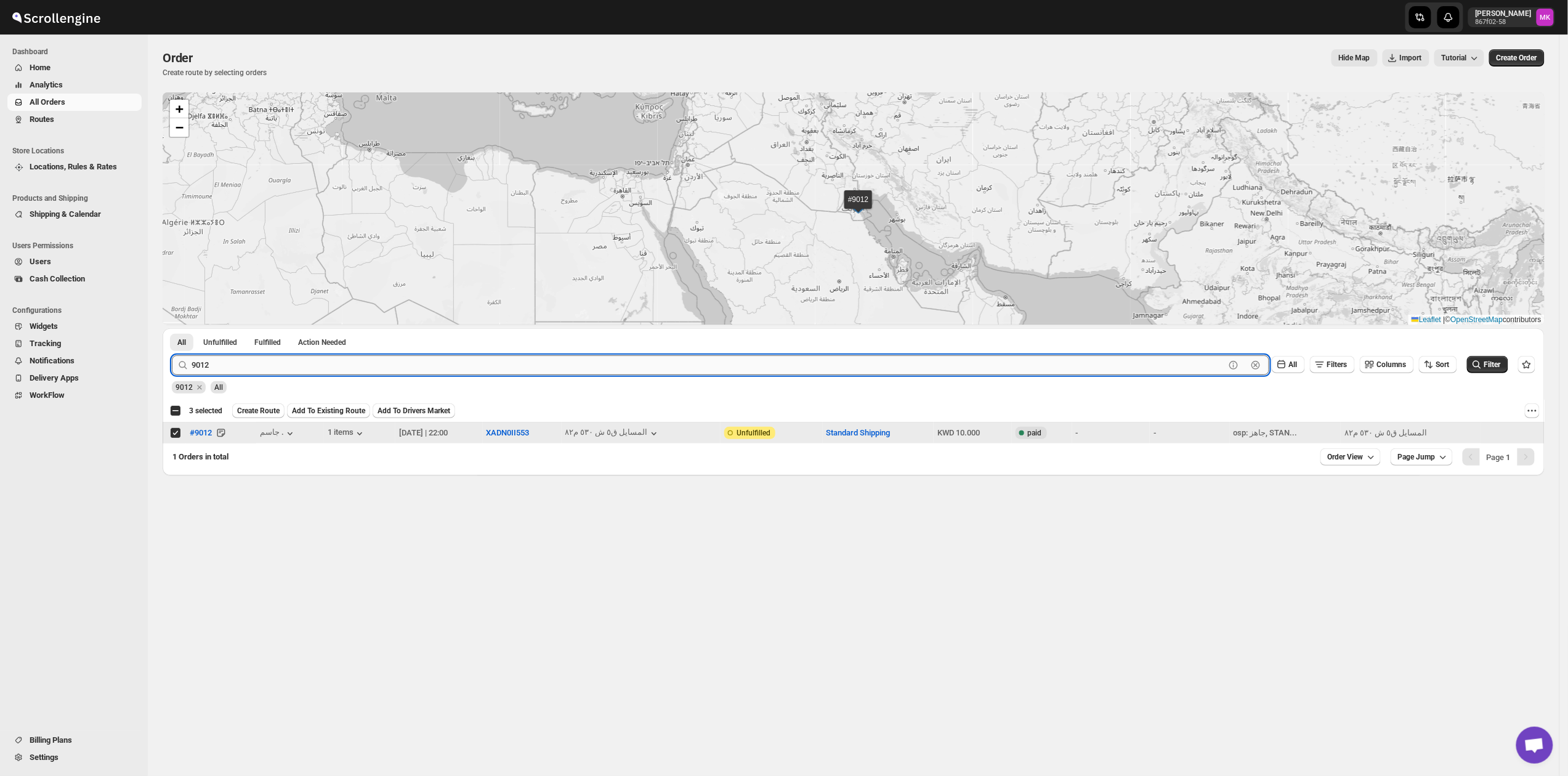
click at [240, 365] on input "9012" at bounding box center [707, 365] width 1033 height 20
paste input "8923"
type input "8923"
click at [172, 328] on button "Submit" at bounding box center [189, 335] width 35 height 13
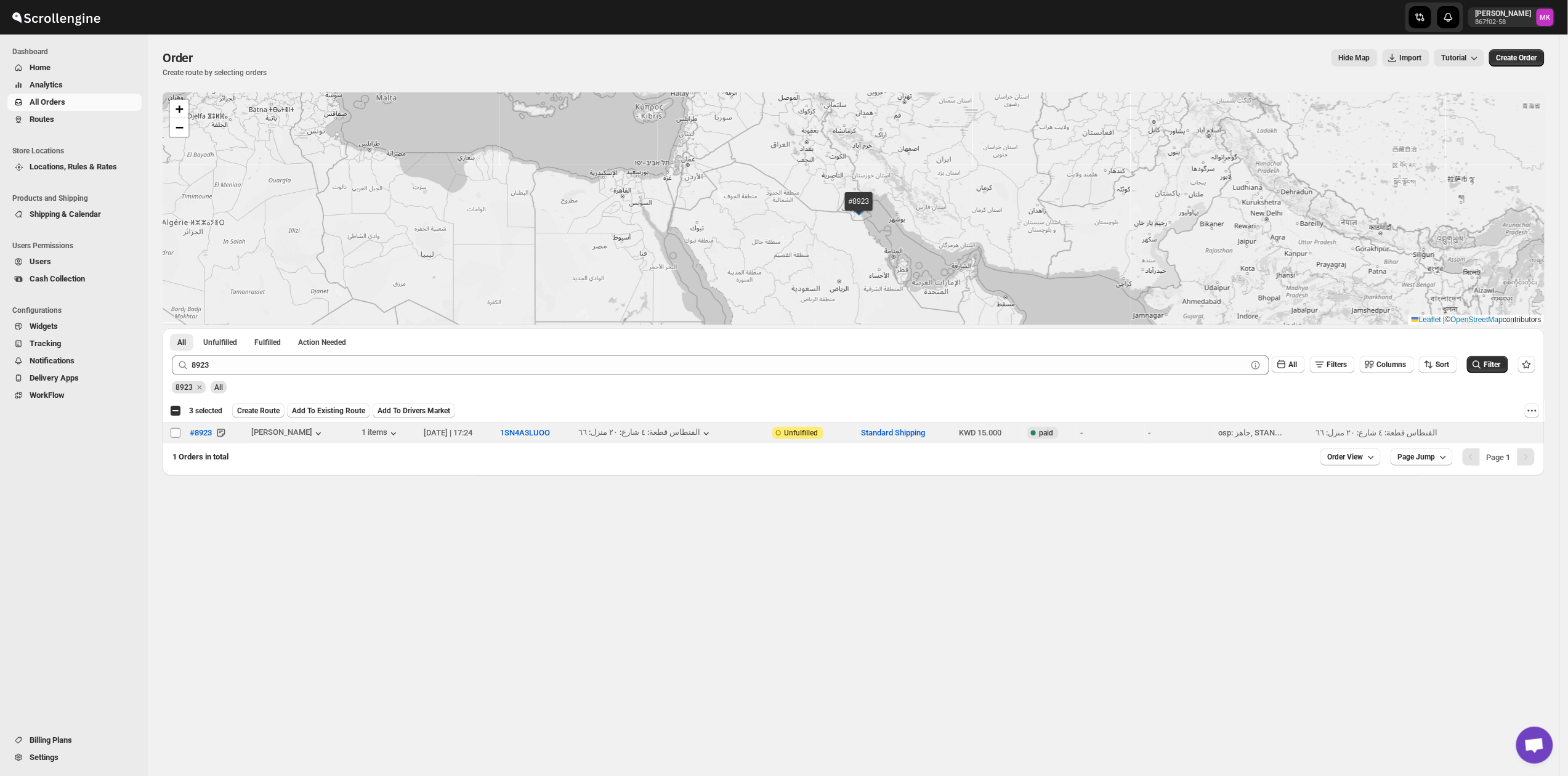
click at [174, 434] on input "Select order" at bounding box center [175, 432] width 10 height 10
checkbox input "true"
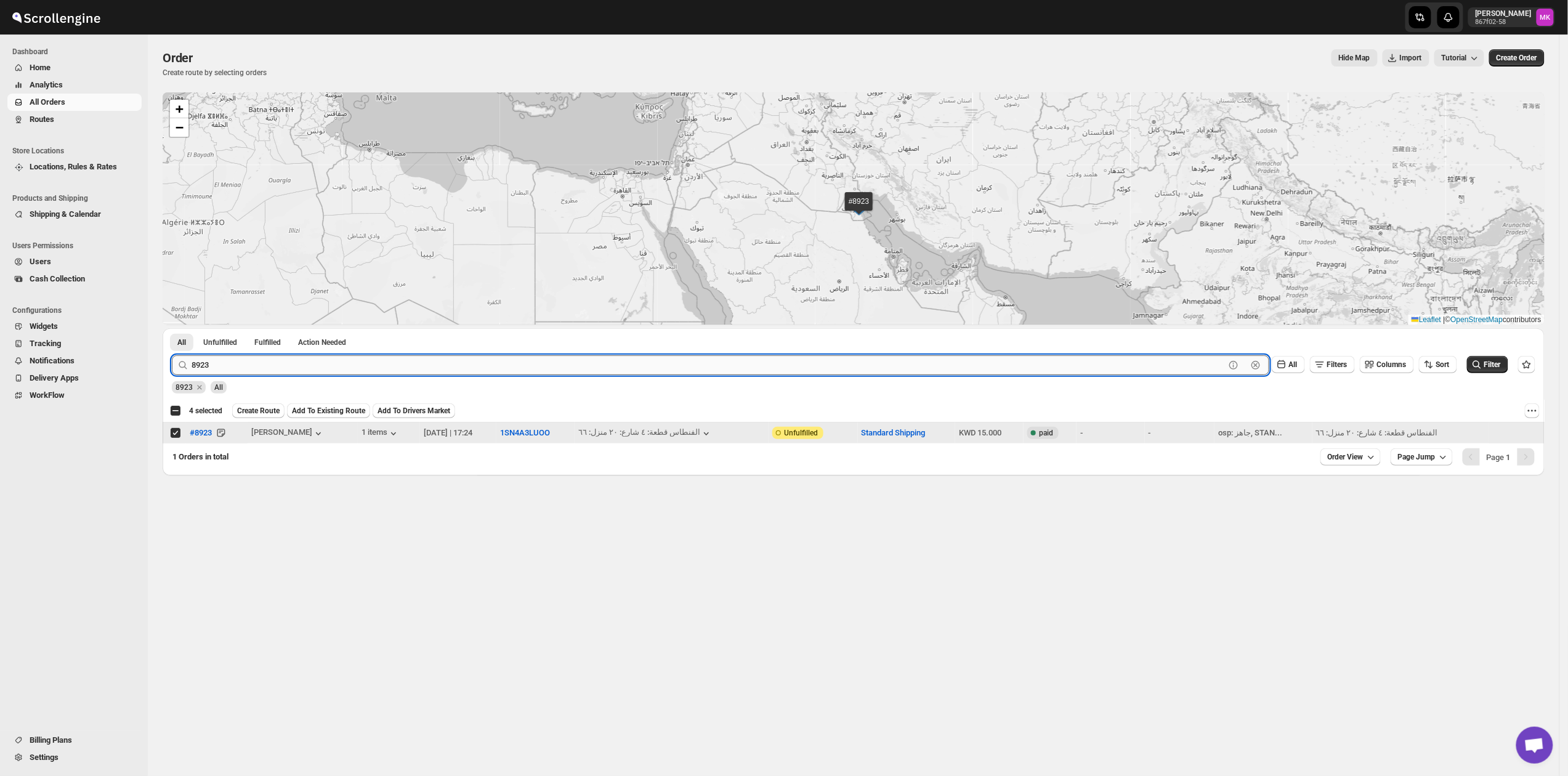
click at [308, 365] on input "8923" at bounding box center [707, 365] width 1033 height 20
paste input "95"
type input "8995"
click at [172, 328] on button "Submit" at bounding box center [189, 335] width 35 height 13
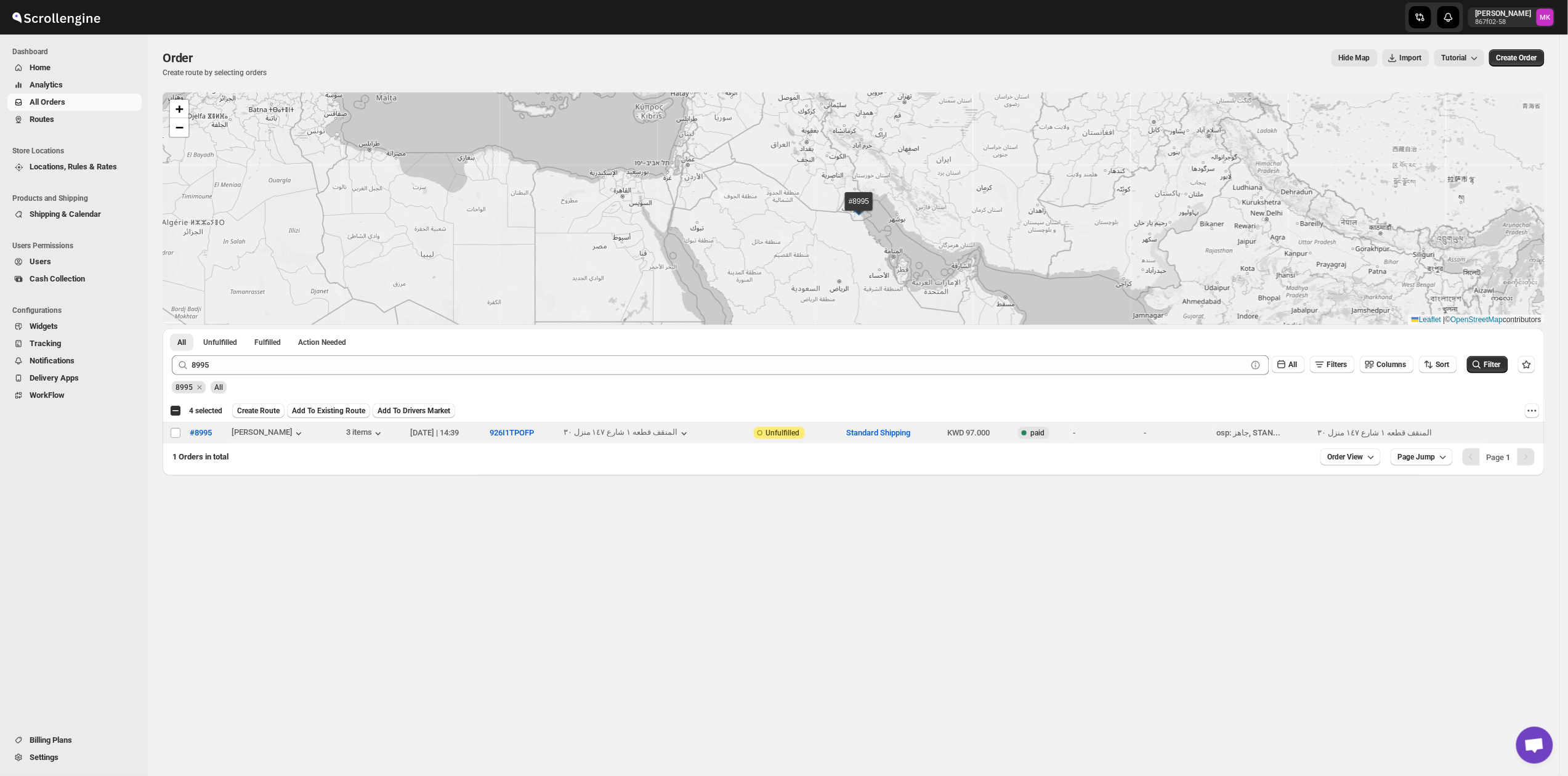
click at [169, 434] on td "Select order" at bounding box center [174, 433] width 23 height 21
checkbox input "true"
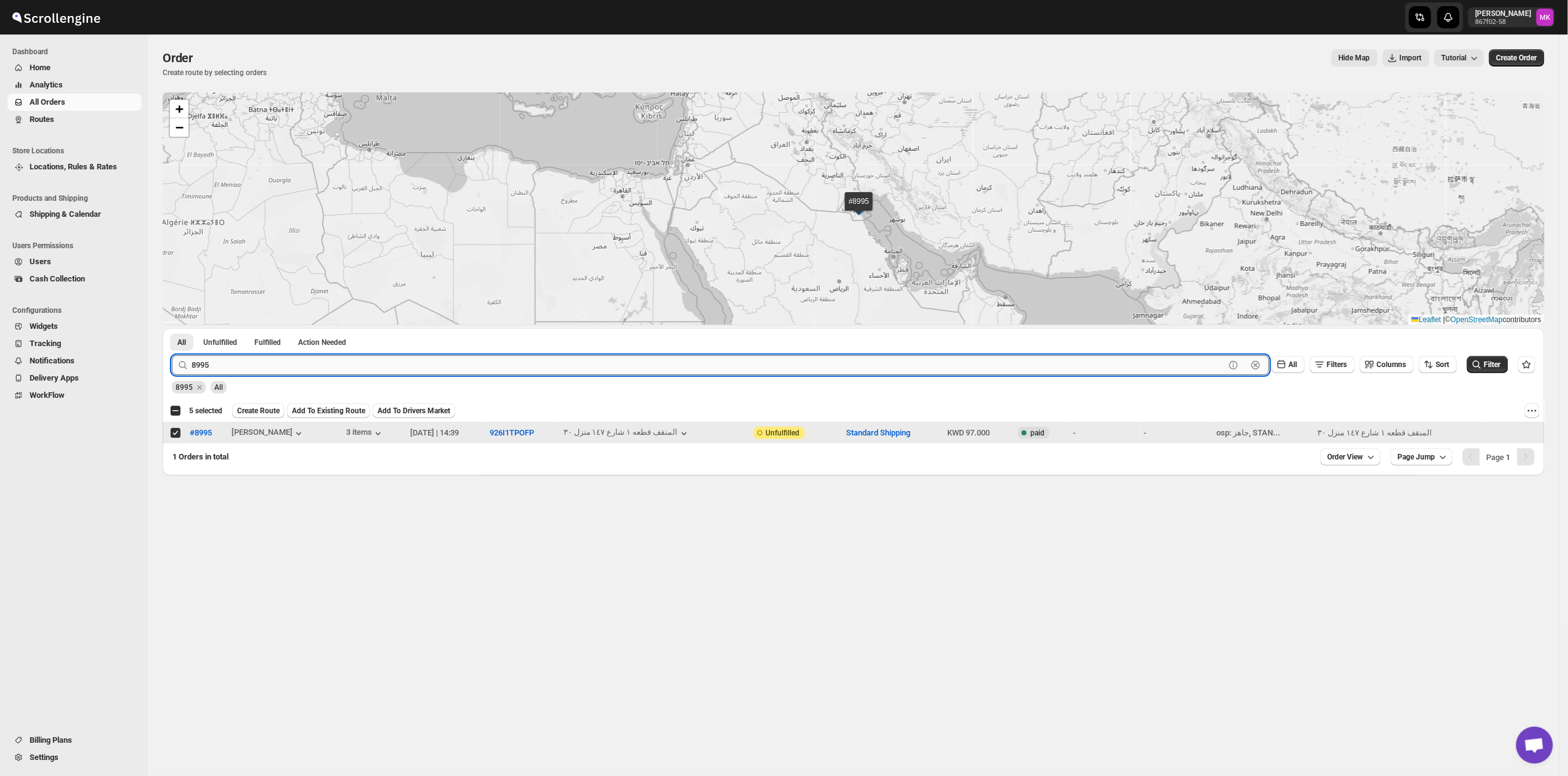
click at [210, 365] on input "8995" at bounding box center [707, 365] width 1033 height 20
paste input "8"
type input "8895"
click at [172, 328] on button "Submit" at bounding box center [189, 335] width 35 height 13
click at [174, 437] on input "Select order" at bounding box center [175, 432] width 10 height 10
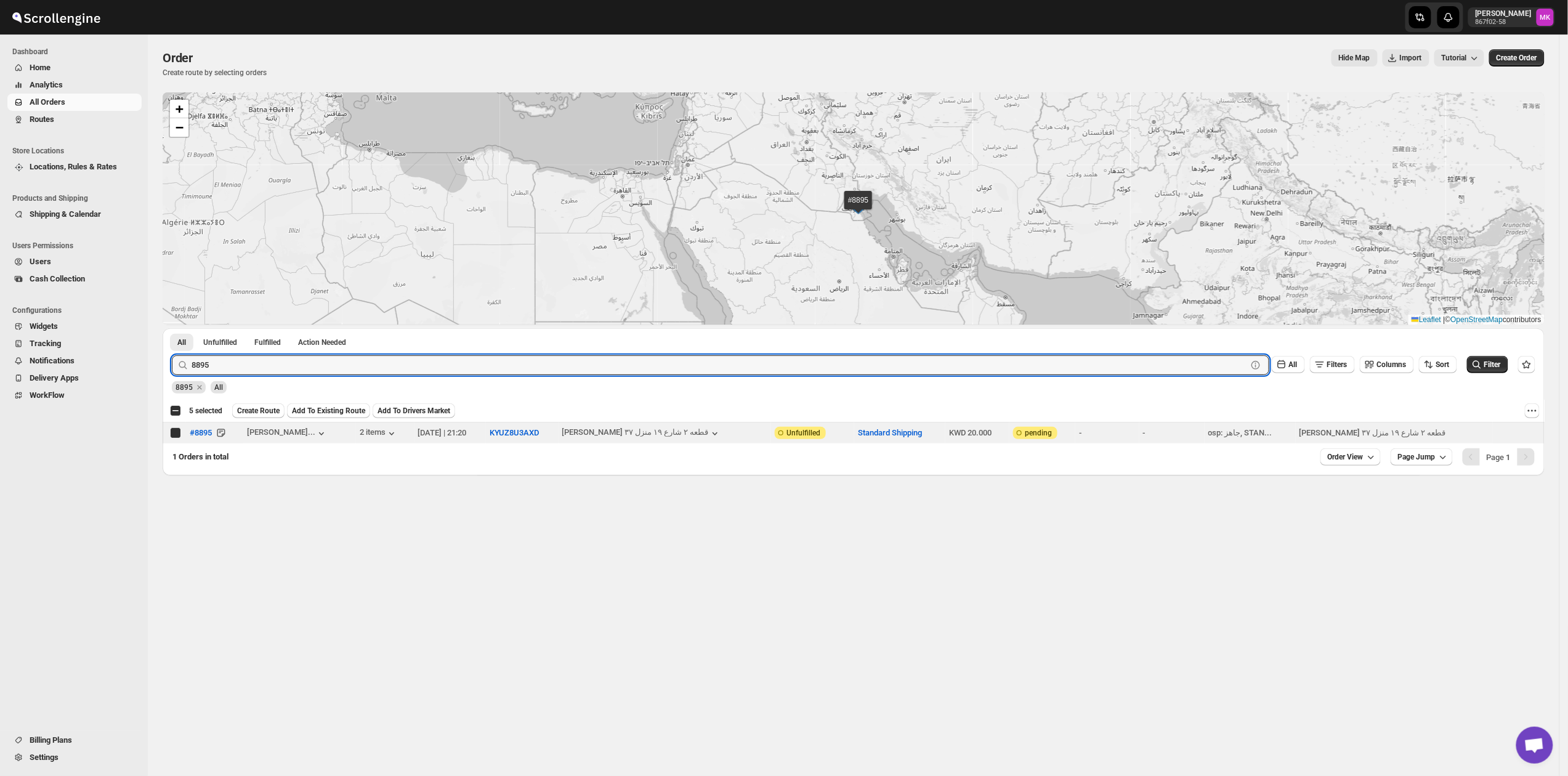
checkbox input "true"
click at [218, 363] on input "8895" at bounding box center [707, 365] width 1033 height 20
paste input "986"
type input "8986"
click at [172, 328] on button "Submit" at bounding box center [189, 335] width 35 height 13
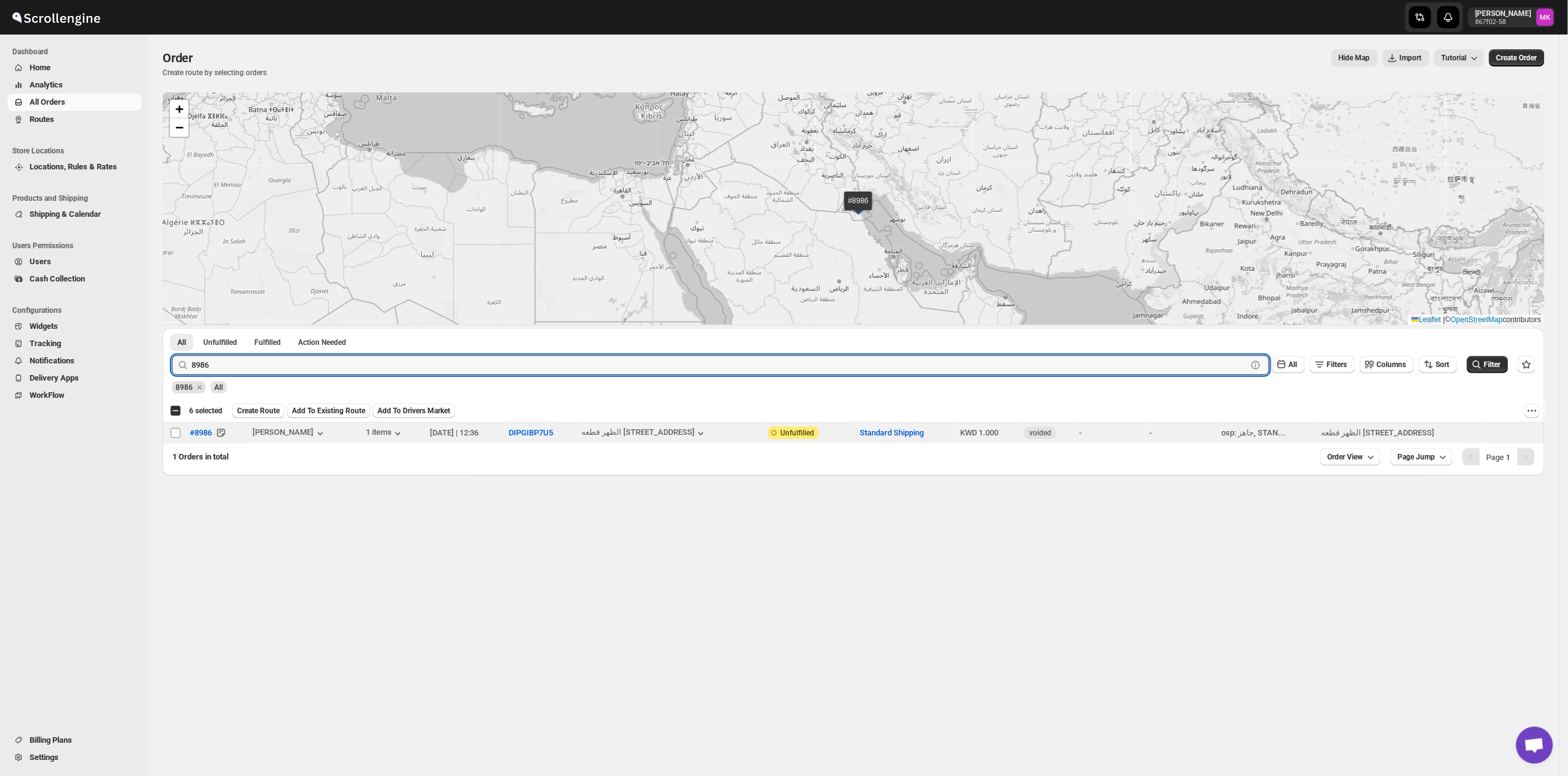
click at [174, 437] on input "Select order" at bounding box center [175, 432] width 10 height 10
checkbox input "true"
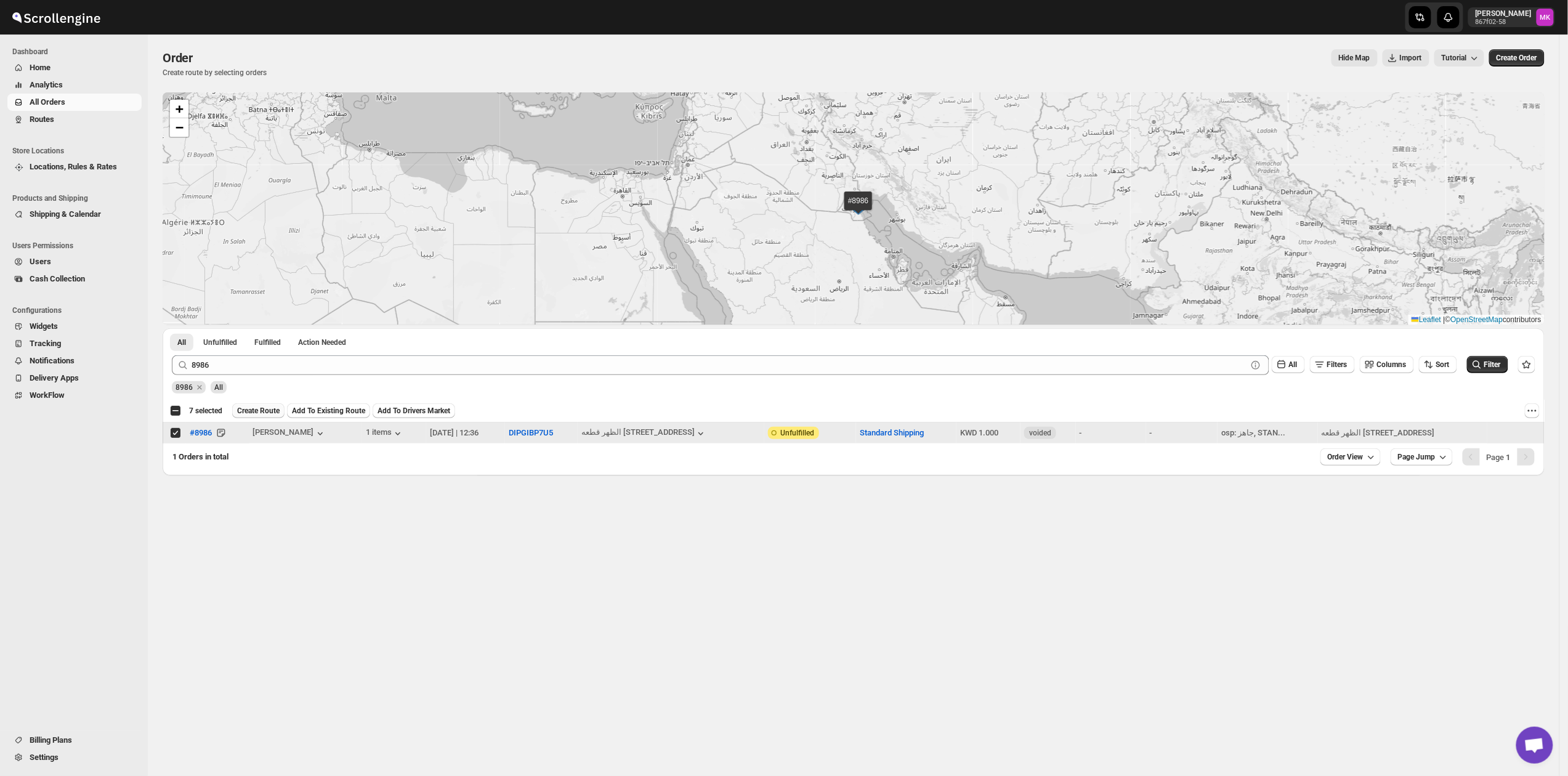
click at [256, 405] on button "Create Route" at bounding box center [258, 410] width 53 height 15
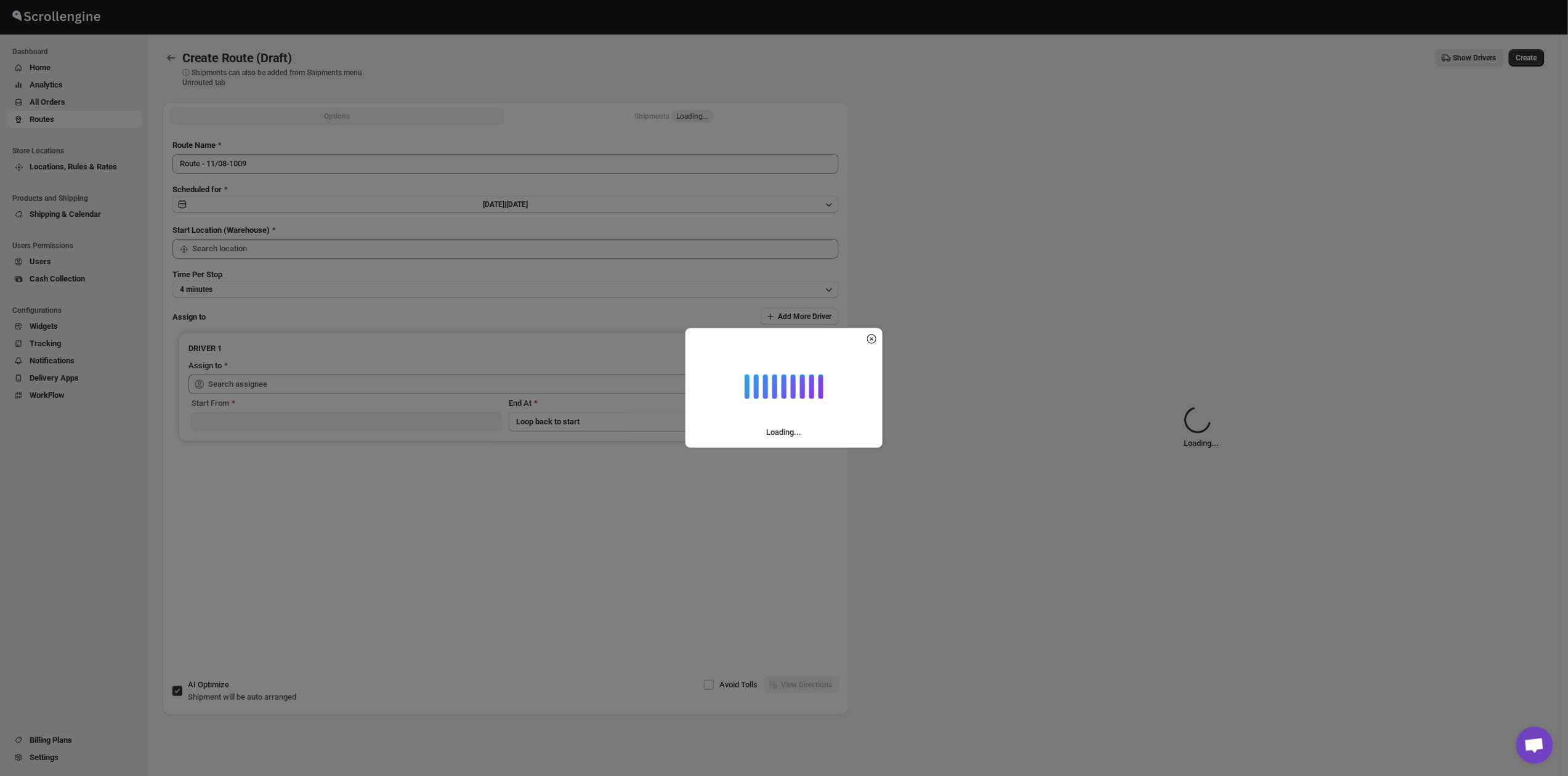
type input "[GEOGRAPHIC_DATA]"
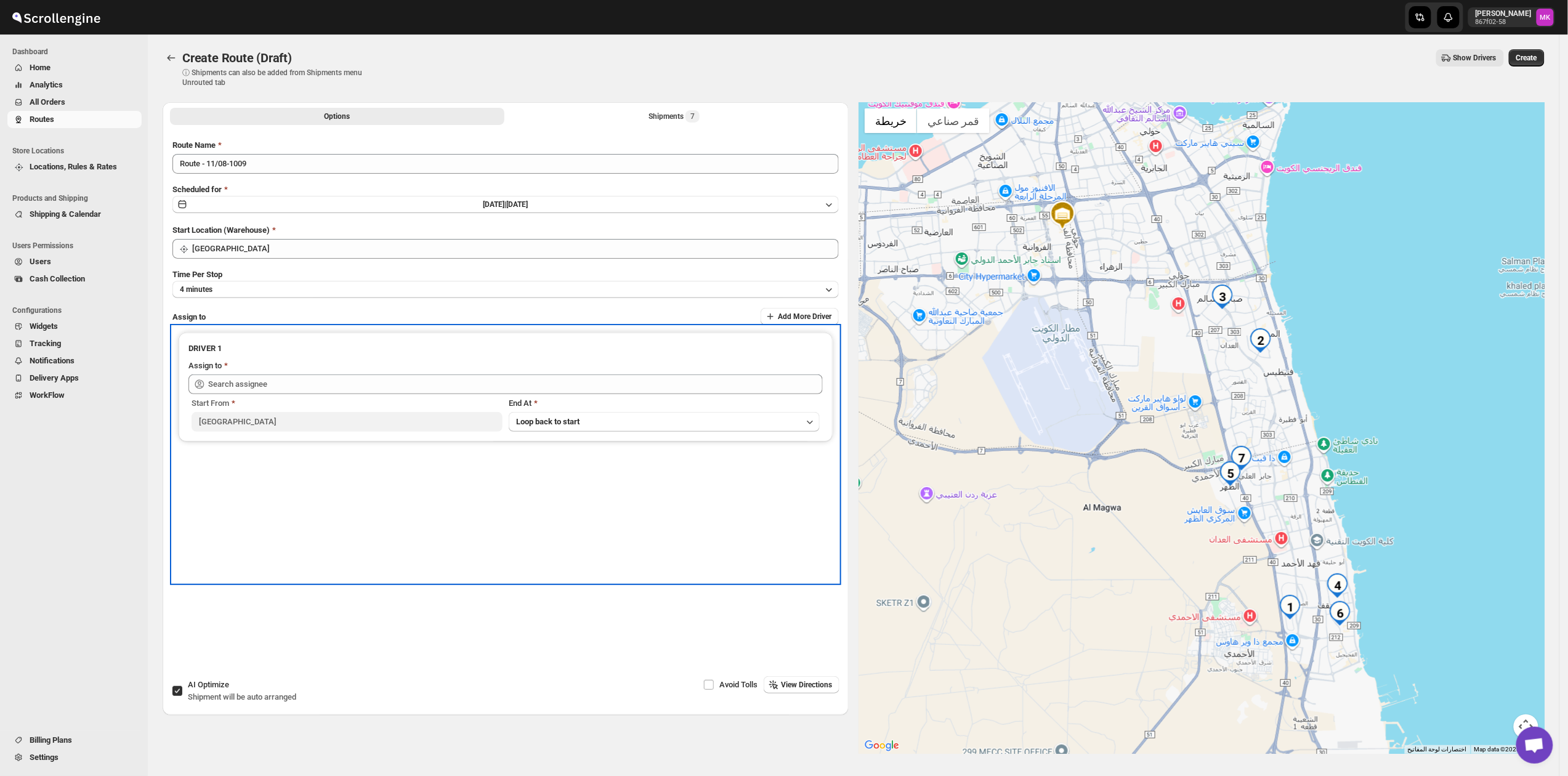
click at [320, 397] on div "Start From" at bounding box center [346, 403] width 311 height 12
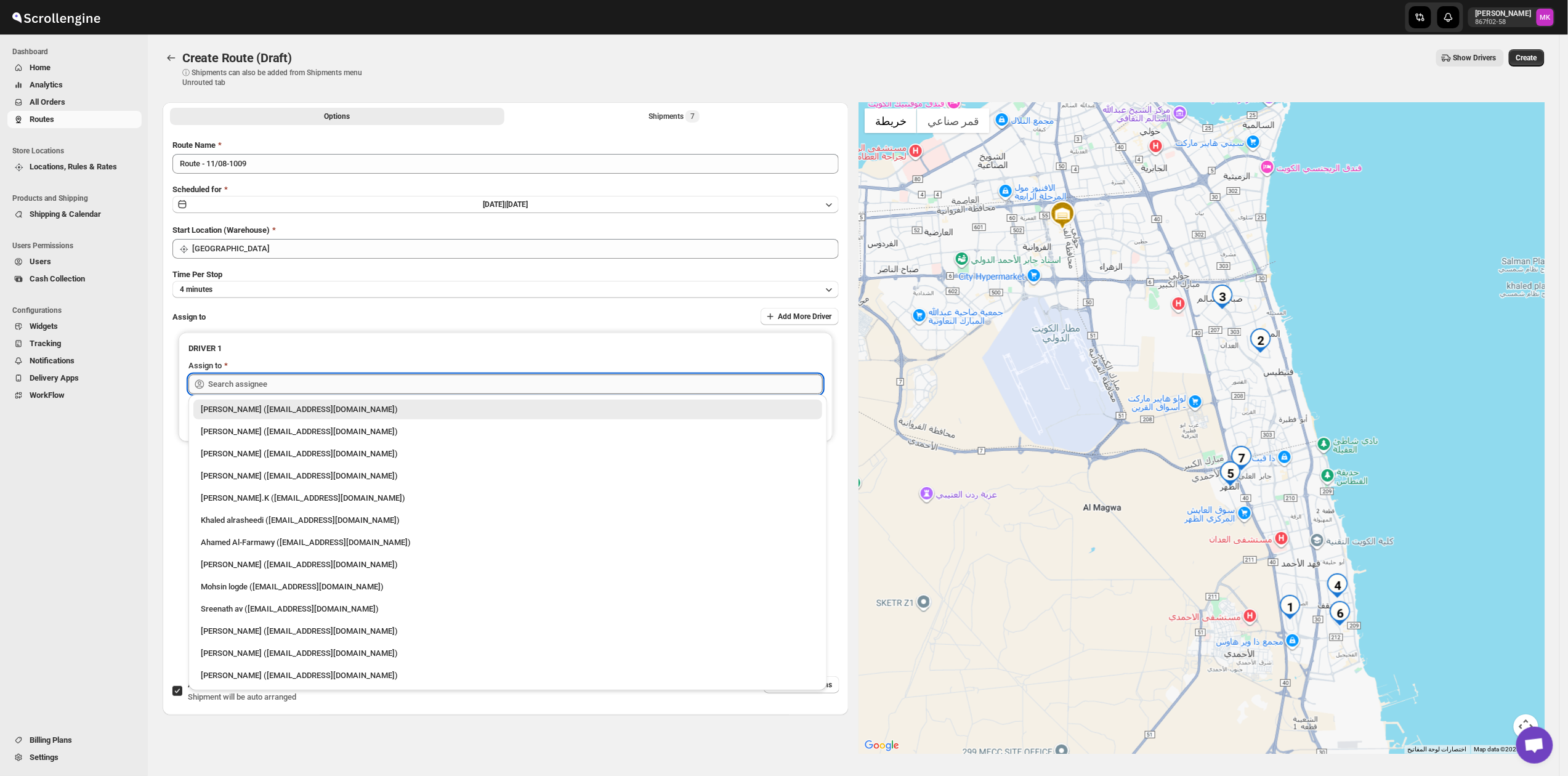
click at [318, 381] on input "text" at bounding box center [515, 384] width 615 height 20
click at [368, 615] on div "Sreenath av ([EMAIL_ADDRESS][DOMAIN_NAME])" at bounding box center [508, 609] width 614 height 12
type input "Sreenath av ([EMAIL_ADDRESS][DOMAIN_NAME])"
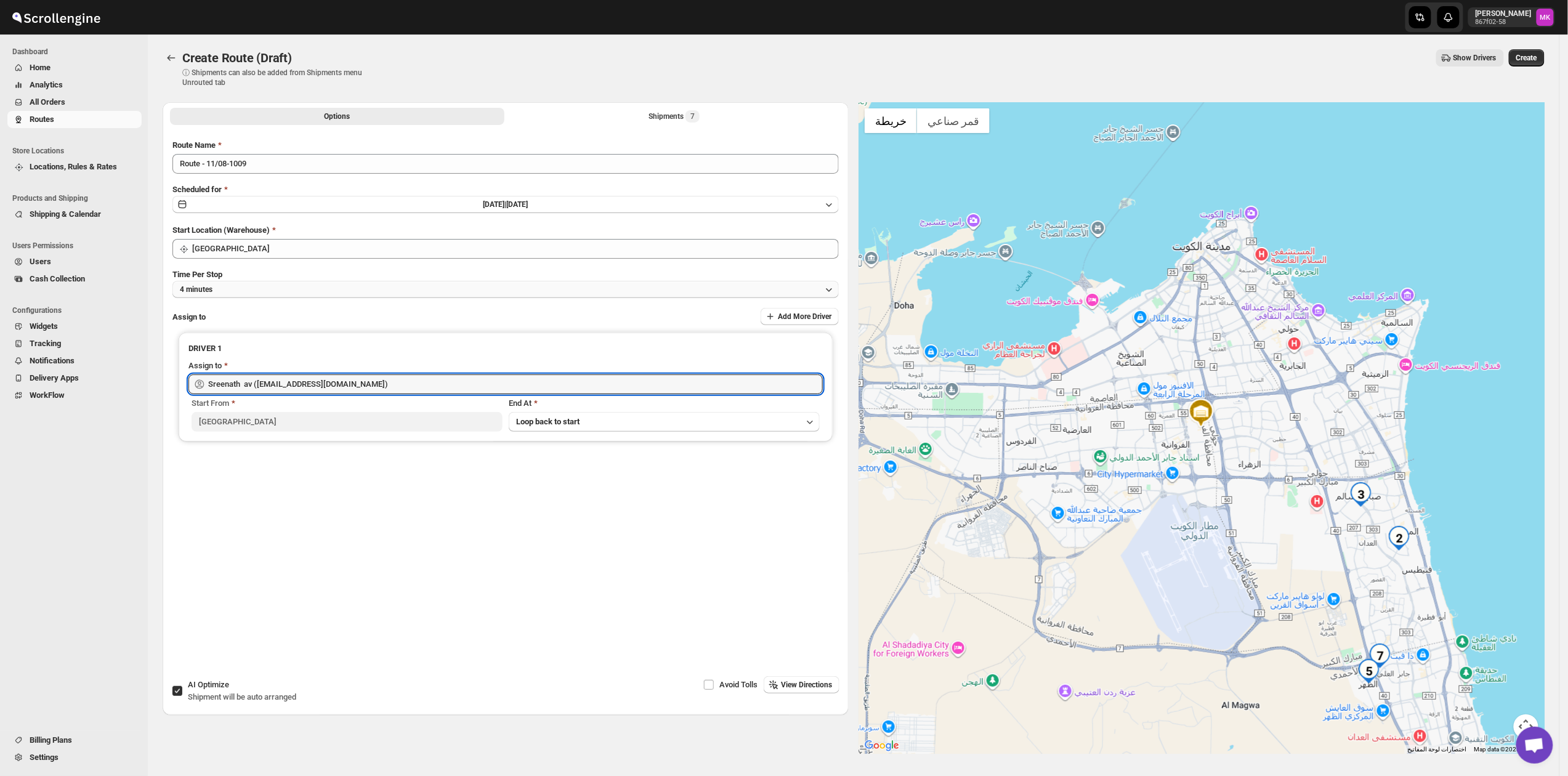
click at [205, 281] on button "4 minutes" at bounding box center [505, 288] width 667 height 17
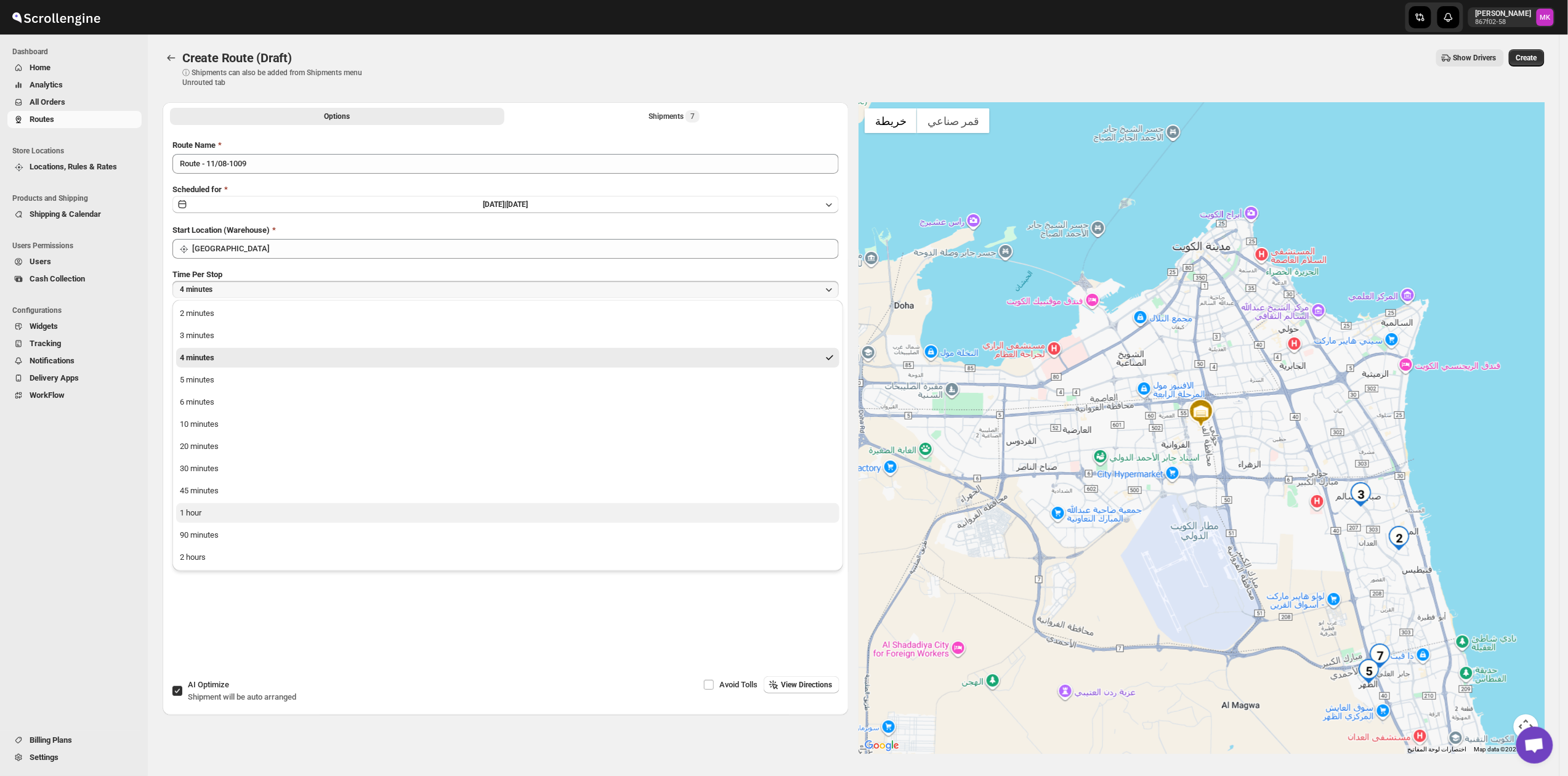
click at [205, 507] on button "1 hour" at bounding box center [507, 513] width 663 height 20
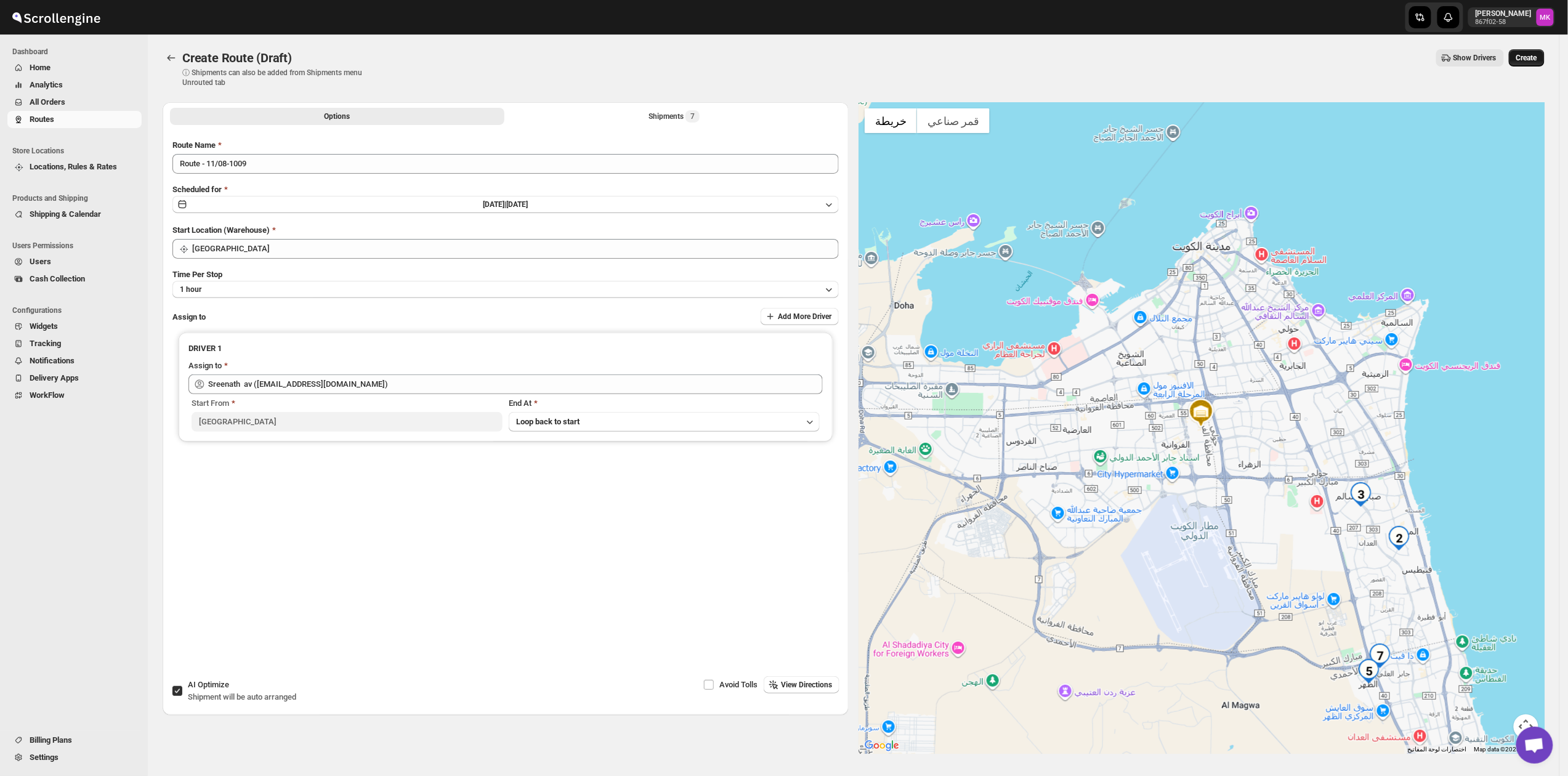
click at [1520, 57] on button "Create" at bounding box center [1526, 57] width 36 height 17
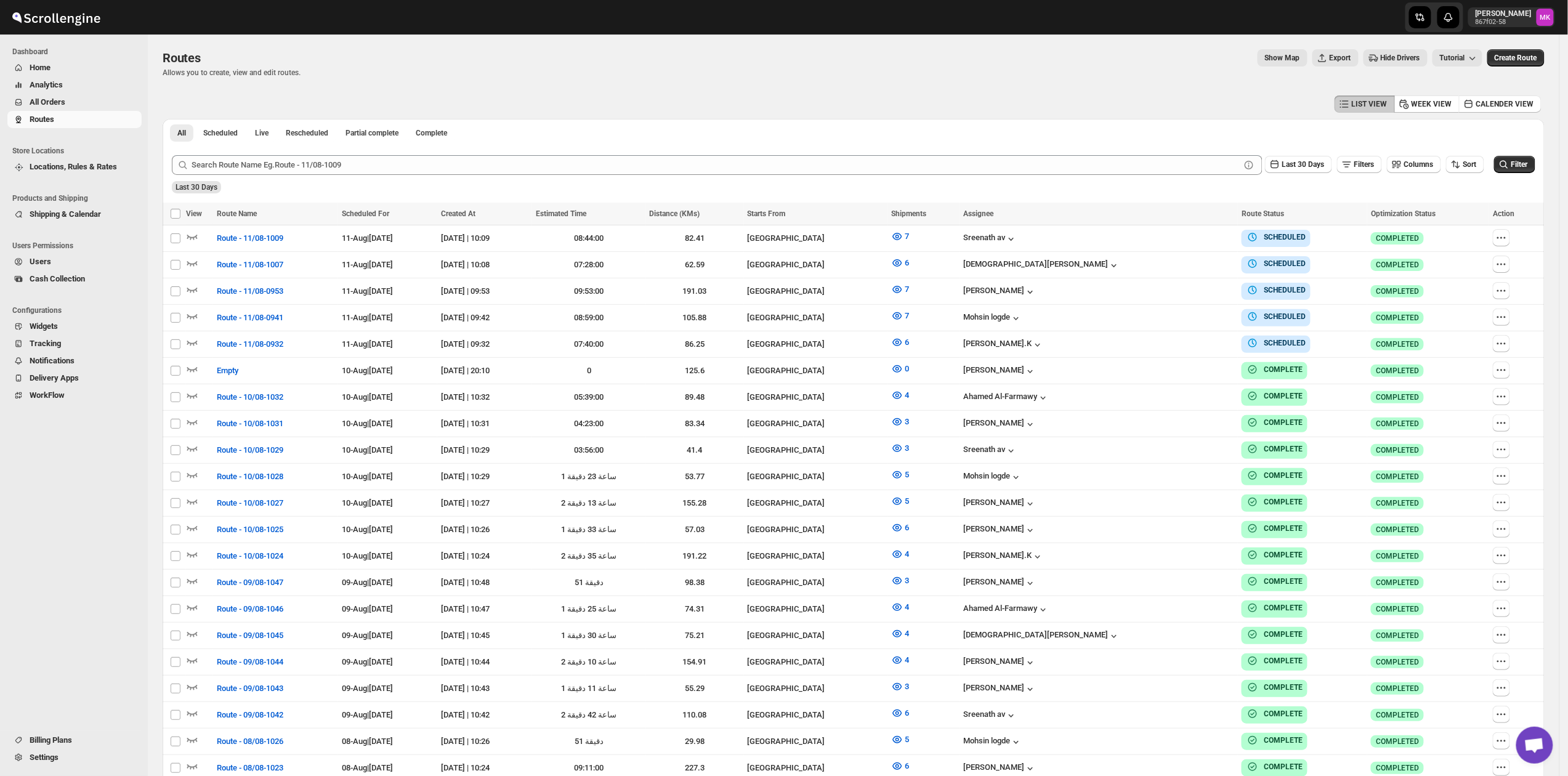
click at [82, 107] on span "All Orders" at bounding box center [84, 102] width 109 height 12
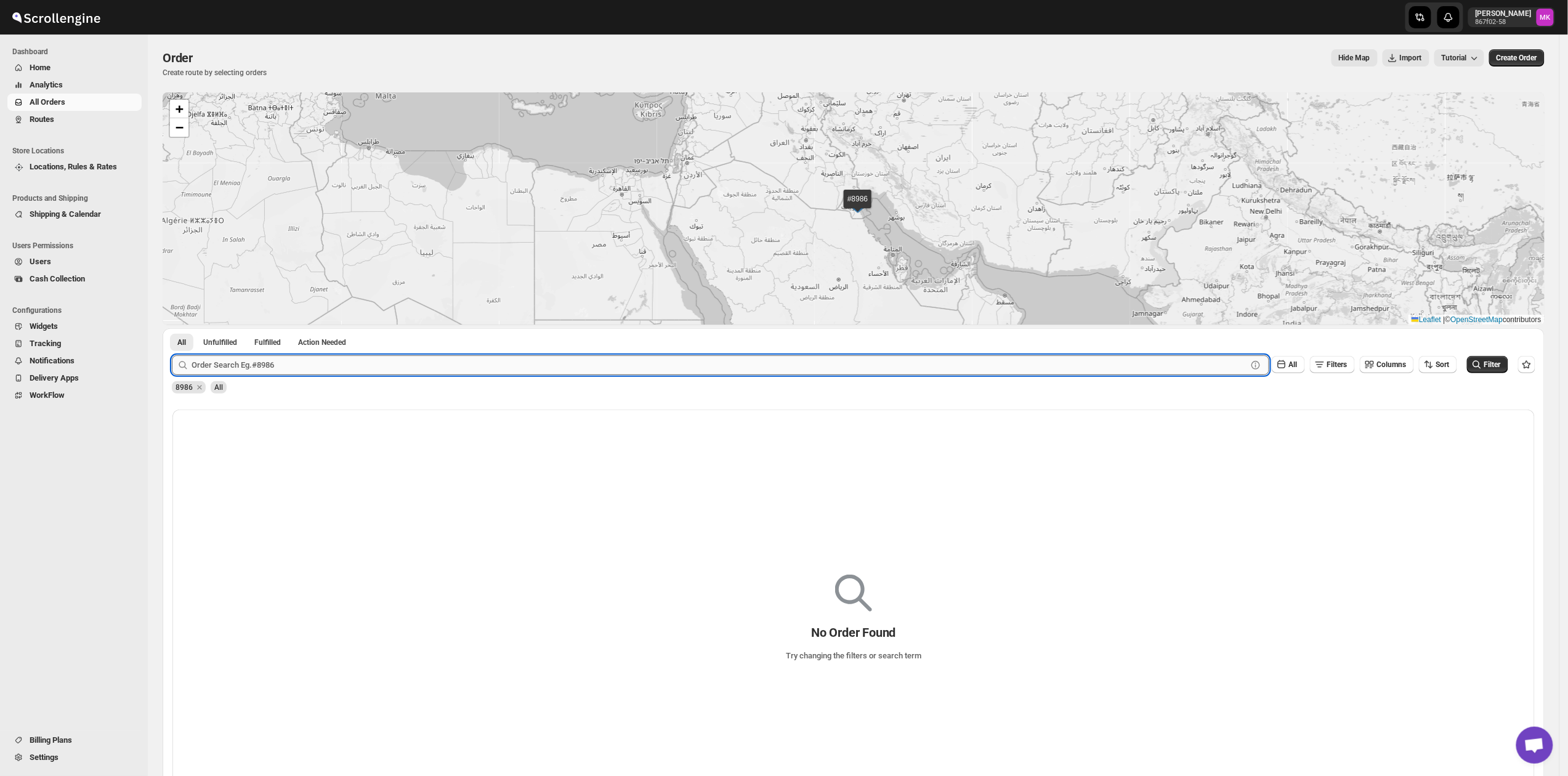
click at [296, 371] on input "text" at bounding box center [719, 365] width 1055 height 20
paste input "8933"
type input "8933"
click at [172, 328] on button "Submit" at bounding box center [189, 335] width 35 height 13
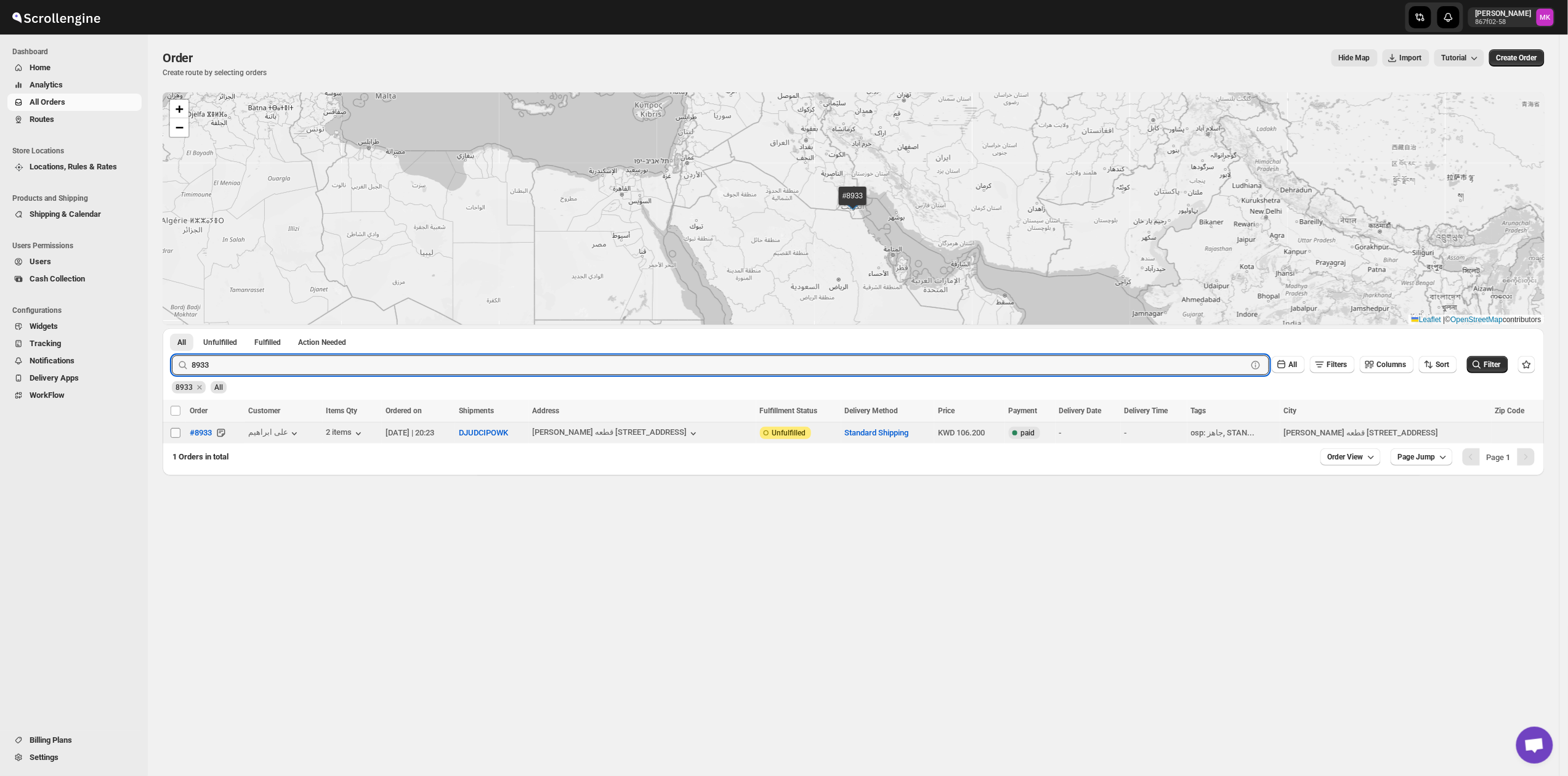
click at [180, 434] on input "Select order" at bounding box center [175, 432] width 10 height 10
checkbox input "true"
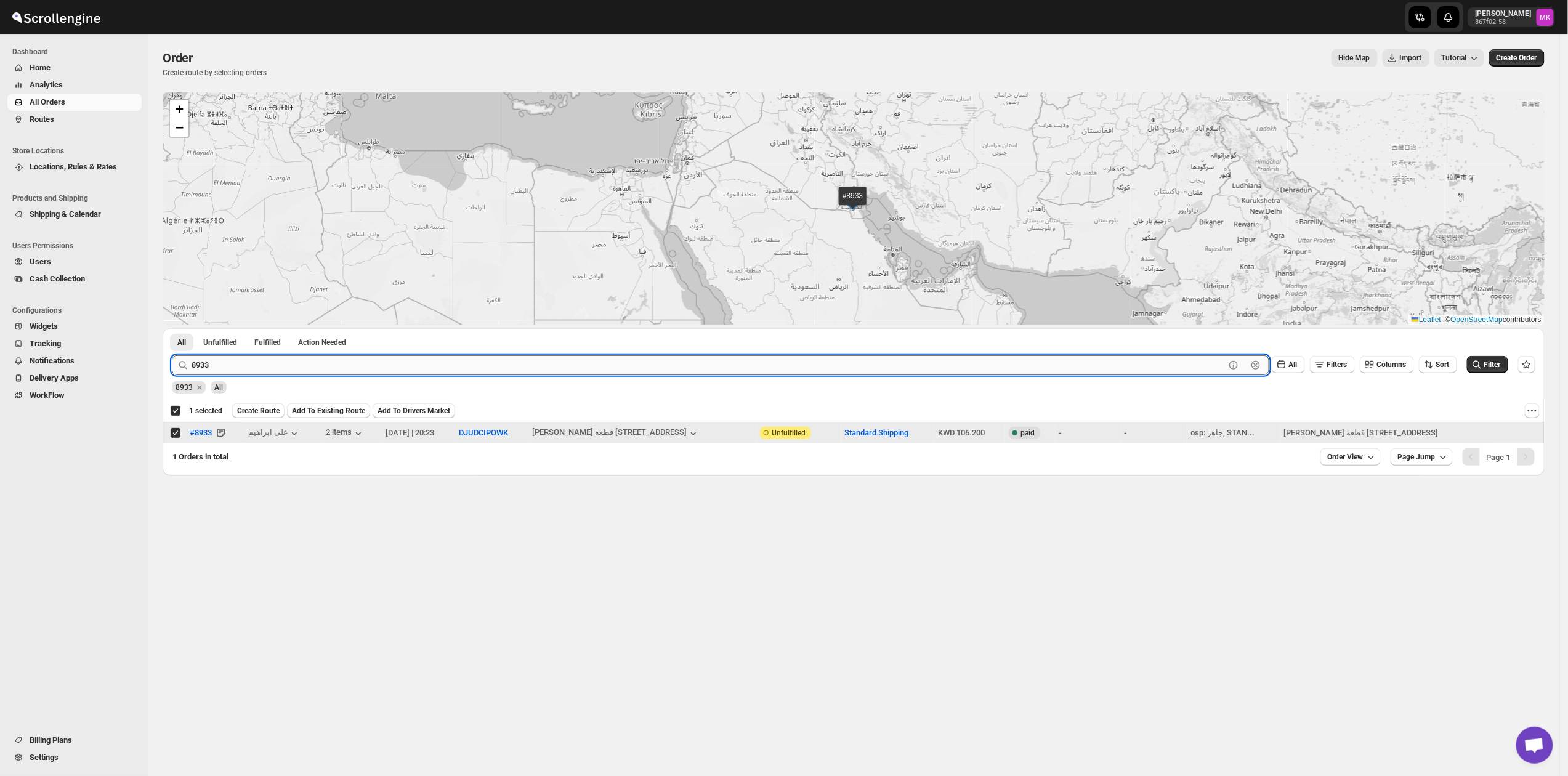
click at [235, 355] on input "8933" at bounding box center [707, 365] width 1033 height 20
paste input "4"
type input "8934"
click at [172, 328] on button "Submit" at bounding box center [189, 335] width 35 height 13
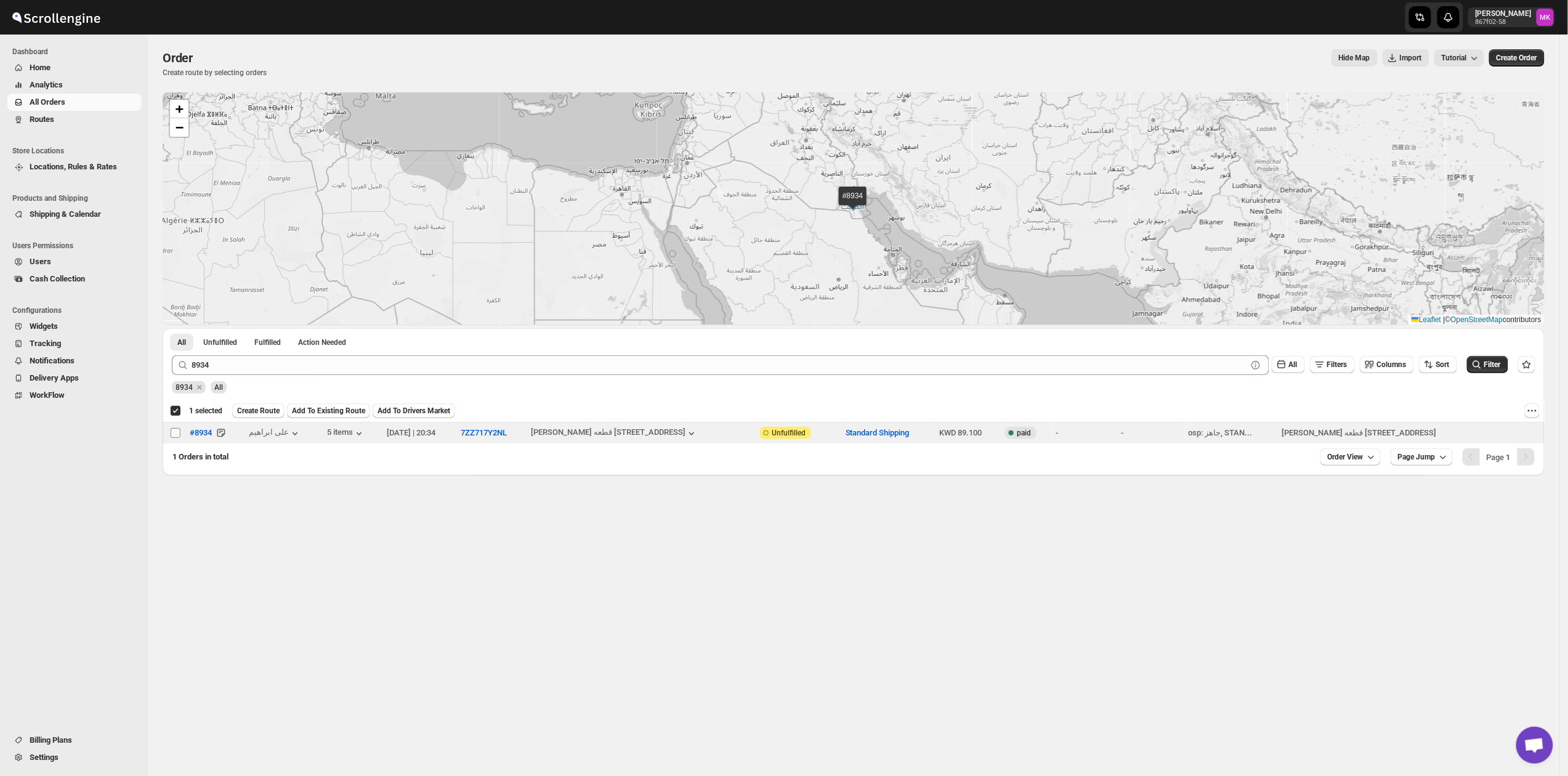
click at [173, 432] on input "Select order" at bounding box center [175, 432] width 10 height 10
checkbox input "true"
checkbox input "false"
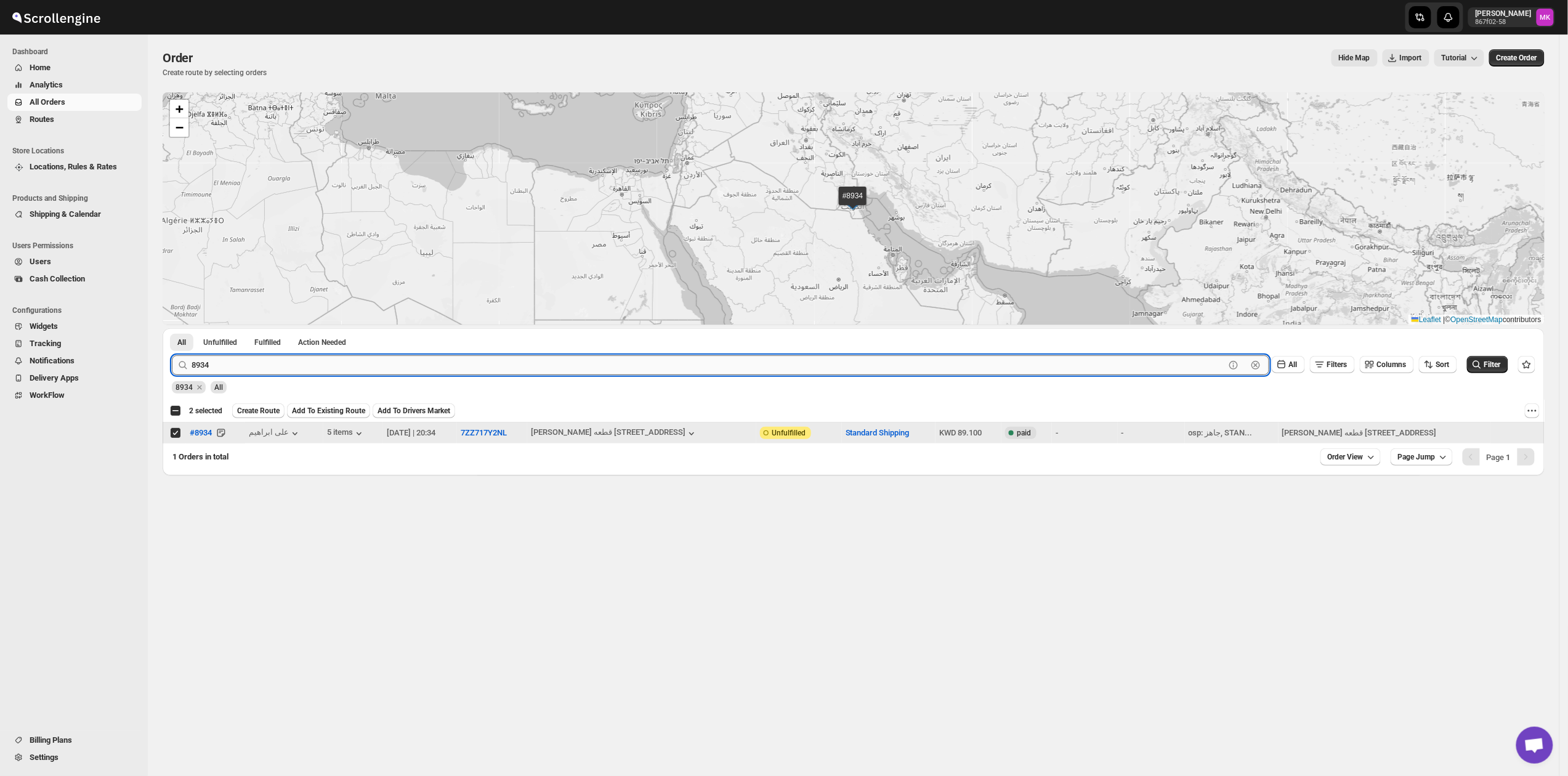
click at [283, 370] on input "8934" at bounding box center [707, 365] width 1033 height 20
paste input "5"
type input "8935"
click at [172, 328] on button "Submit" at bounding box center [189, 335] width 35 height 13
click at [180, 433] on input "Select order" at bounding box center [175, 432] width 10 height 10
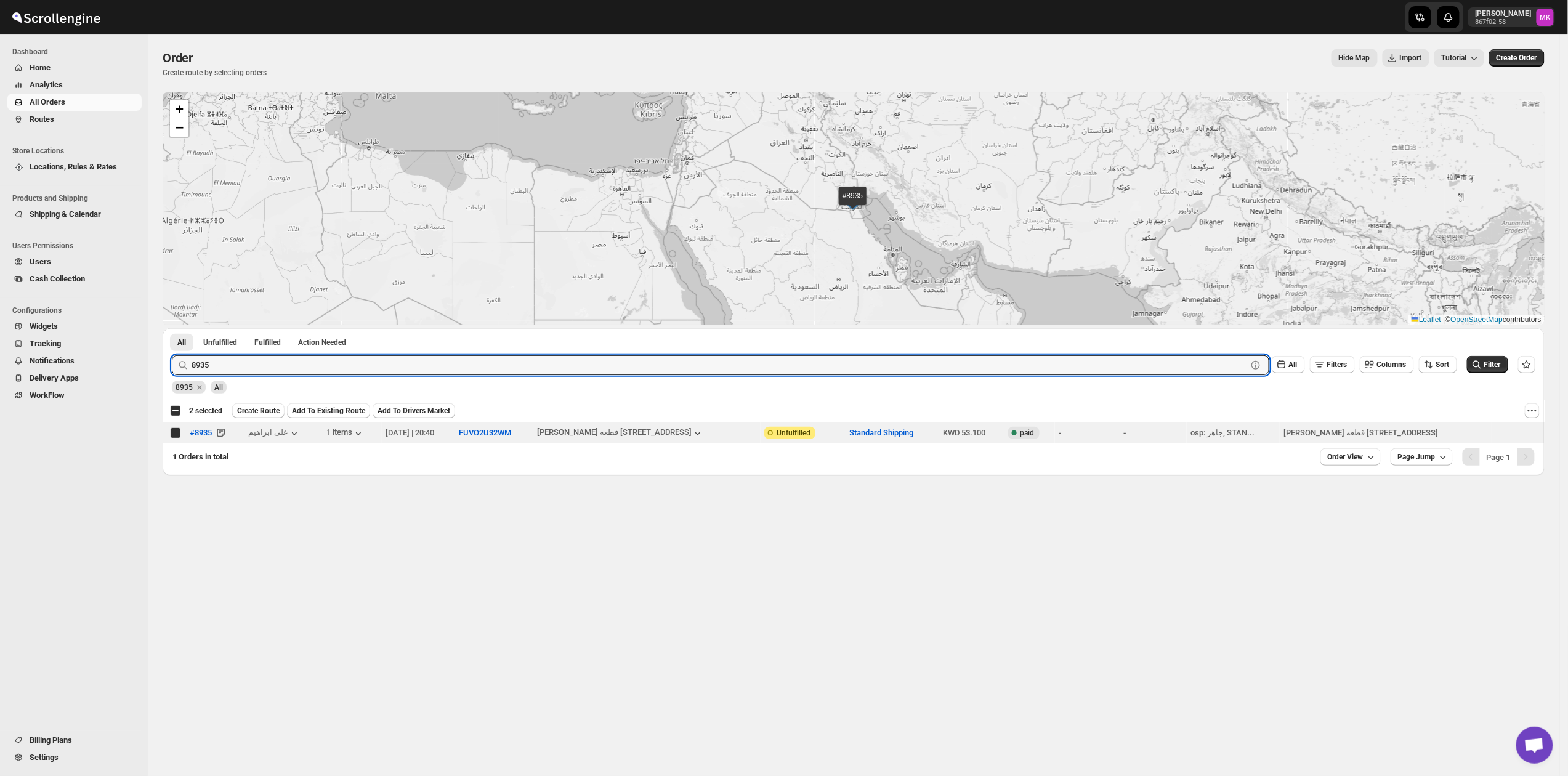
checkbox input "true"
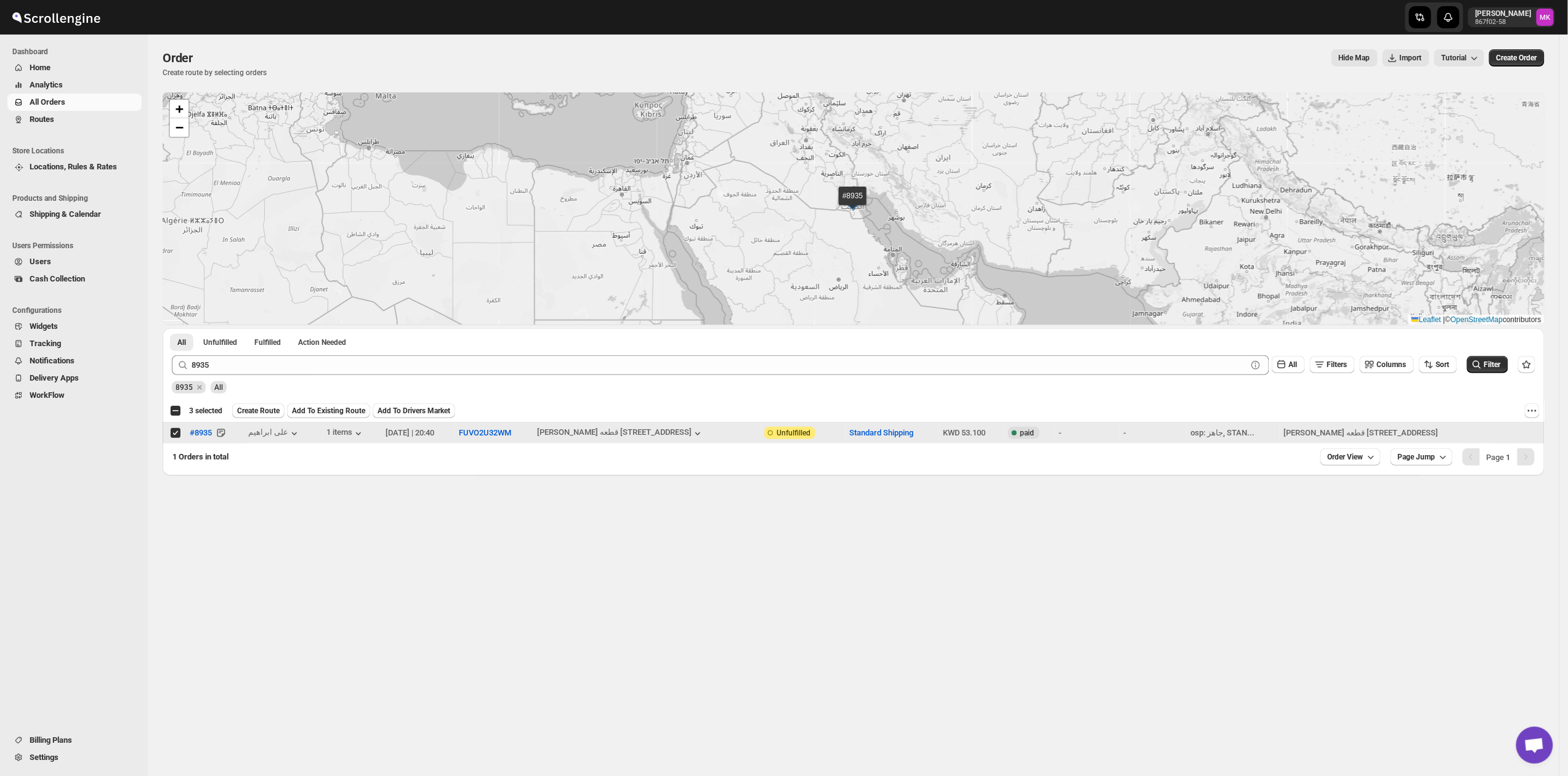
click at [228, 353] on div "8935 Clear All Filters Columns Sort Filter" at bounding box center [848, 360] width 1373 height 29
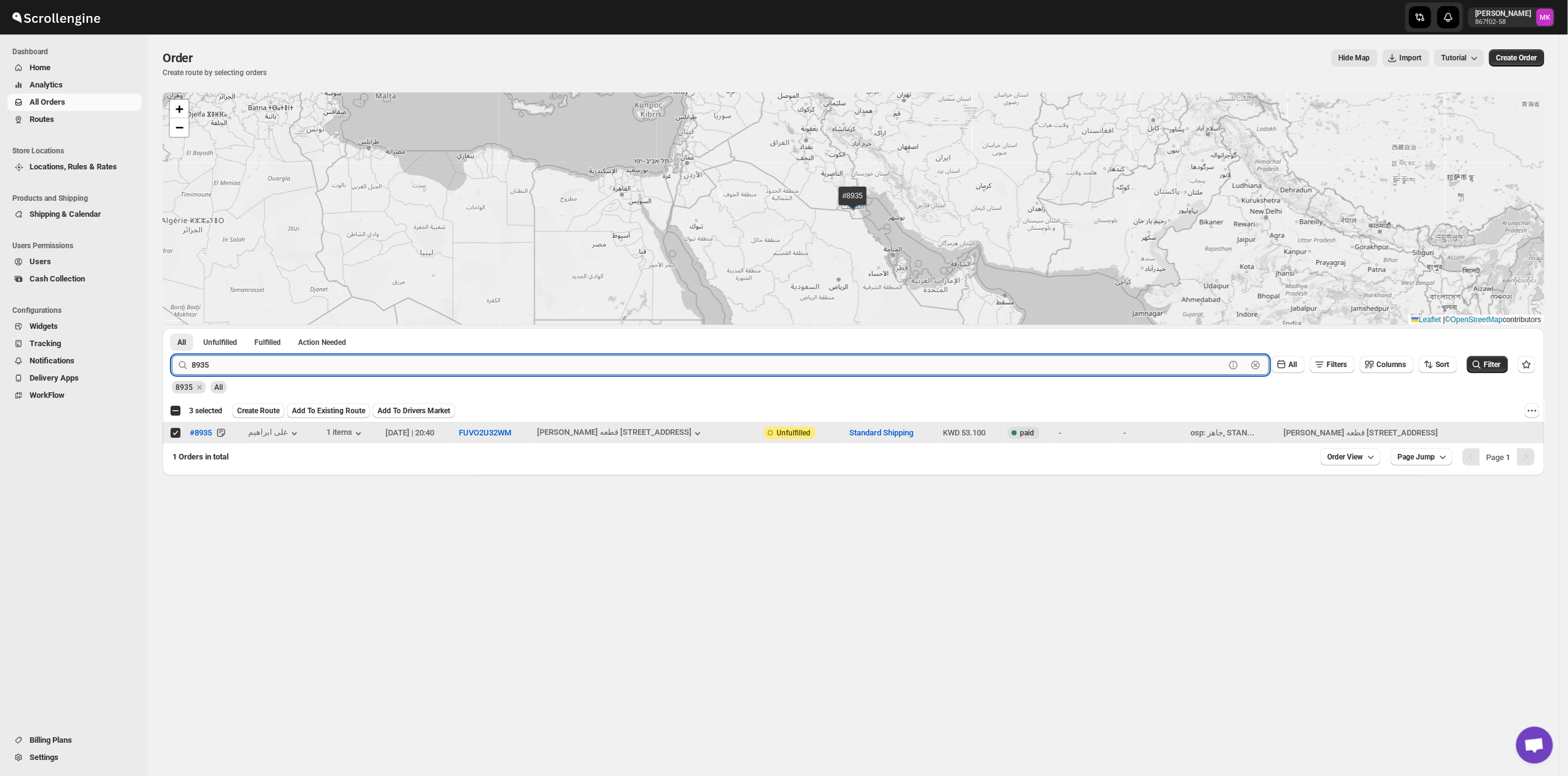
click at [222, 360] on input "8935" at bounding box center [707, 365] width 1033 height 20
paste input "9041"
type input "9041"
click at [172, 328] on button "Submit" at bounding box center [189, 335] width 35 height 13
click at [176, 429] on input "Select order" at bounding box center [175, 432] width 10 height 10
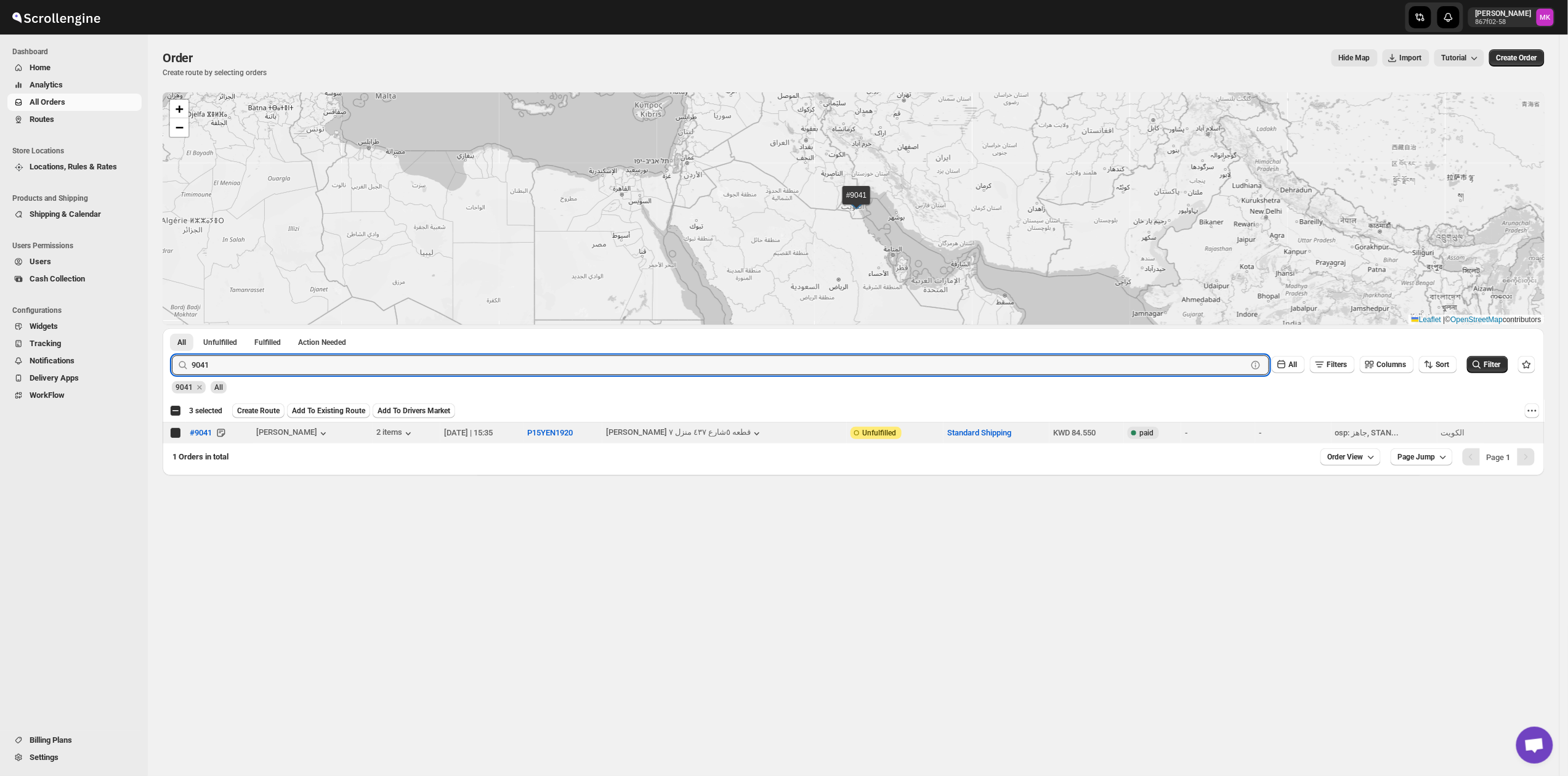
checkbox input "true"
click at [257, 365] on input "9041" at bounding box center [707, 365] width 1033 height 20
paste input "8929"
type input "8929"
click at [172, 328] on button "Submit" at bounding box center [189, 335] width 35 height 13
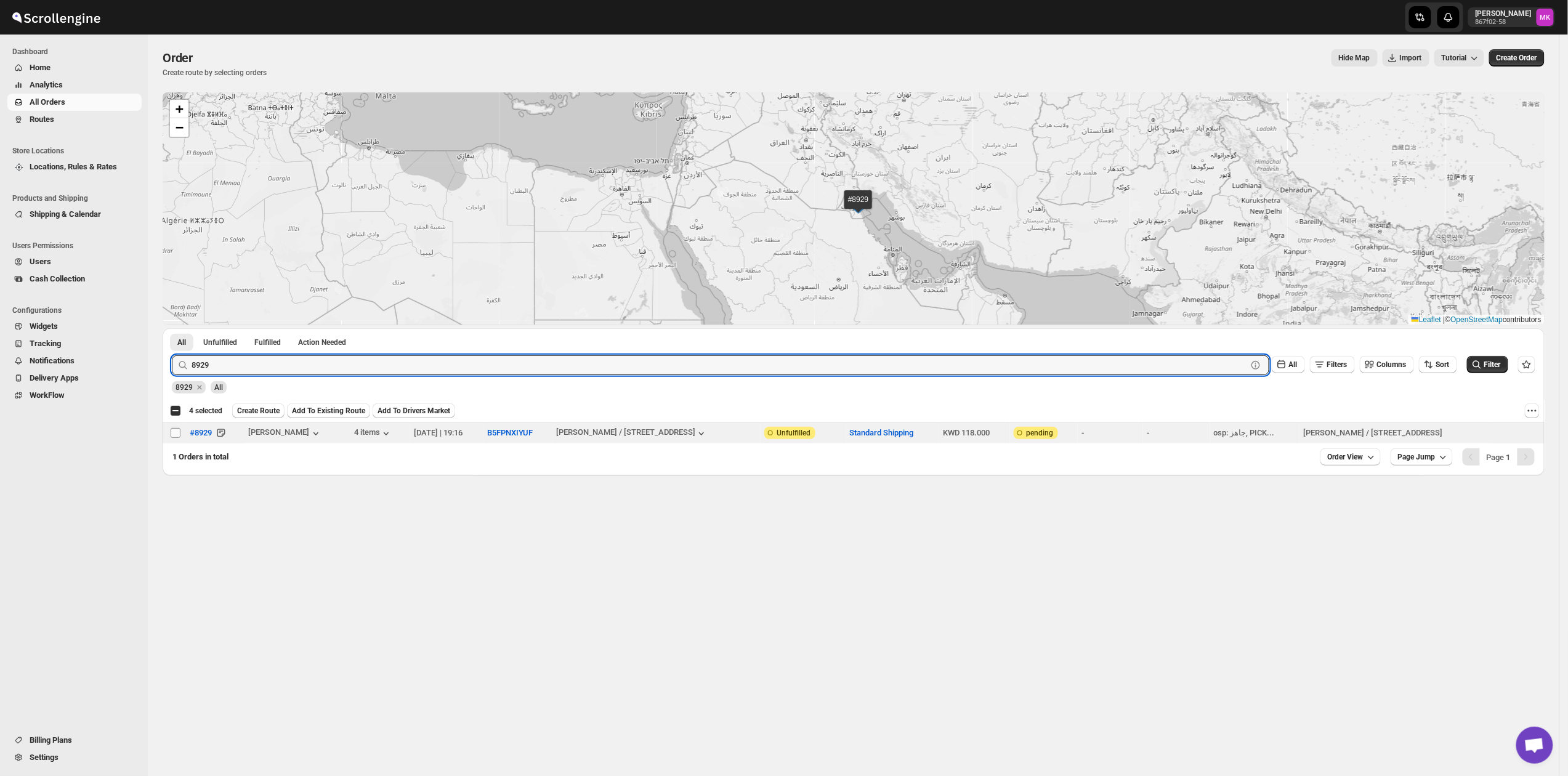
click at [171, 436] on input "Select order" at bounding box center [175, 432] width 10 height 10
checkbox input "true"
click at [327, 373] on input "8929" at bounding box center [707, 365] width 1033 height 20
paste input "72"
type input "8972"
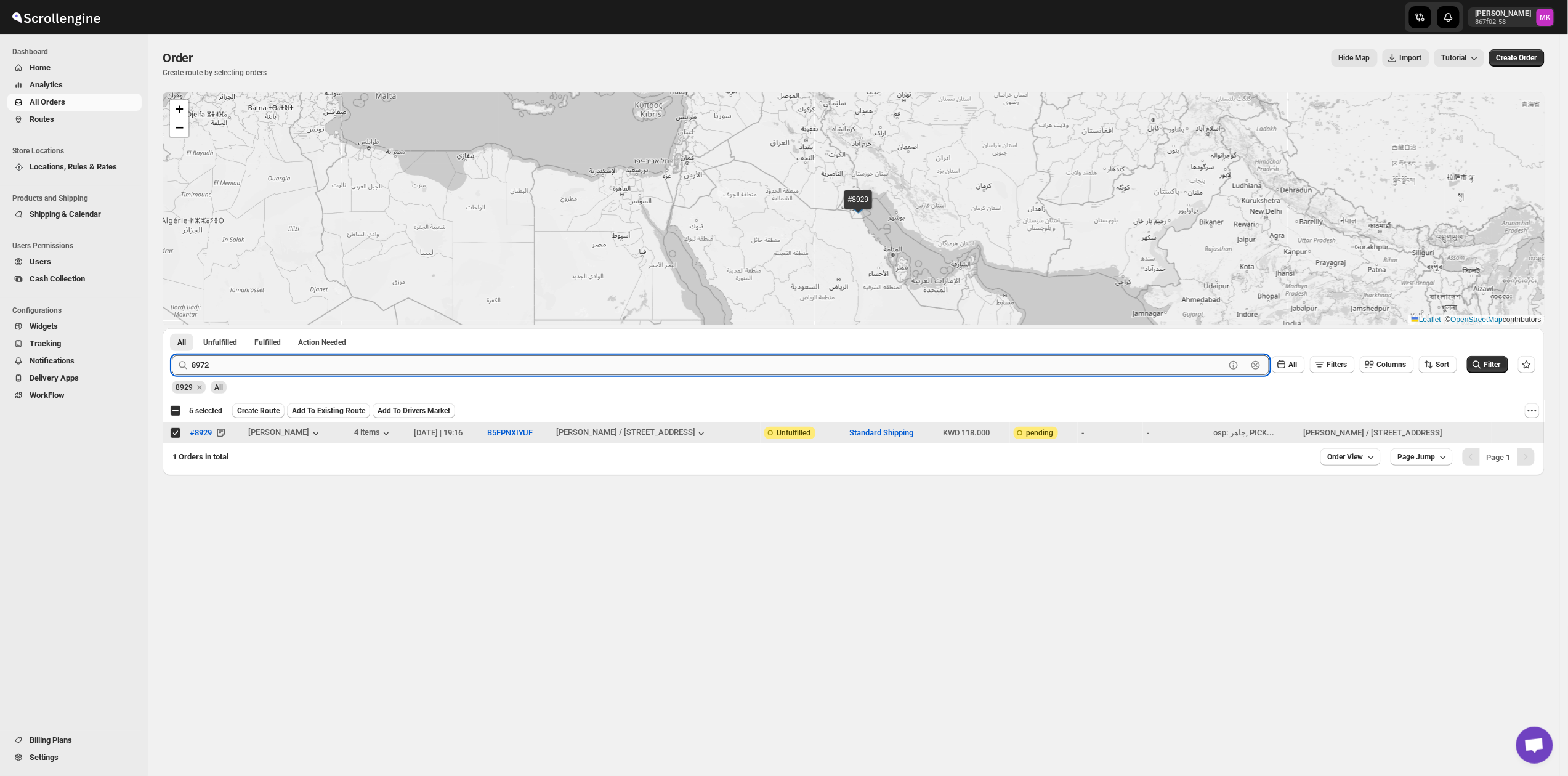
click at [172, 328] on button "Submit" at bounding box center [189, 335] width 35 height 13
click at [171, 430] on input "Select order" at bounding box center [175, 432] width 10 height 10
checkbox input "true"
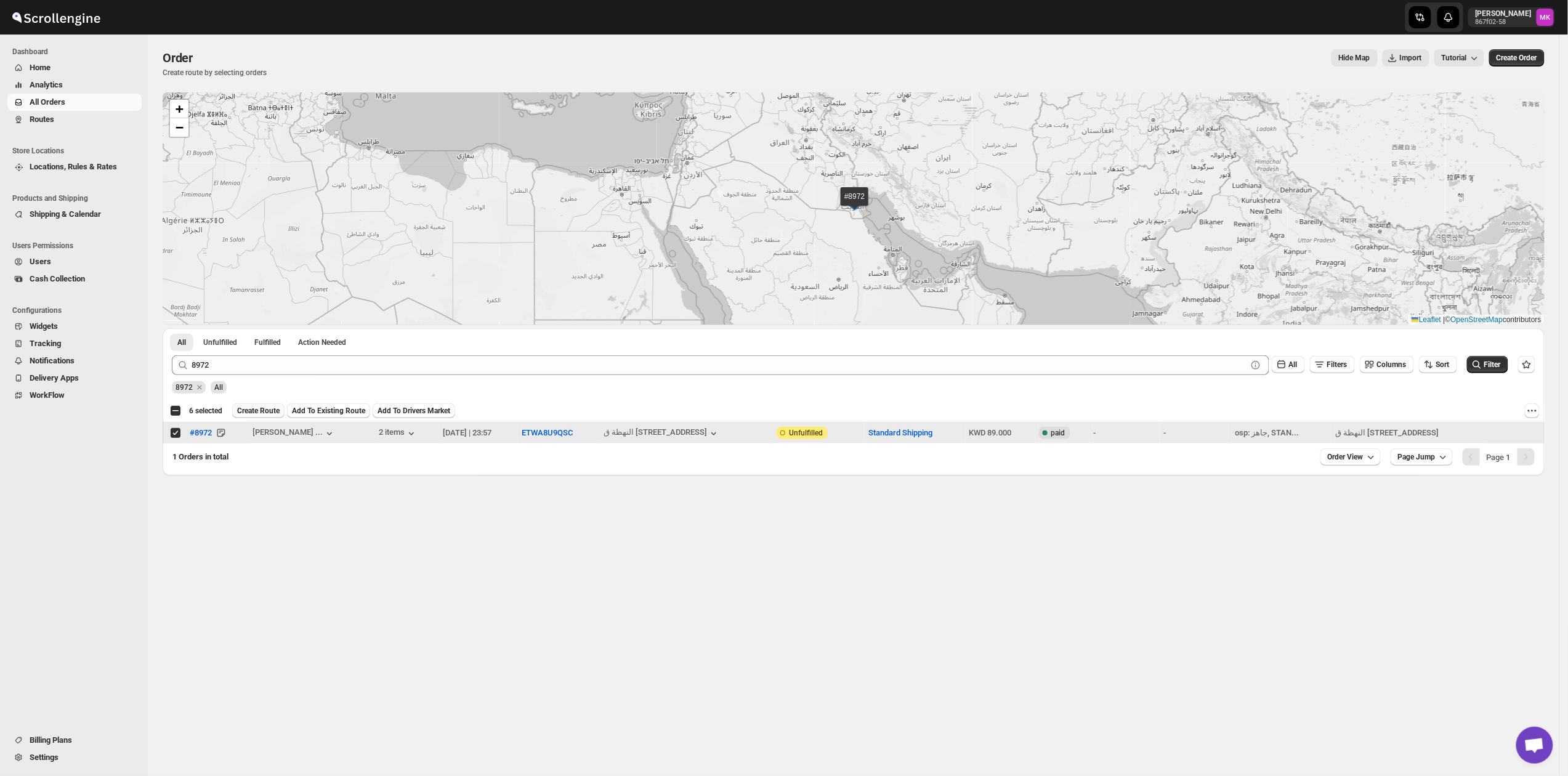
click at [281, 411] on button "Create Route" at bounding box center [258, 410] width 53 height 15
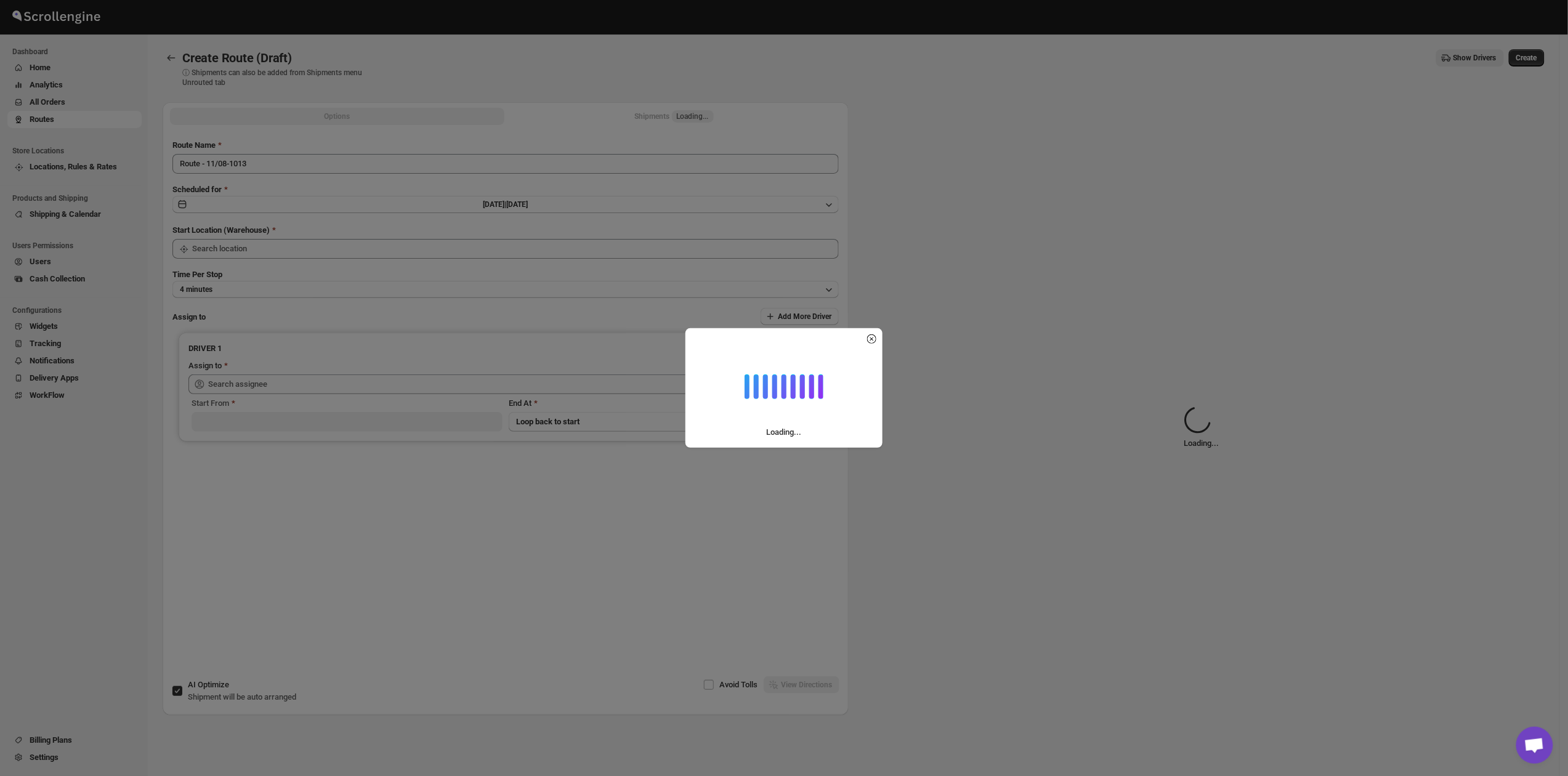
type input "[GEOGRAPHIC_DATA]"
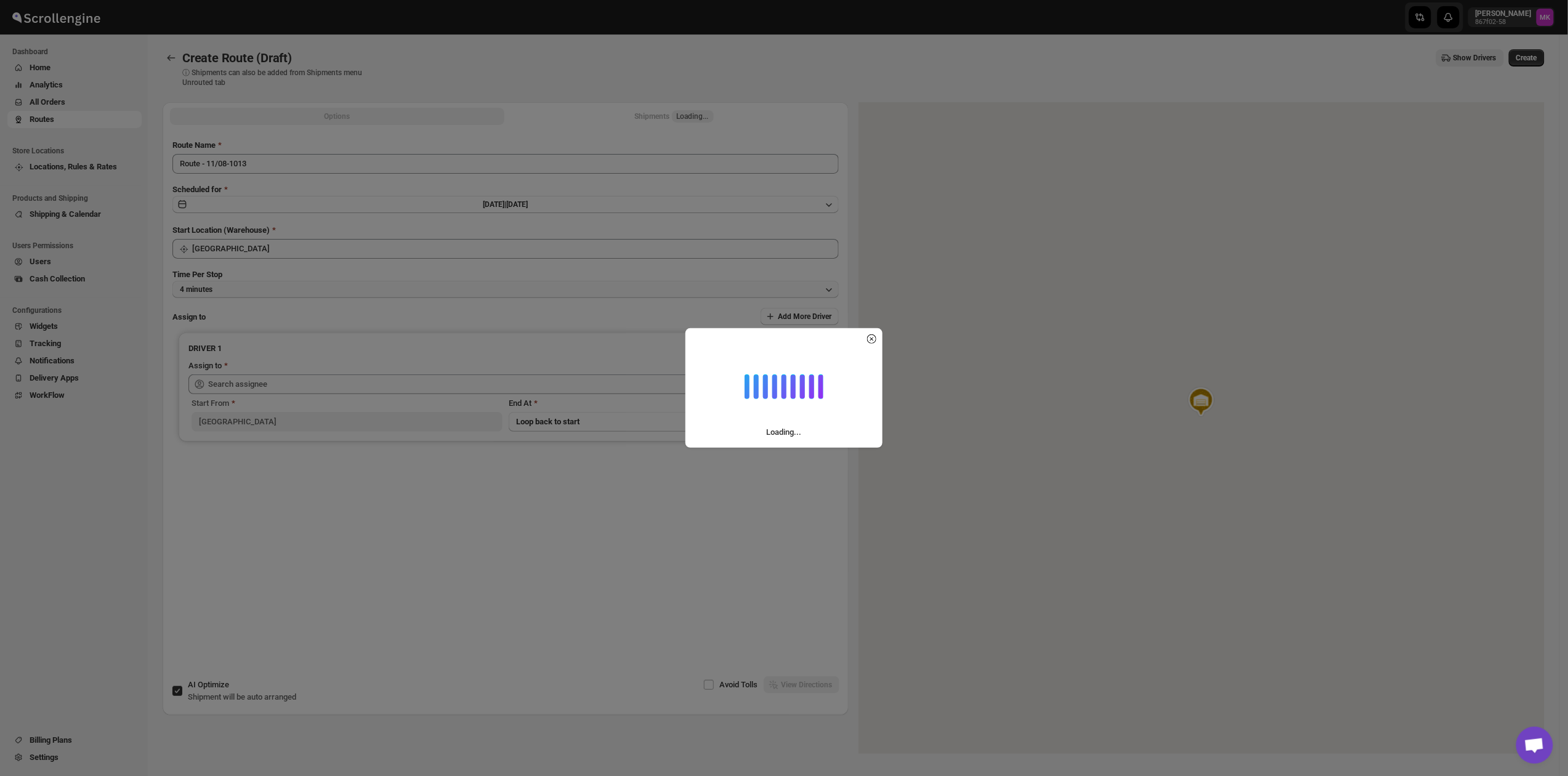
click at [233, 291] on button "4 minutes" at bounding box center [505, 288] width 667 height 17
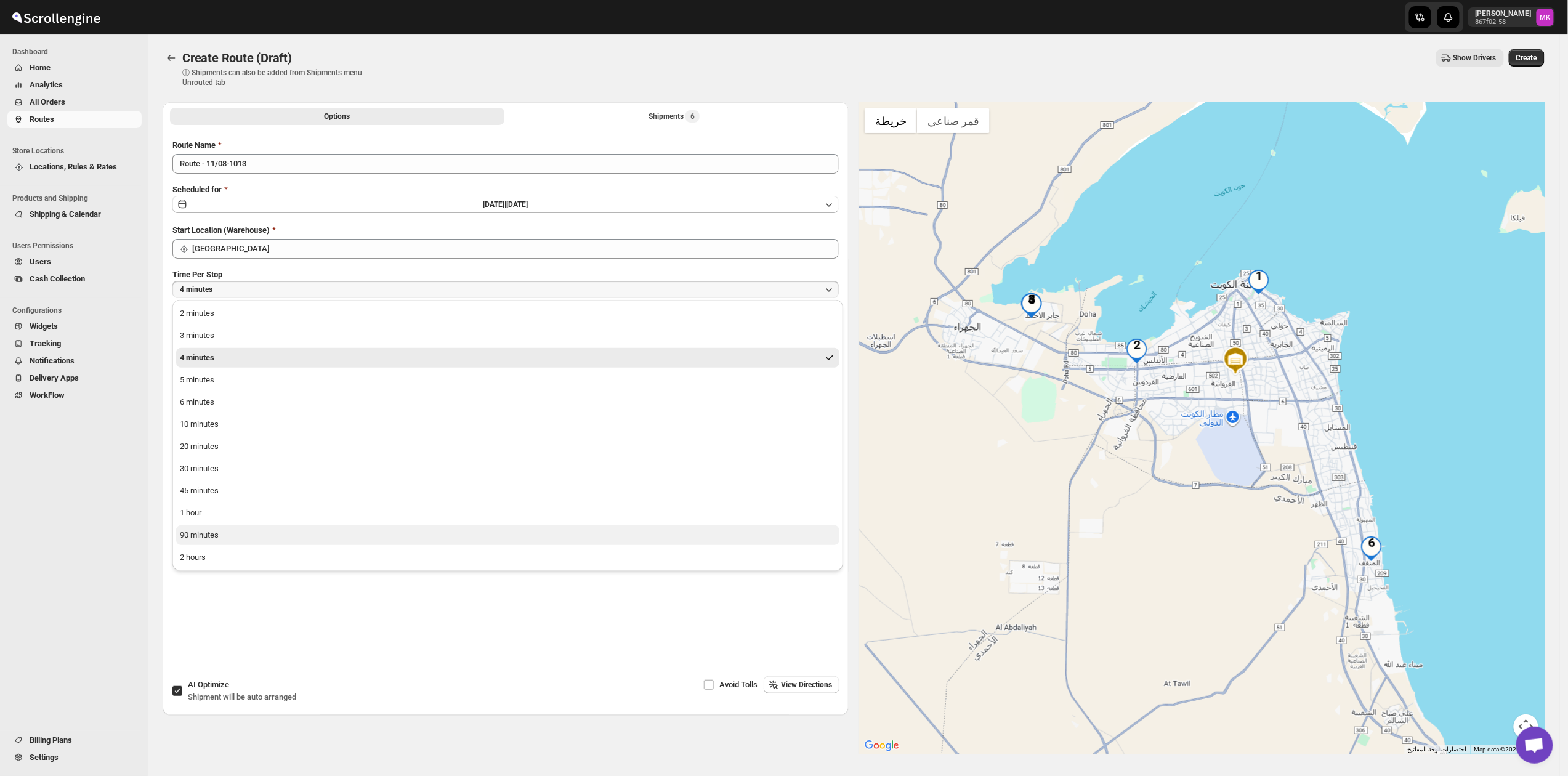
click at [214, 543] on button "90 minutes" at bounding box center [507, 535] width 663 height 20
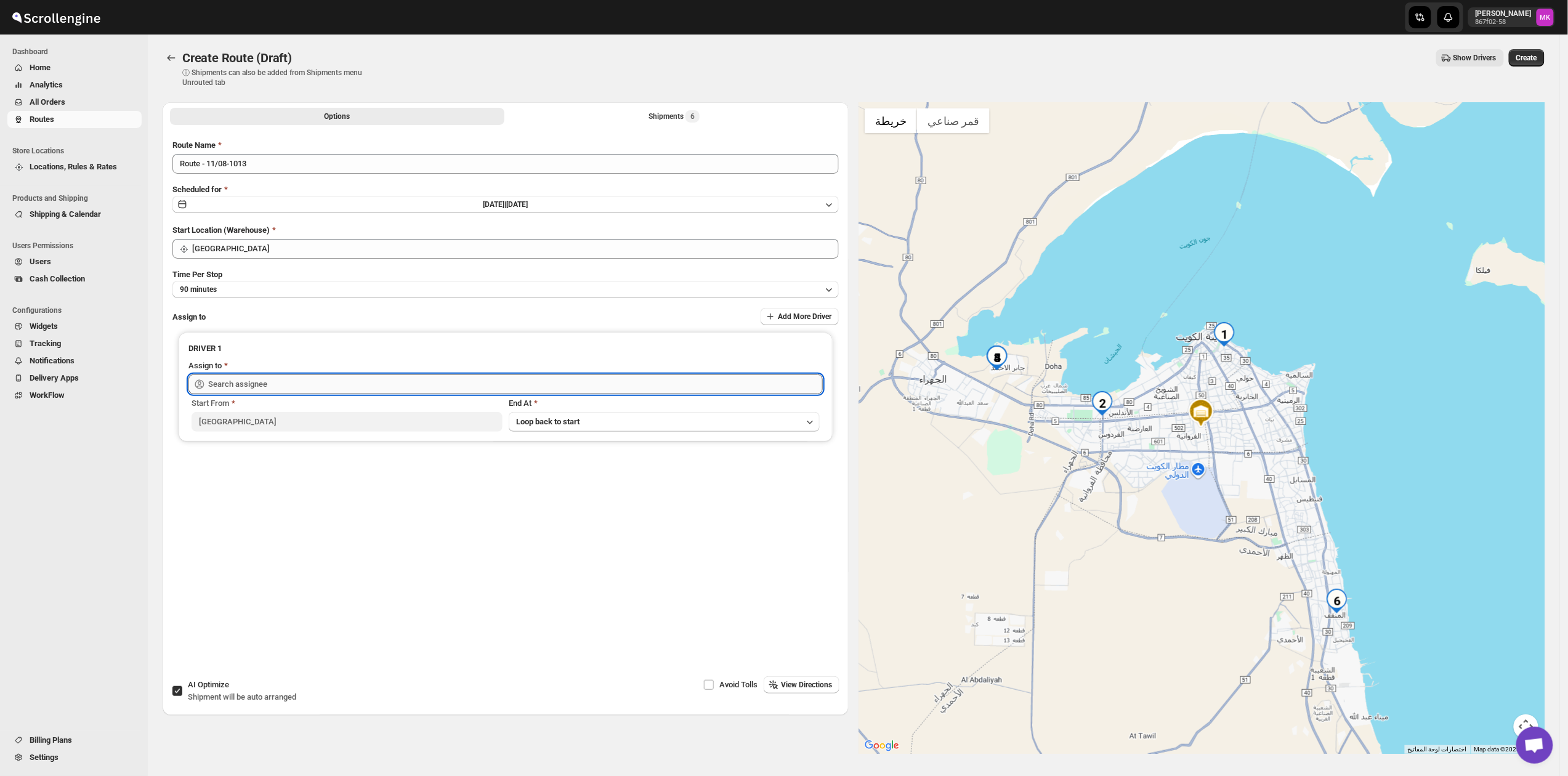
click at [240, 381] on input "text" at bounding box center [515, 384] width 615 height 20
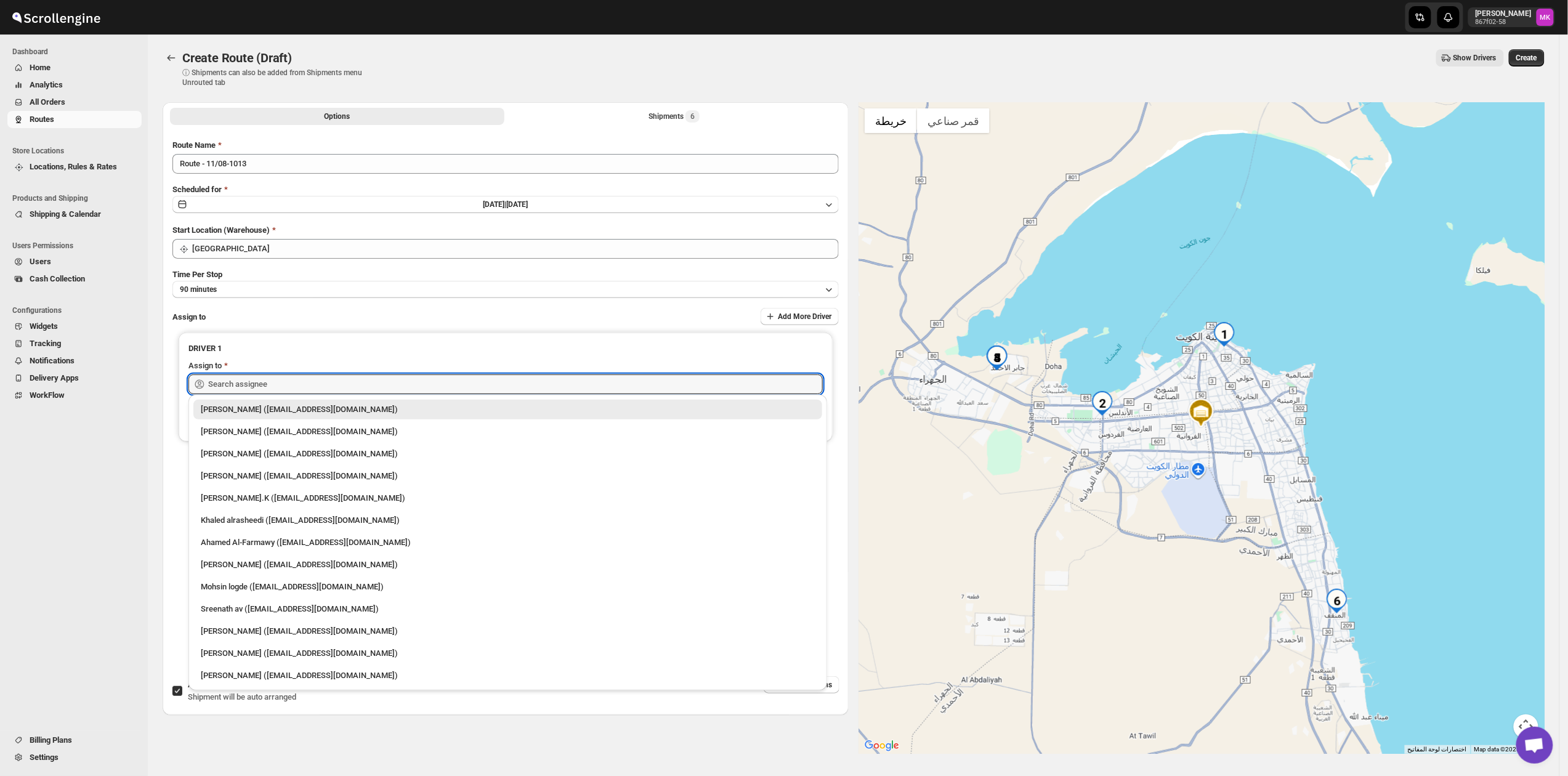
click at [255, 535] on div "Ahamed Al-Farmawy ([EMAIL_ADDRESS][DOMAIN_NAME])" at bounding box center [507, 542] width 628 height 20
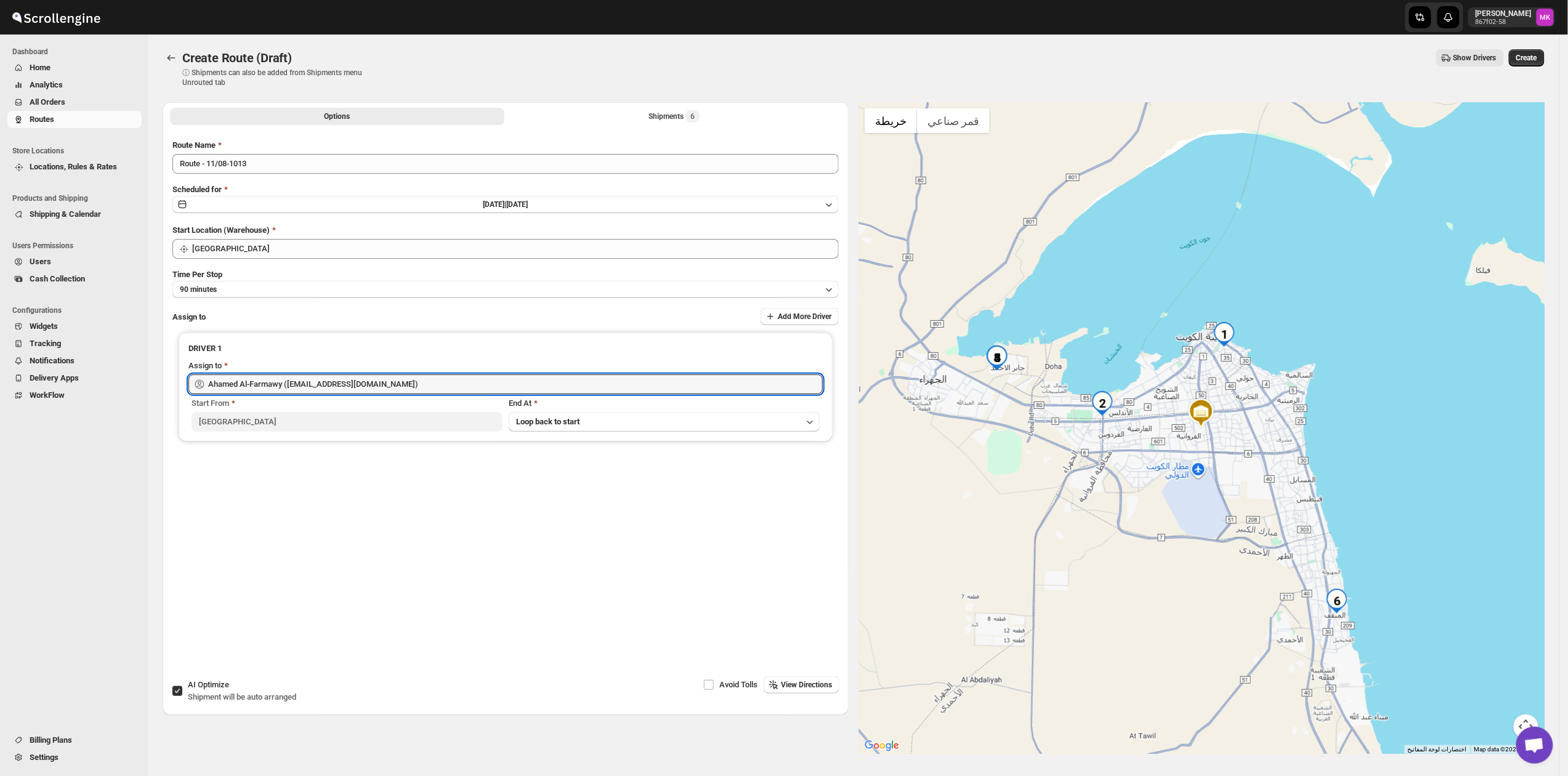
type input "Ahamed Al-Farmawy ([EMAIL_ADDRESS][DOMAIN_NAME])"
click at [1522, 67] on div "Create Route (Draft) ⓘ Shipments can also be added from Shipments menu Unrouted…" at bounding box center [853, 68] width 1382 height 38
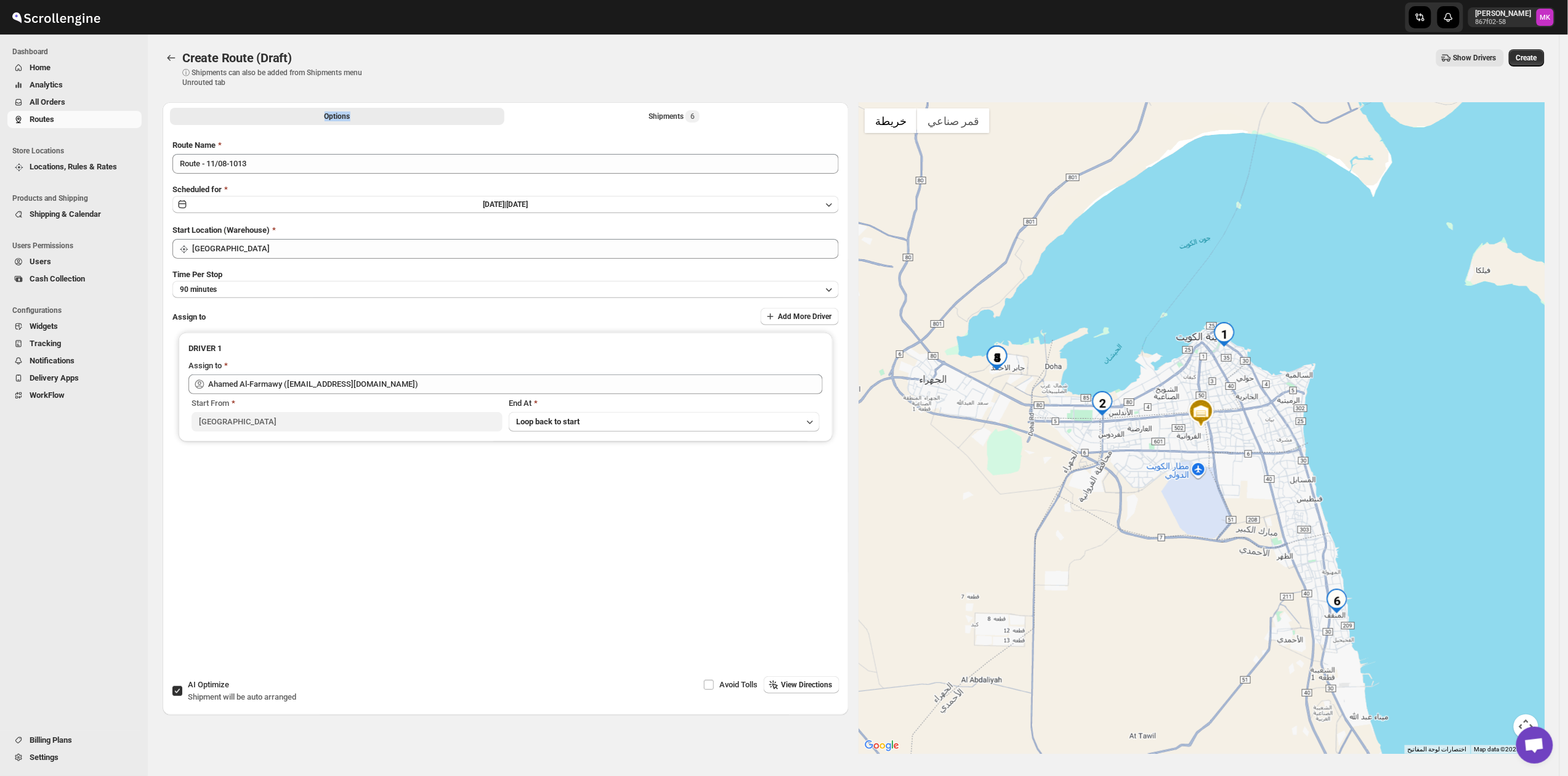
click at [1522, 67] on div "Create Route (Draft) ⓘ Shipments can also be added from Shipments menu Unrouted…" at bounding box center [853, 68] width 1382 height 38
click at [1524, 61] on span "Create" at bounding box center [1526, 58] width 21 height 10
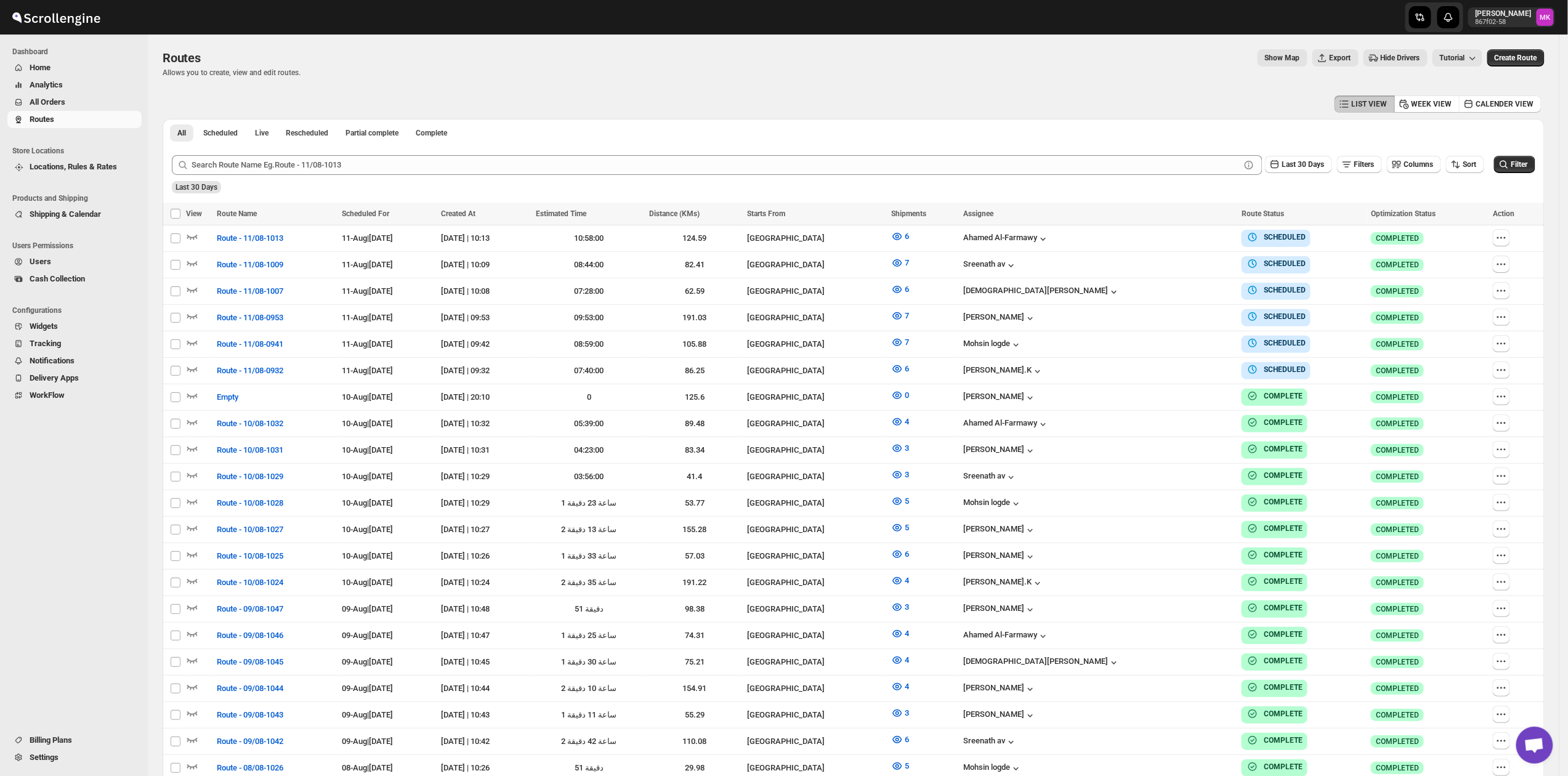
click at [69, 94] on button "All Orders" at bounding box center [74, 101] width 134 height 17
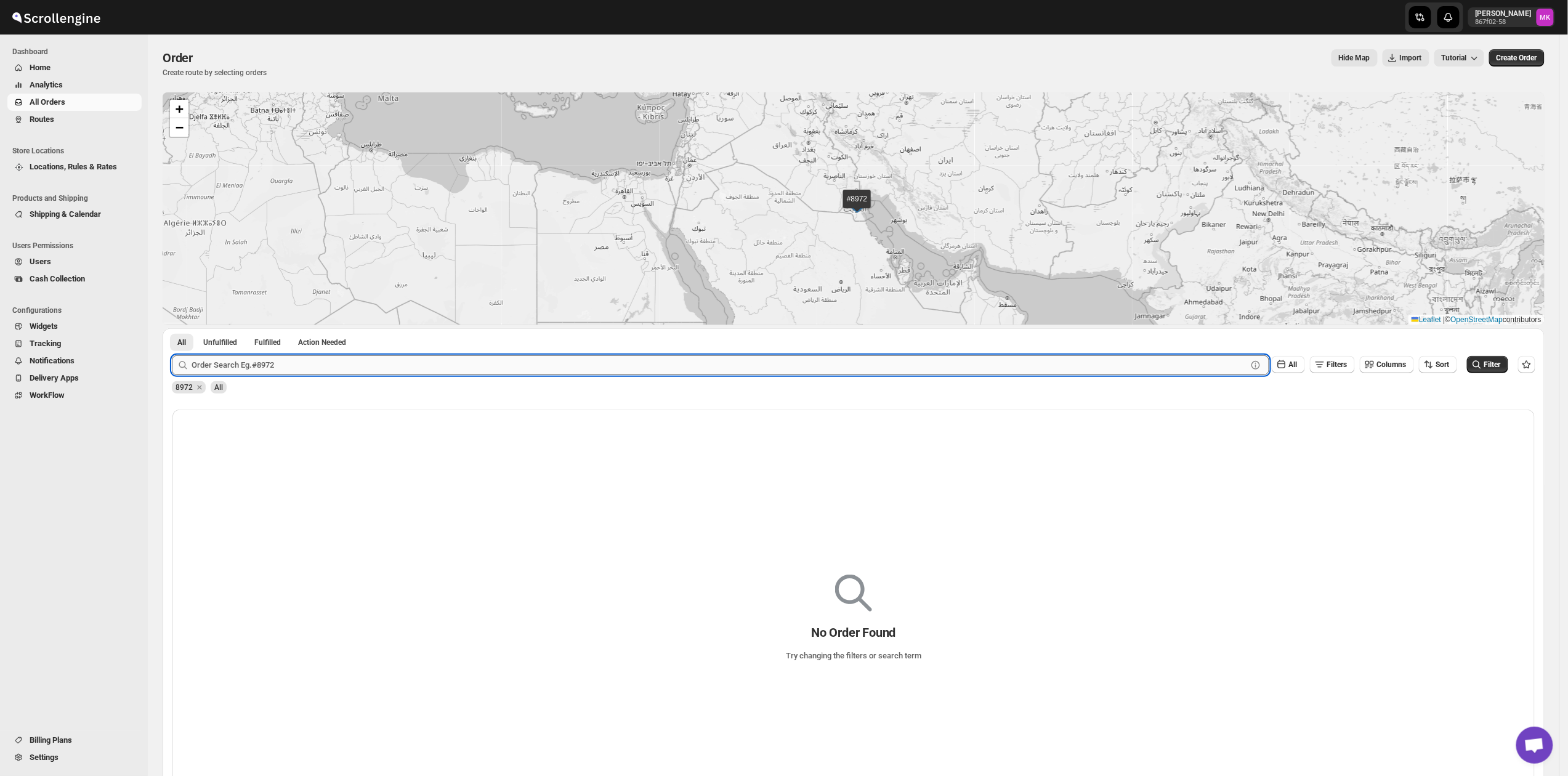
click at [273, 367] on input "text" at bounding box center [719, 365] width 1055 height 20
paste input "8993"
type input "8993"
click at [172, 328] on button "Submit" at bounding box center [189, 335] width 35 height 13
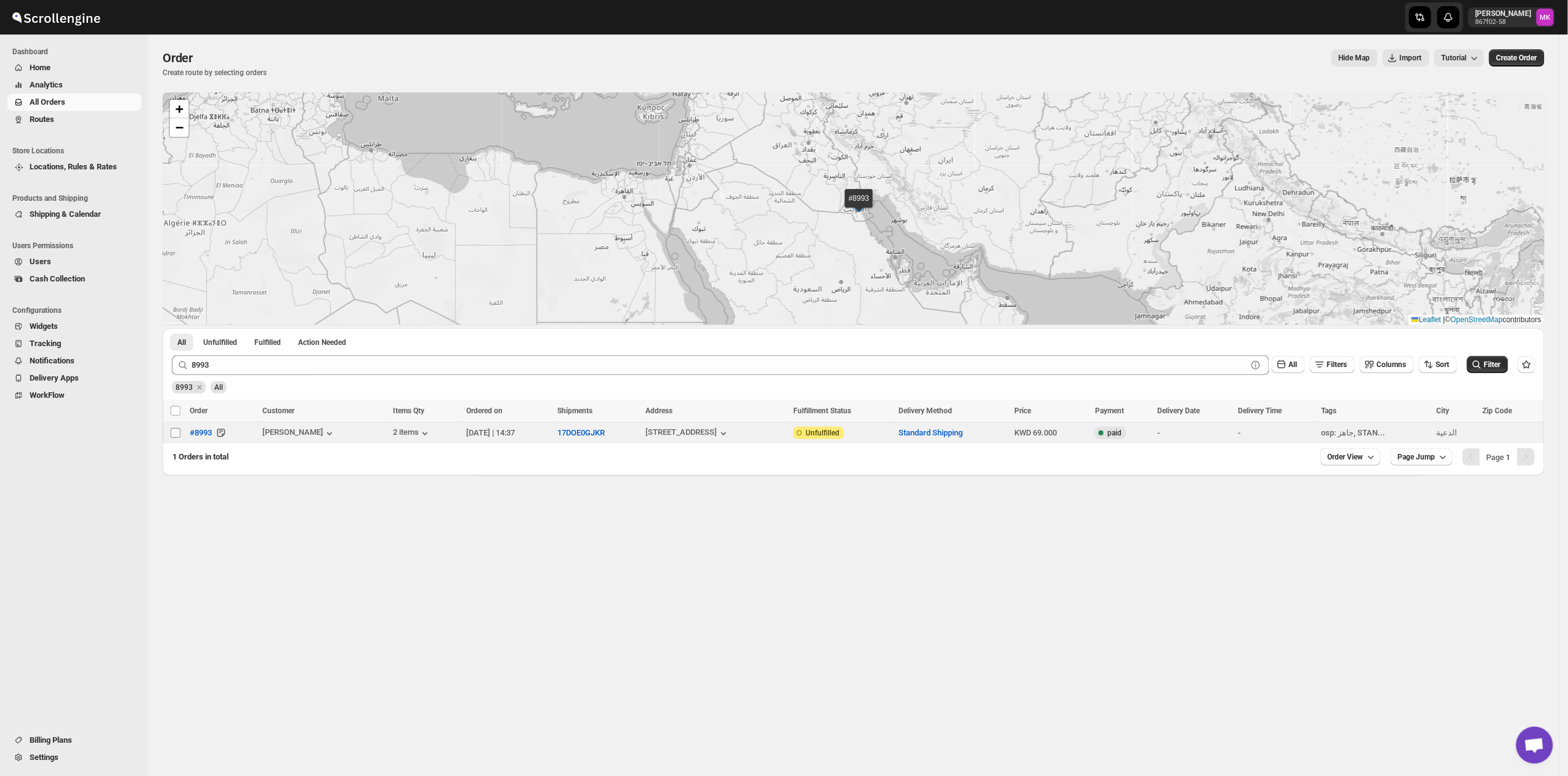
click at [171, 432] on input "Select order" at bounding box center [175, 432] width 10 height 10
checkbox input "true"
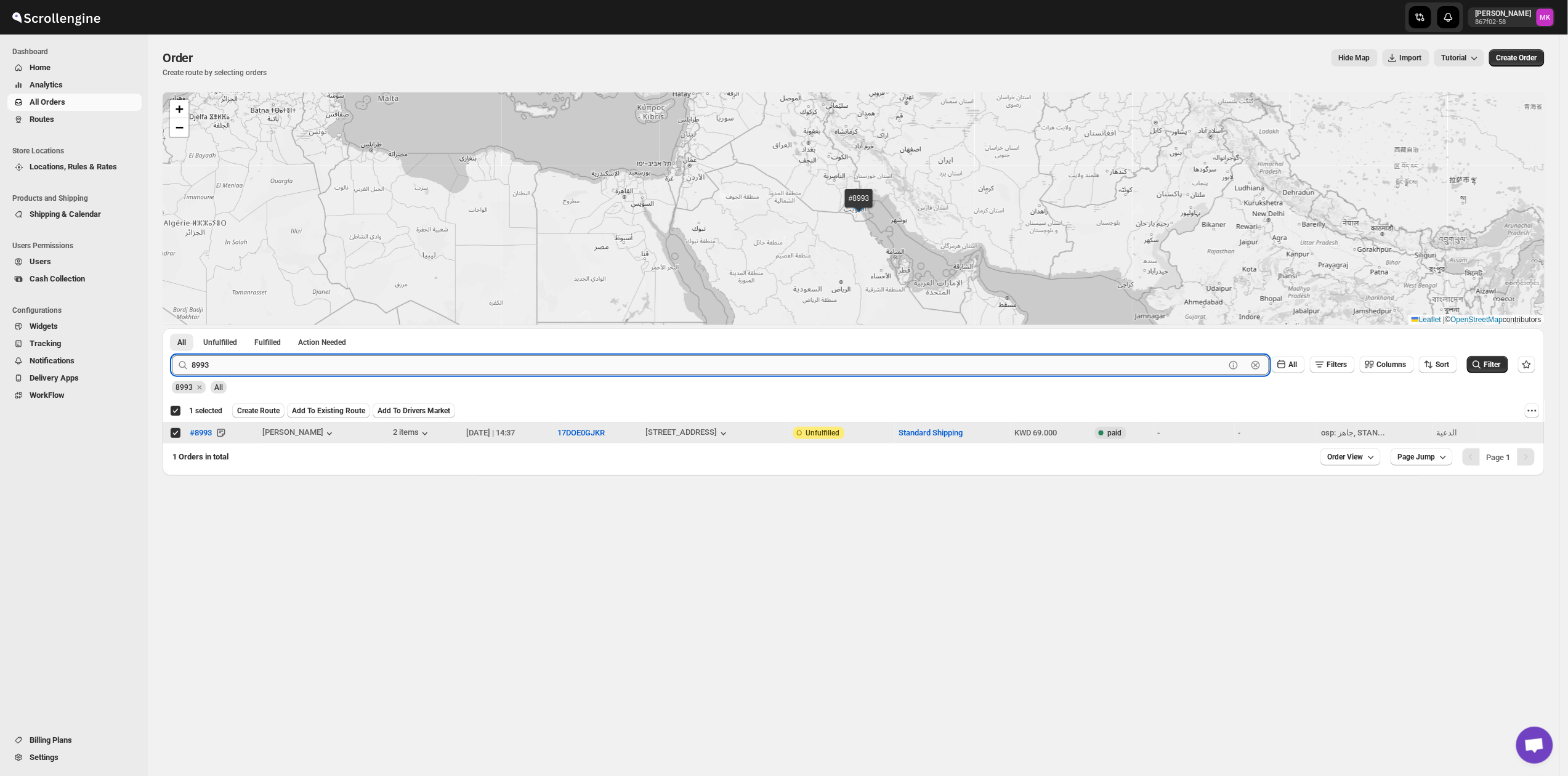
click at [219, 363] on input "8993" at bounding box center [707, 365] width 1033 height 20
paste input "9070"
type input "9070"
click at [172, 328] on button "Submit" at bounding box center [189, 335] width 35 height 13
click at [178, 434] on input "Select order" at bounding box center [175, 432] width 10 height 10
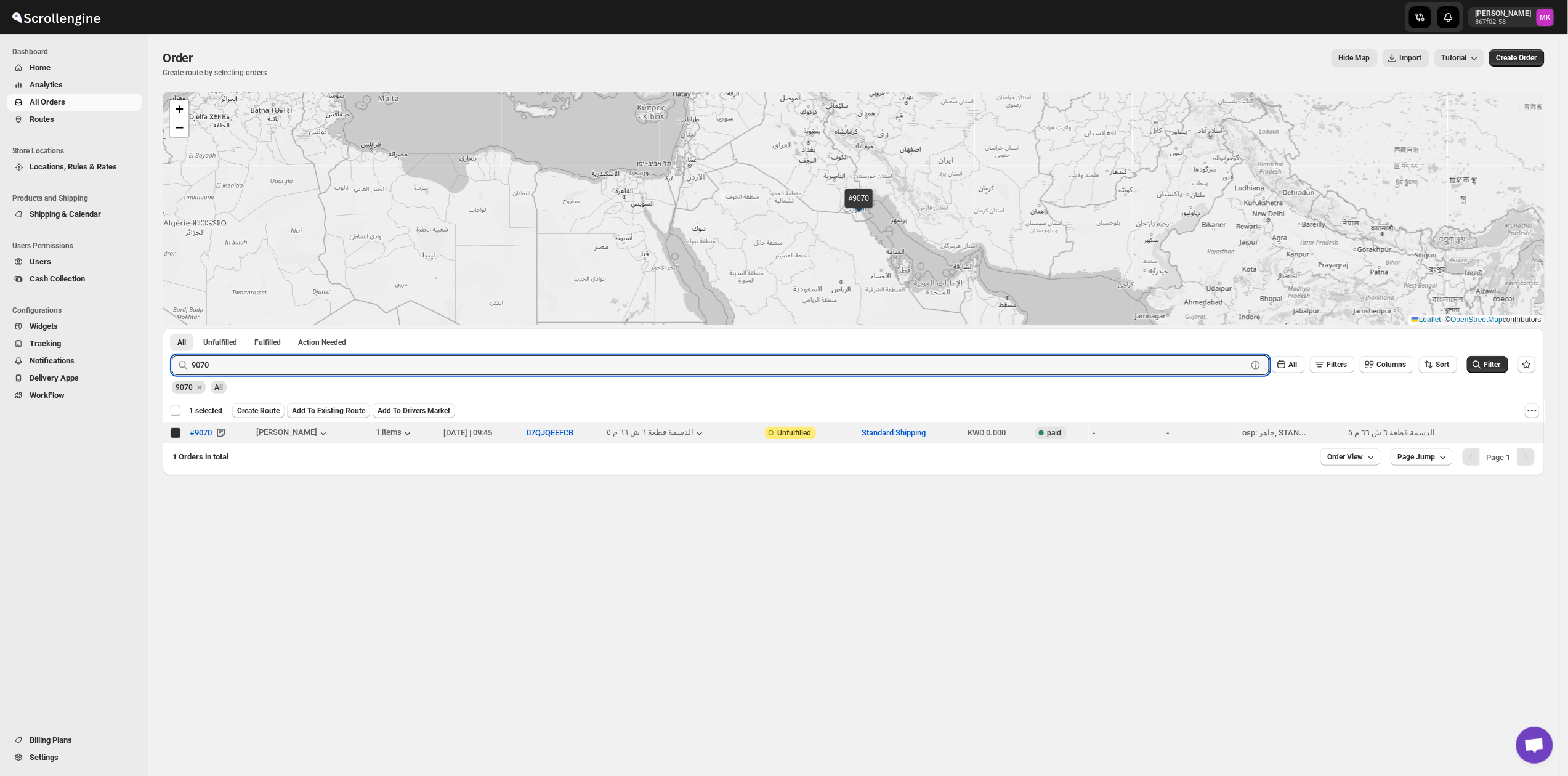
checkbox input "true"
checkbox input "false"
click at [243, 373] on input "9070" at bounding box center [707, 365] width 1033 height 20
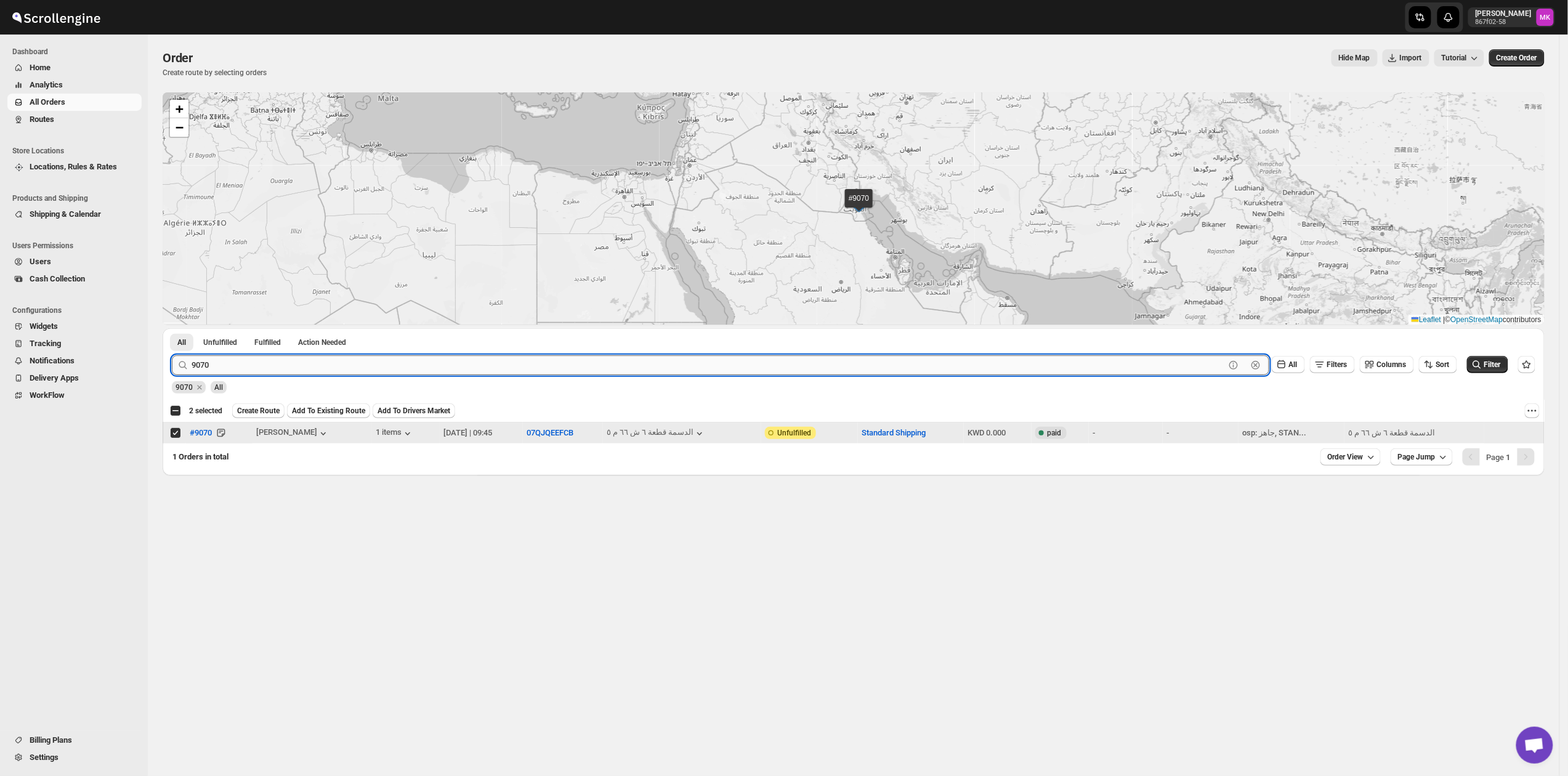
paste input "8987"
type input "8987"
click at [172, 328] on button "Submit" at bounding box center [189, 335] width 35 height 13
click at [173, 433] on input "Select order" at bounding box center [175, 432] width 10 height 10
checkbox input "true"
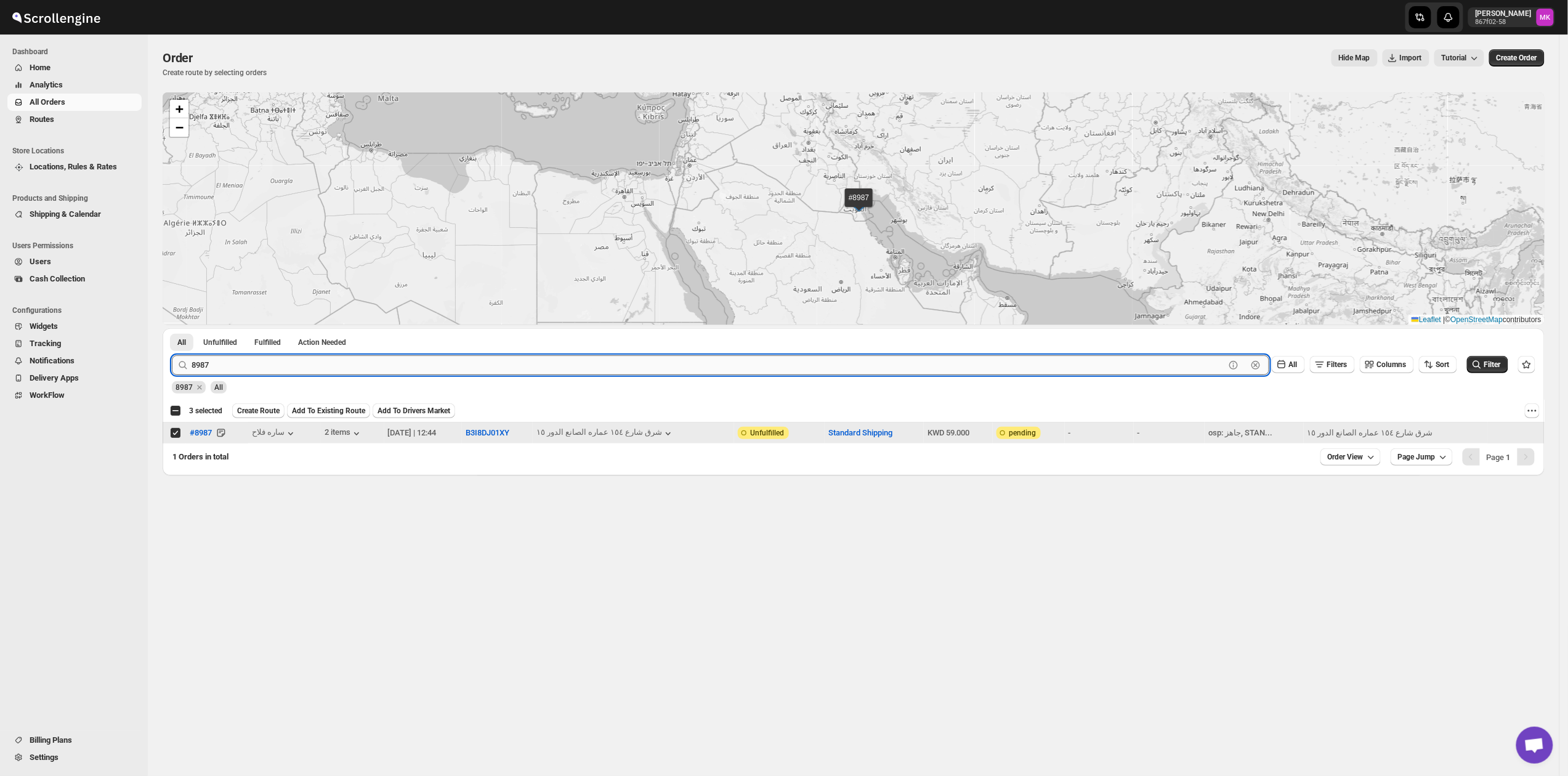
click at [260, 367] on input "8987" at bounding box center [707, 365] width 1033 height 20
paste input "99"
type input "8999"
click at [172, 328] on button "Submit" at bounding box center [189, 335] width 35 height 13
click at [176, 433] on input "Select order" at bounding box center [175, 432] width 10 height 10
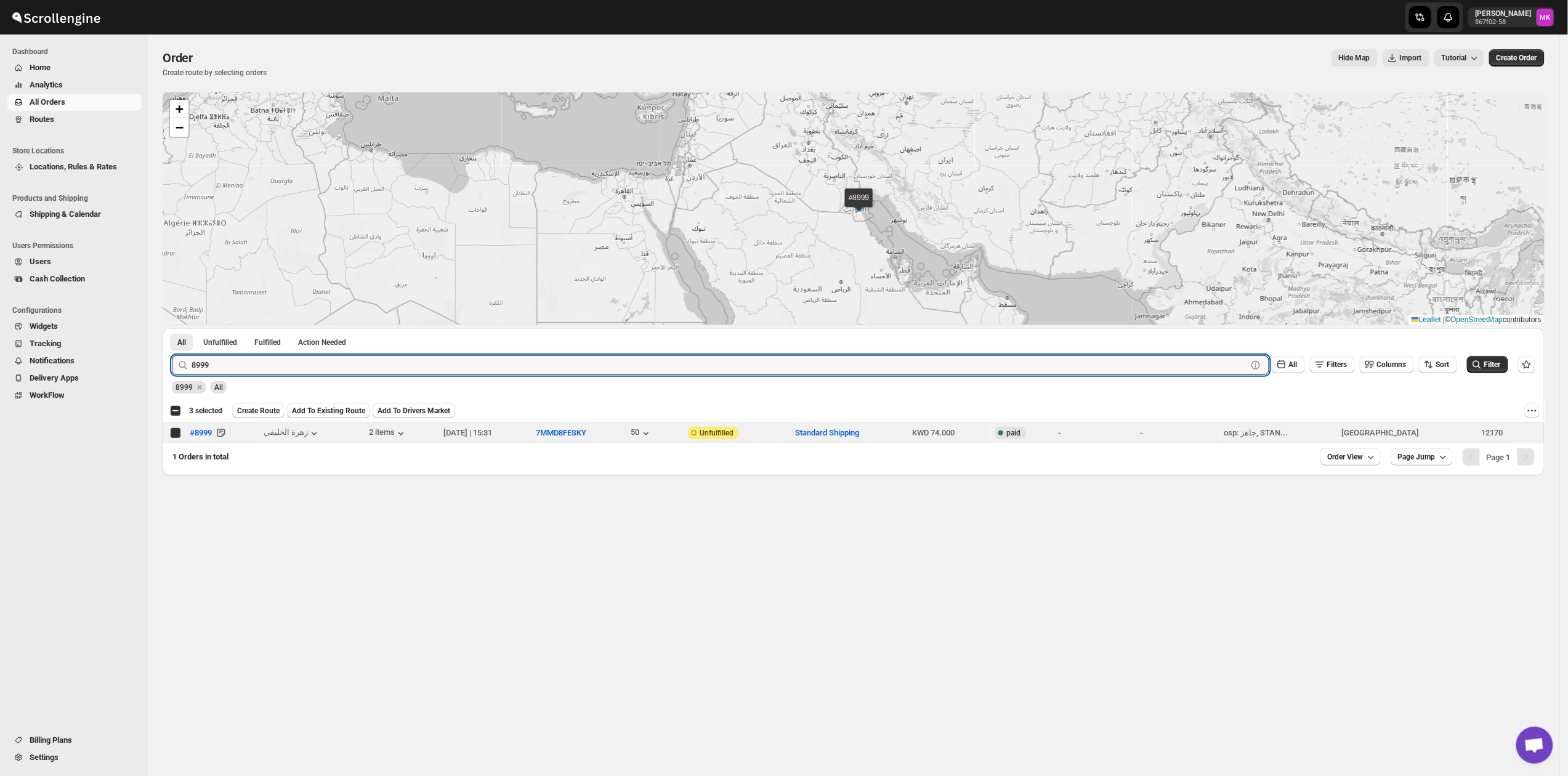
checkbox input "true"
click at [273, 373] on input "8999" at bounding box center [707, 365] width 1033 height 20
paste input "70"
type input "8970"
click at [172, 328] on button "Submit" at bounding box center [189, 335] width 35 height 13
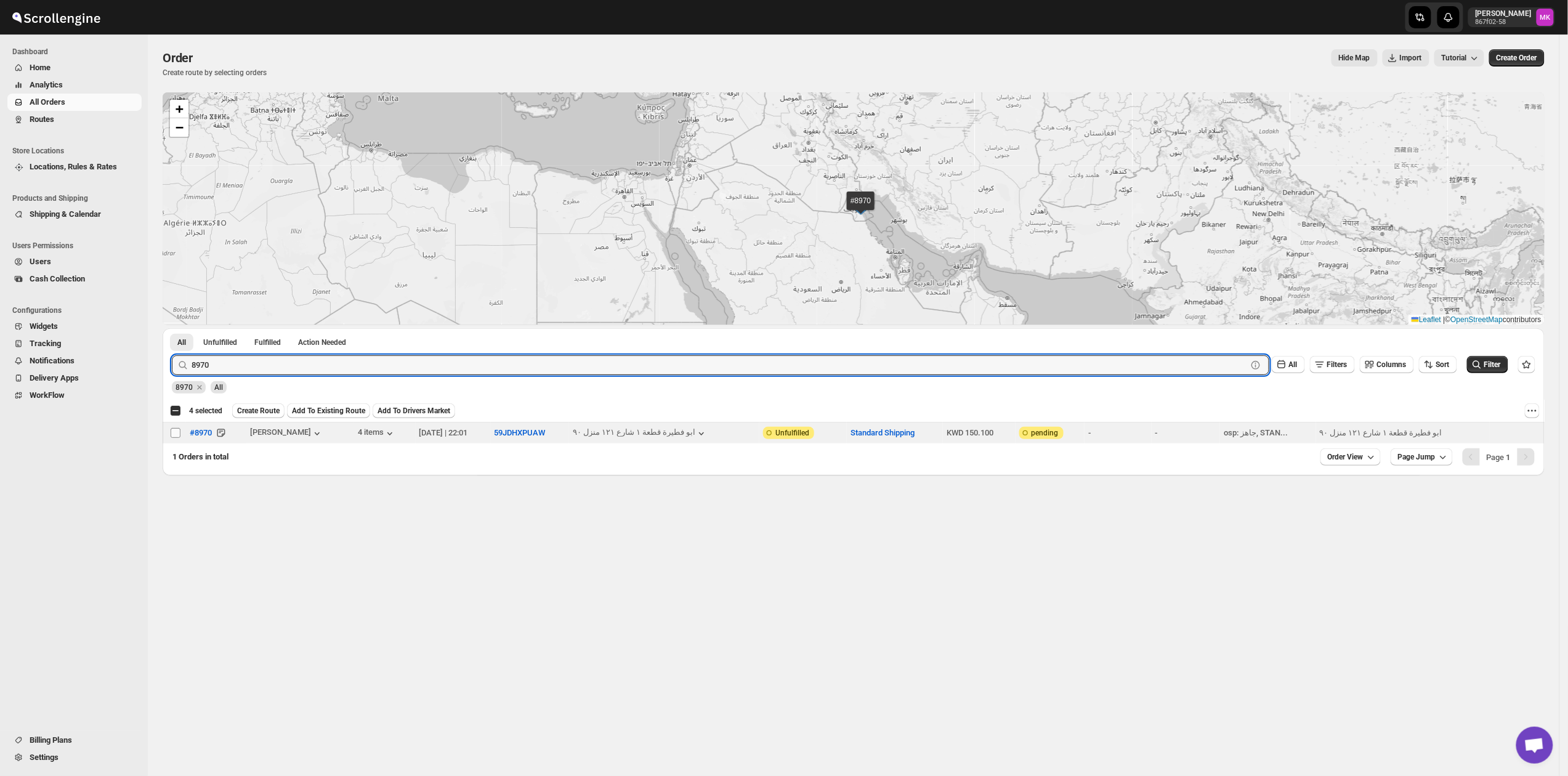
click at [174, 431] on input "Select order" at bounding box center [175, 432] width 10 height 10
checkbox input "true"
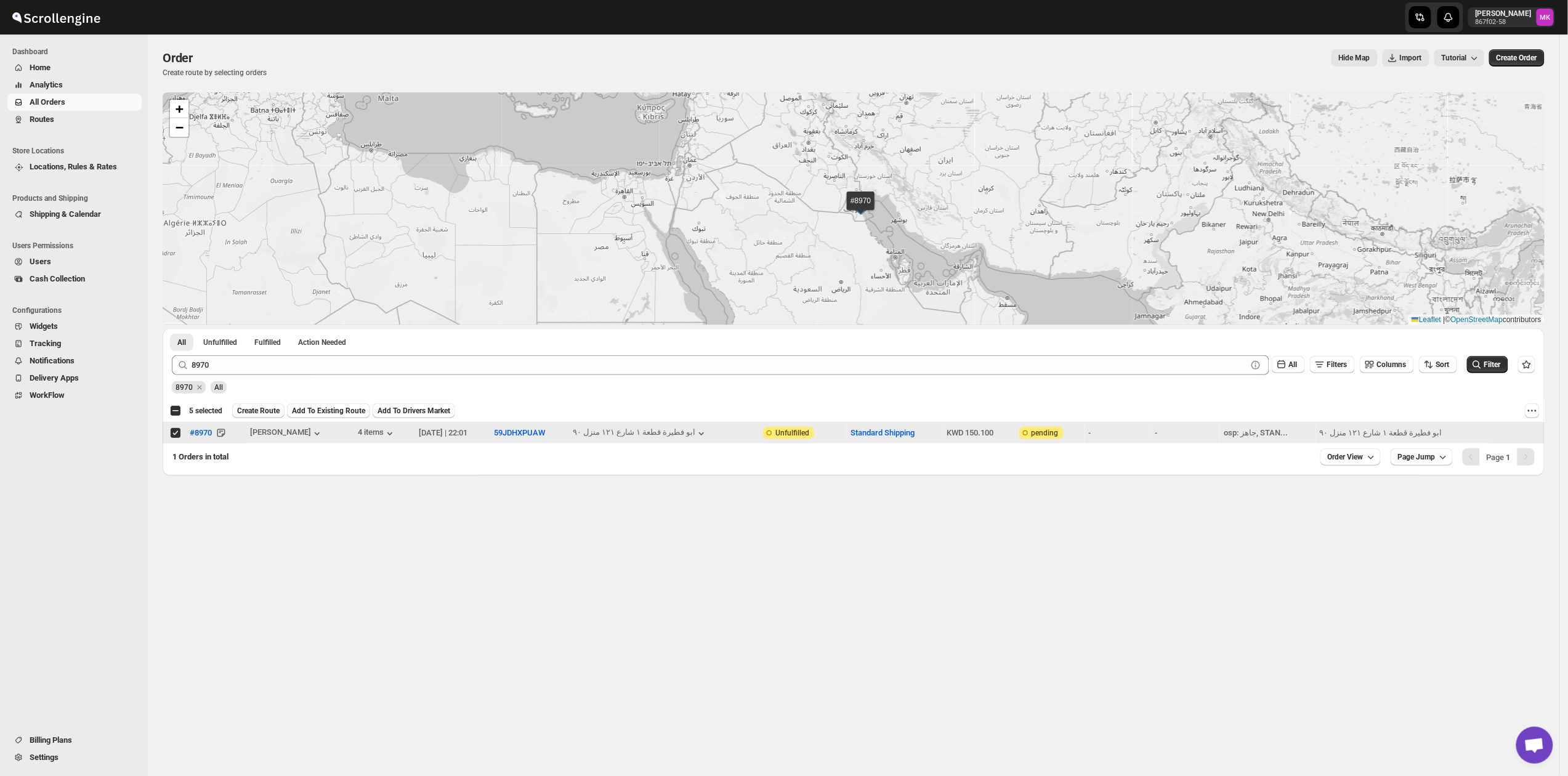
click at [257, 407] on span "Create Route" at bounding box center [258, 410] width 43 height 10
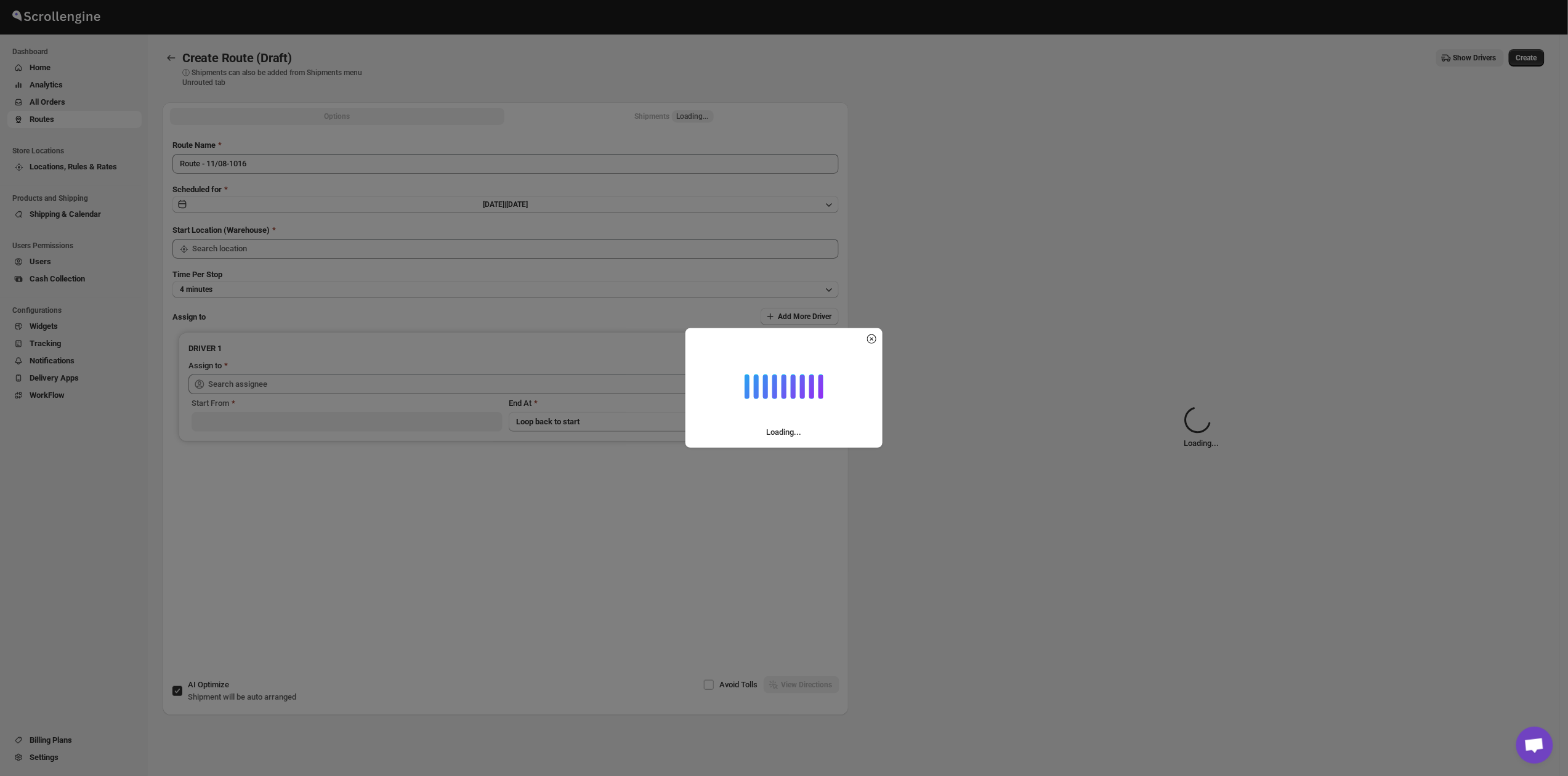
type input "[GEOGRAPHIC_DATA]"
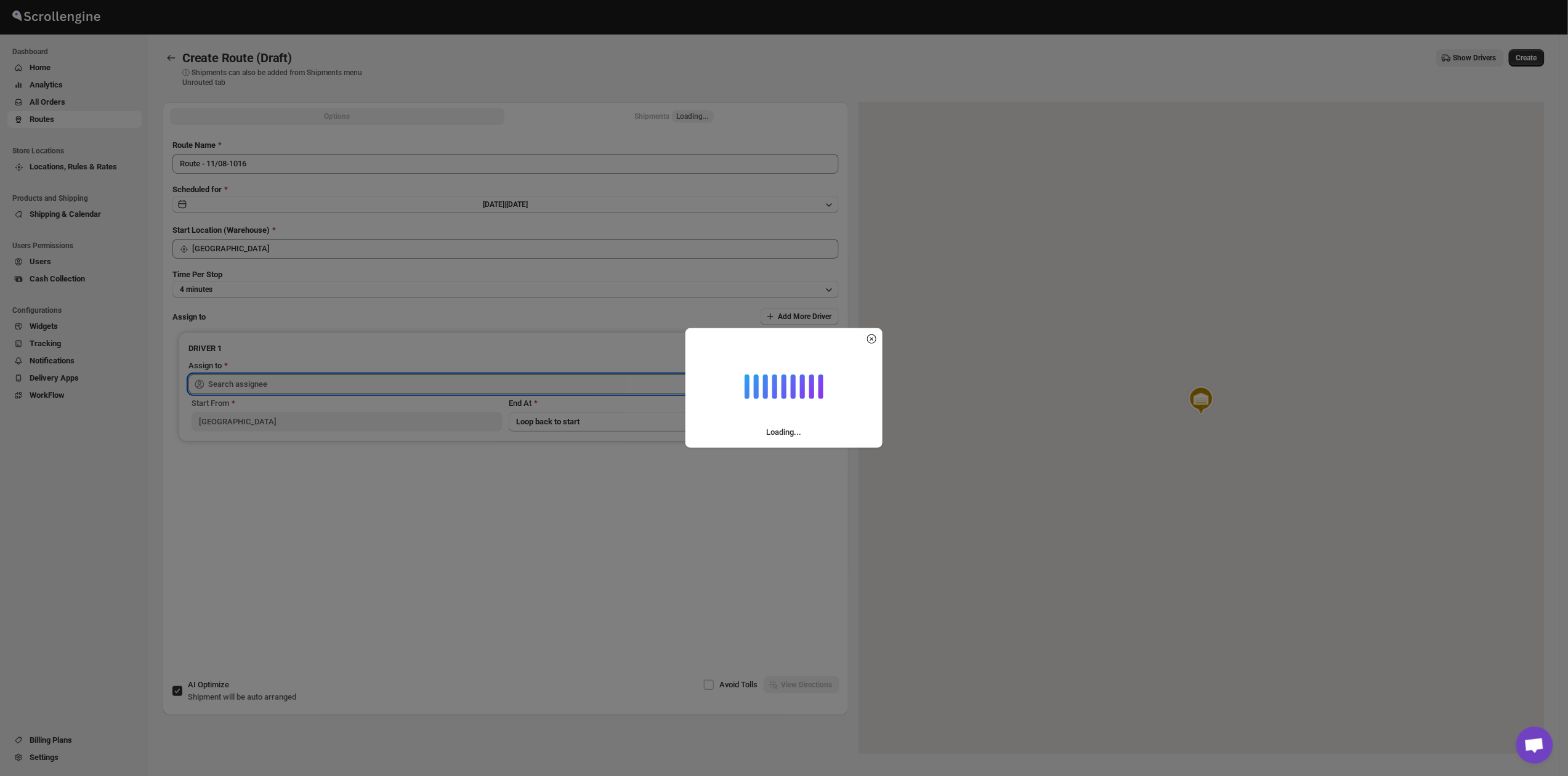
click at [335, 382] on input "text" at bounding box center [515, 384] width 615 height 20
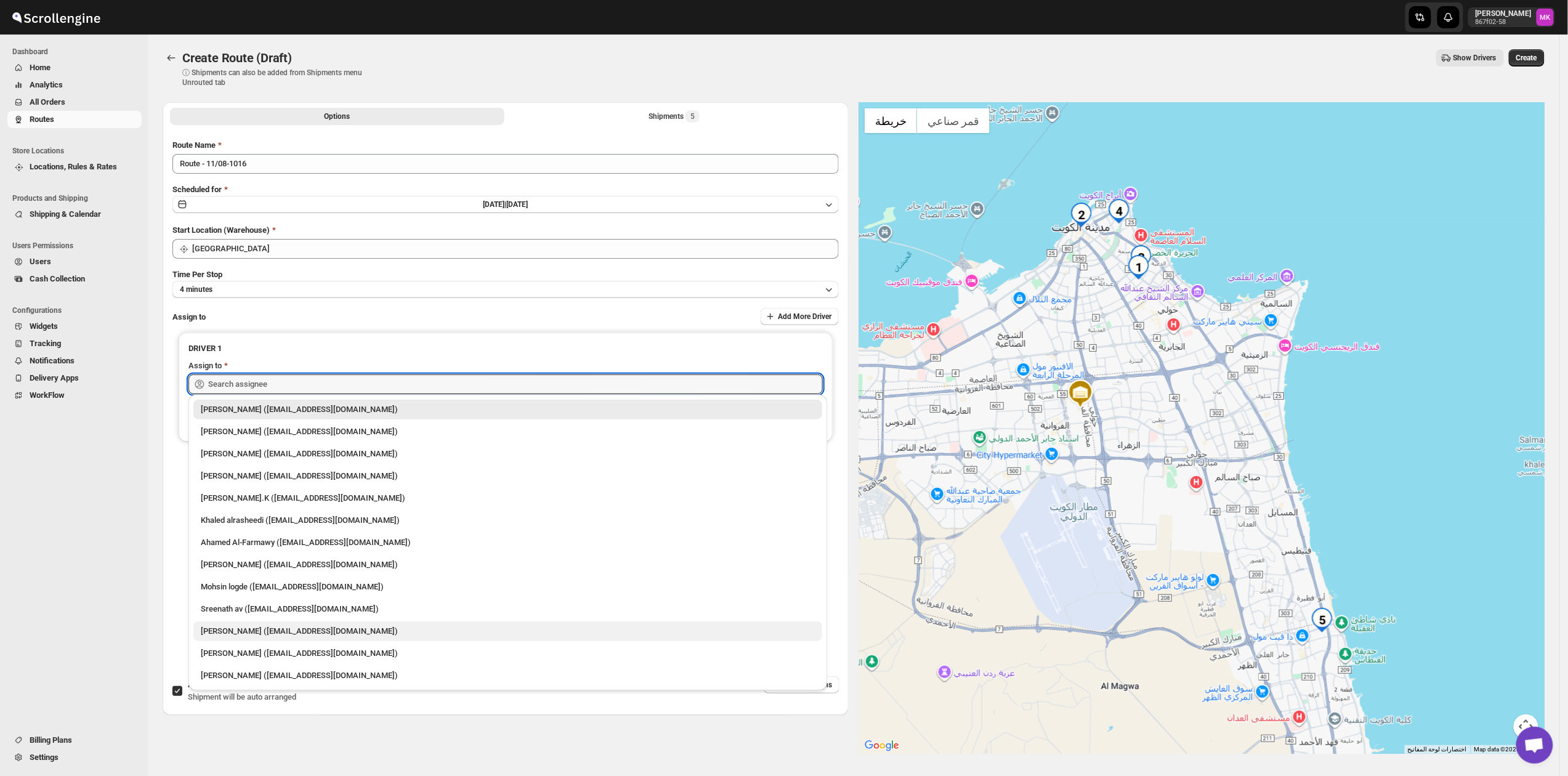
click at [291, 622] on div "[PERSON_NAME] ([EMAIL_ADDRESS][DOMAIN_NAME])" at bounding box center [507, 631] width 628 height 20
type input "[PERSON_NAME] ([EMAIL_ADDRESS][DOMAIN_NAME])"
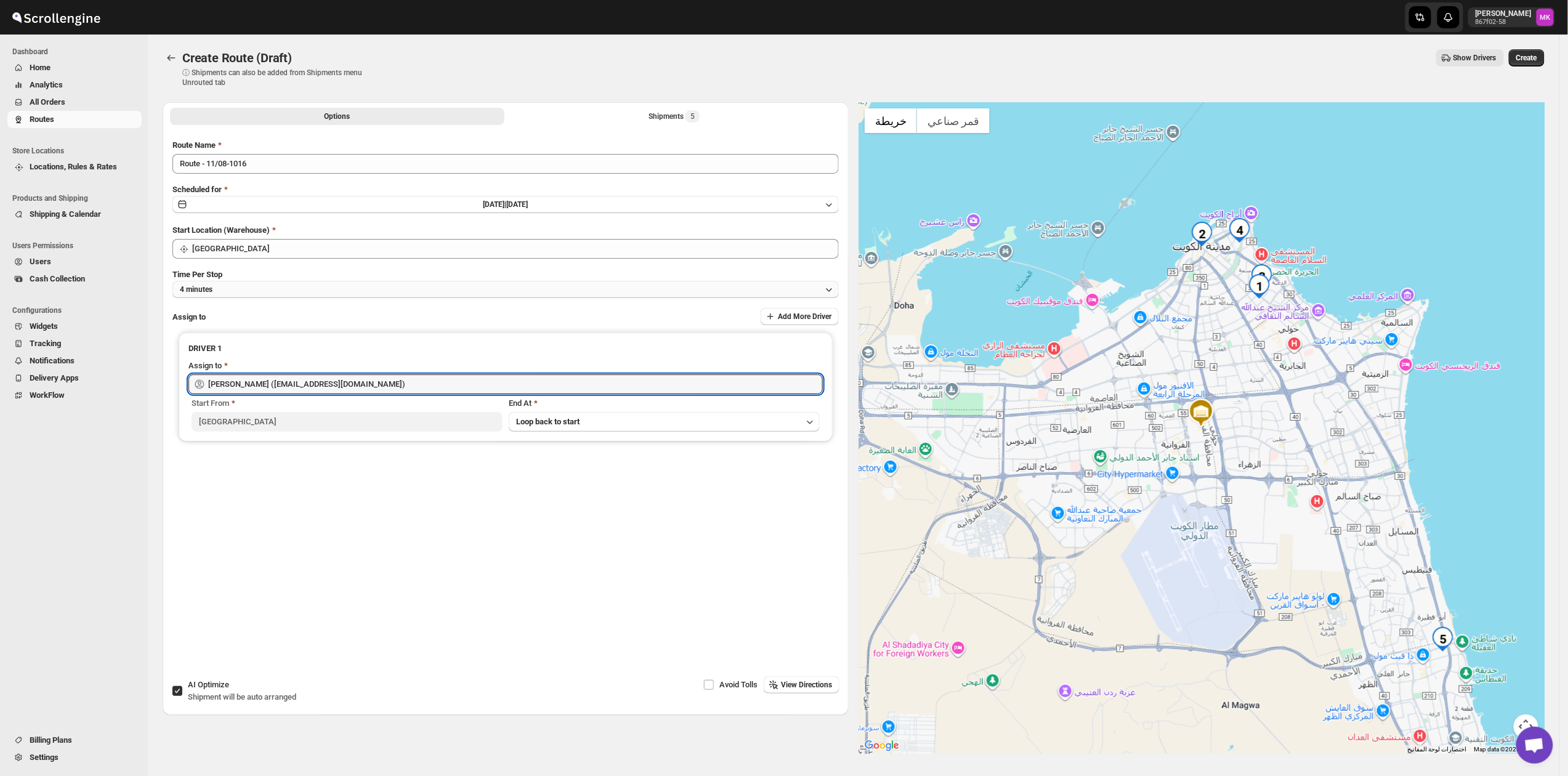
click at [224, 286] on button "4 minutes" at bounding box center [505, 288] width 667 height 17
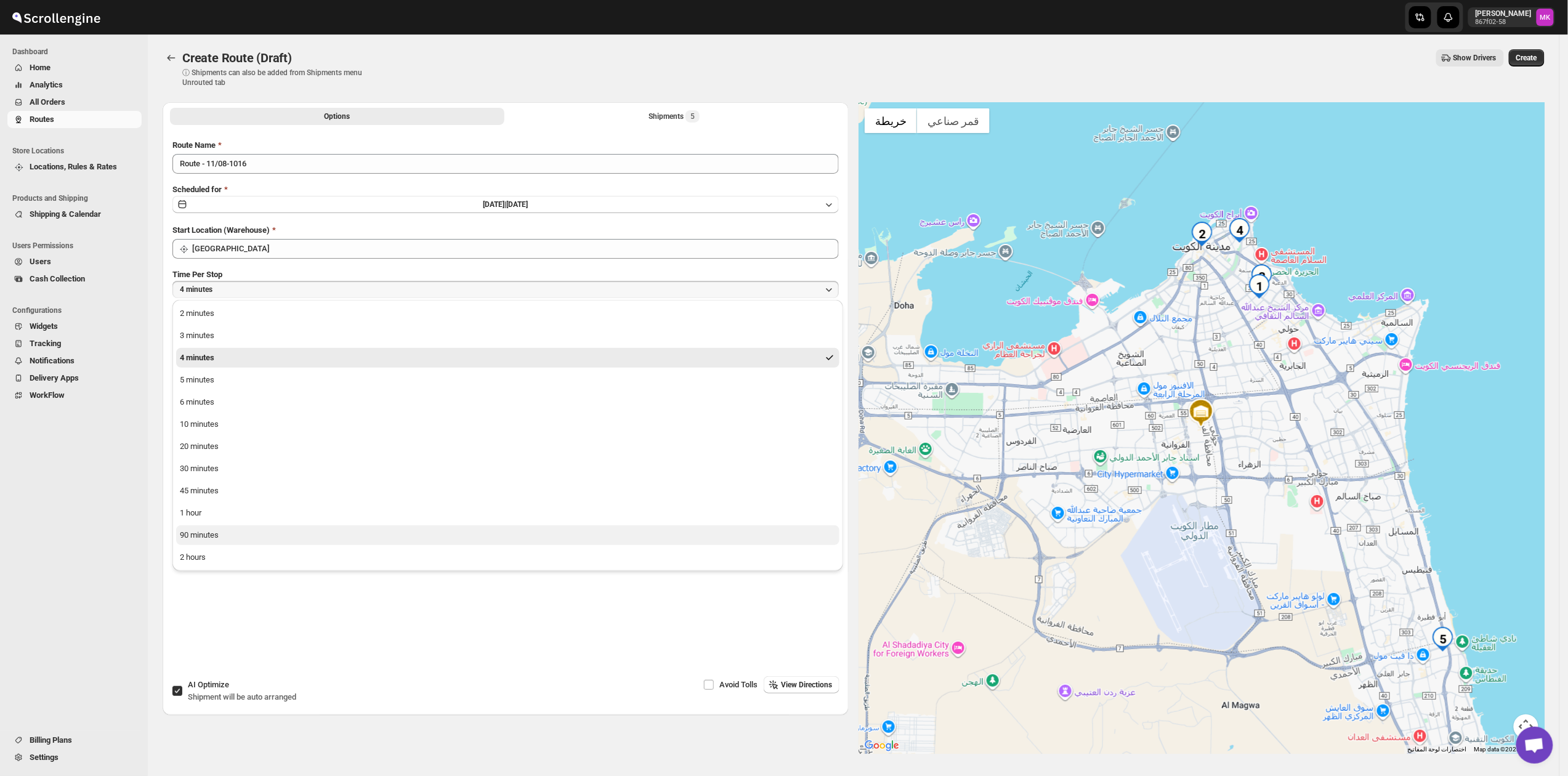
click at [195, 532] on div "90 minutes" at bounding box center [199, 535] width 39 height 12
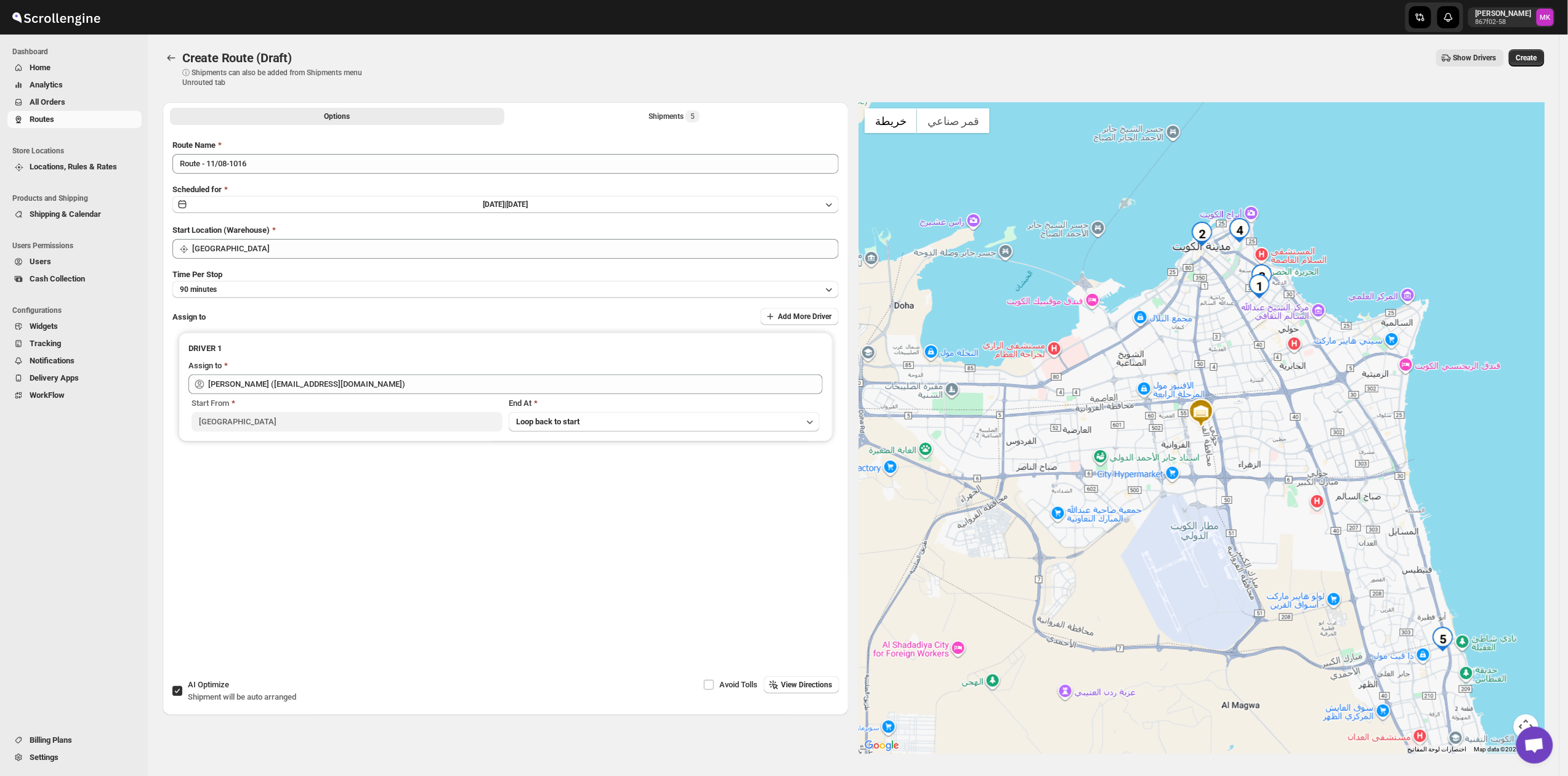
click at [1523, 55] on span "Create" at bounding box center [1526, 58] width 21 height 10
